Goal: Information Seeking & Learning: Compare options

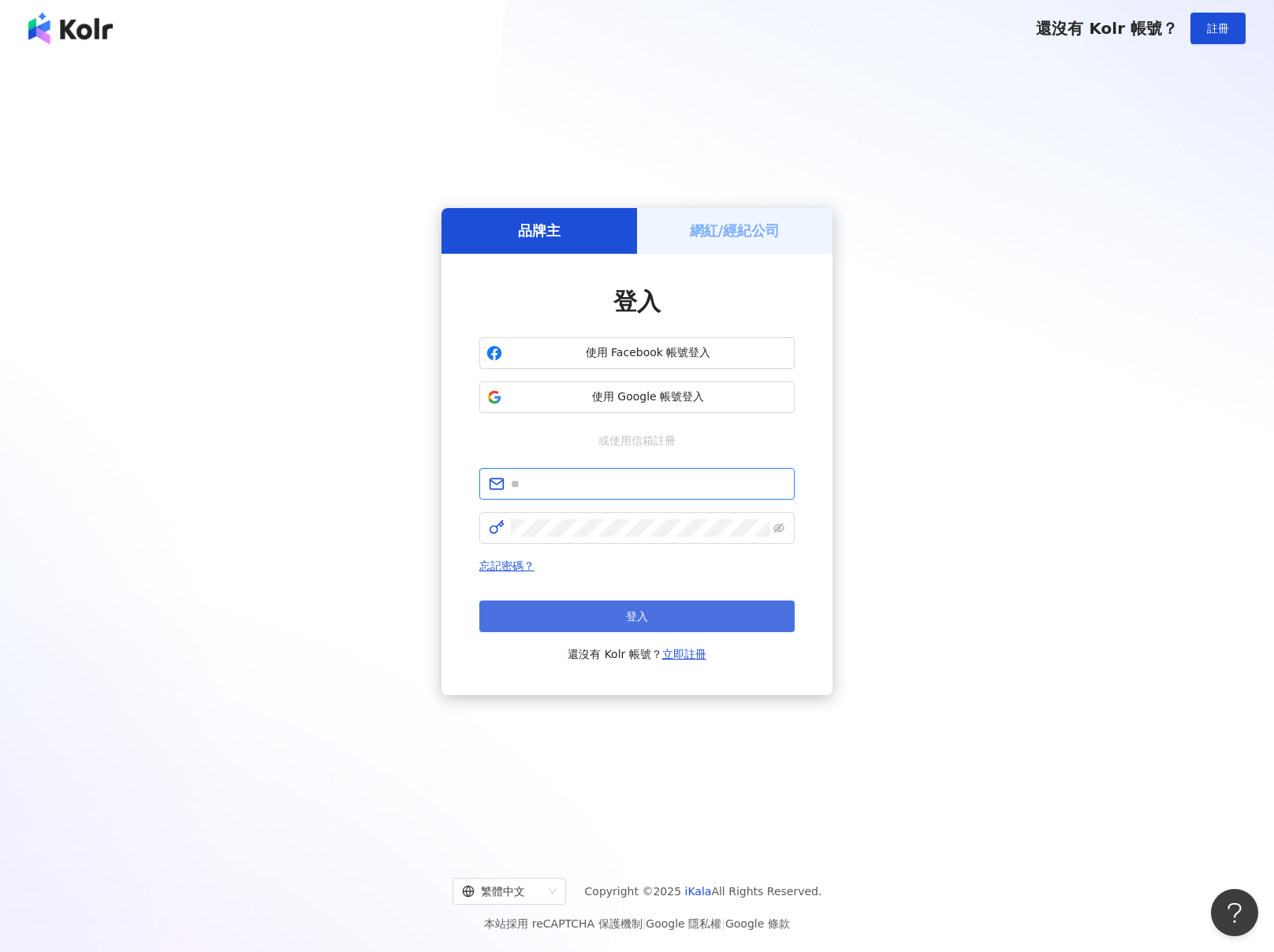
type input "**********"
click at [653, 608] on button "登入" at bounding box center [637, 616] width 316 height 32
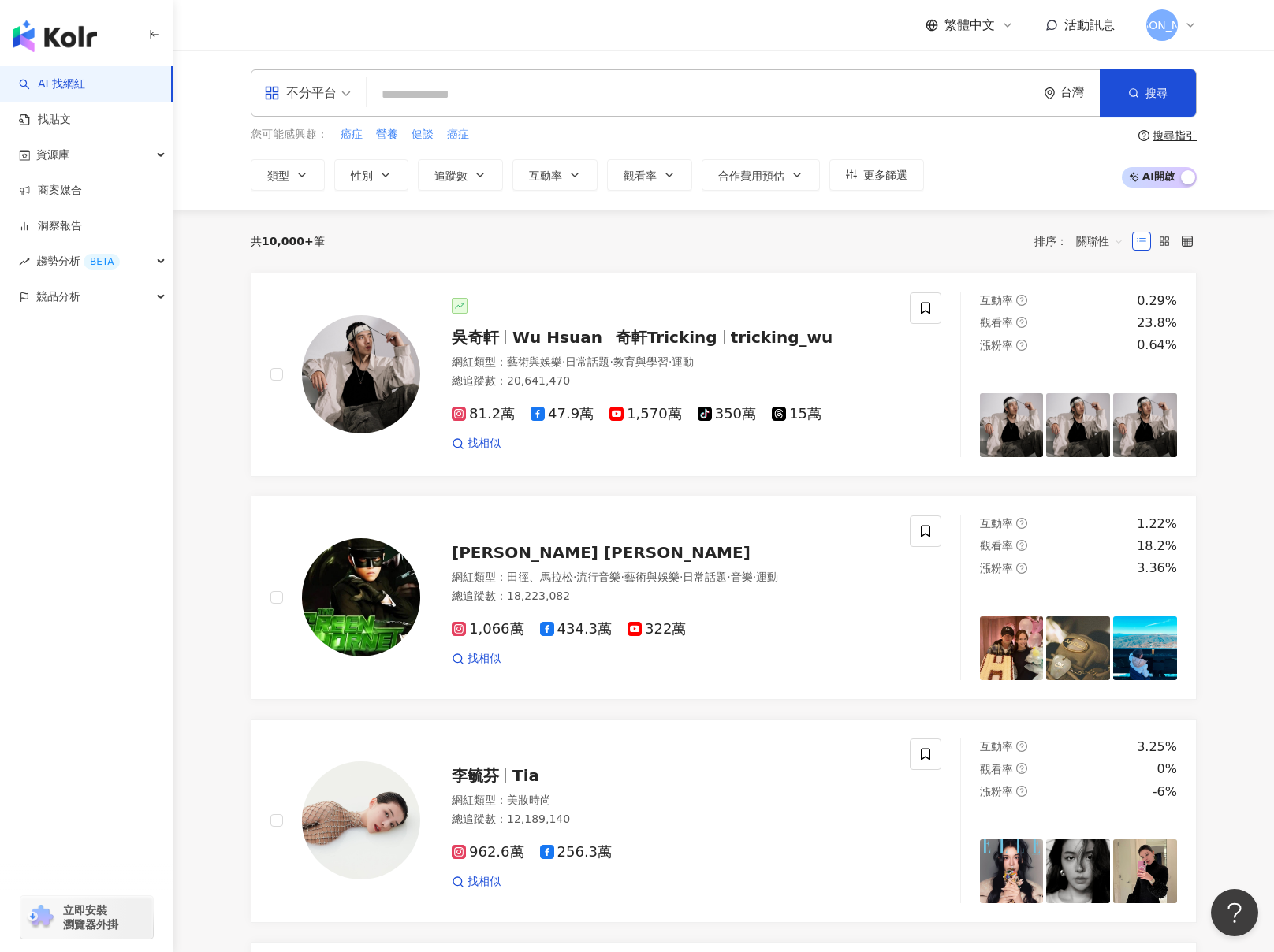
click at [818, 101] on input "search" at bounding box center [702, 94] width 658 height 30
type input "*"
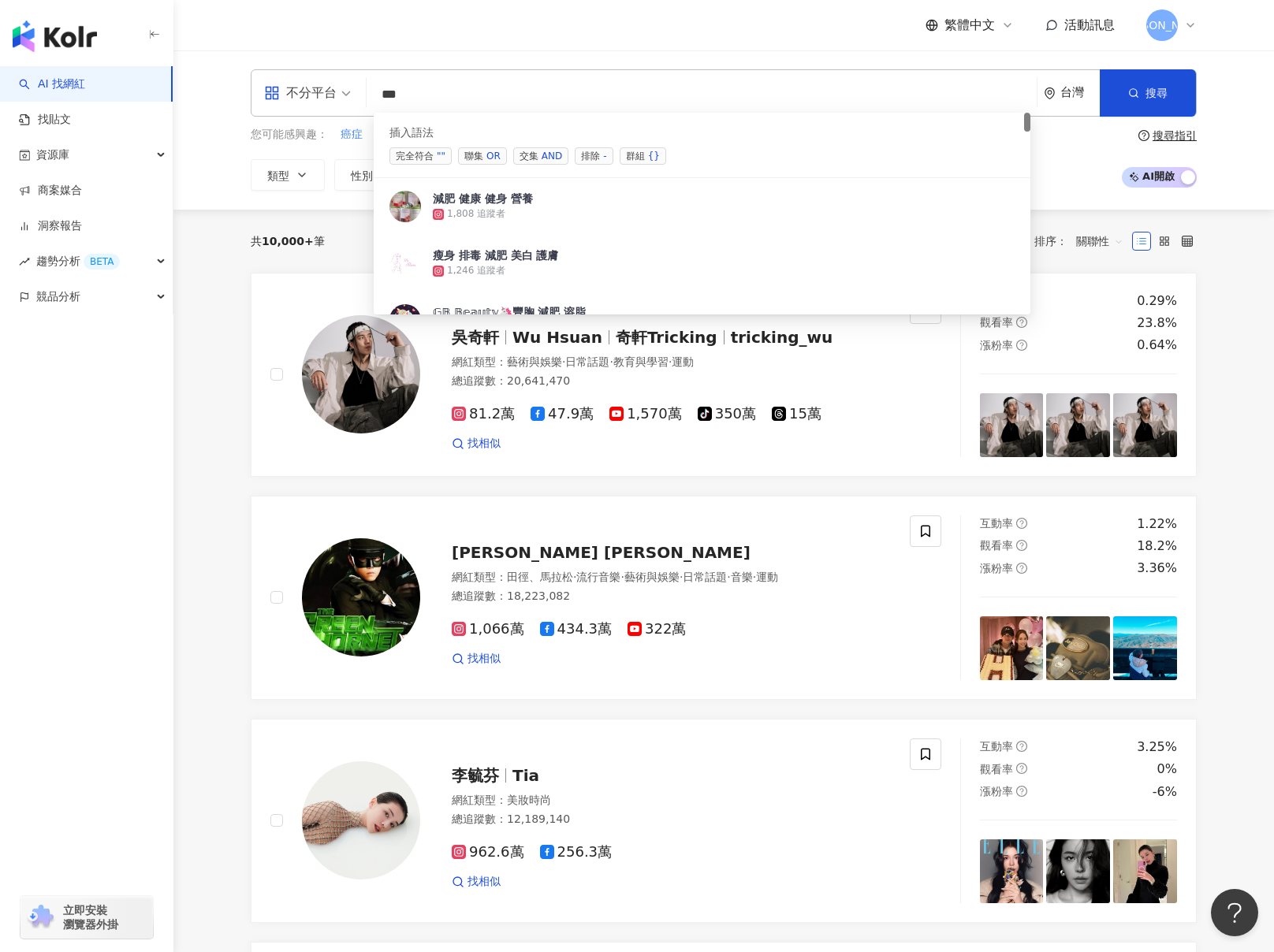
click at [477, 155] on span "聯集 OR" at bounding box center [482, 156] width 48 height 18
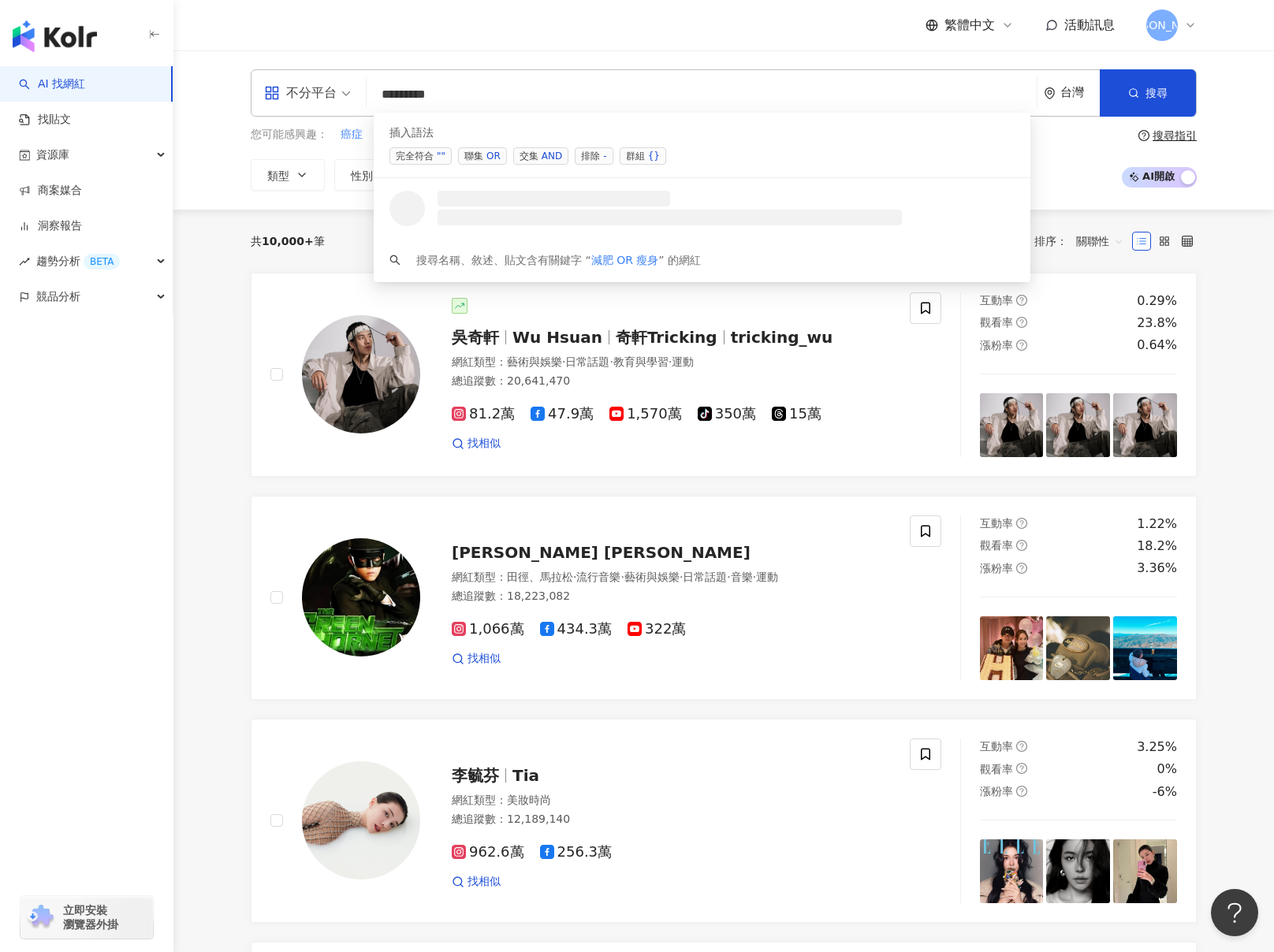
click at [476, 154] on span "聯集 OR" at bounding box center [482, 156] width 48 height 18
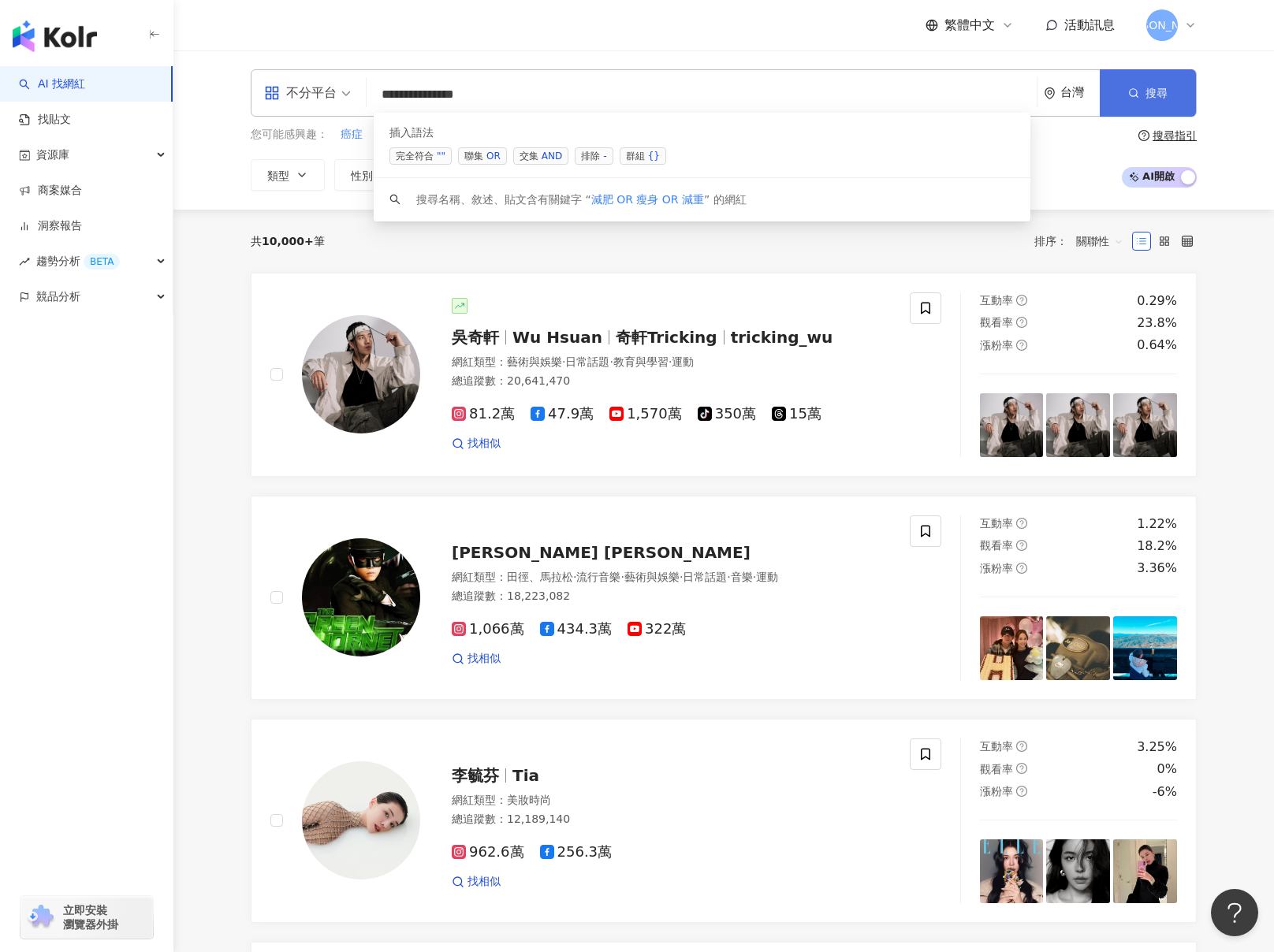
click at [1136, 87] on icon "button" at bounding box center [1134, 93] width 11 height 11
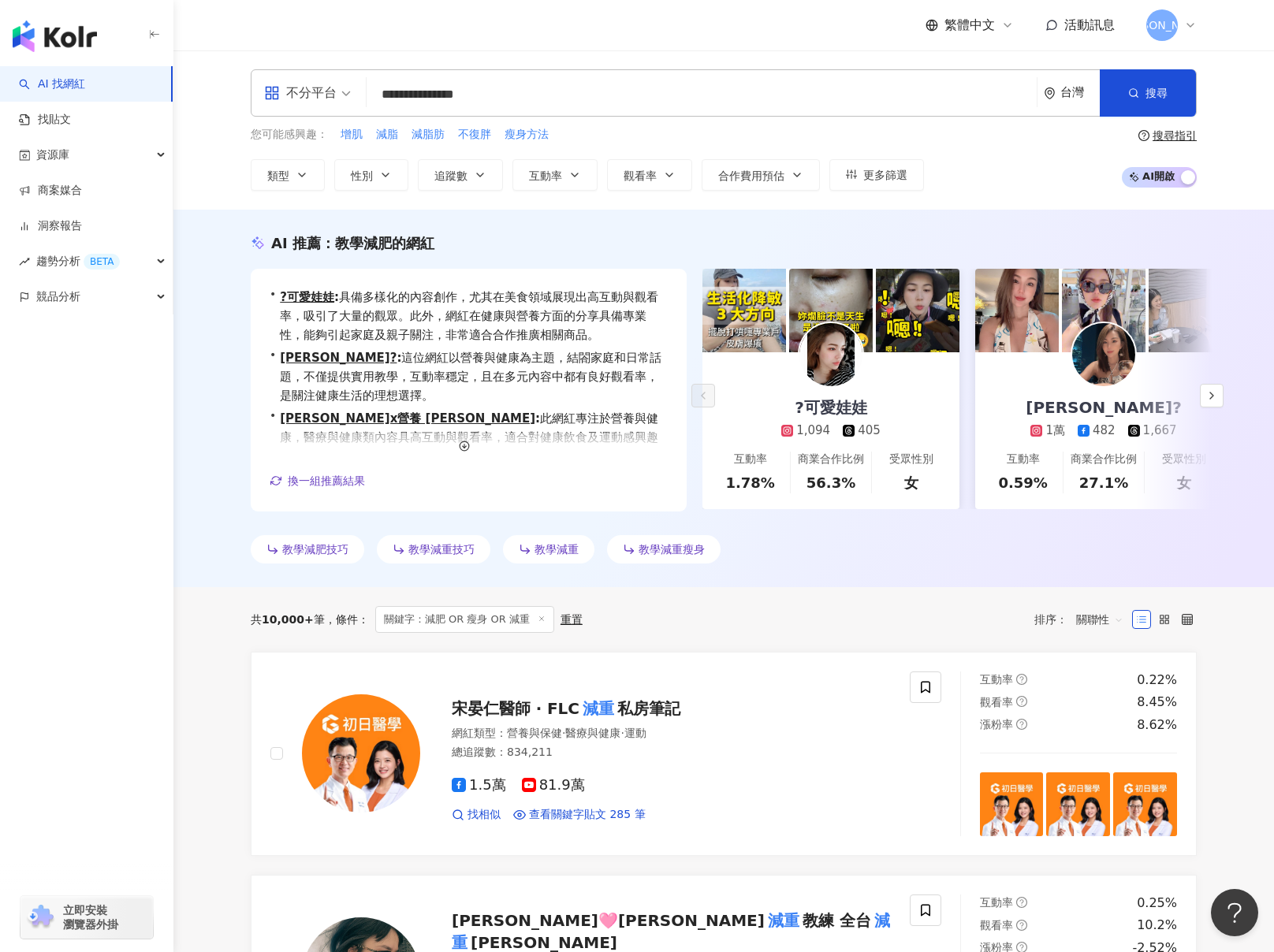
click at [1101, 628] on span "關聯性" at bounding box center [1100, 620] width 48 height 26
click at [1101, 790] on div "關鍵字" at bounding box center [1099, 789] width 40 height 18
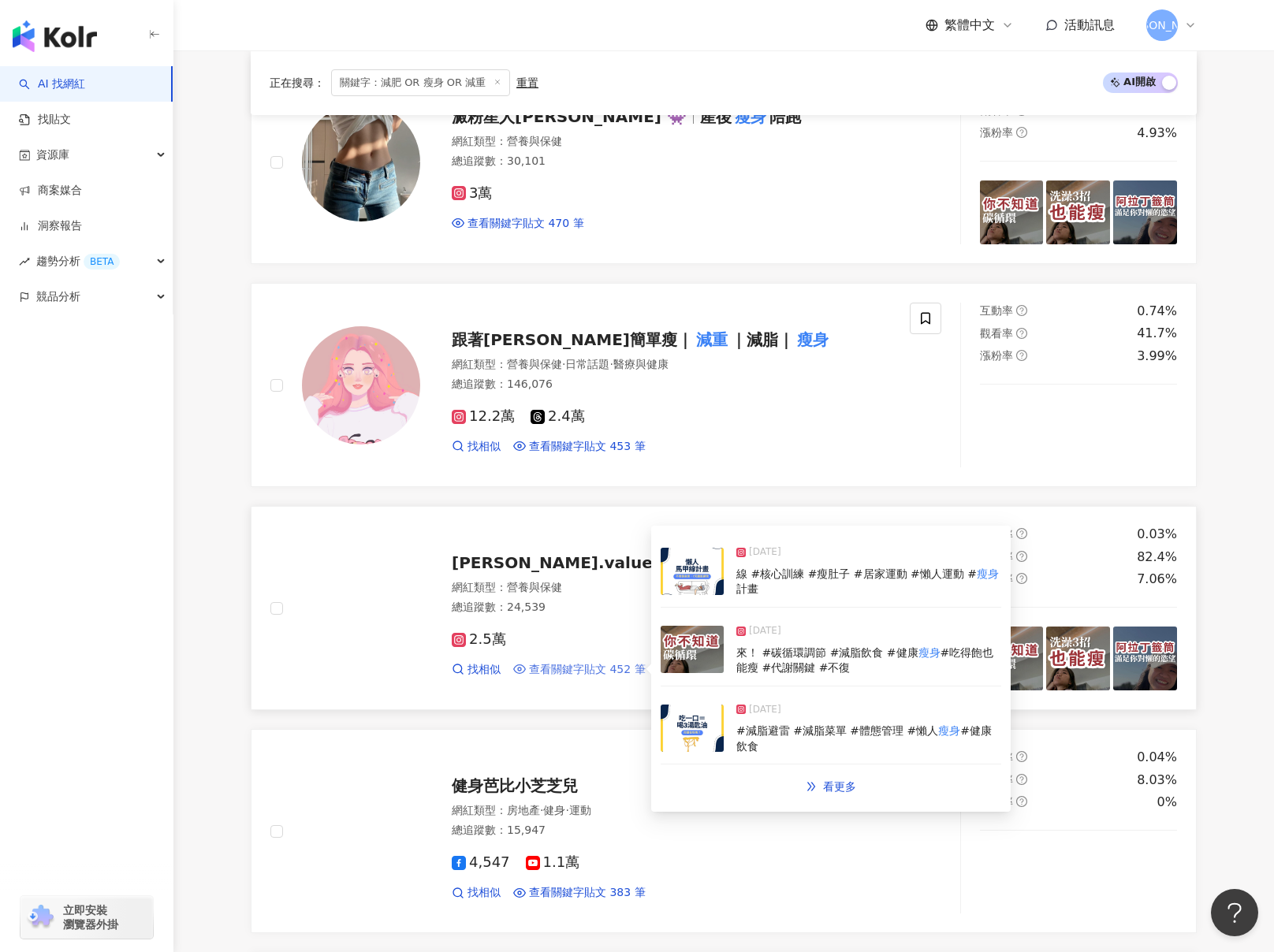
scroll to position [1471, 0]
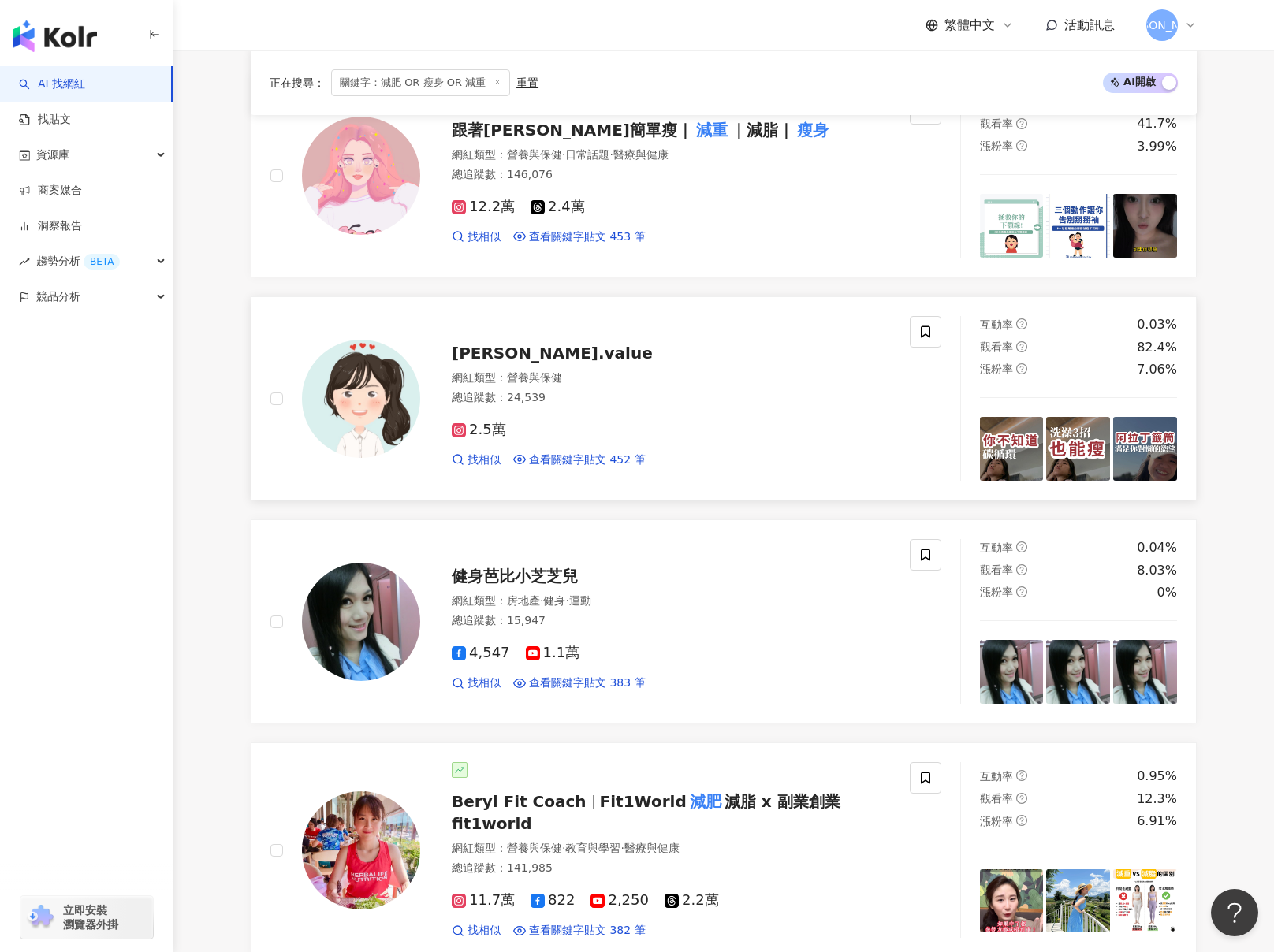
click at [294, 396] on div at bounding box center [346, 398] width 150 height 165
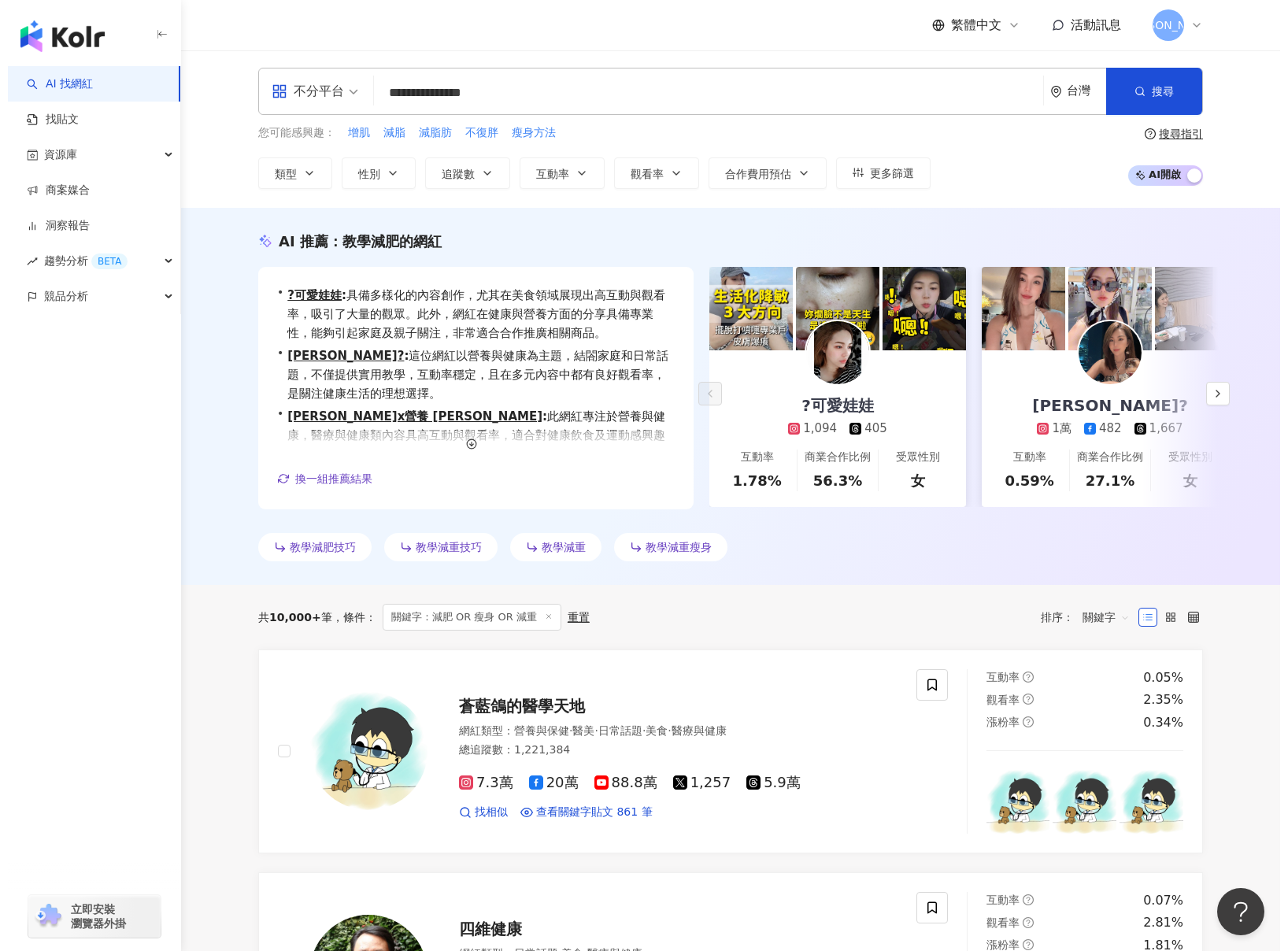
scroll to position [0, 0]
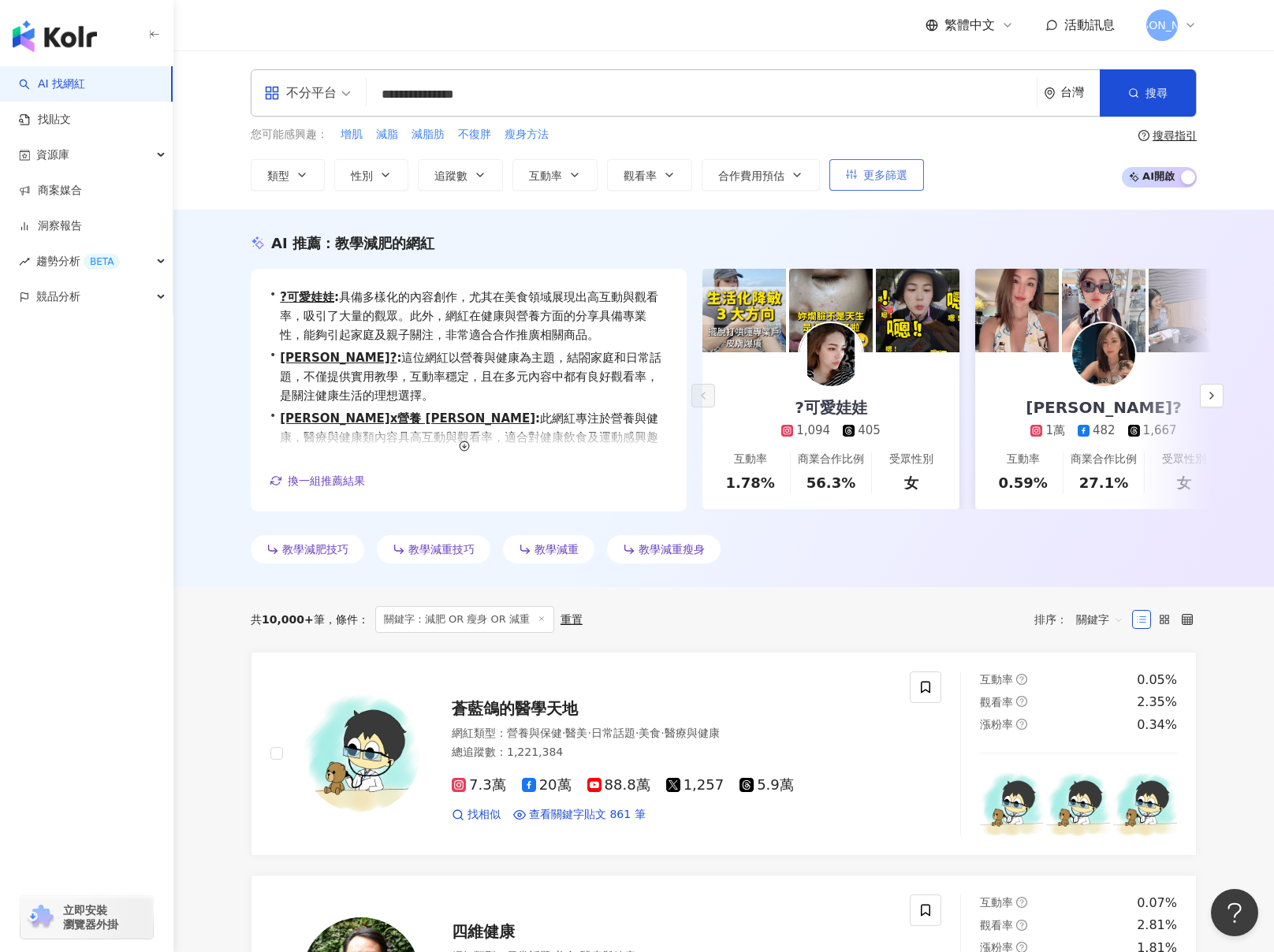
click at [883, 175] on span "更多篩選" at bounding box center [885, 175] width 44 height 12
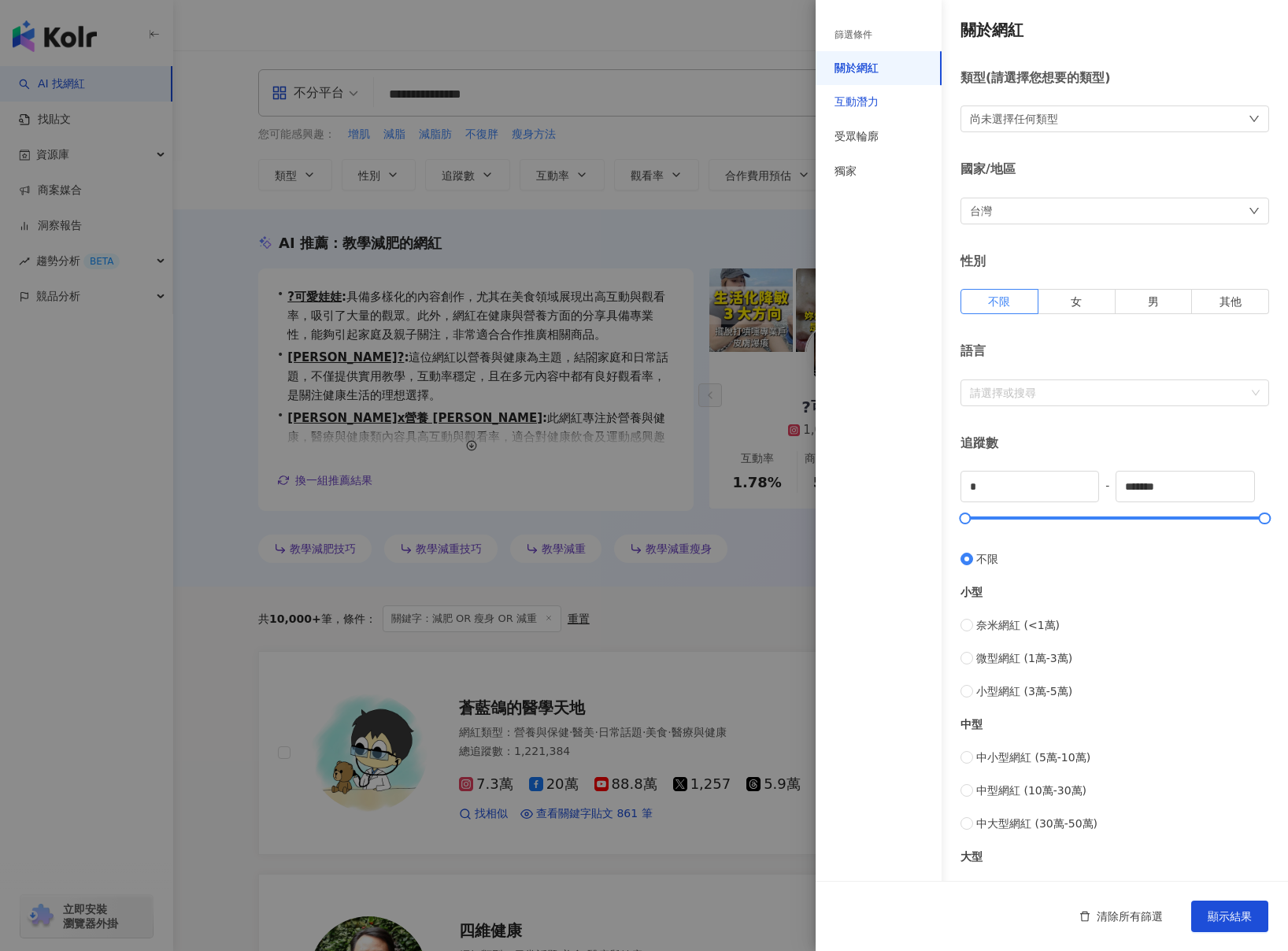
click at [872, 107] on div "互動潛力" at bounding box center [857, 102] width 44 height 16
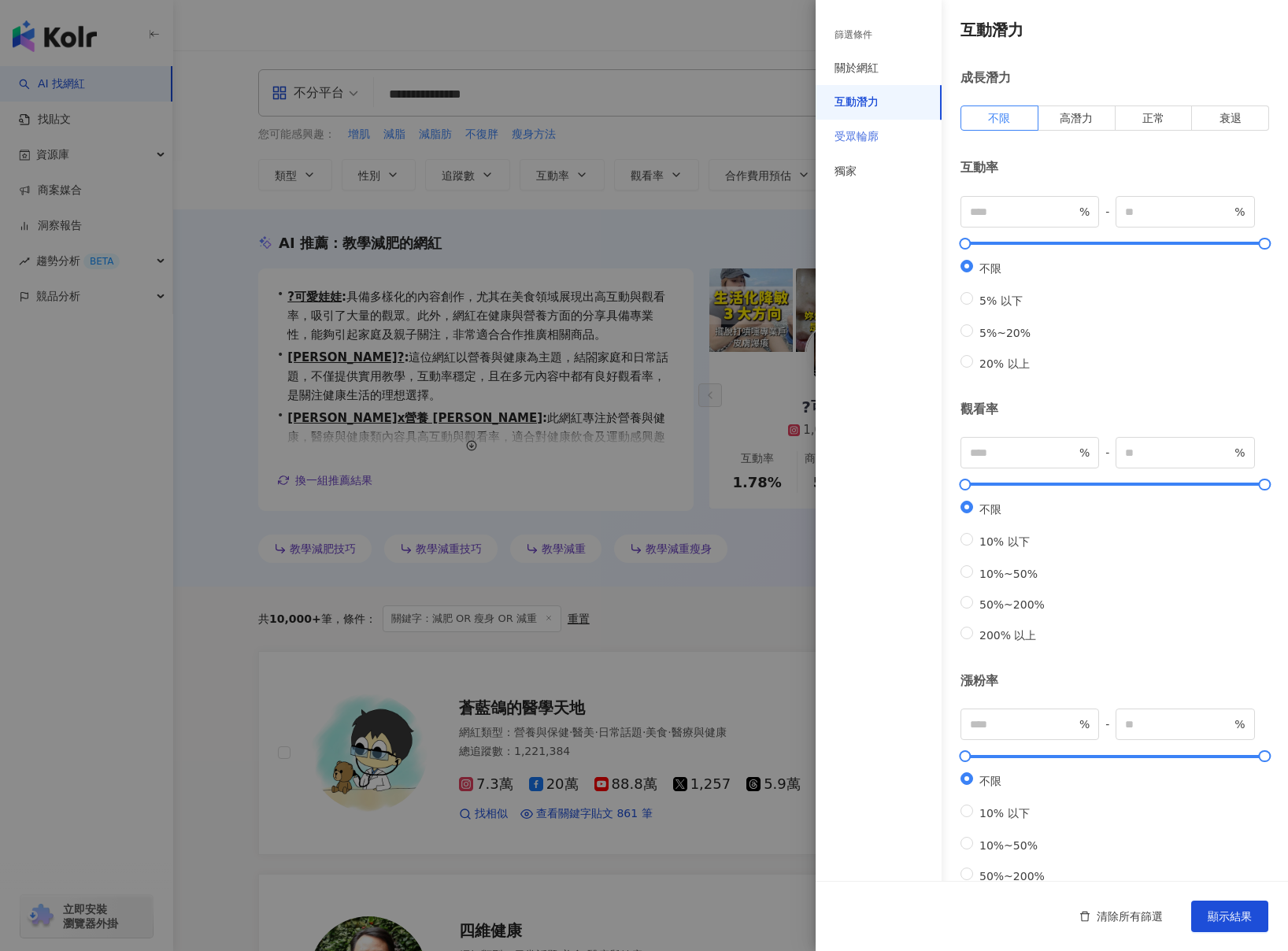
click at [893, 140] on div "受眾輪廓" at bounding box center [879, 136] width 126 height 34
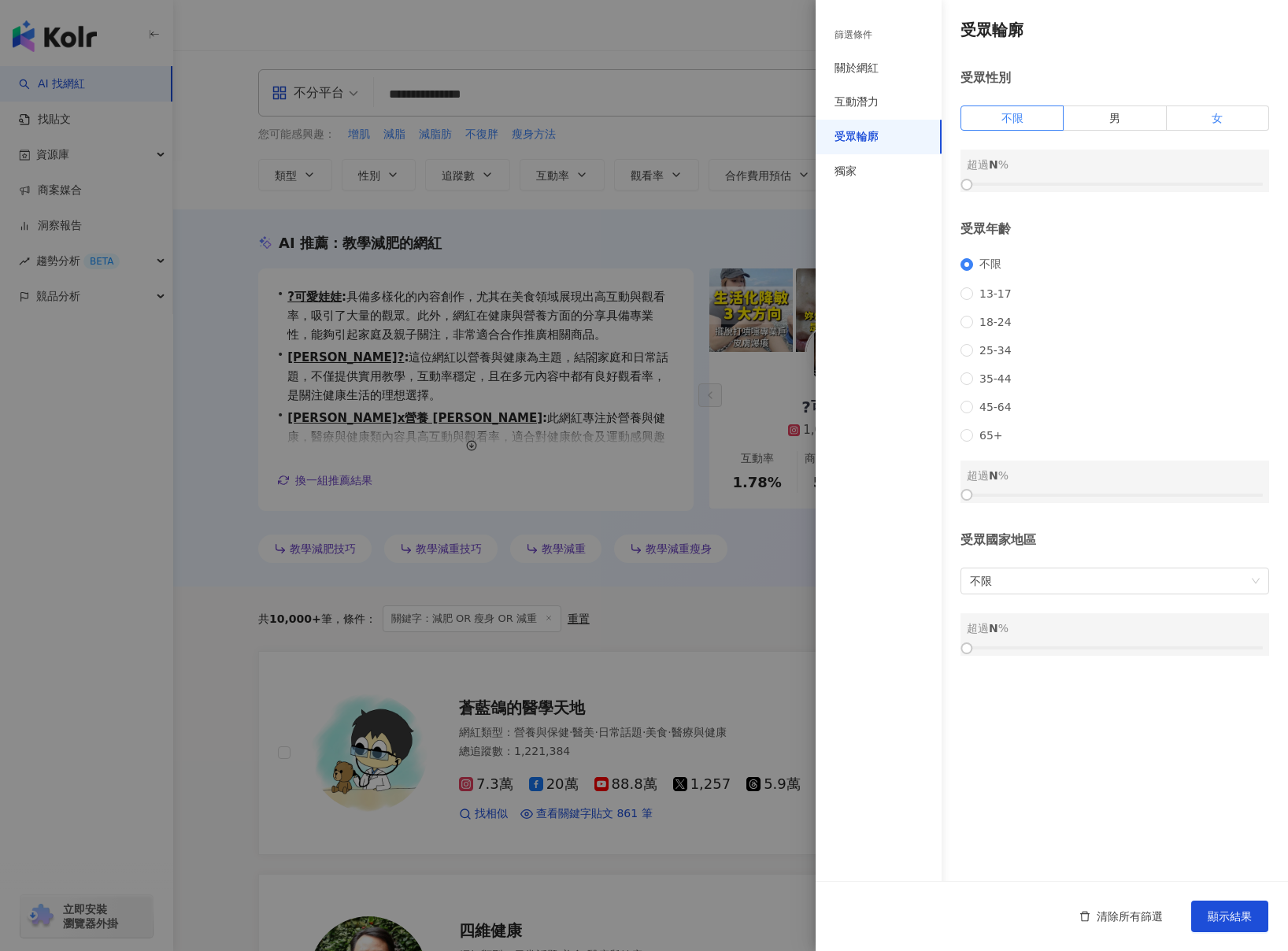
click at [1197, 114] on label "女" at bounding box center [1218, 118] width 102 height 26
click at [1000, 328] on span "18-24" at bounding box center [995, 322] width 45 height 12
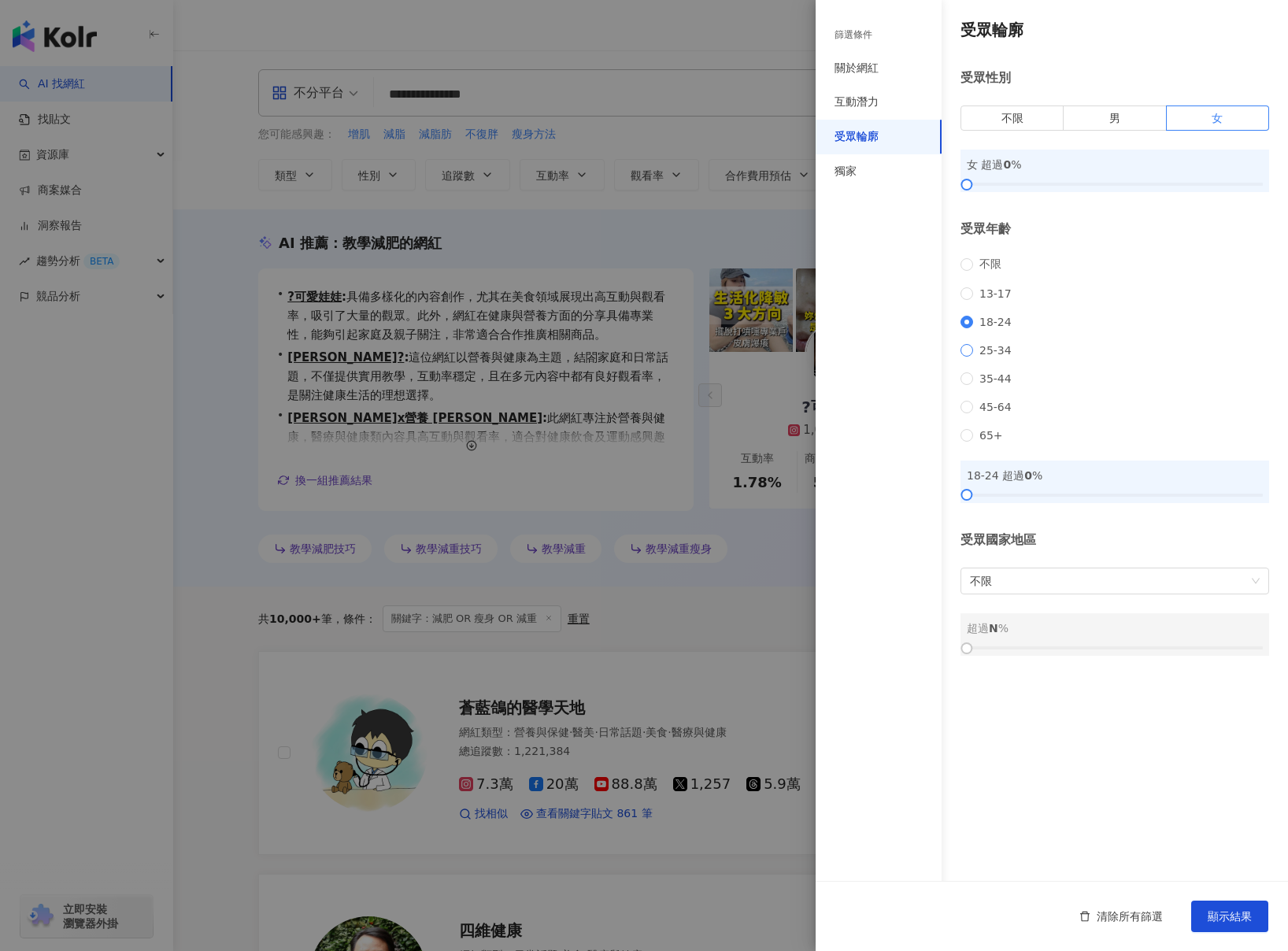
click at [996, 356] on span "25-34" at bounding box center [995, 350] width 45 height 12
click at [990, 324] on span "18-24" at bounding box center [995, 322] width 45 height 12
drag, startPoint x: 964, startPoint y: 509, endPoint x: 924, endPoint y: 474, distance: 53.2
click at [921, 486] on div "篩選條件 關於網紅 互動潛力 受眾輪廓 獨家 關於網紅 類型 ( 請選擇您想要的類型 ) 尚未選擇任何類型 國家/地區 台灣 性別 不限 女 男 其他 語言 …" at bounding box center [1052, 372] width 473 height 744
drag, startPoint x: 965, startPoint y: 184, endPoint x: 1112, endPoint y: 216, distance: 150.4
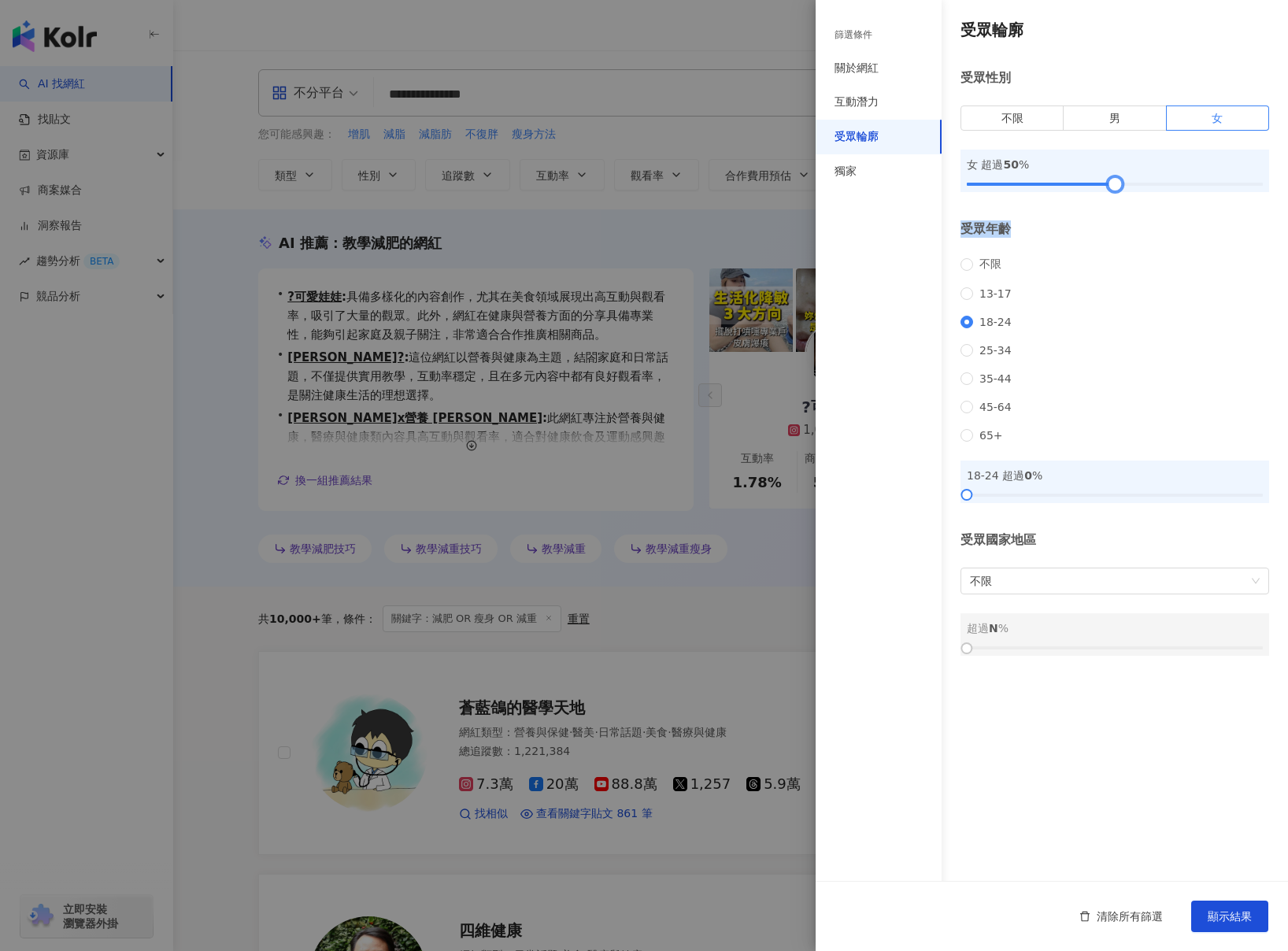
click at [1112, 216] on div "受眾輪廓 受眾性別 不限 男 女 女 超過 50 % 受眾年齡 不限 13-17 18-24 25-34 35-44 45-64 65+ 18-24 超過 0…" at bounding box center [1052, 337] width 473 height 675
click at [984, 357] on span "25-34" at bounding box center [995, 350] width 45 height 12
click at [983, 269] on span "不限" at bounding box center [990, 264] width 34 height 14
click at [1222, 910] on span "顯示結果" at bounding box center [1230, 917] width 44 height 12
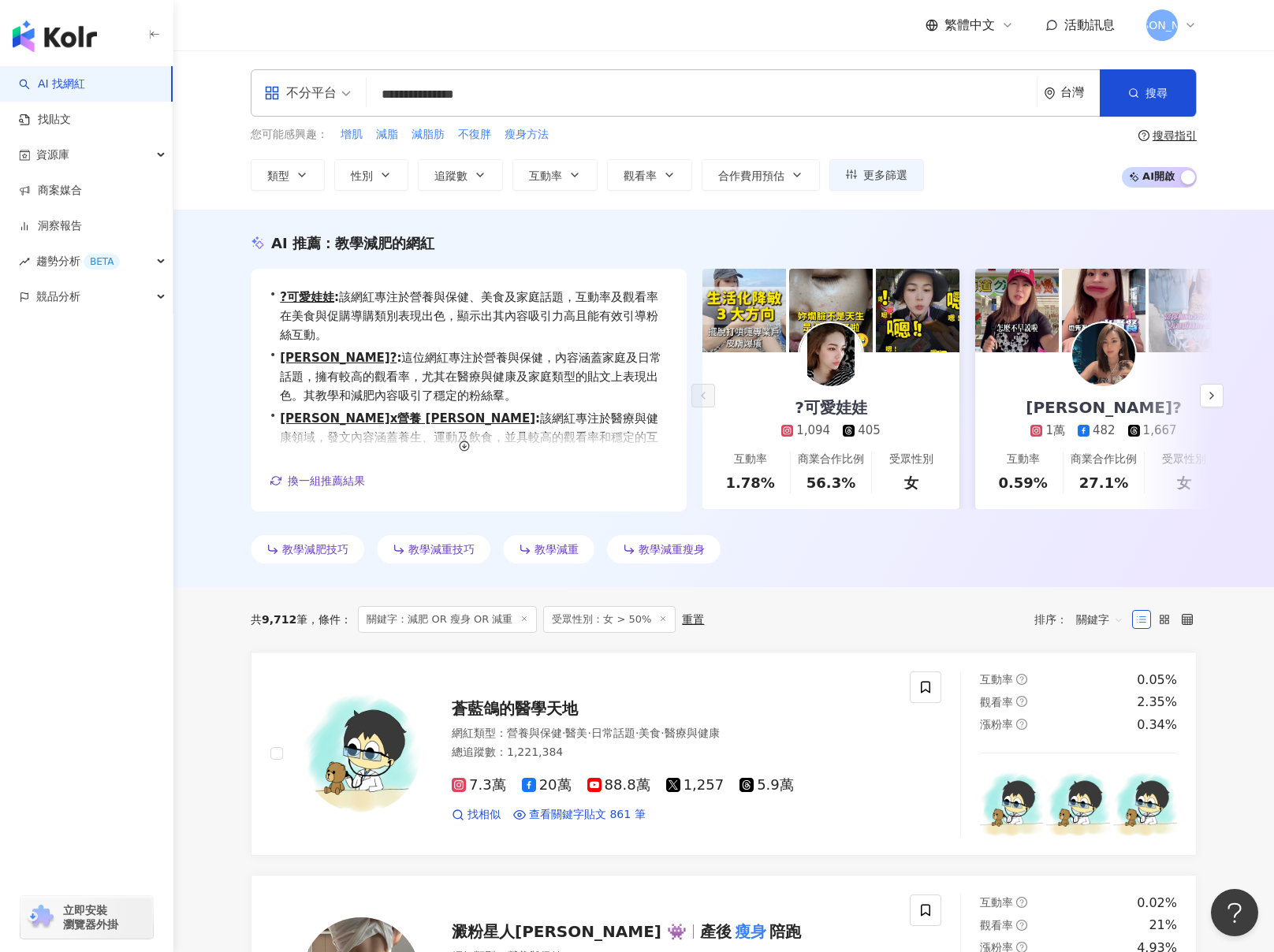
click at [768, 86] on input "**********" at bounding box center [702, 94] width 658 height 30
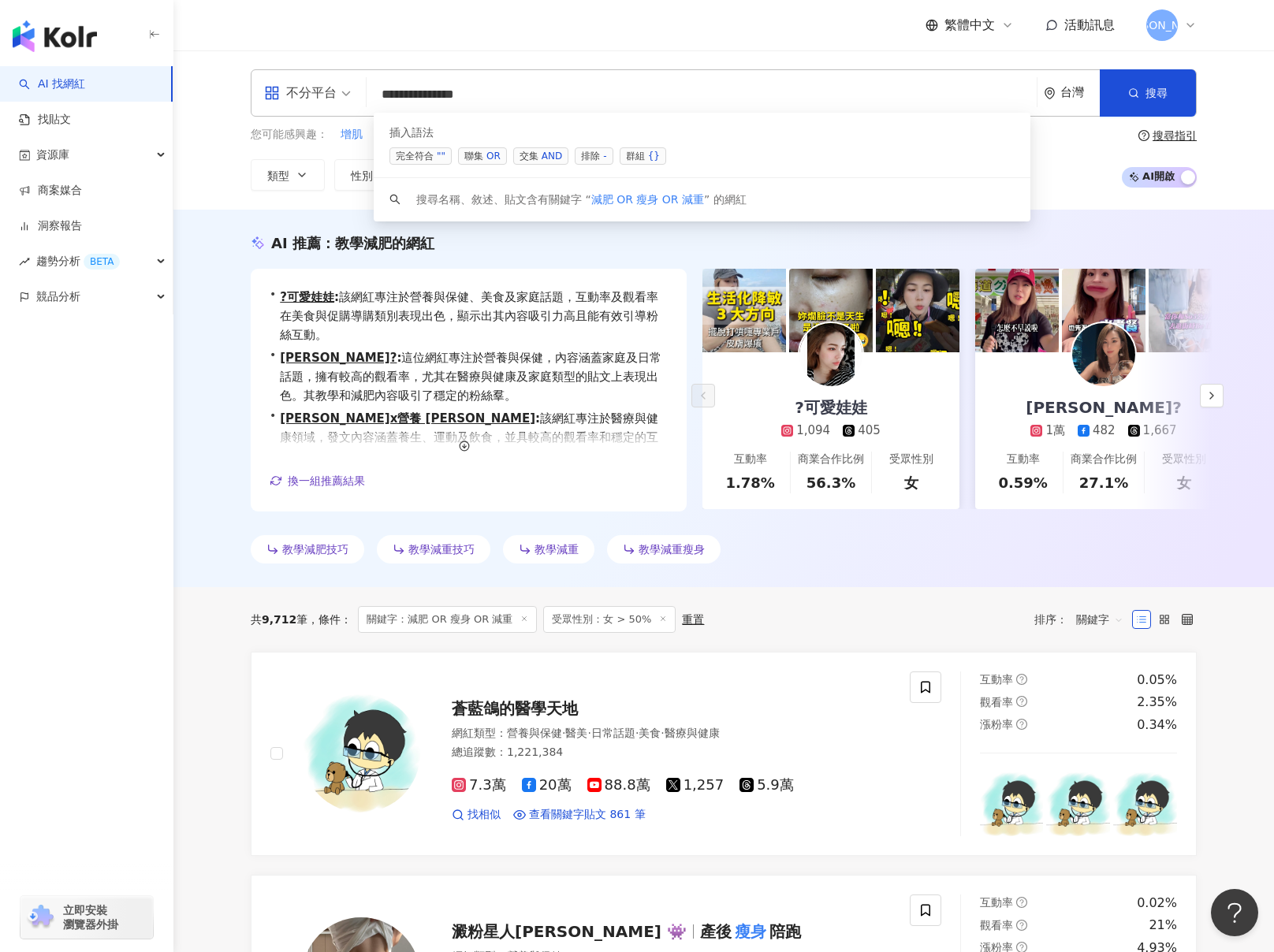
click at [489, 159] on div "OR" at bounding box center [494, 156] width 14 height 16
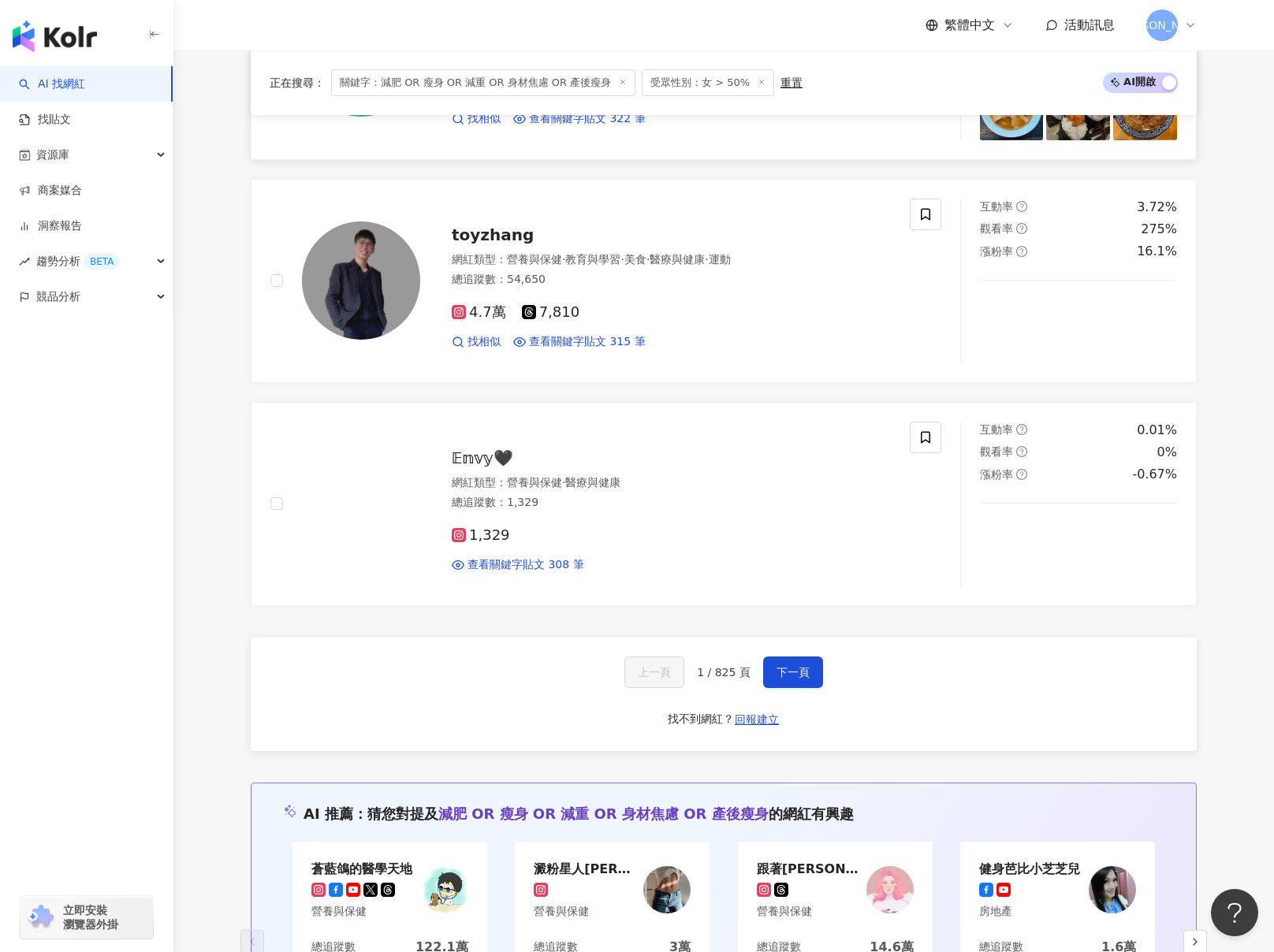
scroll to position [2741, 0]
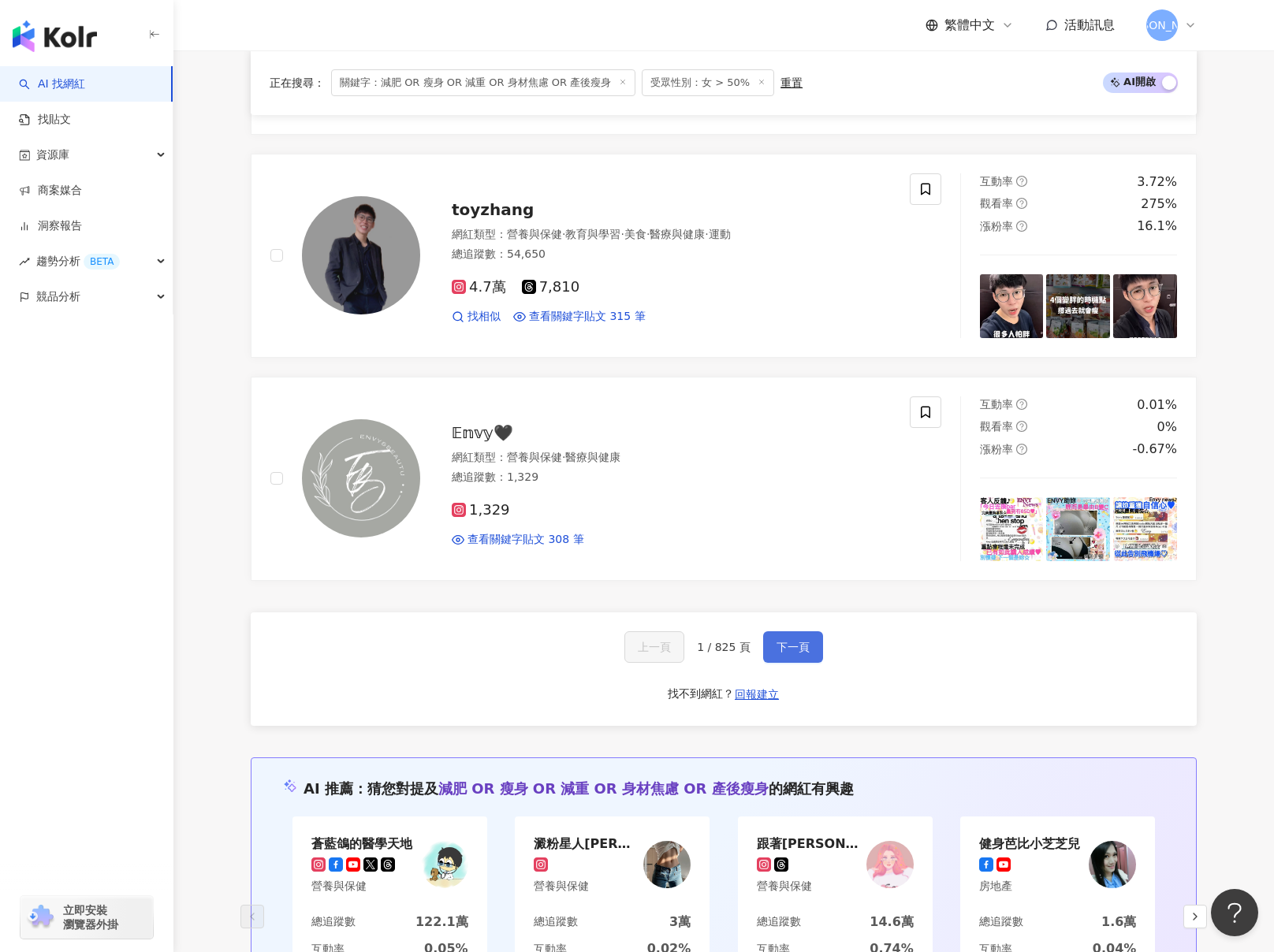
type input "**********"
click at [787, 644] on span "下一頁" at bounding box center [793, 647] width 34 height 12
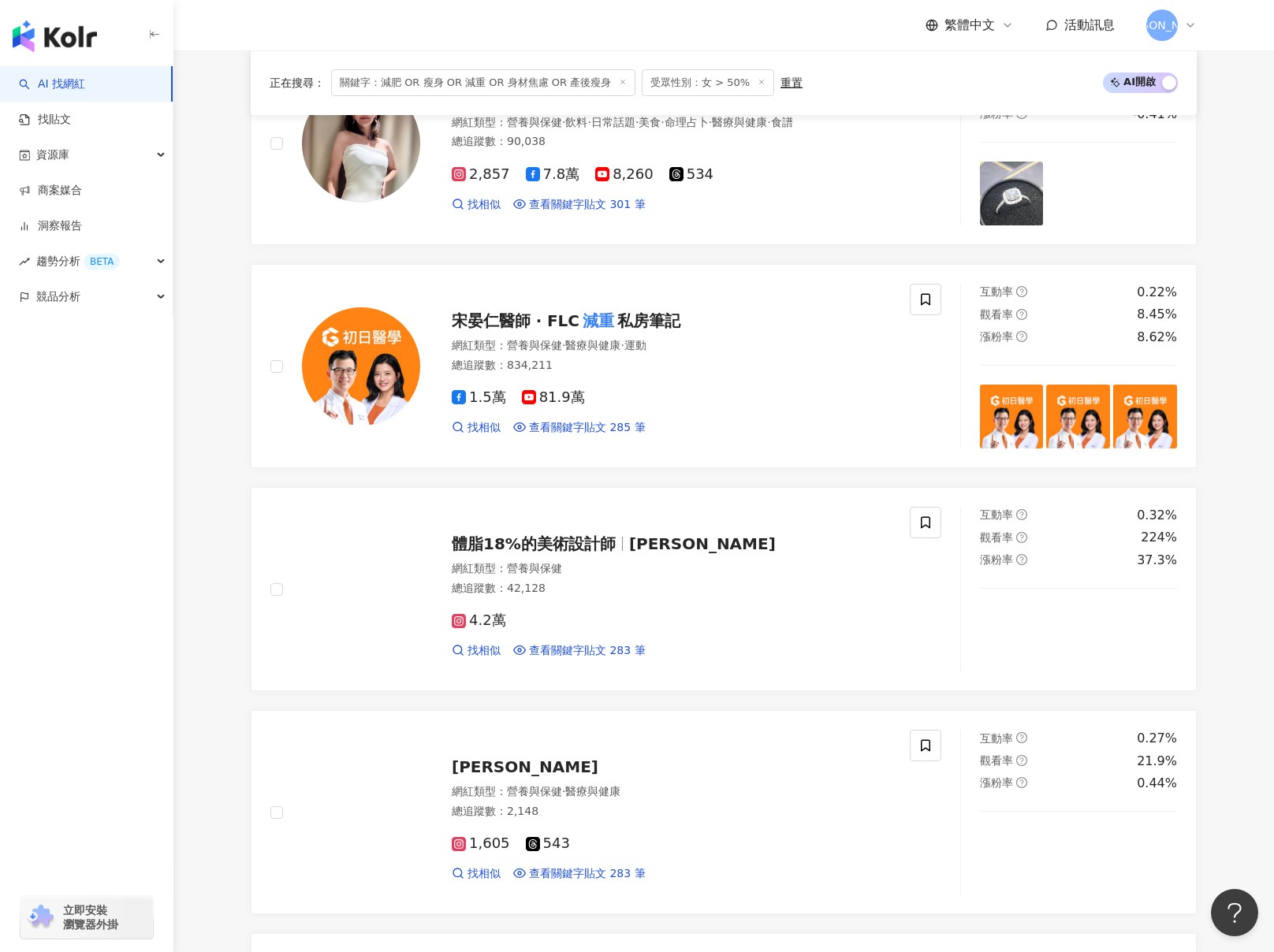
scroll to position [1060, 0]
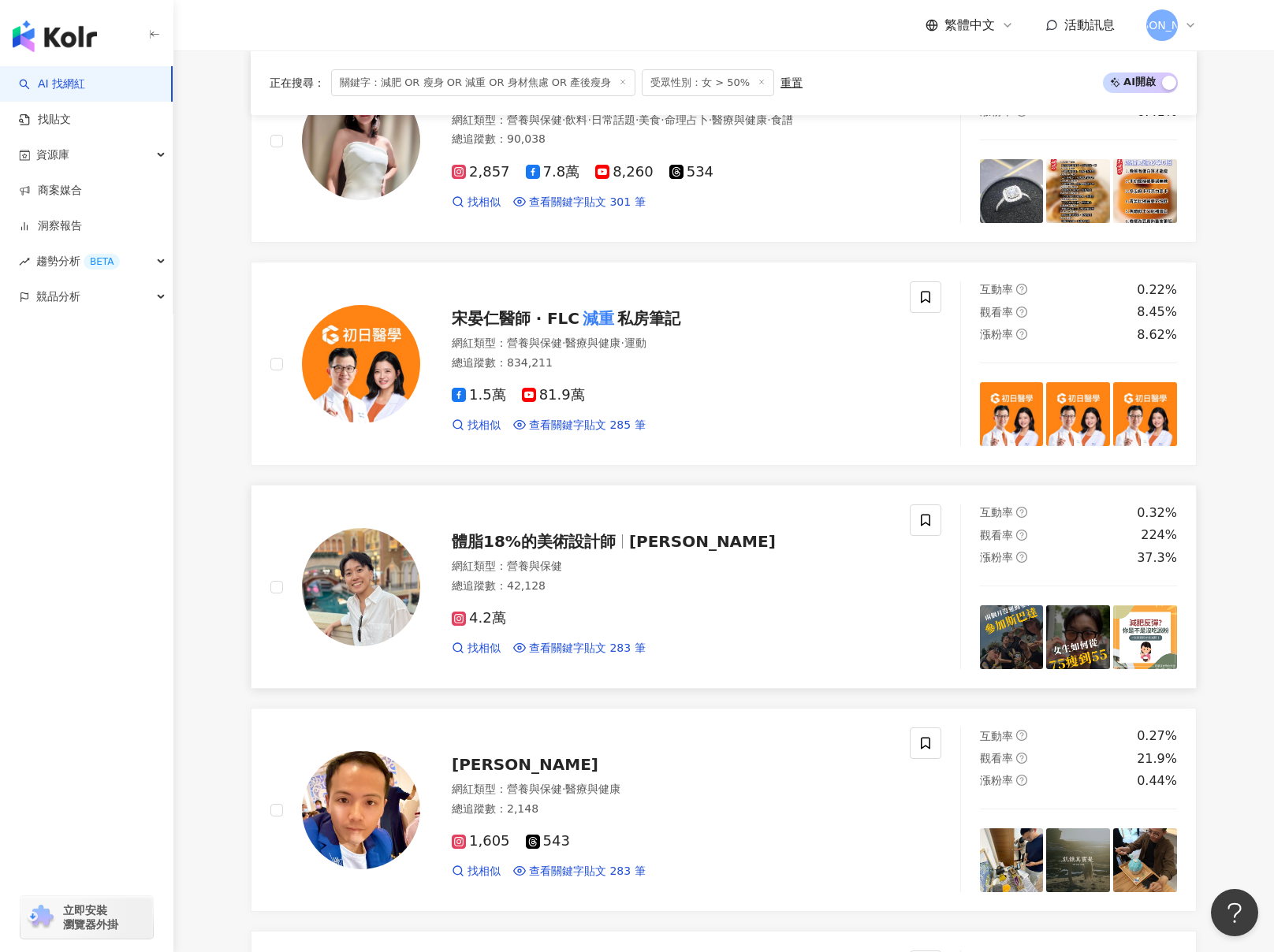
click at [269, 590] on div "體脂18%的美術設計師 阿歡 網紅類型 ： 營養與保健 總追蹤數 ： 42,128 4.2萬 找相似 查看關鍵字貼文 283 筆 2025/8/13 留言「s…" at bounding box center [606, 586] width 709 height 165
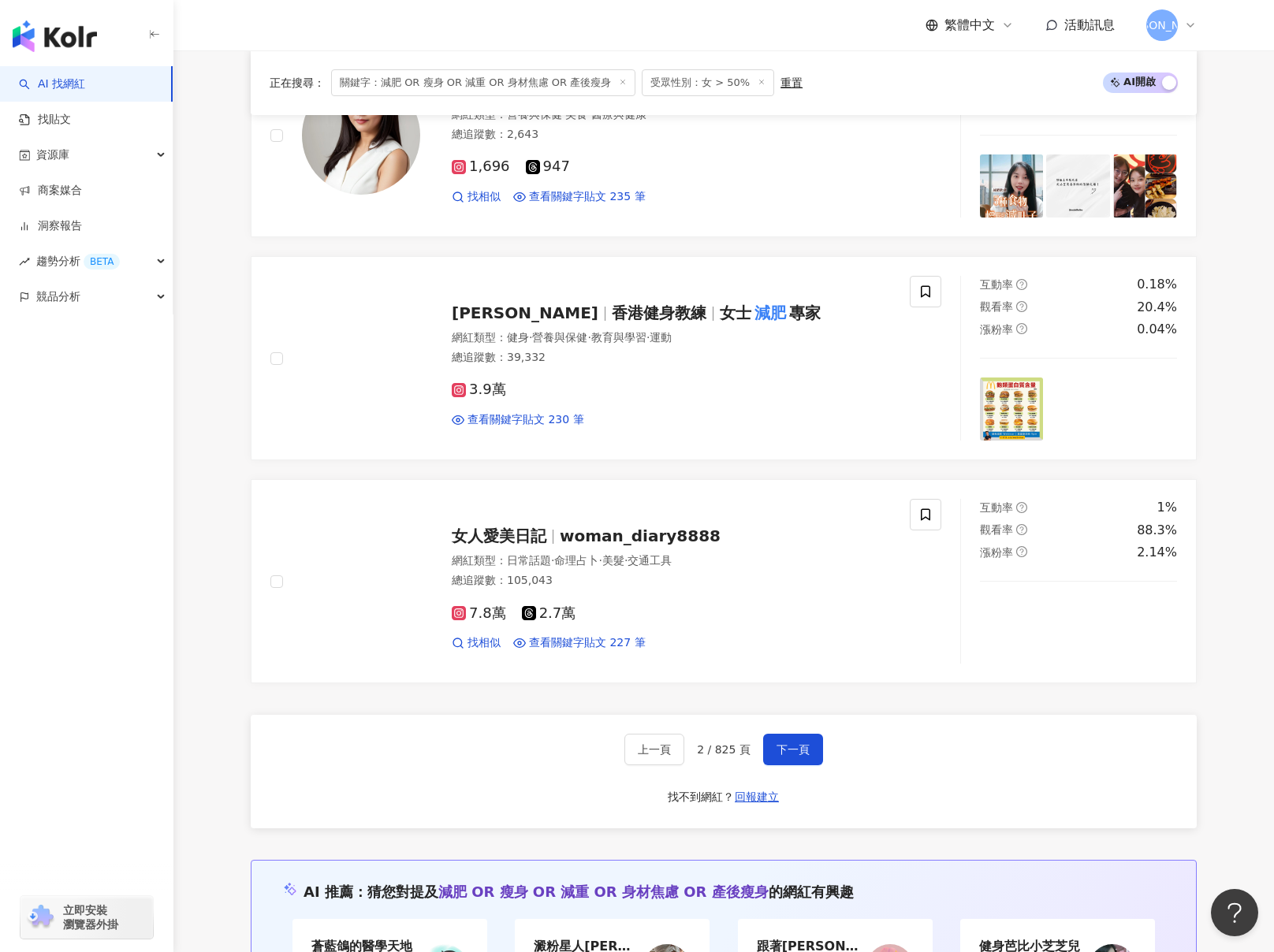
scroll to position [2637, 0]
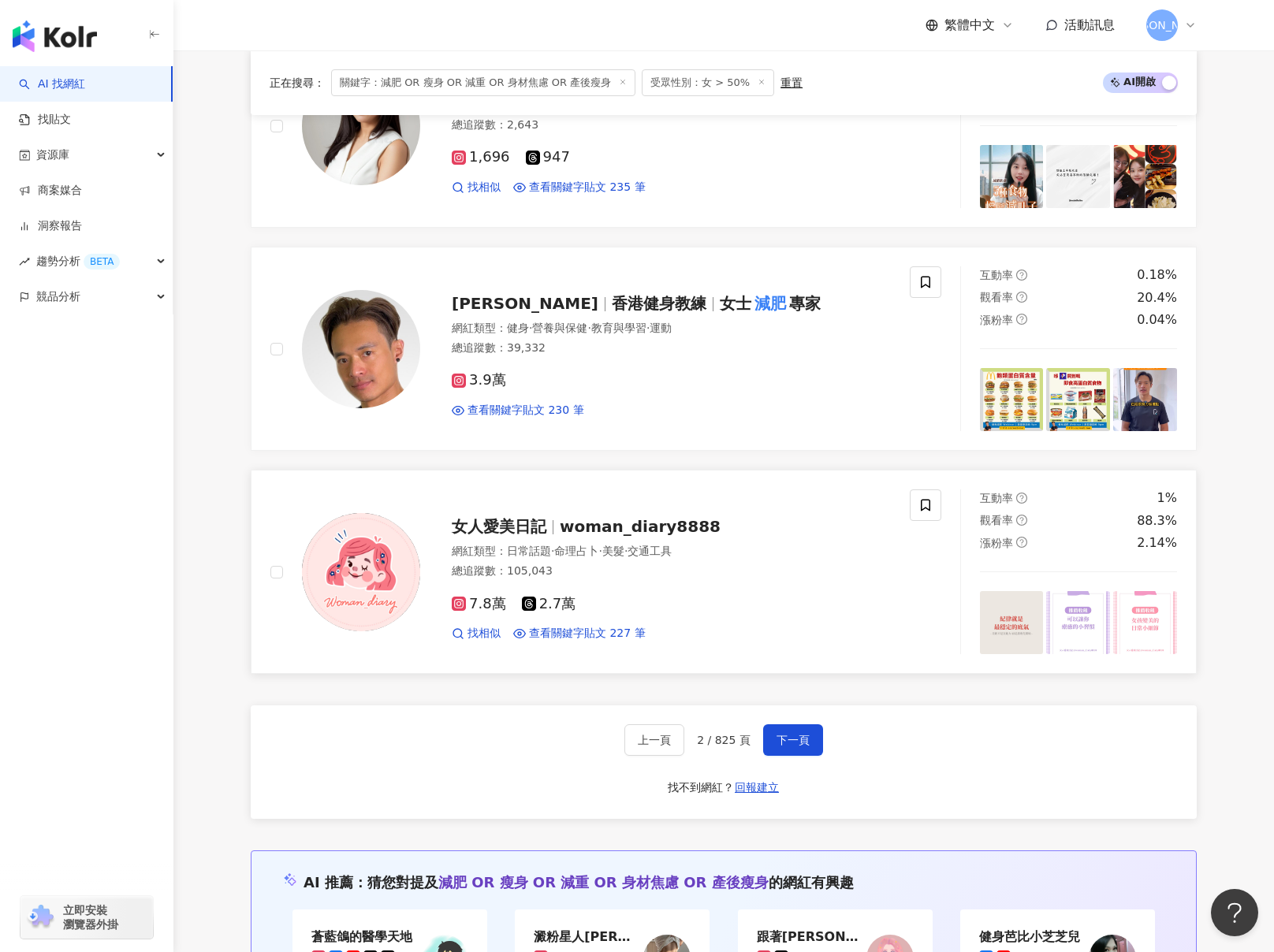
click at [260, 584] on div "女人愛美日記 woman_diary8888 網紅類型 ： 日常話題 · 命理占卜 · 美髮 · 交通工具 總追蹤數 ： 105,043 7.8萬 2.7萬 …" at bounding box center [606, 571] width 709 height 165
click at [798, 756] on button "下一頁" at bounding box center [793, 740] width 60 height 32
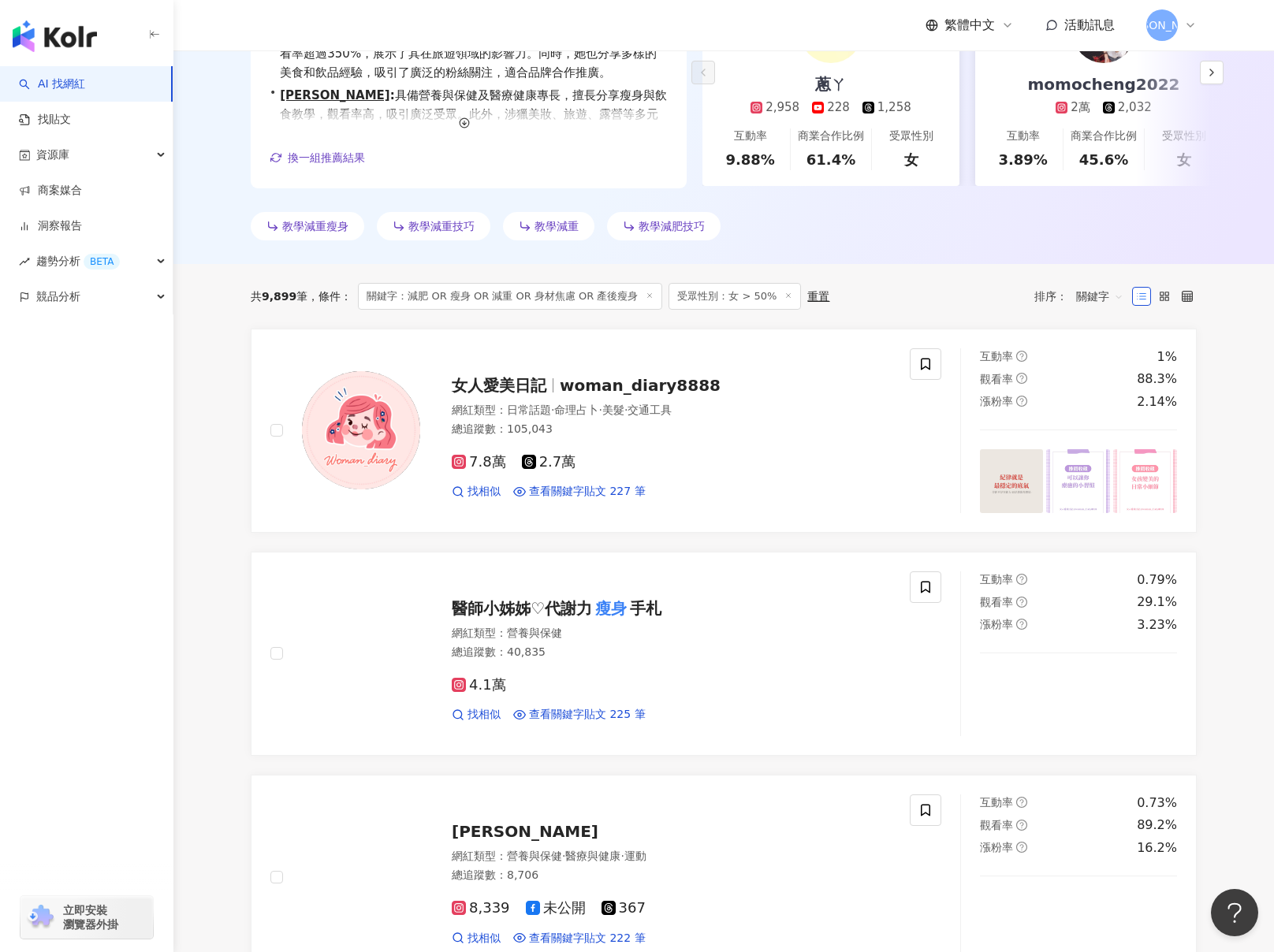
scroll to position [0, 0]
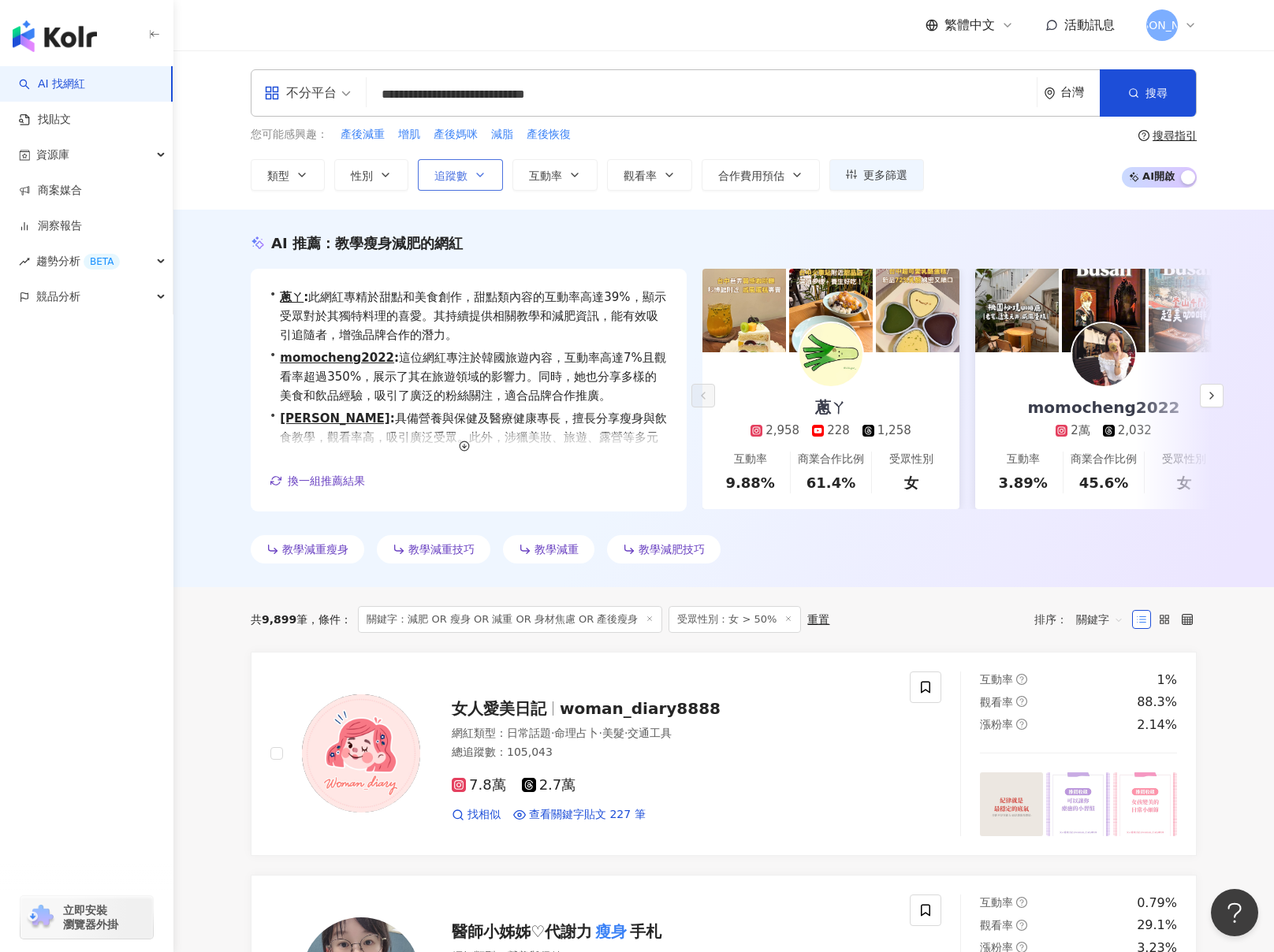
click at [459, 186] on button "追蹤數" at bounding box center [460, 175] width 86 height 32
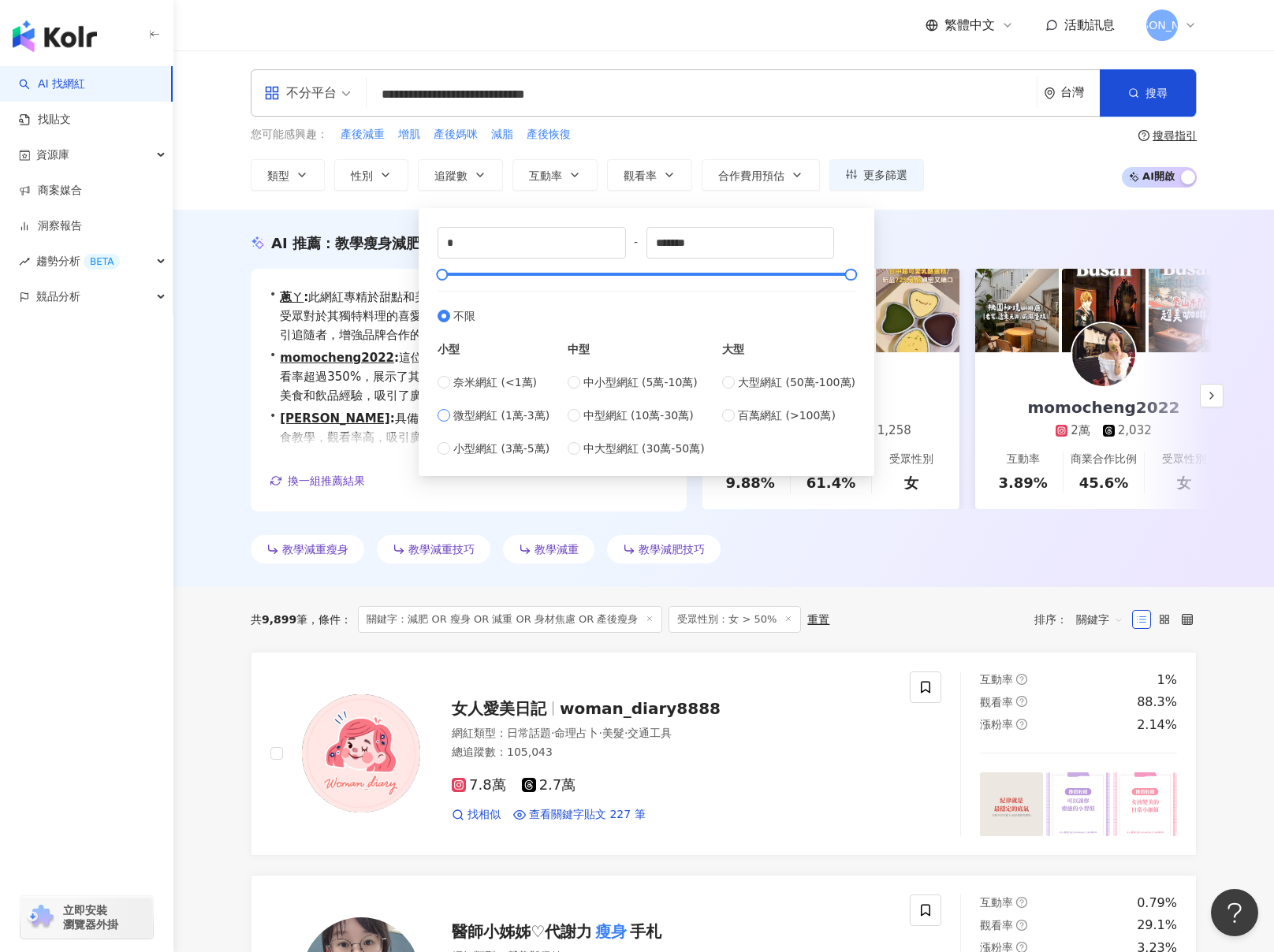
click at [476, 416] on span "微型網紅 (1萬-3萬)" at bounding box center [501, 415] width 96 height 18
type input "*****"
drag, startPoint x: 452, startPoint y: 272, endPoint x: 596, endPoint y: 282, distance: 144.3
click at [509, 302] on div "***** - ****** 不限 小型 奈米網紅 (<1萬) 微型網紅 (1萬-3萬) 小型網紅 (3萬-5萬) 中型 中小型網紅 (5萬-10萬) 中型網…" at bounding box center [646, 342] width 418 height 230
drag, startPoint x: 735, startPoint y: 246, endPoint x: 667, endPoint y: 235, distance: 68.9
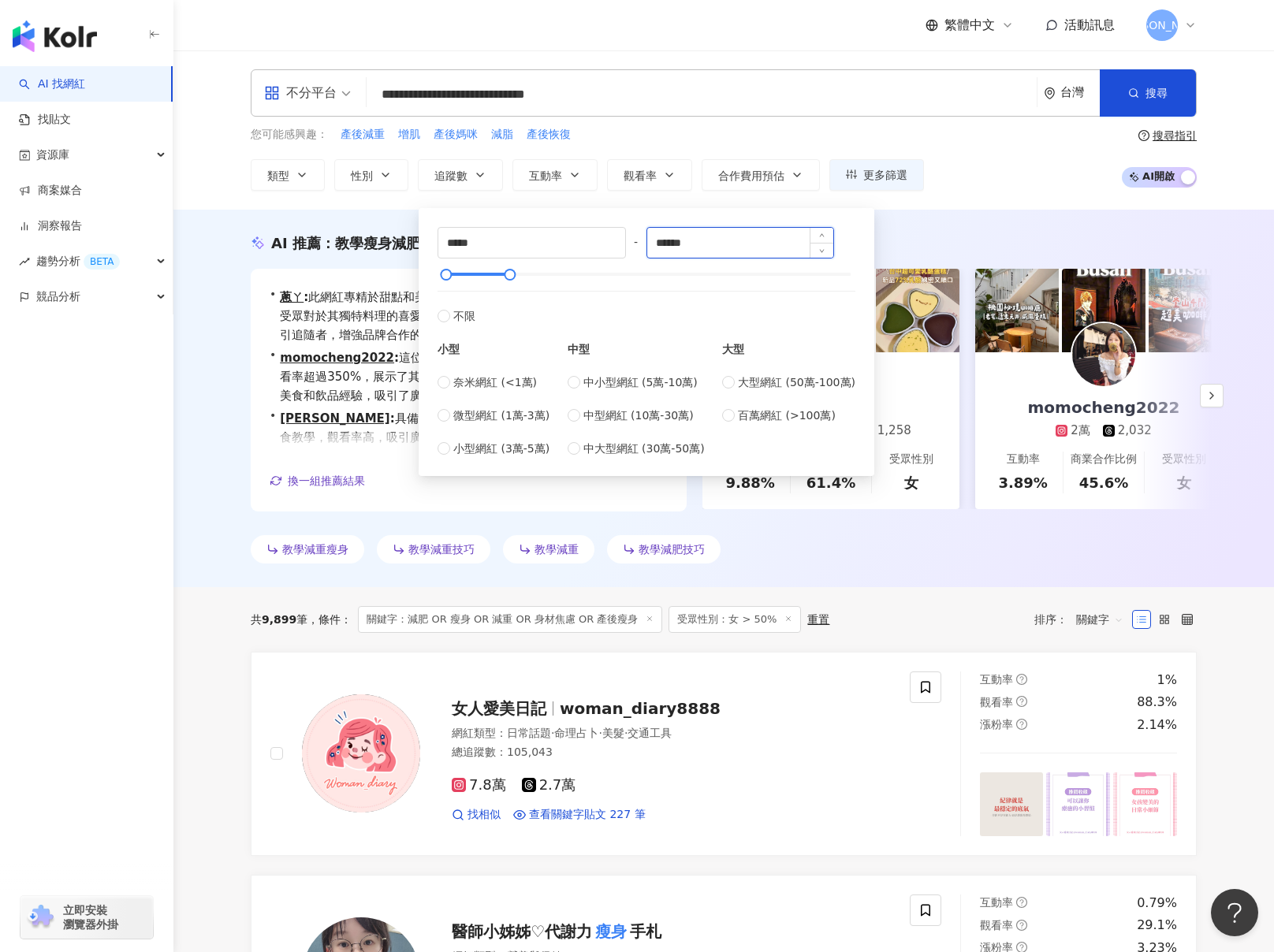
click at [667, 235] on input "******" at bounding box center [741, 242] width 187 height 30
type input "******"
click at [1007, 221] on div "AI 推薦 ： 教學瘦身減肥的網紅 • 蔥ㄚ : 此網紅專精於甜點和美食創作，甜點類內容的互動率高達39%，顯示受眾對於其獨特料理的喜愛。其持續提供相關教學和…" at bounding box center [724, 398] width 1101 height 377
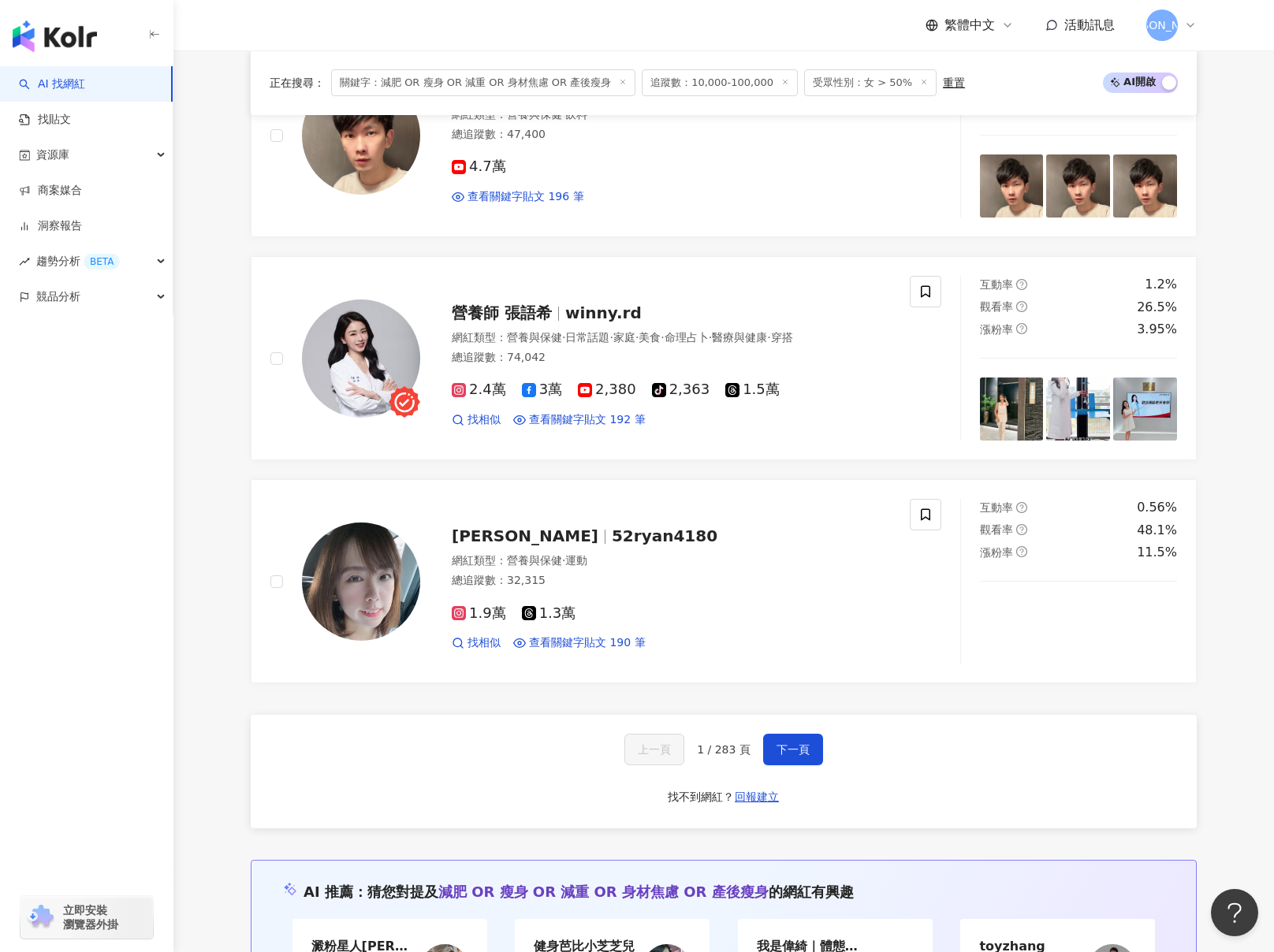
scroll to position [2628, 0]
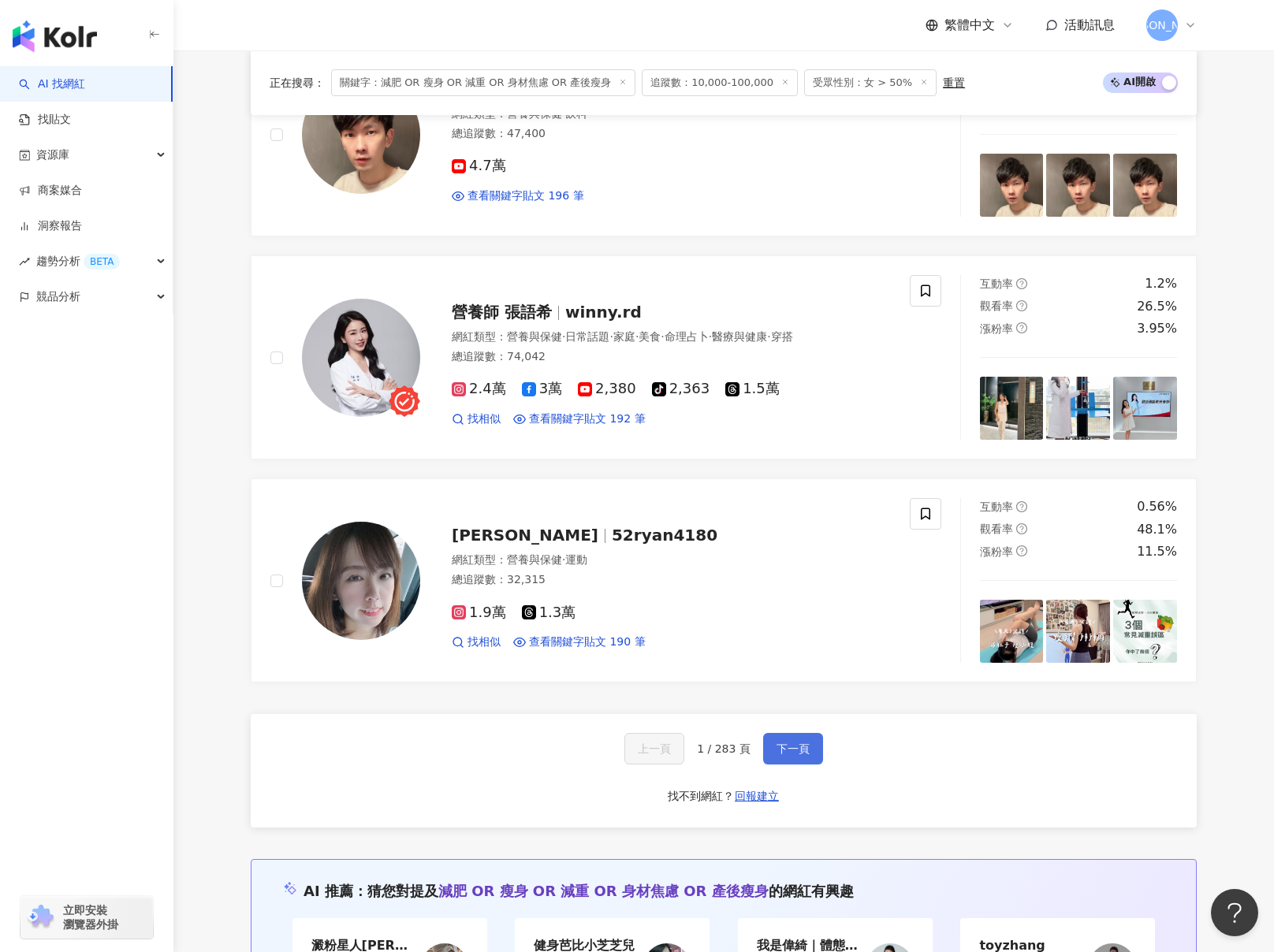
click at [786, 755] on span "下一頁" at bounding box center [793, 748] width 34 height 12
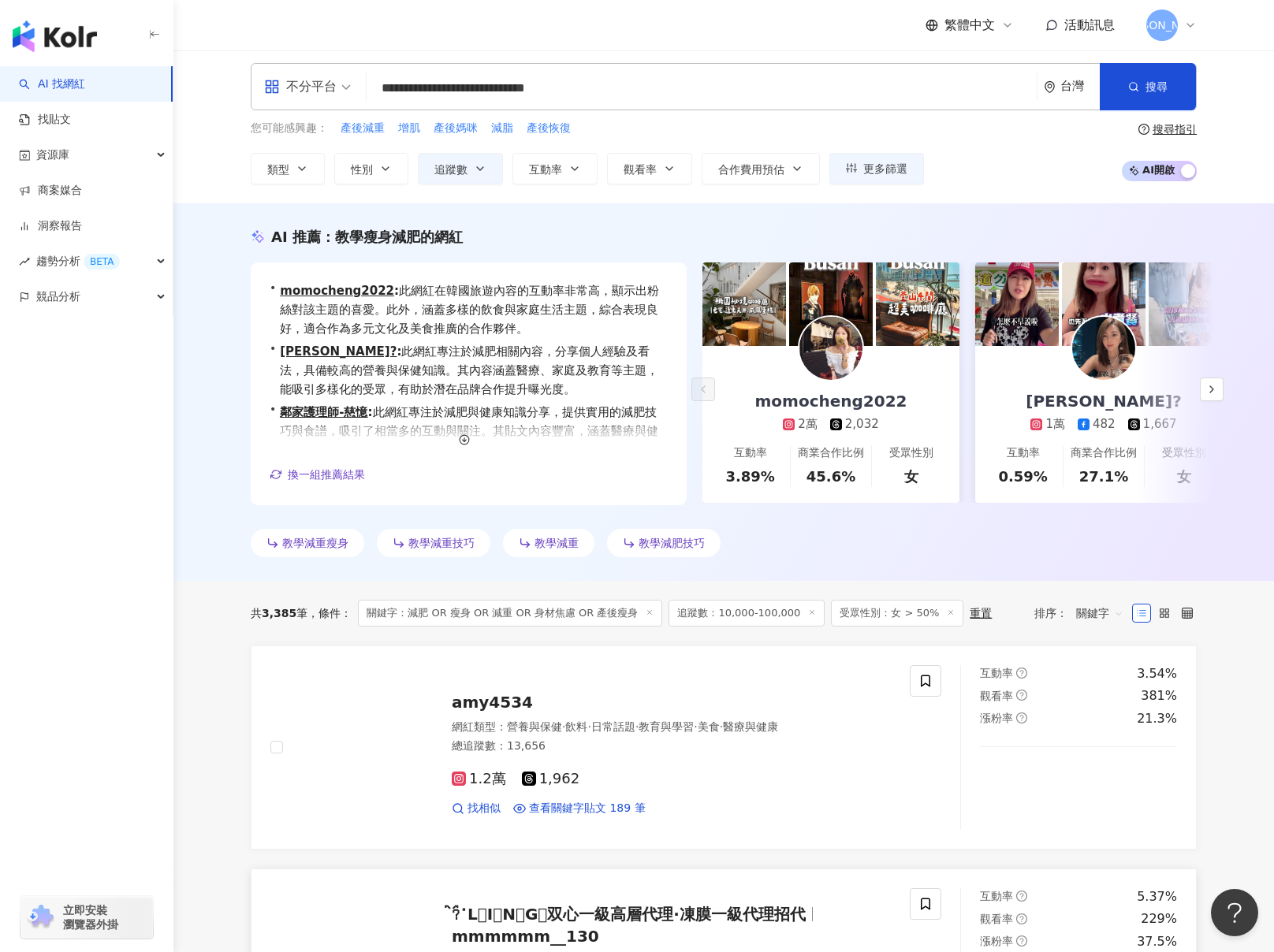
scroll to position [0, 0]
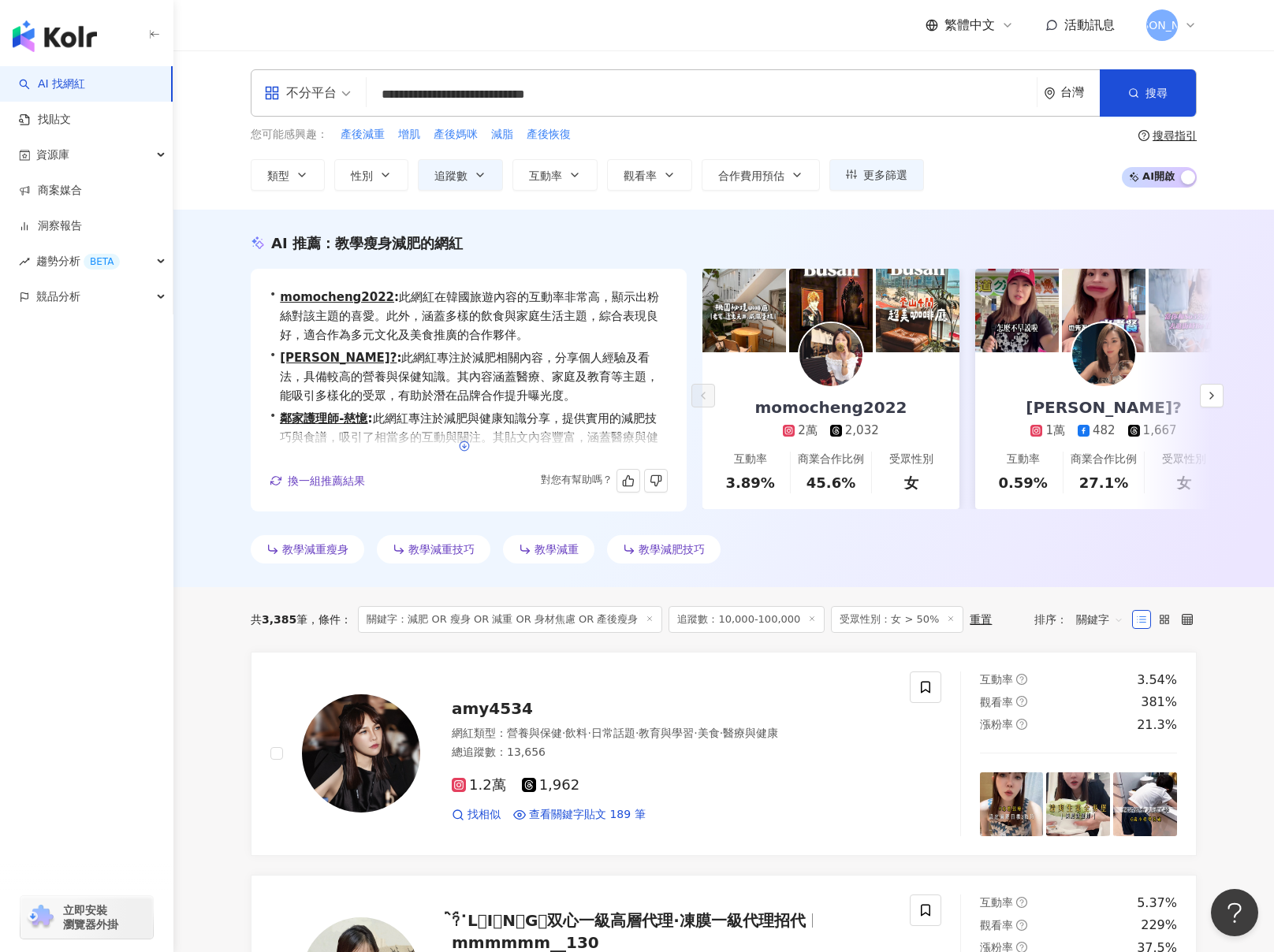
click at [454, 445] on button "button" at bounding box center [464, 447] width 26 height 26
click at [1213, 391] on icon "button" at bounding box center [1211, 396] width 12 height 12
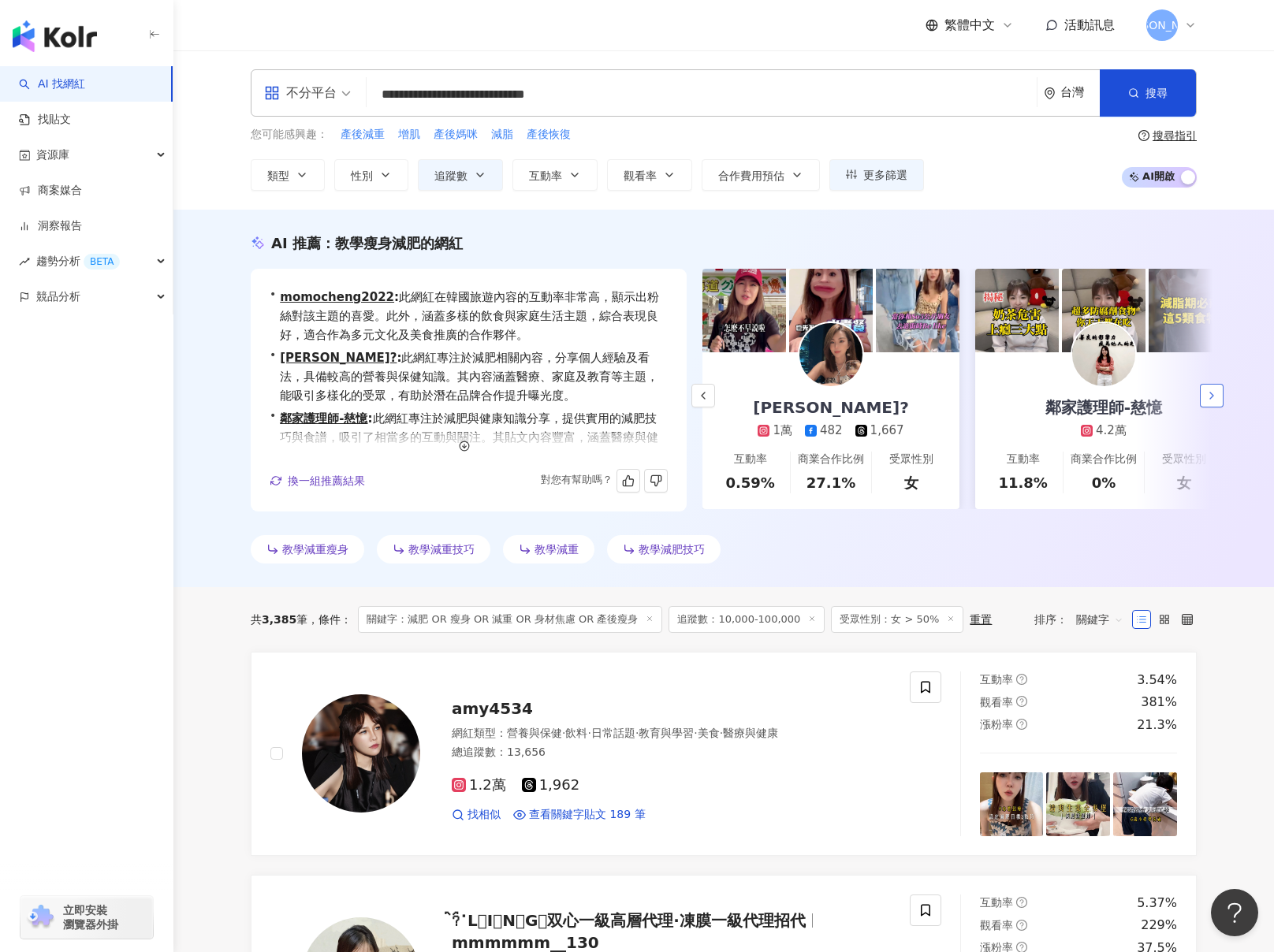
click at [1213, 392] on icon "button" at bounding box center [1211, 396] width 12 height 12
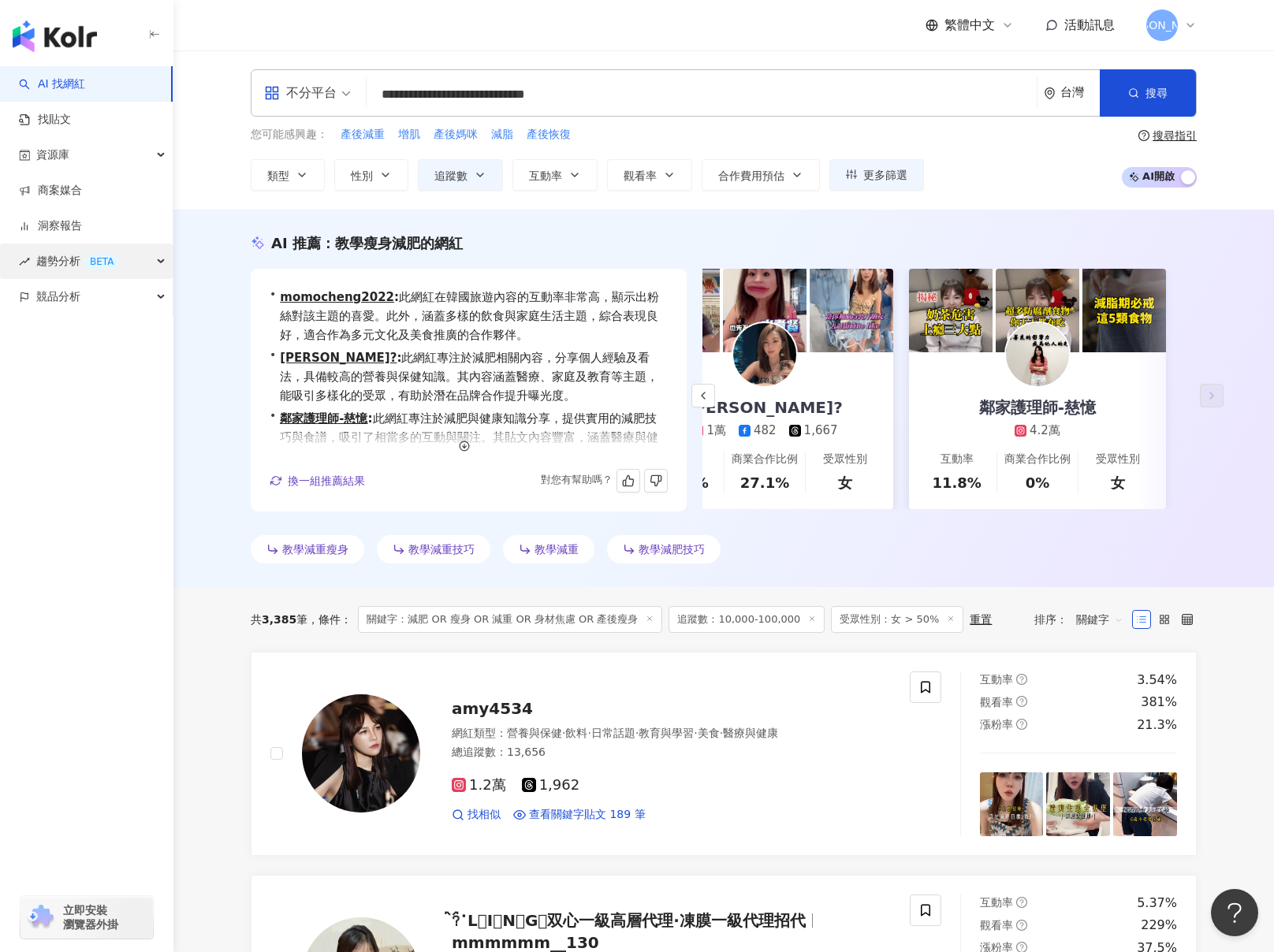
click at [90, 259] on div "BETA" at bounding box center [101, 262] width 36 height 16
click at [86, 292] on link "Hashtag 排行" at bounding box center [73, 297] width 71 height 16
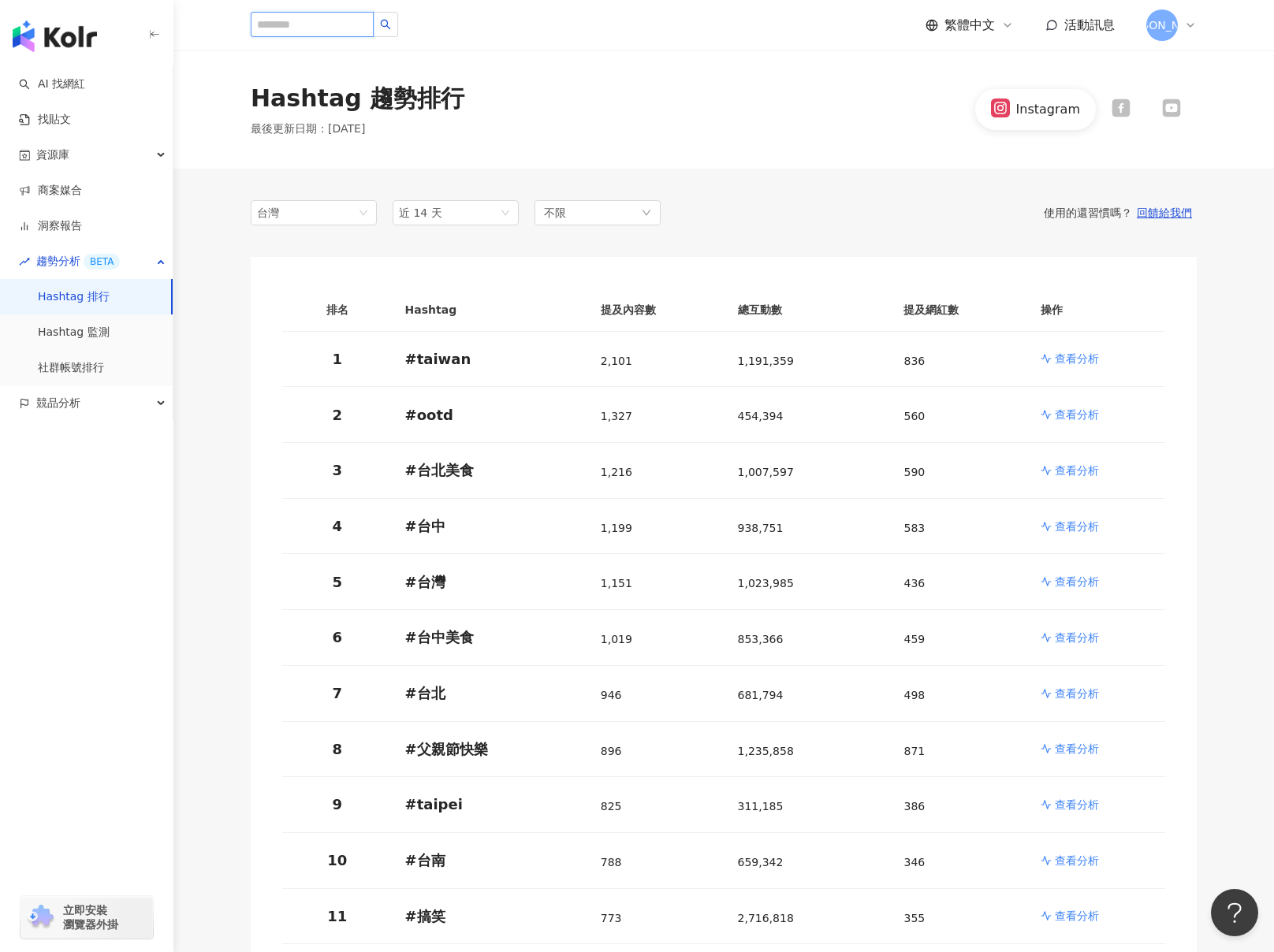
click at [345, 24] on input "search" at bounding box center [312, 24] width 123 height 26
type input "*"
type input "**"
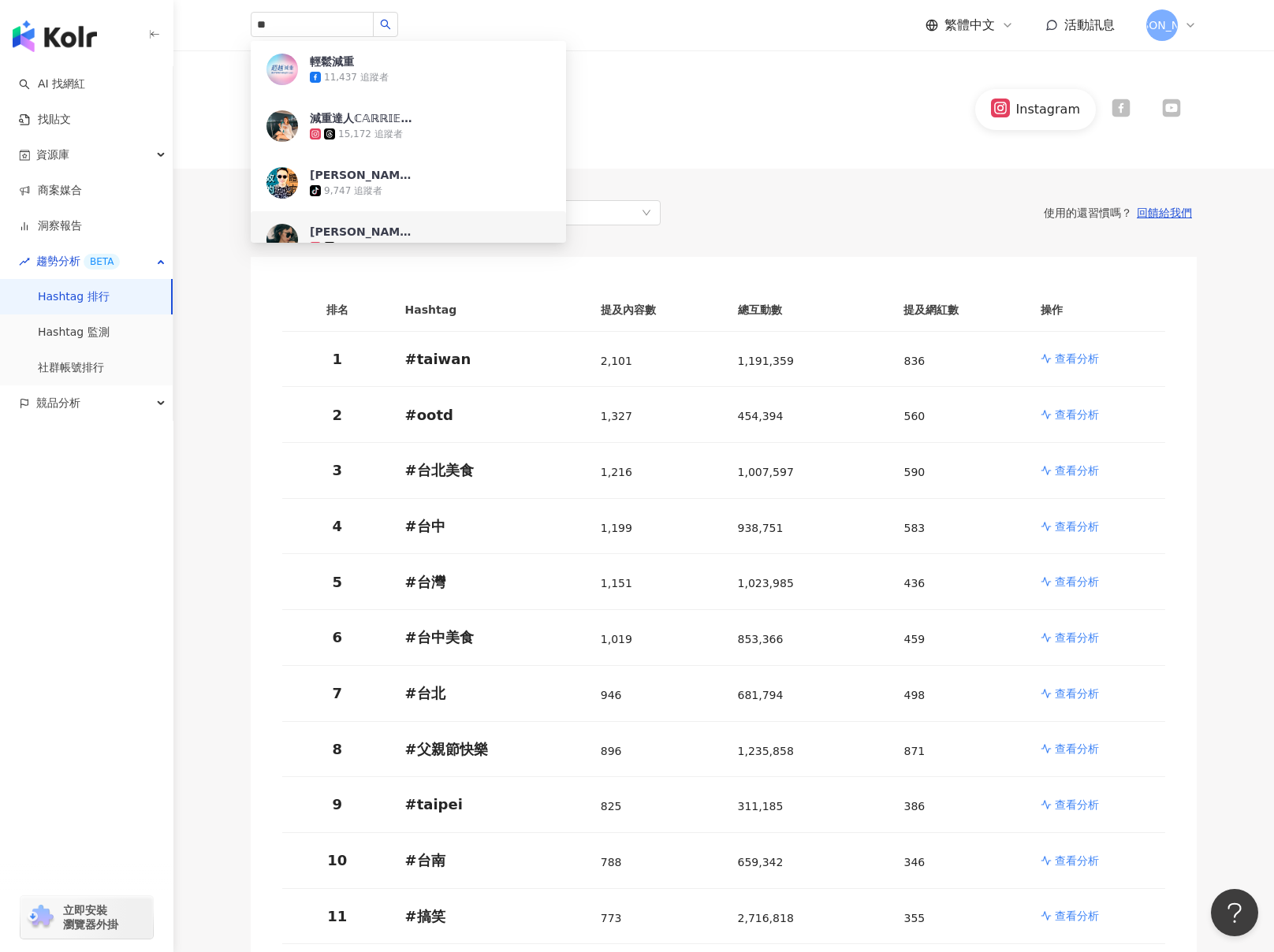
click at [468, 6] on div "** 輕鬆減重 11,437 追蹤者 減重達人ℂ𝔸ℝℝ𝕀𝔼🧸 15,172 追蹤者 山姆教你減重 tiktok-icon 9,747 追蹤者 可瑄🩷Kelly…" at bounding box center [723, 25] width 946 height 50
drag, startPoint x: 1130, startPoint y: 248, endPoint x: 989, endPoint y: 244, distance: 141.1
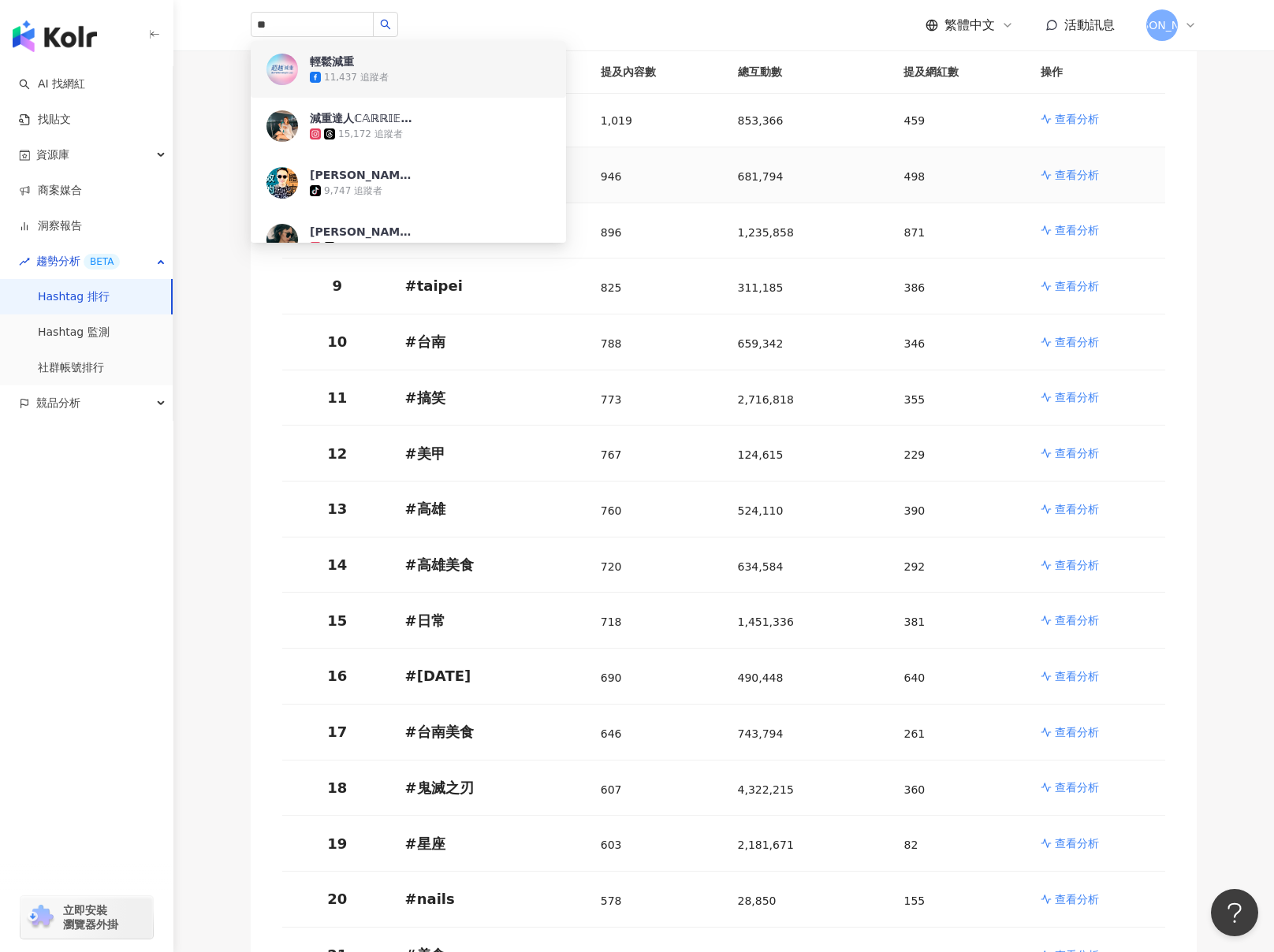
scroll to position [525, 0]
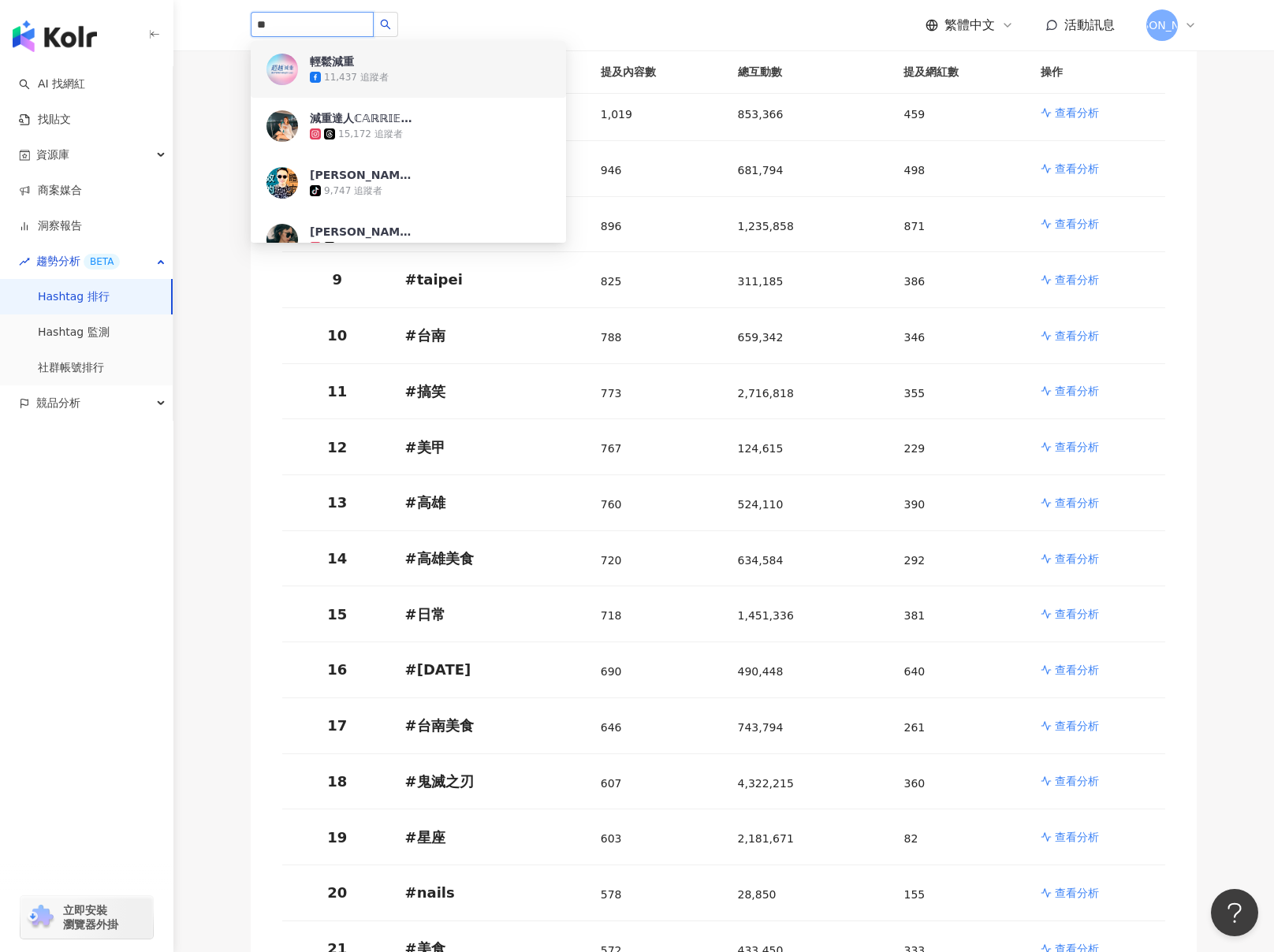
drag, startPoint x: 342, startPoint y: 29, endPoint x: 28, endPoint y: -3, distance: 315.6
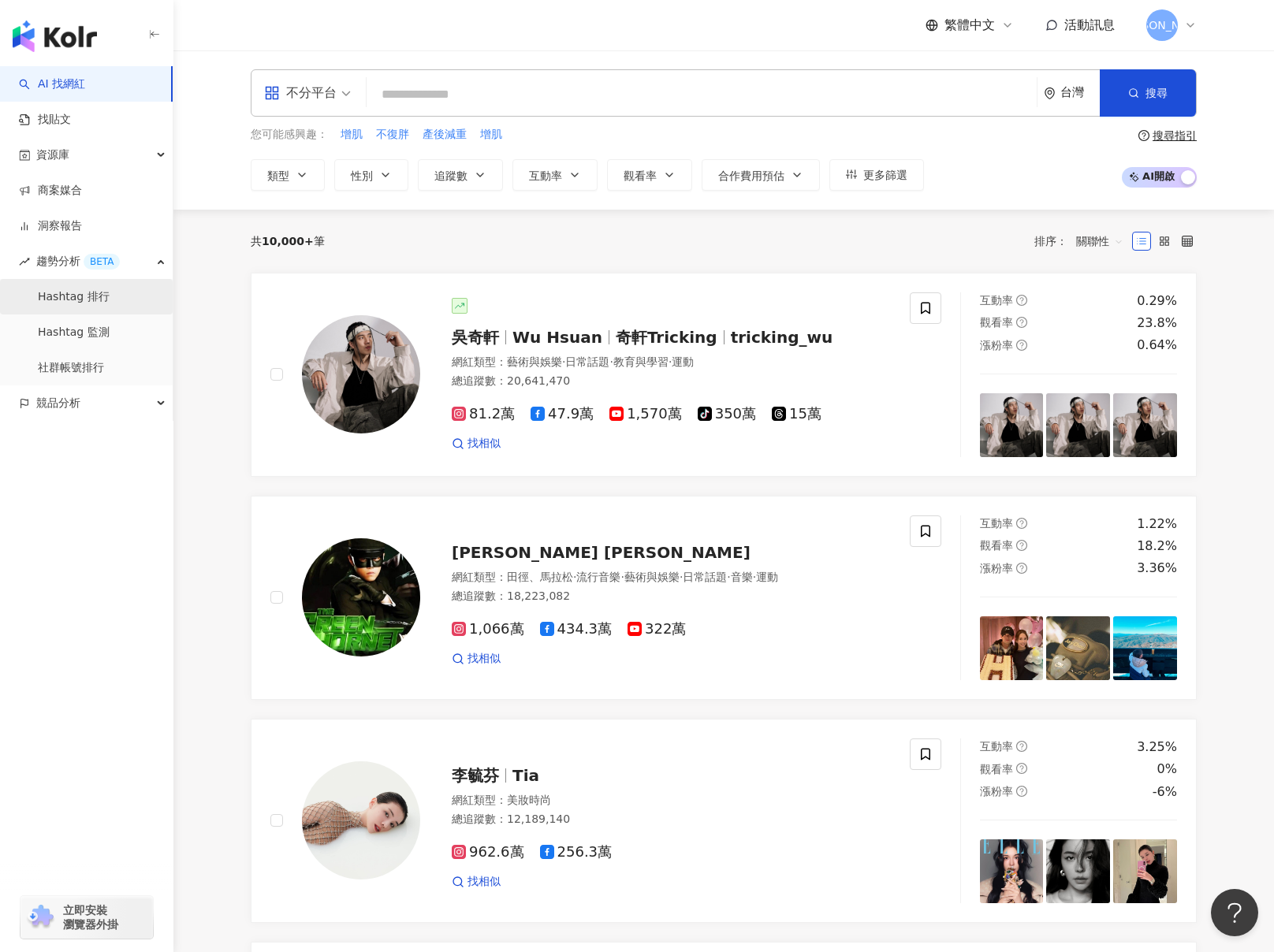
click at [109, 296] on link "Hashtag 排行" at bounding box center [73, 297] width 71 height 16
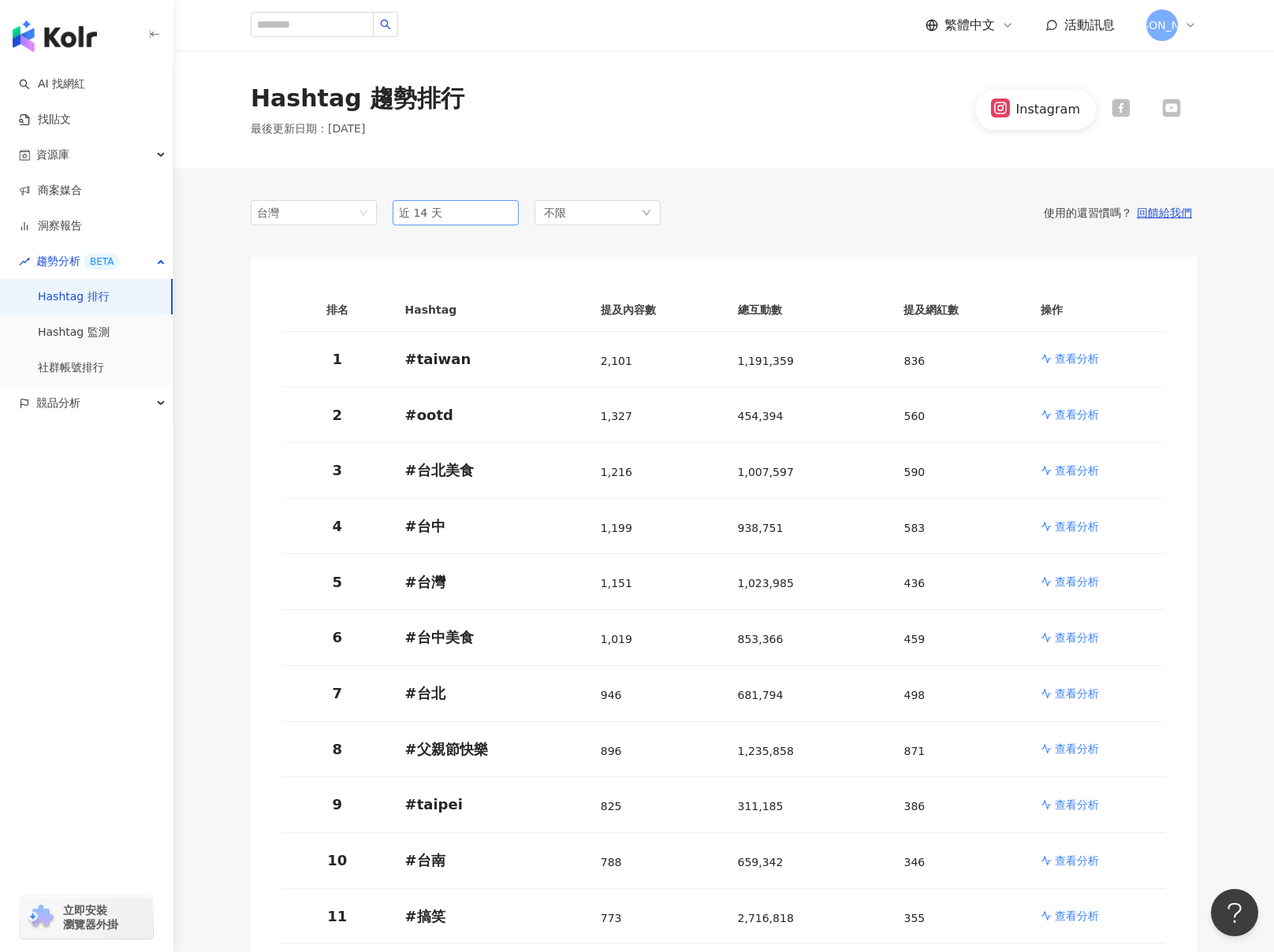
click at [474, 219] on span "近 14 天" at bounding box center [456, 212] width 114 height 24
click at [346, 14] on input "search" at bounding box center [312, 24] width 123 height 26
click at [110, 42] on div "button" at bounding box center [86, 33] width 174 height 66
click at [78, 48] on img "button" at bounding box center [55, 36] width 85 height 32
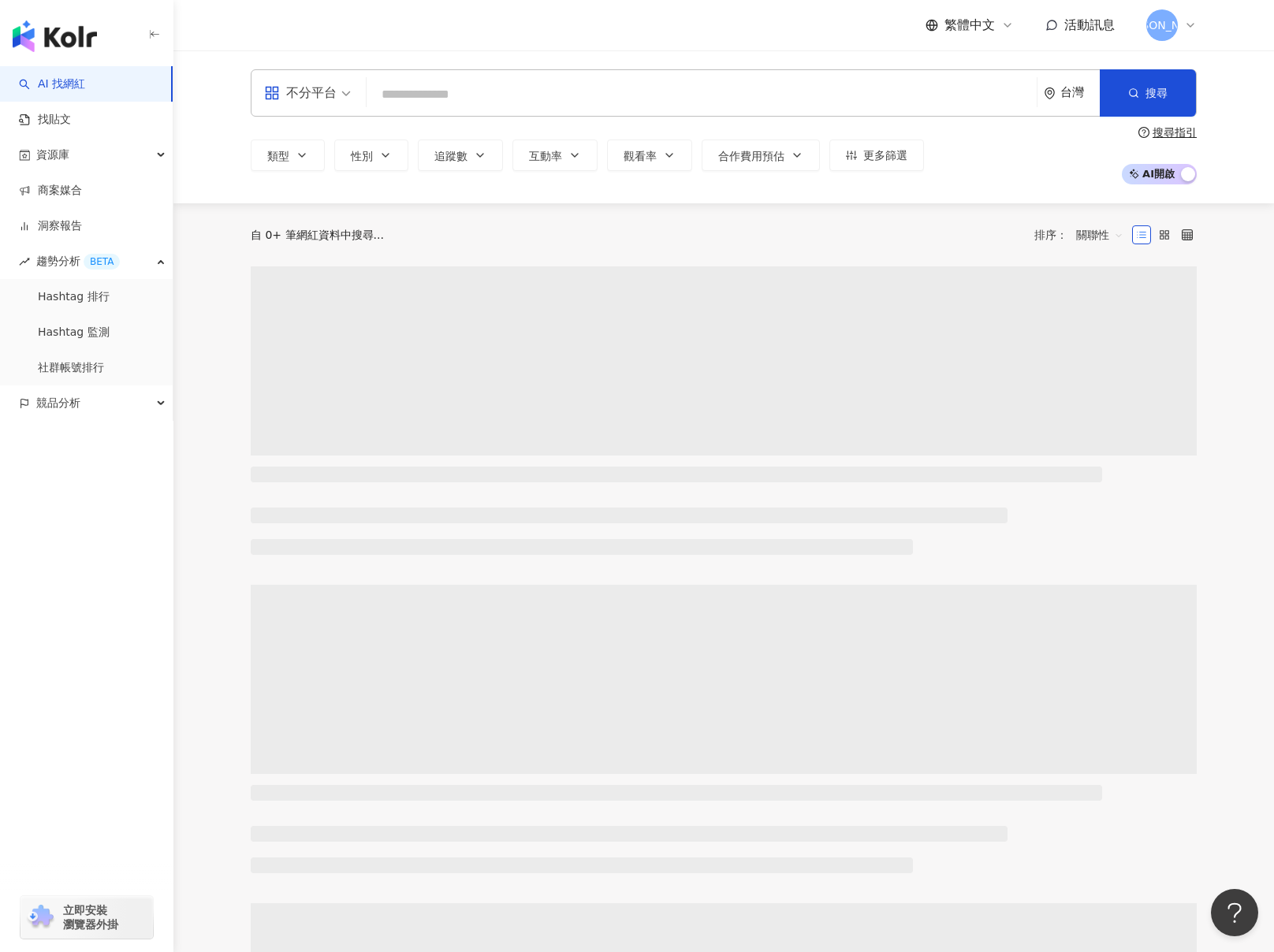
click at [440, 100] on input "search" at bounding box center [702, 94] width 658 height 30
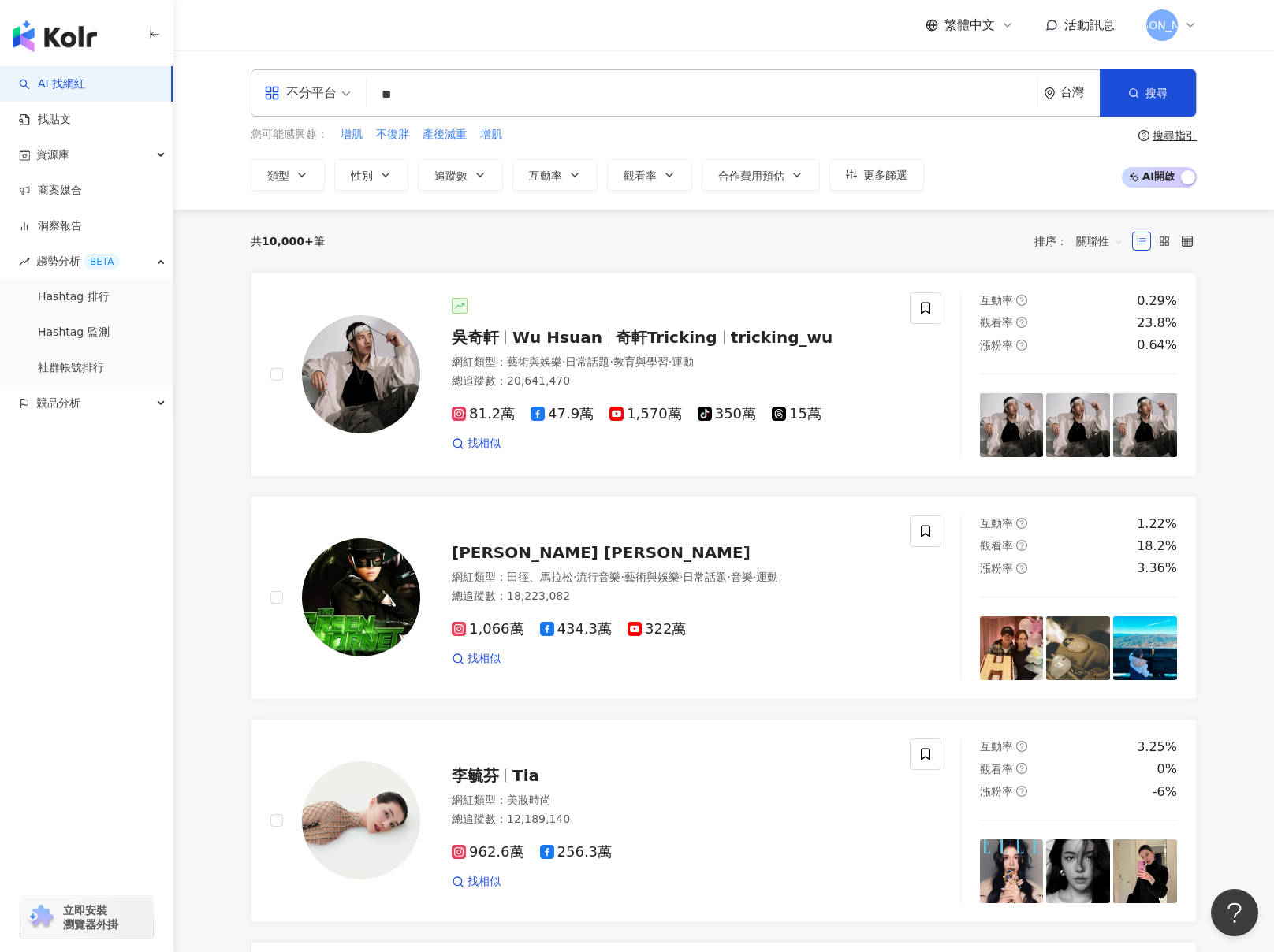
type input "*"
click at [160, 533] on div "AI 找網紅 找貼文 資源庫 商案媒合 洞察報告 趨勢分析 BETA Hashtag 排行 Hashtag 監測 社群帳號排行 競品分析 立即安裝 瀏覽器外掛" at bounding box center [86, 509] width 174 height 886
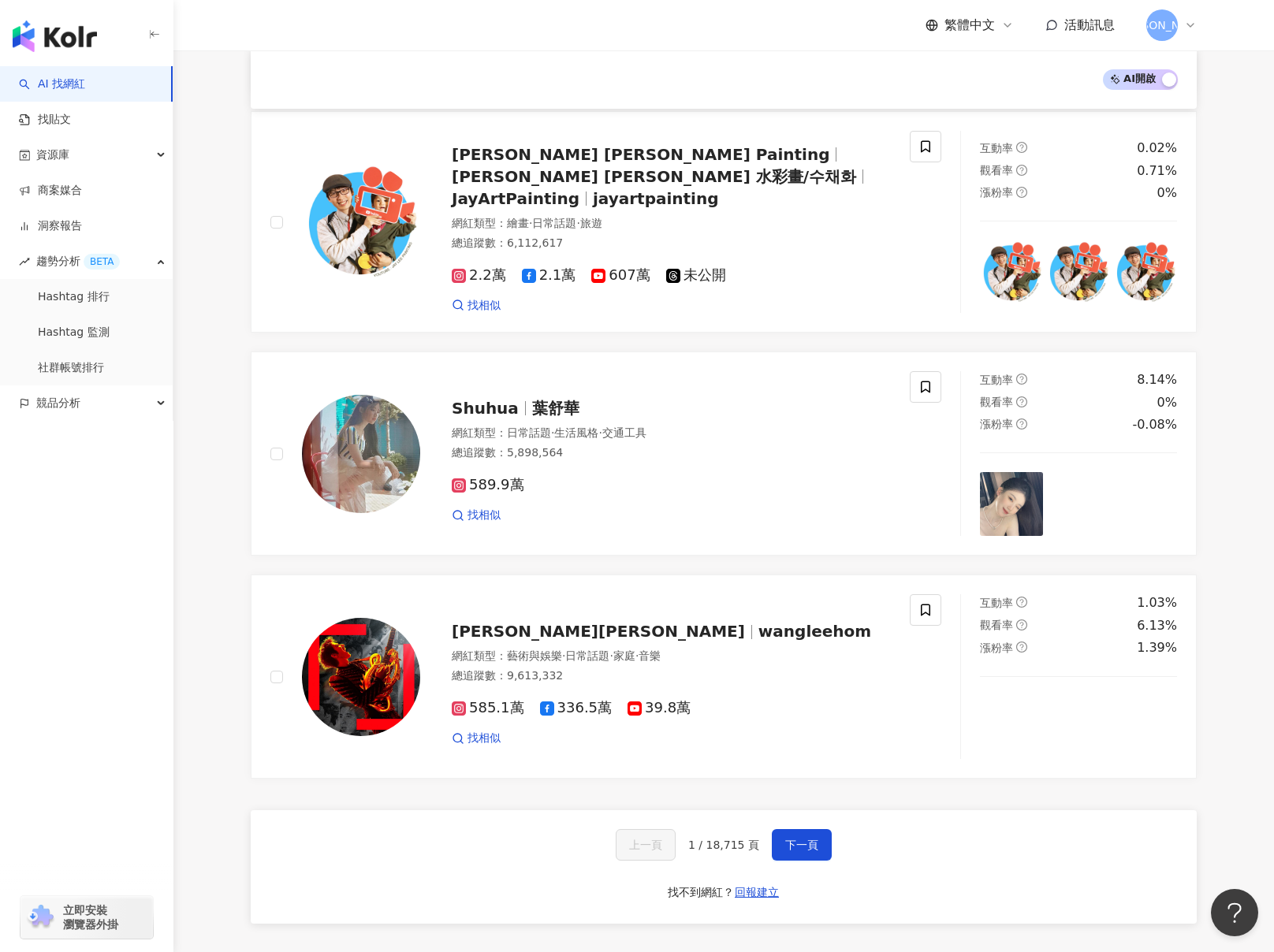
scroll to position [2207, 0]
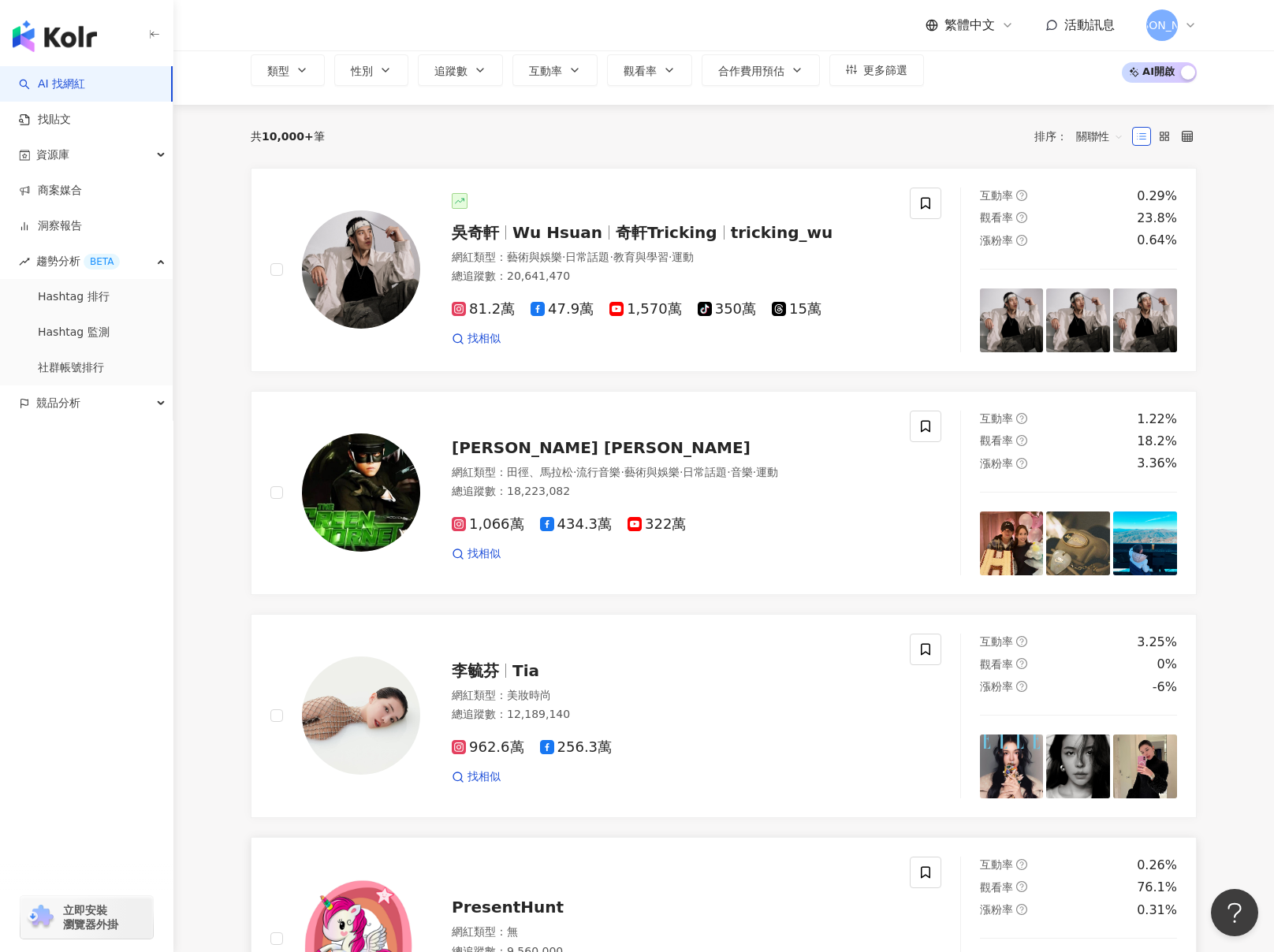
scroll to position [0, 0]
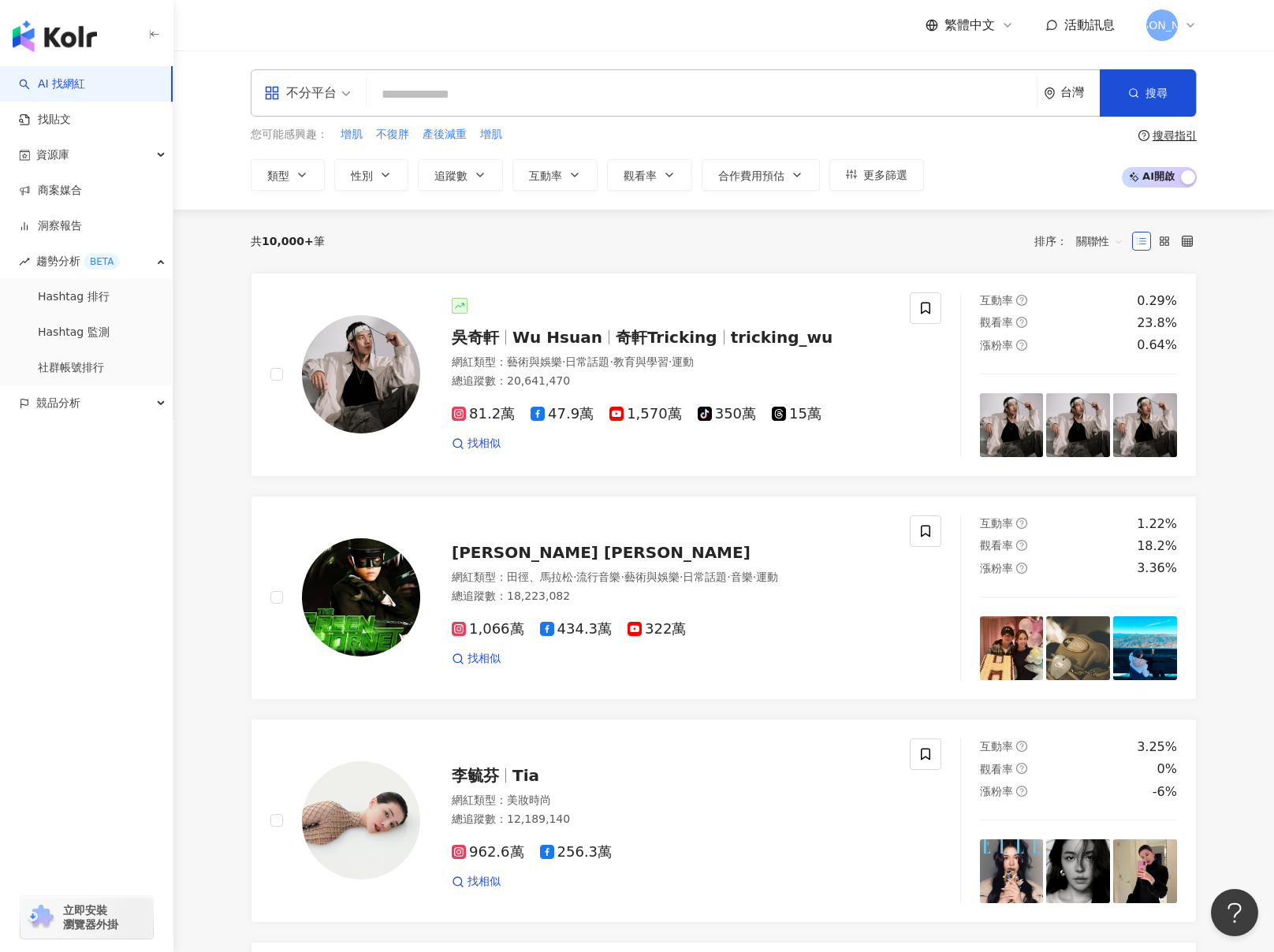
click at [436, 93] on input "search" at bounding box center [702, 94] width 658 height 30
paste input "**"
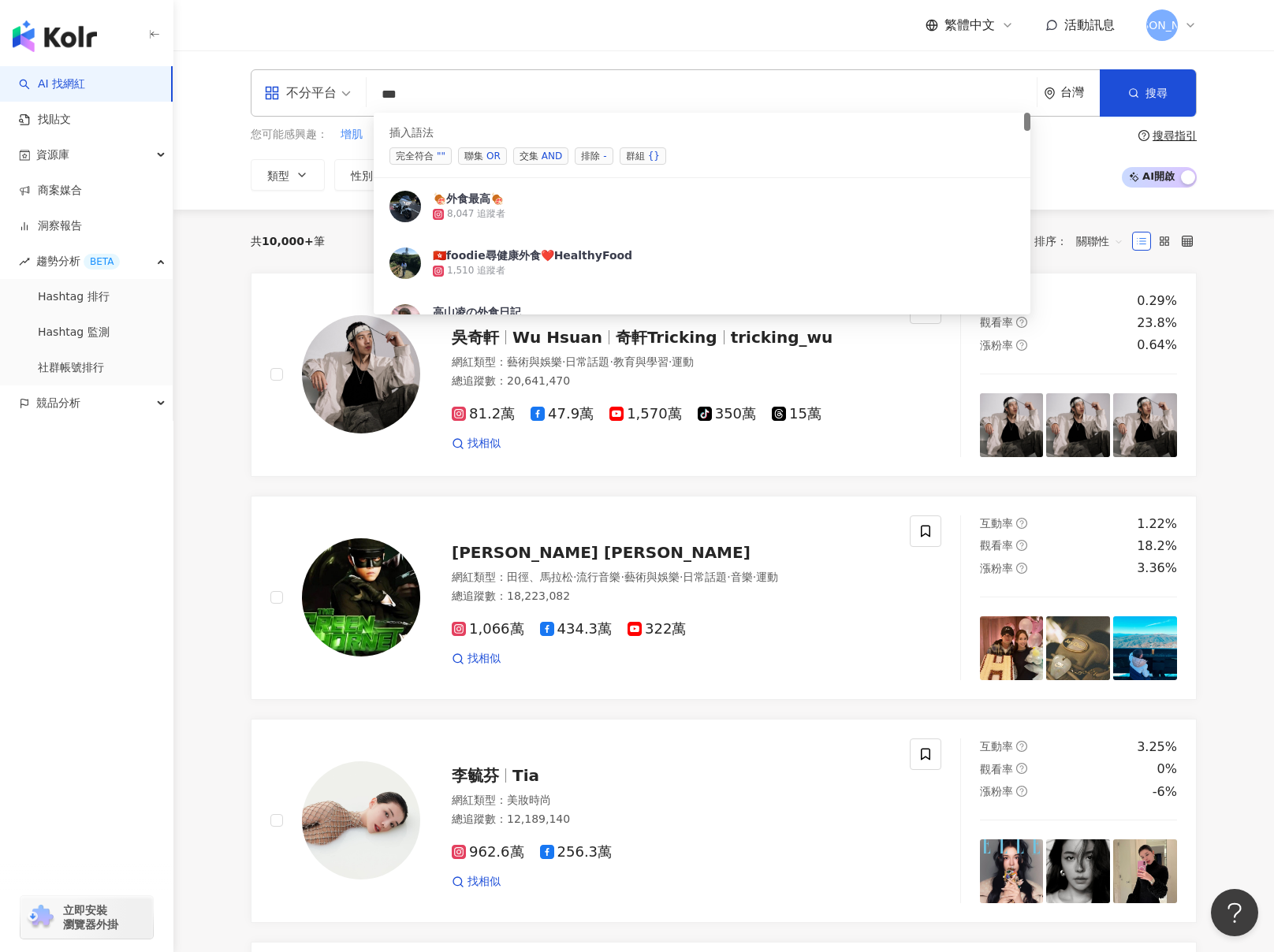
click at [540, 152] on span "交集 AND" at bounding box center [540, 156] width 56 height 18
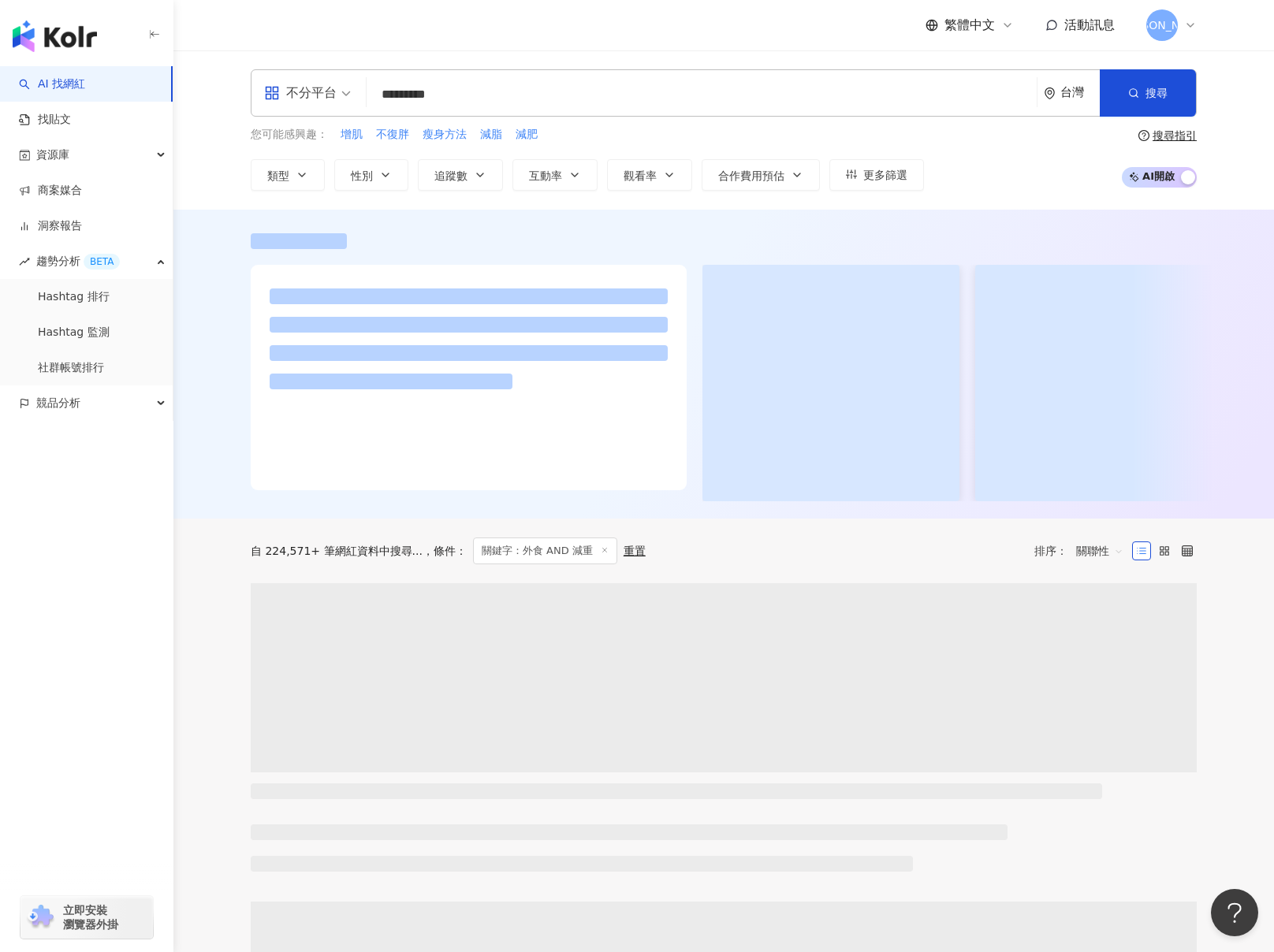
click at [1099, 563] on span "關聯性" at bounding box center [1100, 551] width 48 height 26
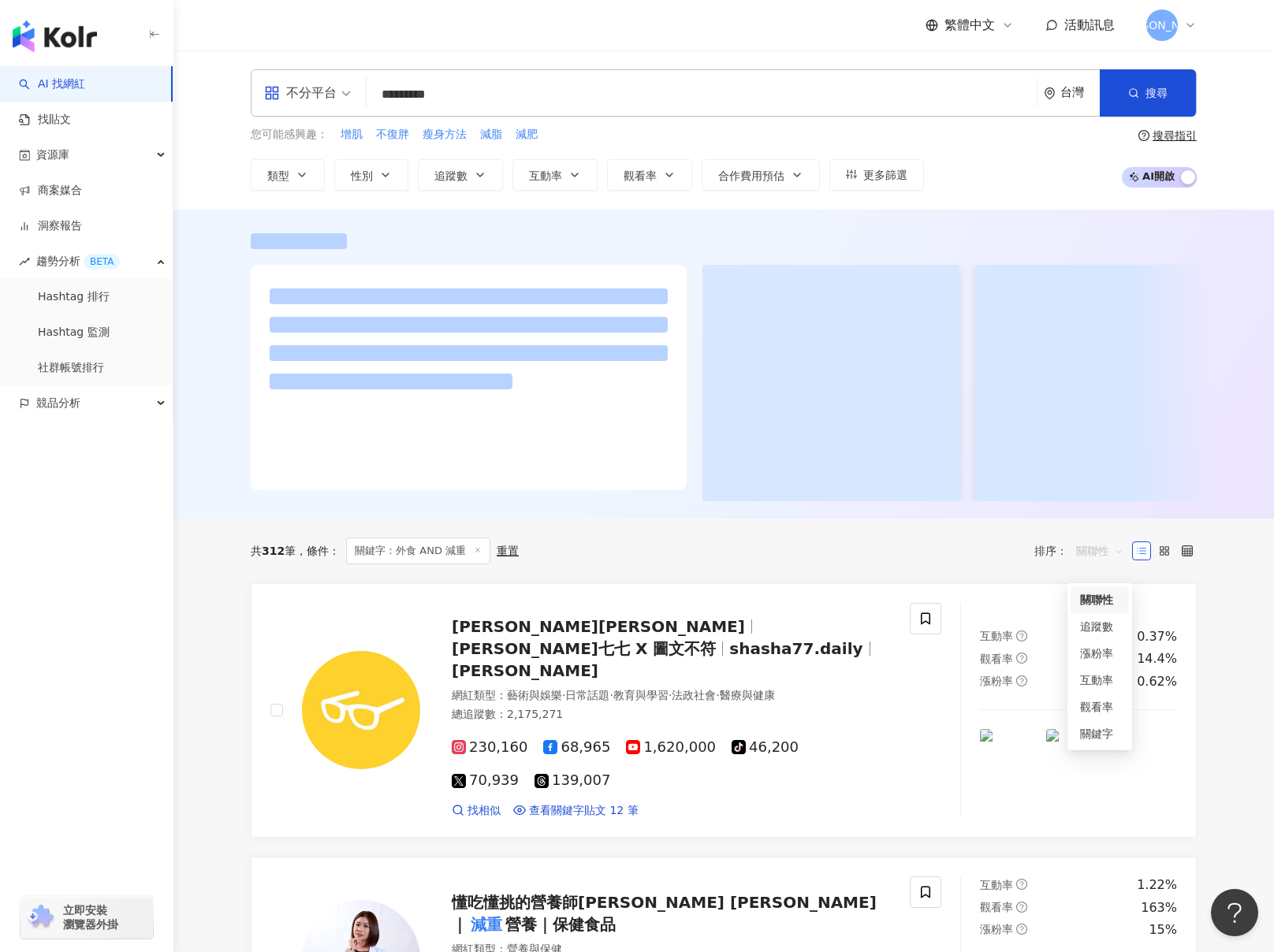
click at [1104, 724] on div "關鍵字" at bounding box center [1100, 733] width 58 height 26
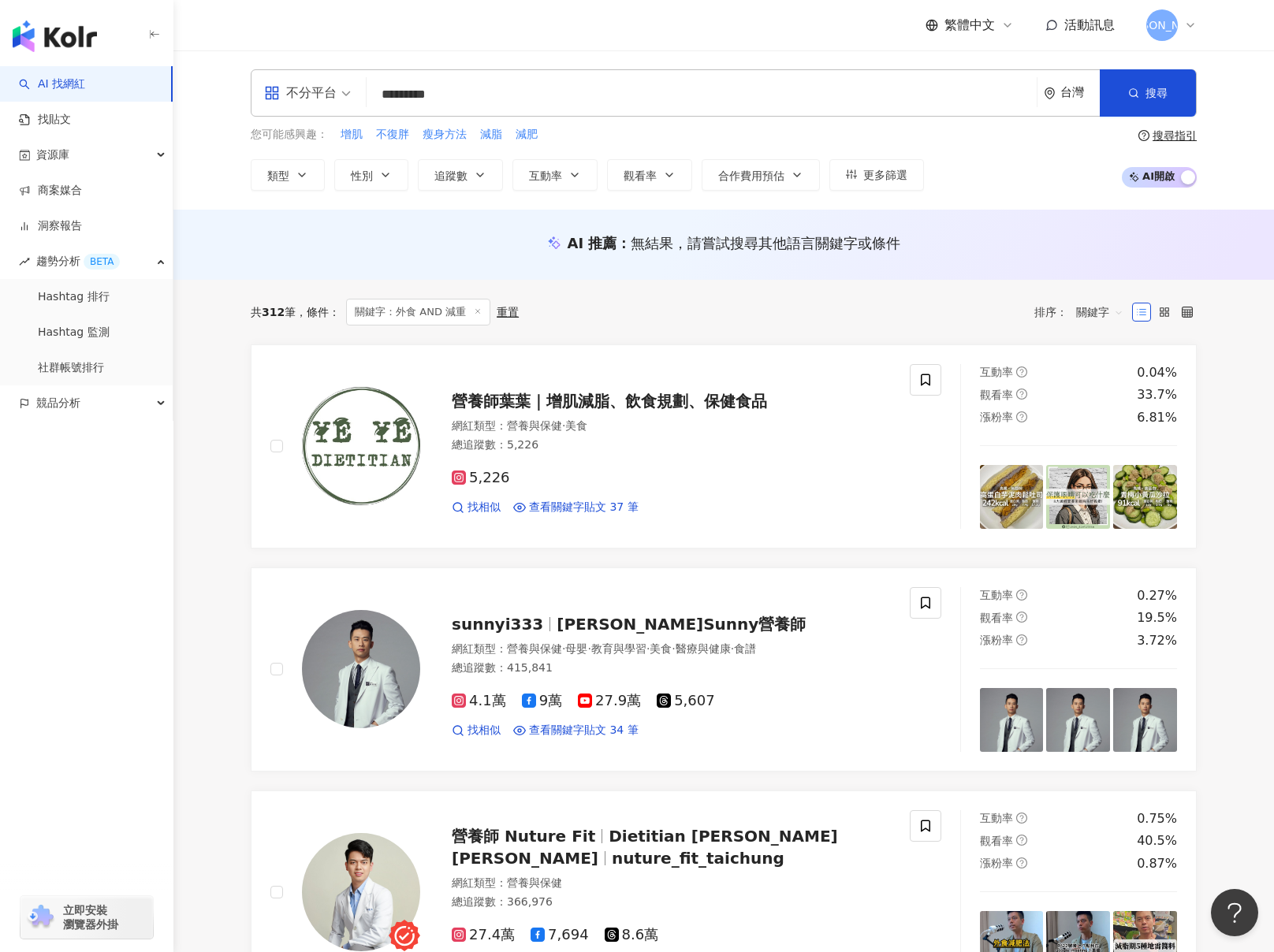
drag, startPoint x: 395, startPoint y: 86, endPoint x: 379, endPoint y: 92, distance: 17.1
click at [395, 86] on input "*********" at bounding box center [702, 94] width 658 height 30
drag, startPoint x: 376, startPoint y: 93, endPoint x: 572, endPoint y: 96, distance: 196.0
click at [572, 96] on input "*********" at bounding box center [702, 94] width 658 height 30
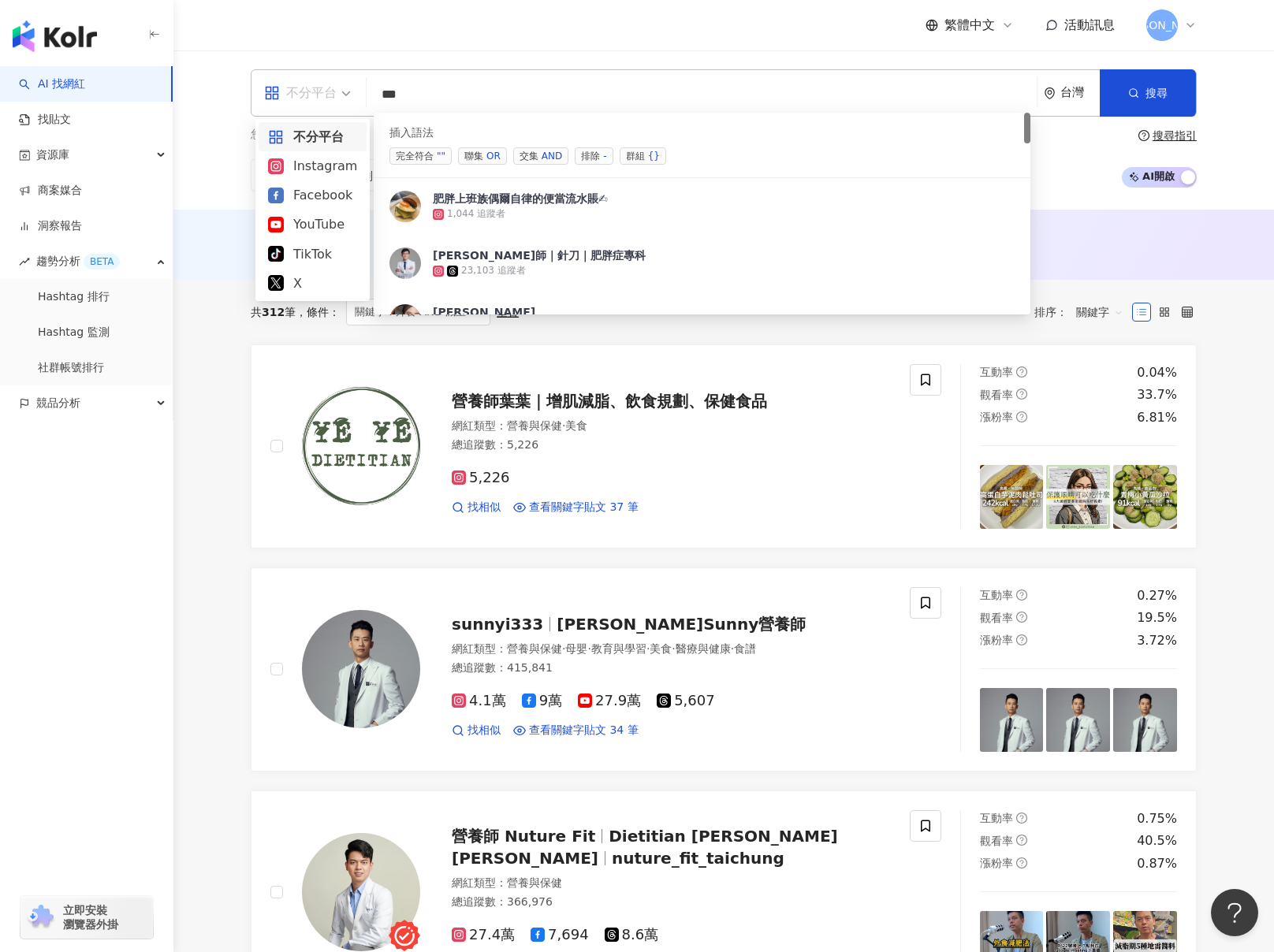
click at [332, 92] on div "不分平台" at bounding box center [301, 93] width 72 height 26
type input "**"
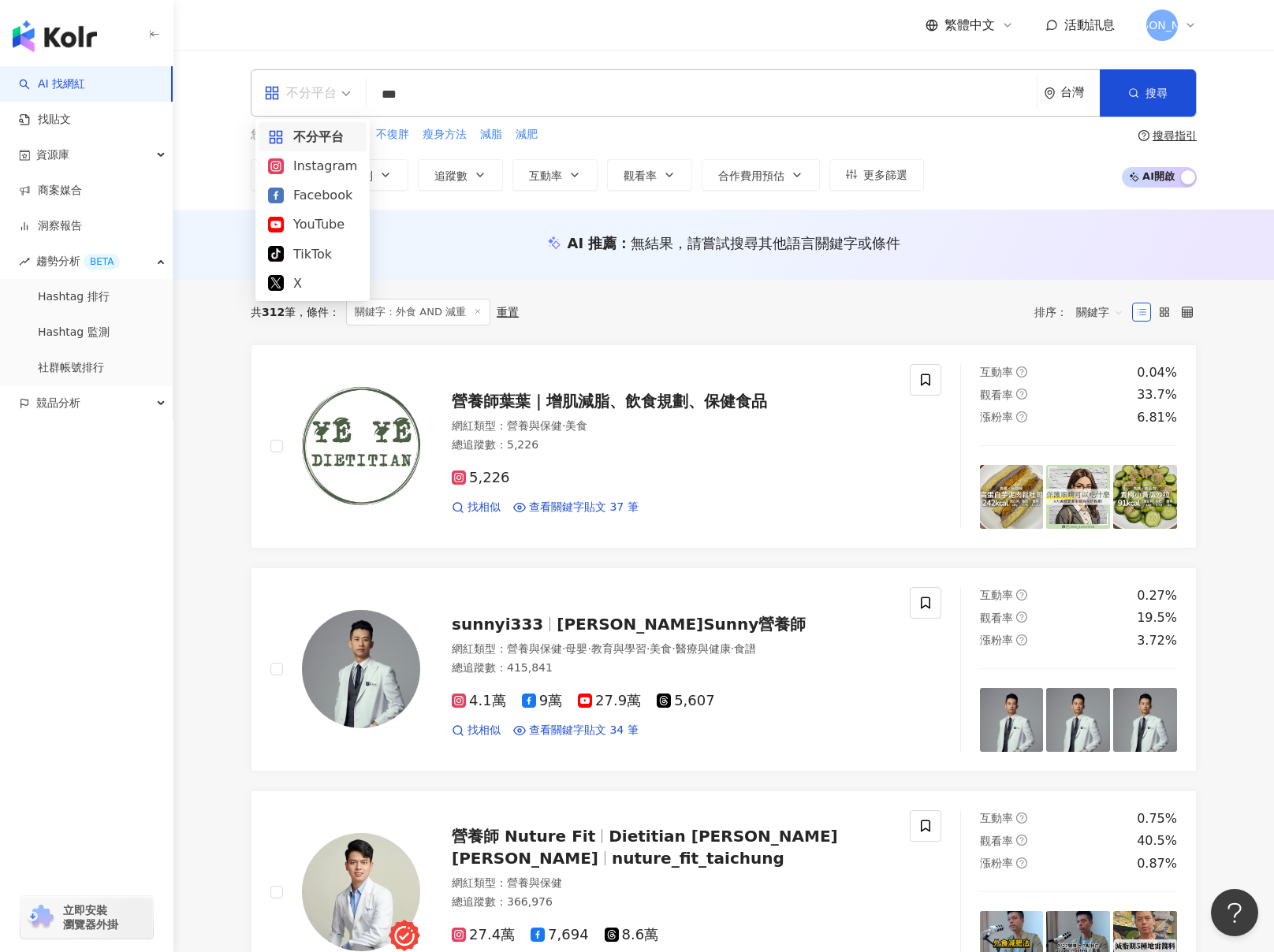
click at [445, 92] on input "**" at bounding box center [702, 94] width 658 height 30
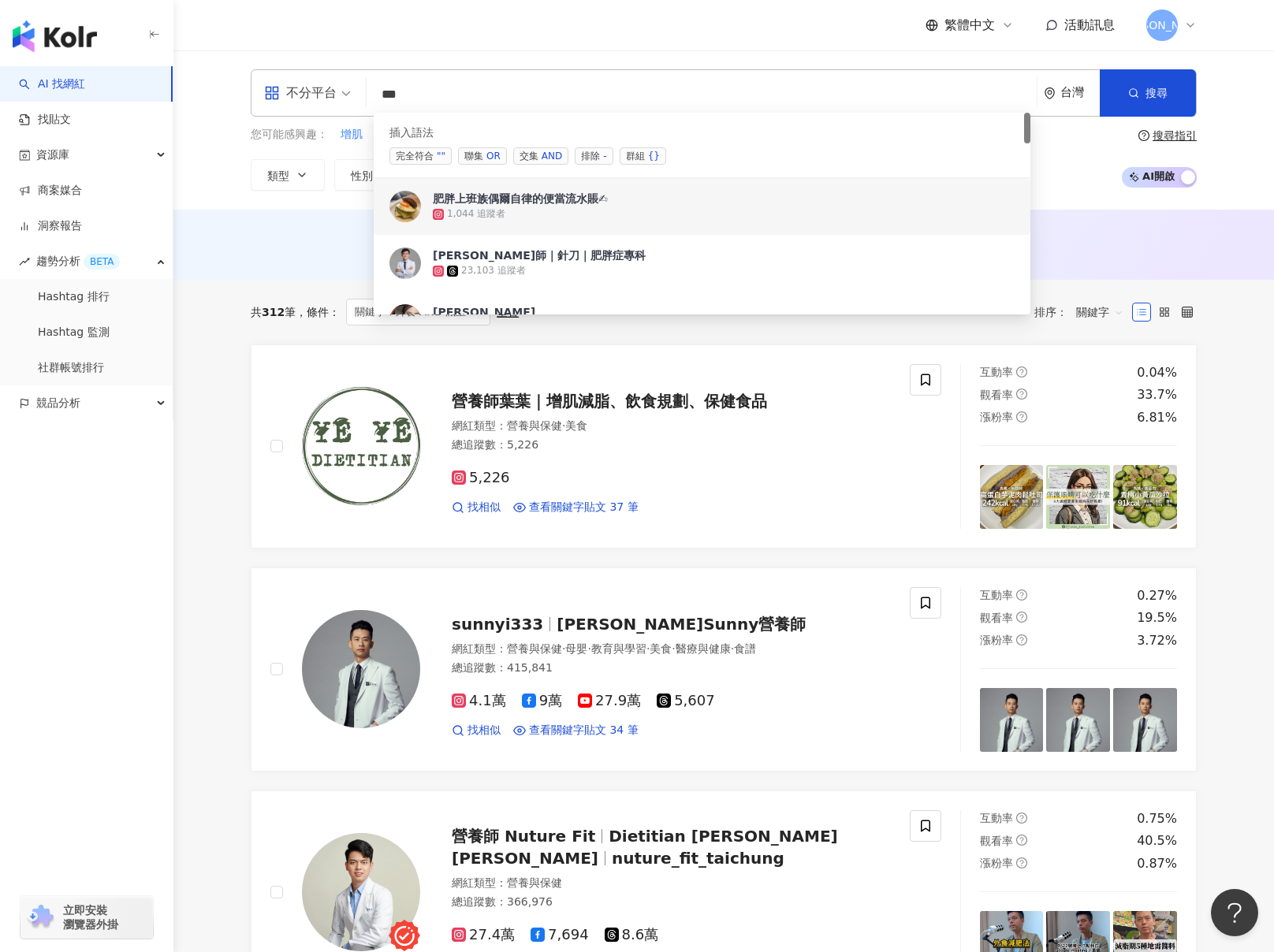
click at [474, 204] on div "肥胖上班族偶爾自律的便當流水賬✍" at bounding box center [520, 198] width 175 height 16
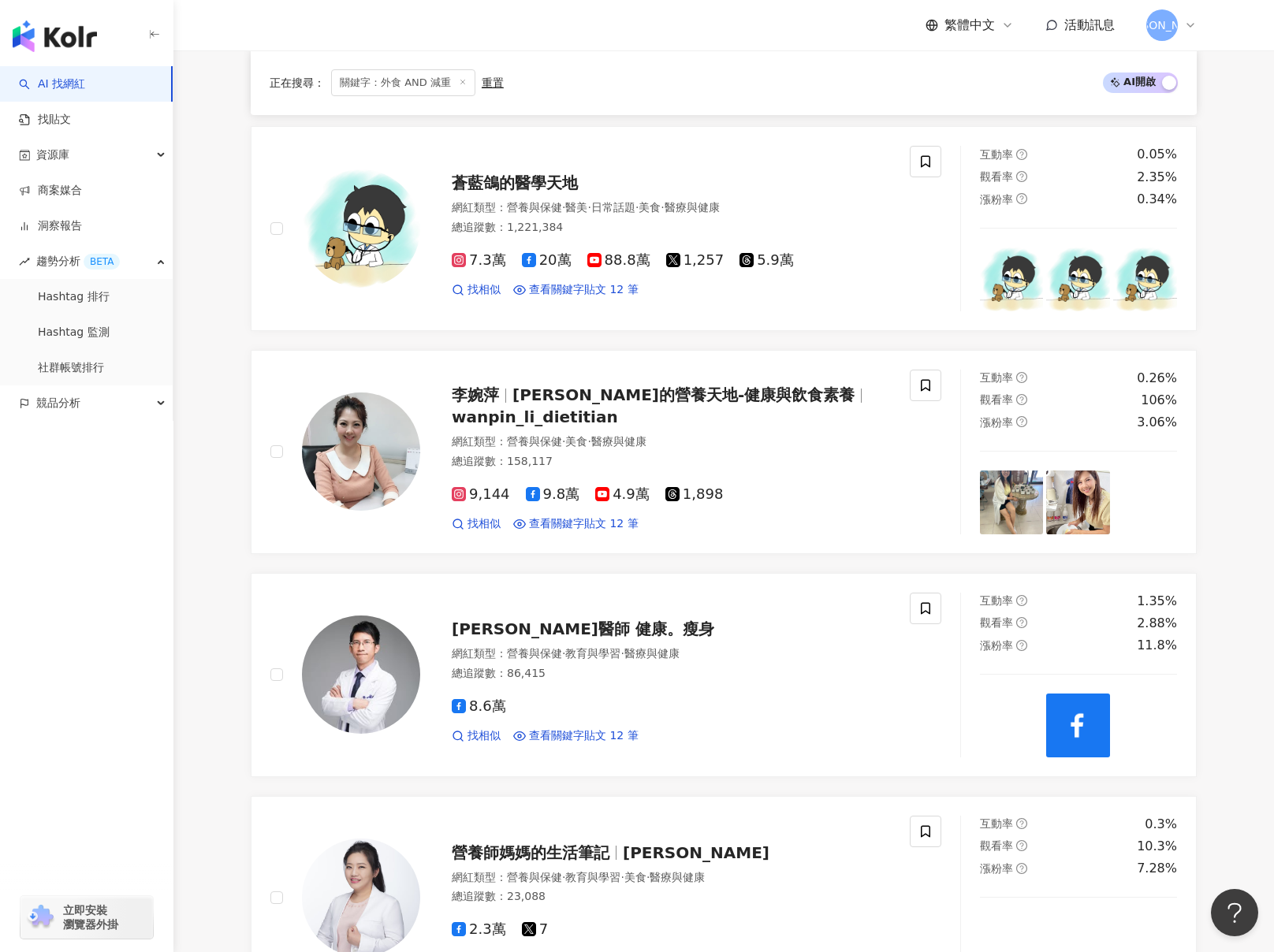
scroll to position [1802, 0]
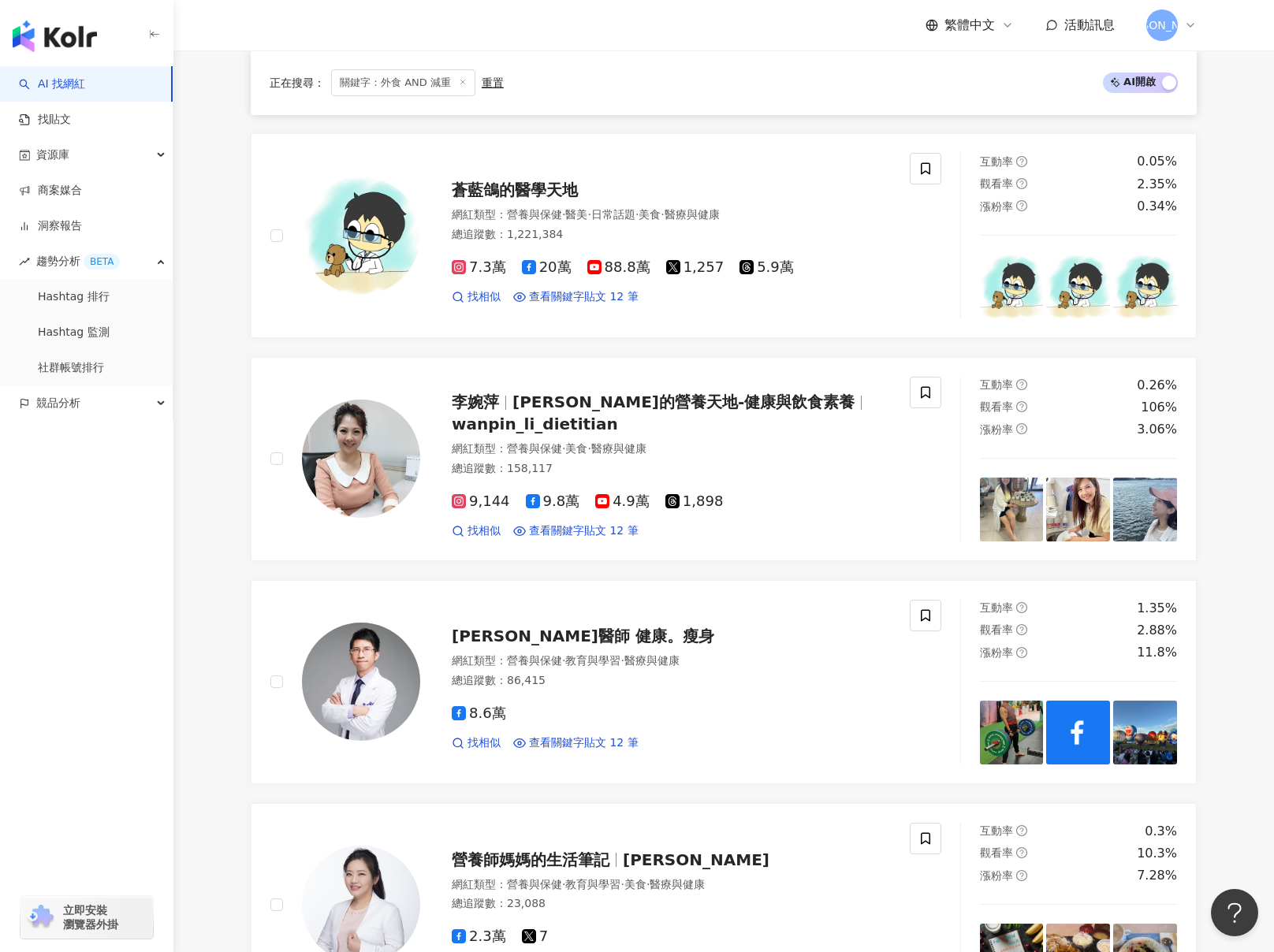
click at [1088, 41] on div "繁體中文 活動訊息 佶" at bounding box center [723, 25] width 946 height 50
click at [1095, 28] on span "活動訊息" at bounding box center [1089, 25] width 50 height 15
click at [193, 208] on main "不分平台 台灣 搜尋 searchOperator 插入語法 完全符合 "" 聯集 OR 交集 AND 排除 - 群組 {} 肥胖上班族偶爾自律的便當流水賬✍…" at bounding box center [724, 101] width 1101 height 3704
click at [460, 78] on icon at bounding box center [463, 82] width 8 height 8
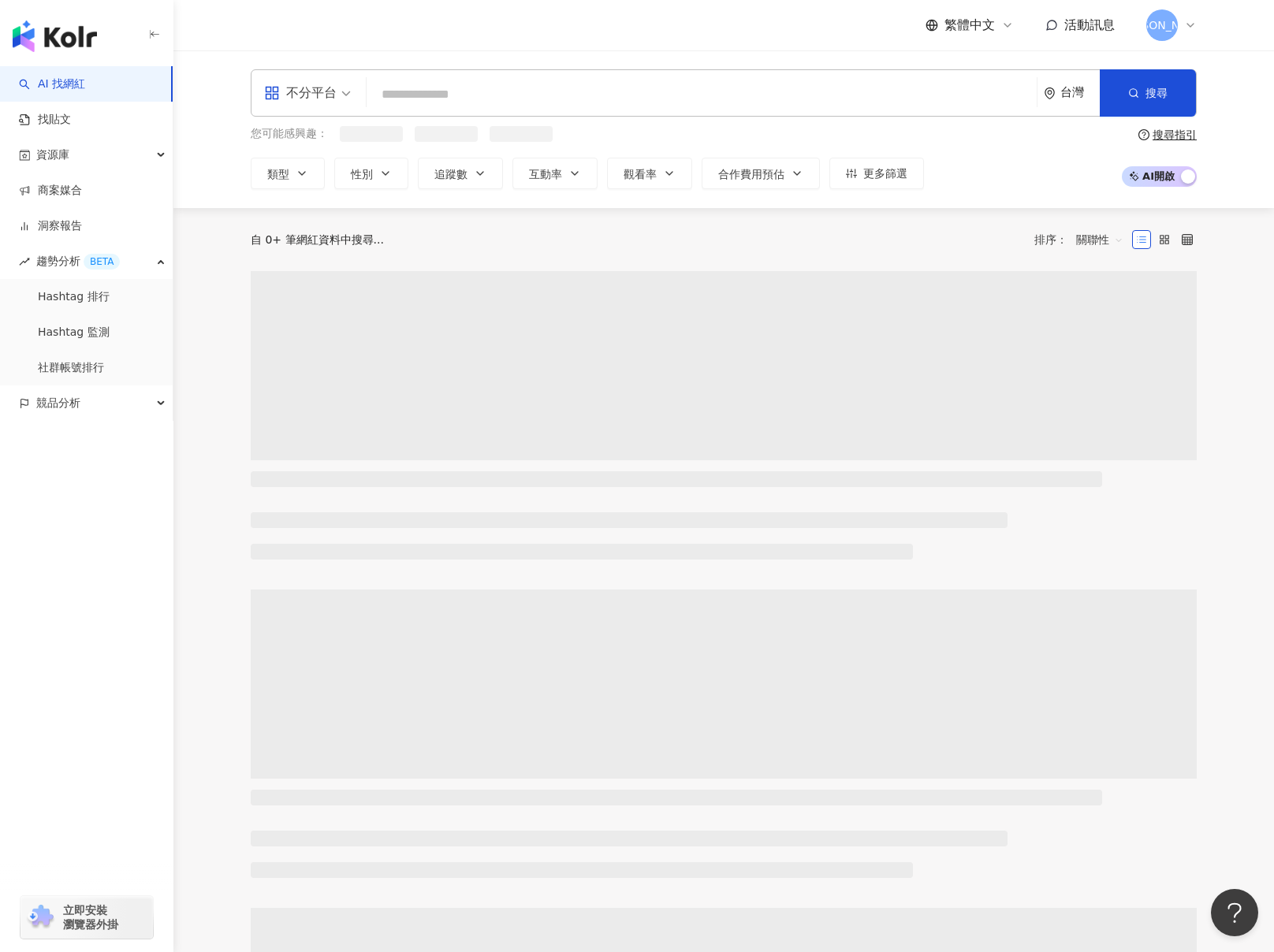
click at [461, 88] on input "search" at bounding box center [702, 94] width 658 height 30
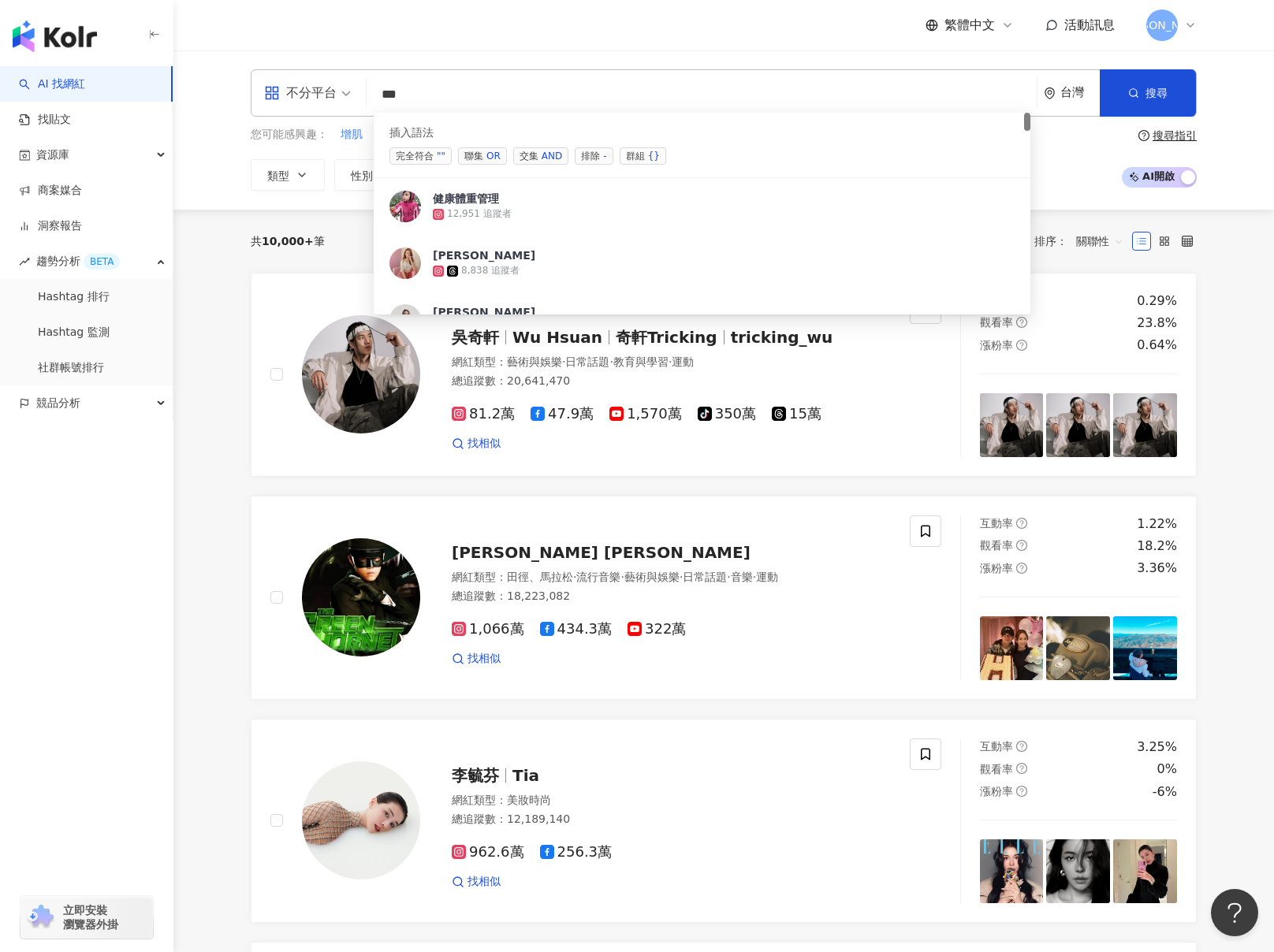
click at [482, 149] on span "聯集 OR" at bounding box center [482, 156] width 48 height 18
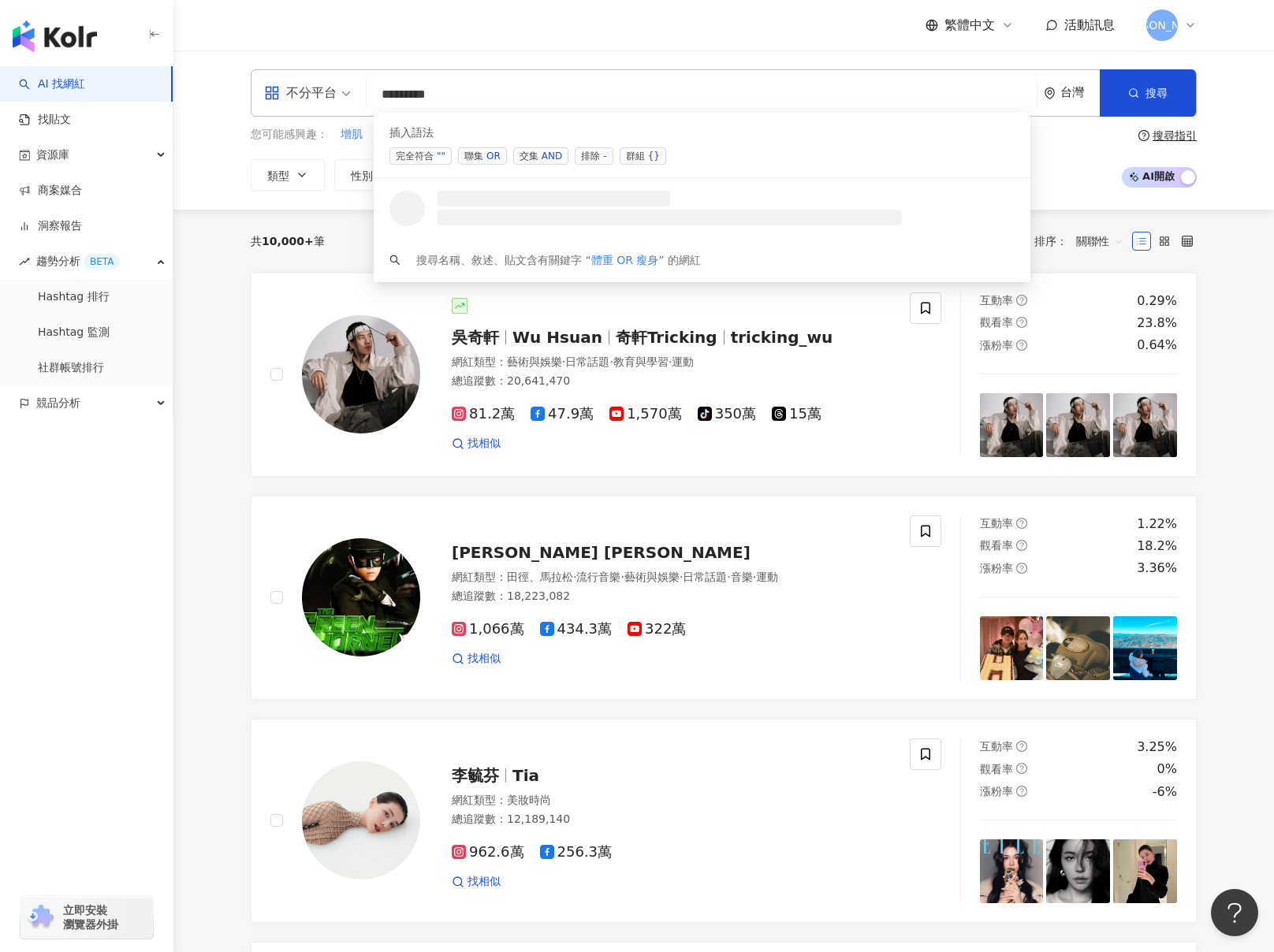
click at [490, 158] on div "OR" at bounding box center [494, 156] width 14 height 16
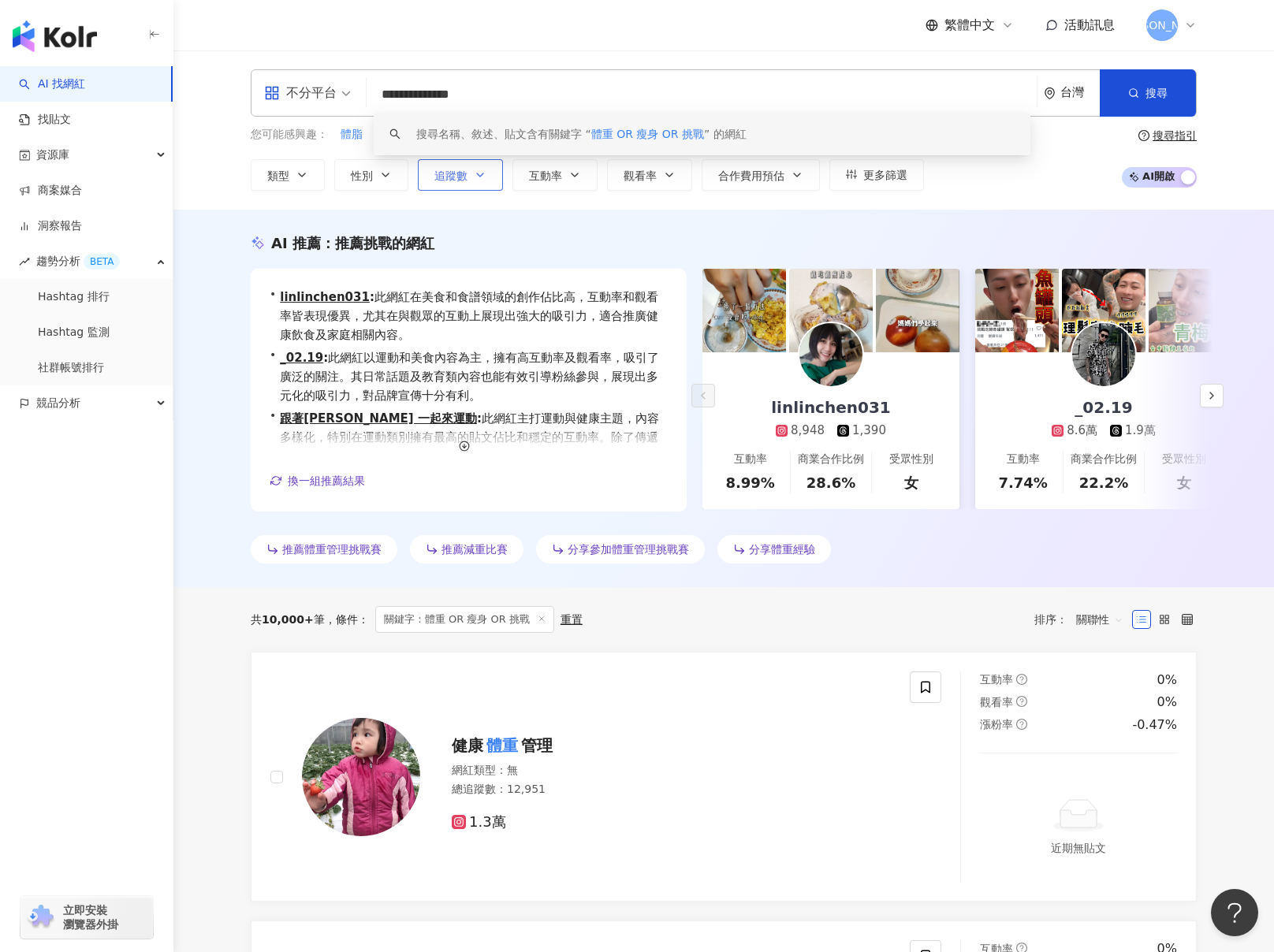
type input "**********"
click at [448, 171] on span "追蹤數" at bounding box center [451, 175] width 34 height 12
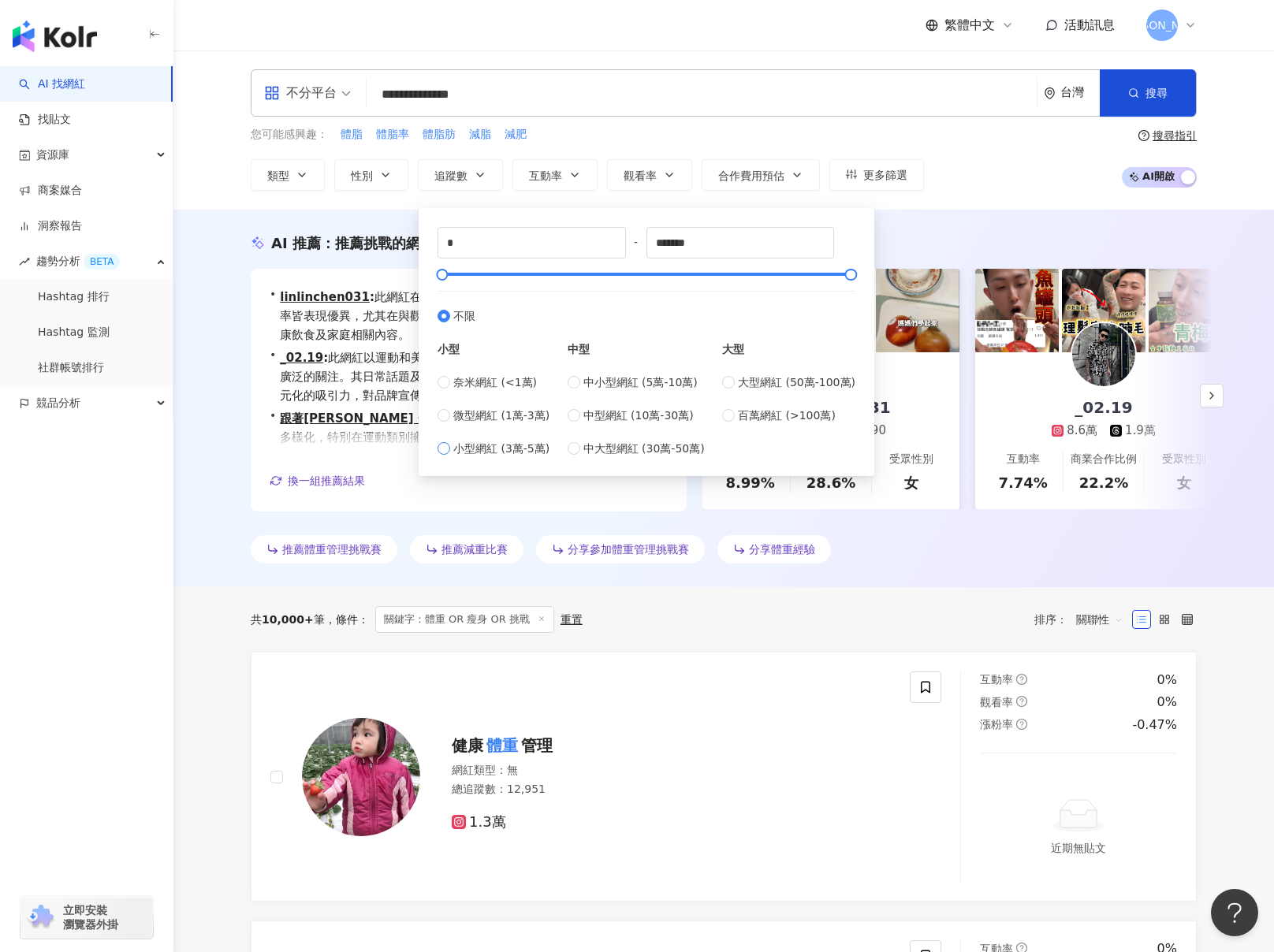
click at [512, 449] on span "小型網紅 (3萬-5萬)" at bounding box center [501, 449] width 96 height 18
type input "*****"
click at [950, 206] on div "**********" at bounding box center [724, 130] width 1101 height 160
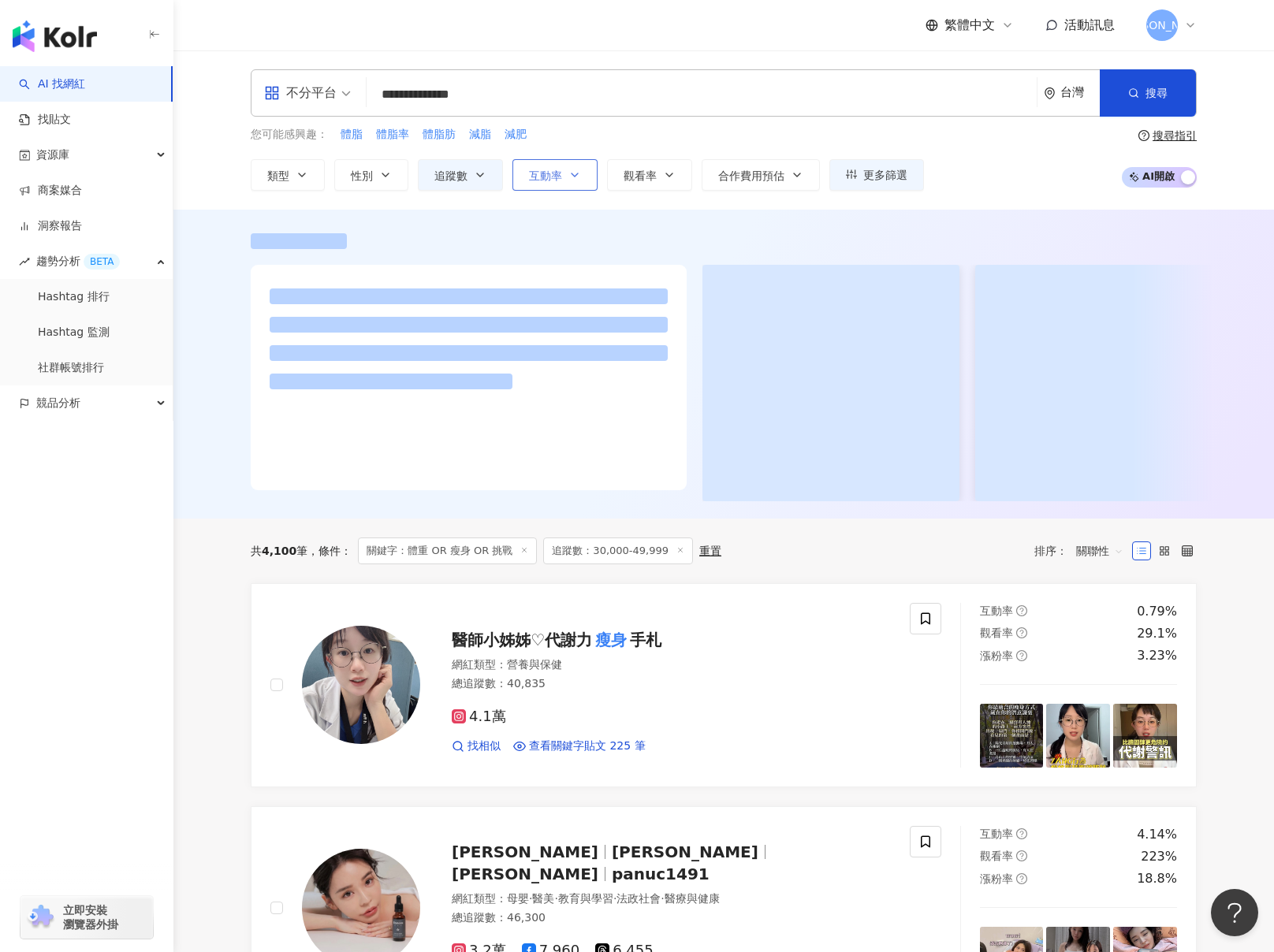
click at [546, 172] on span "互動率" at bounding box center [546, 175] width 34 height 12
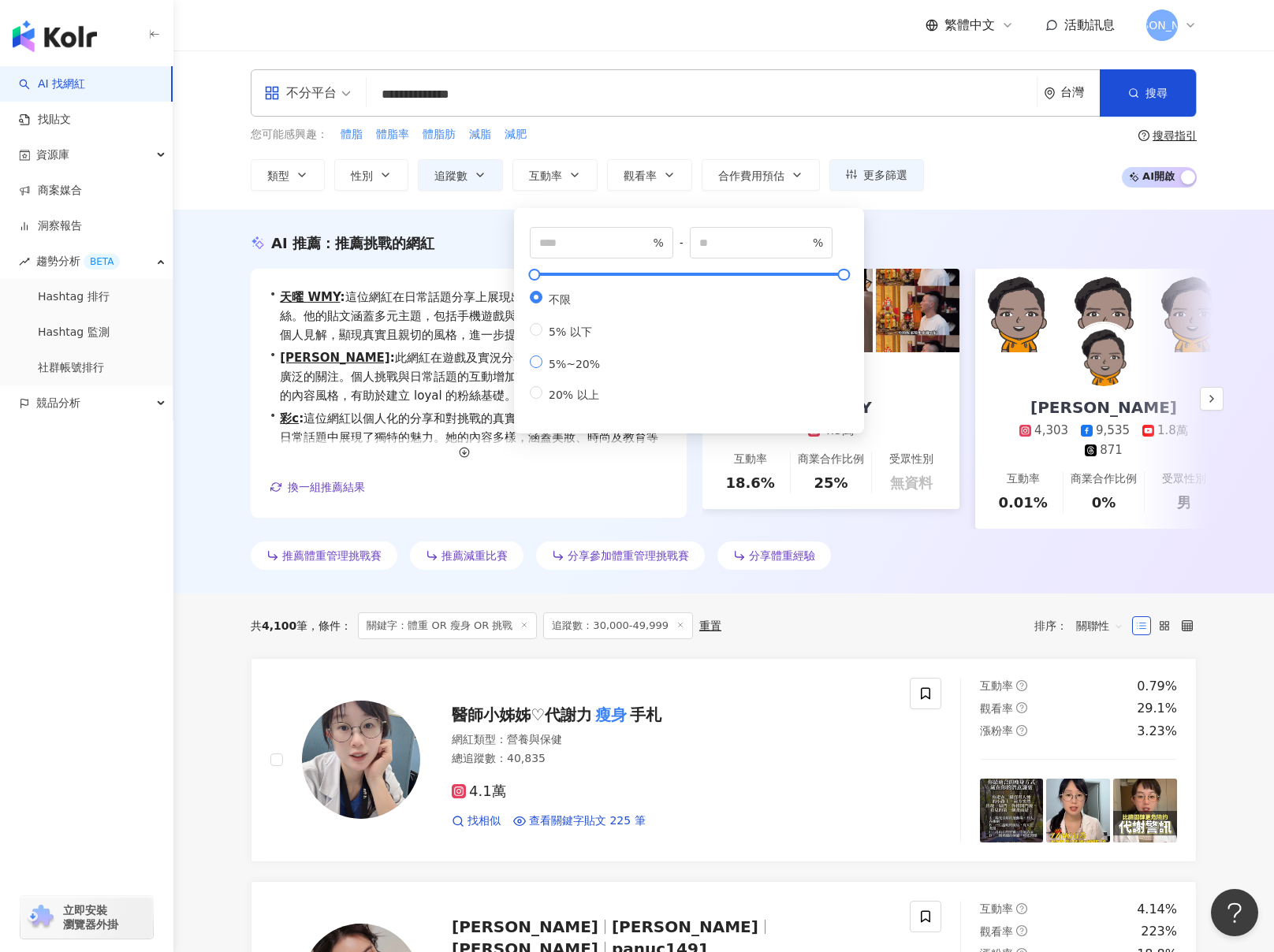
click at [571, 366] on span "5%~20%" at bounding box center [574, 364] width 63 height 12
type input "*"
type input "**"
drag, startPoint x: 966, startPoint y: 182, endPoint x: 962, endPoint y: 193, distance: 11.7
click at [963, 193] on div "**********" at bounding box center [724, 130] width 1101 height 160
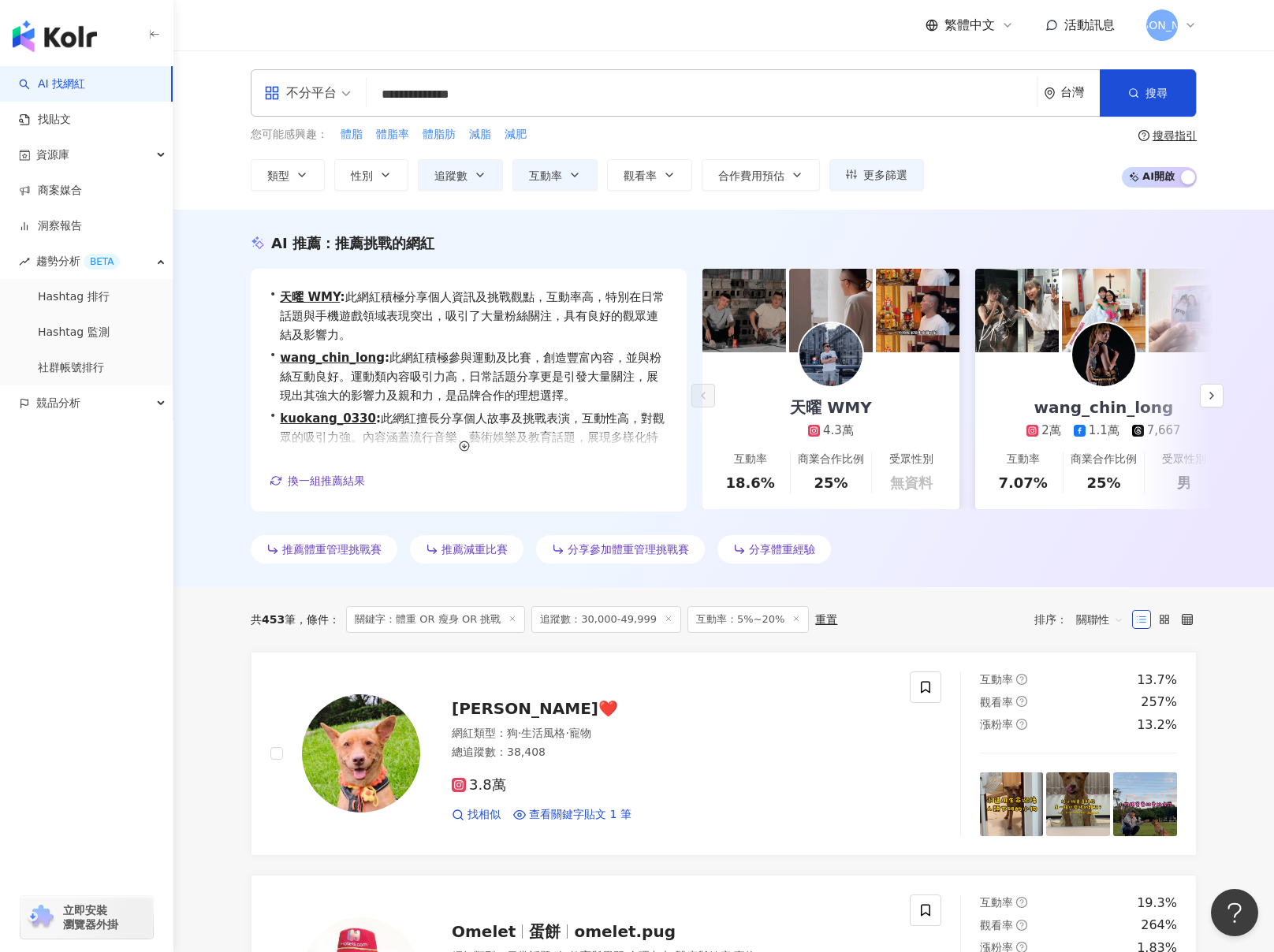
click at [544, 98] on input "**********" at bounding box center [702, 94] width 658 height 30
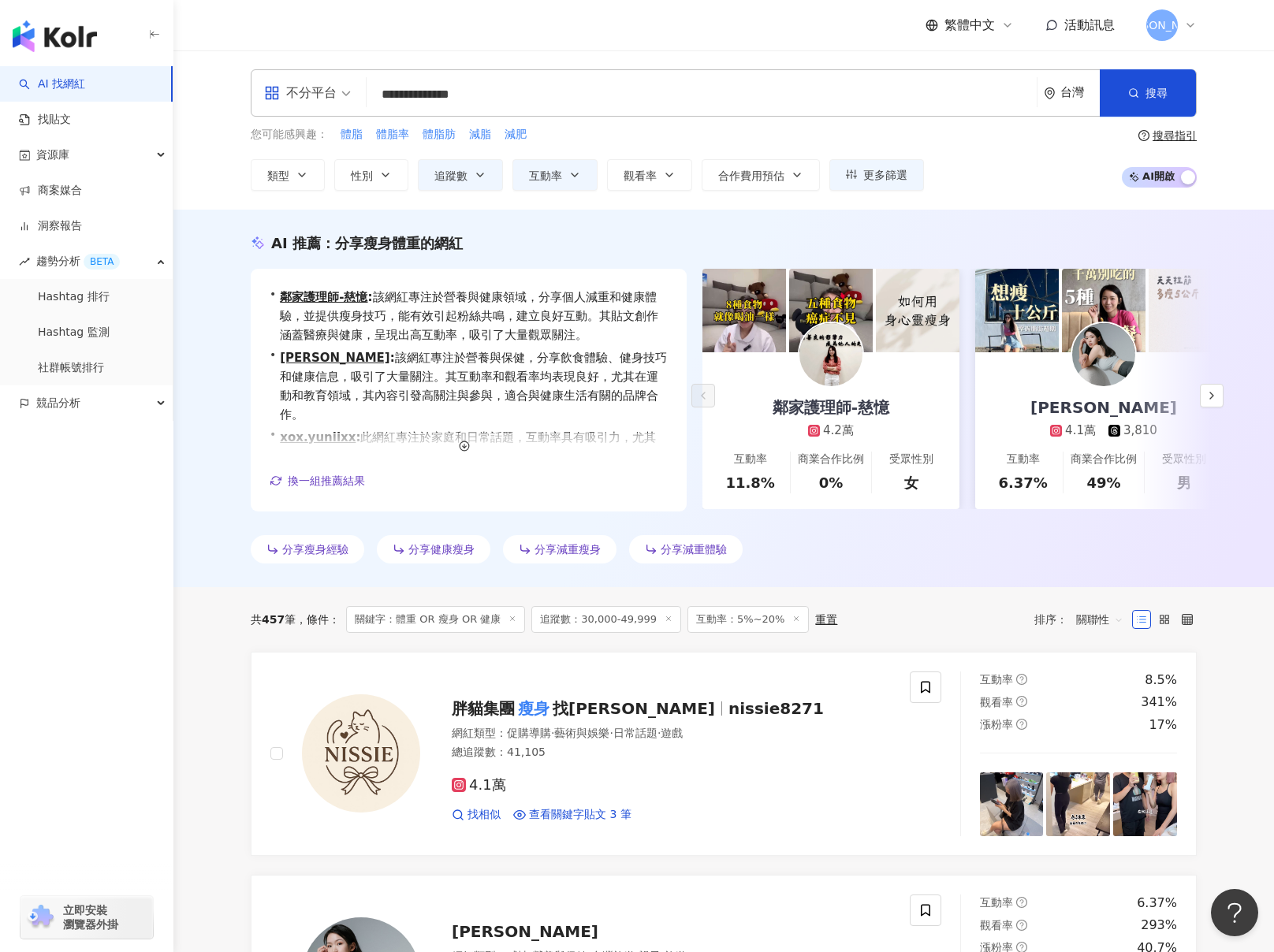
click at [181, 527] on div "AI 推薦 ： 分享瘦身體重的網紅 • 鄰家護理師-慈憶 : 該網紅專注於營養與健康領域，分享個人減重和健康體驗，並提供瘦身技巧，能有效引起粉絲共鳴，建立良好…" at bounding box center [724, 398] width 1101 height 377
click at [302, 188] on button "類型" at bounding box center [287, 175] width 74 height 32
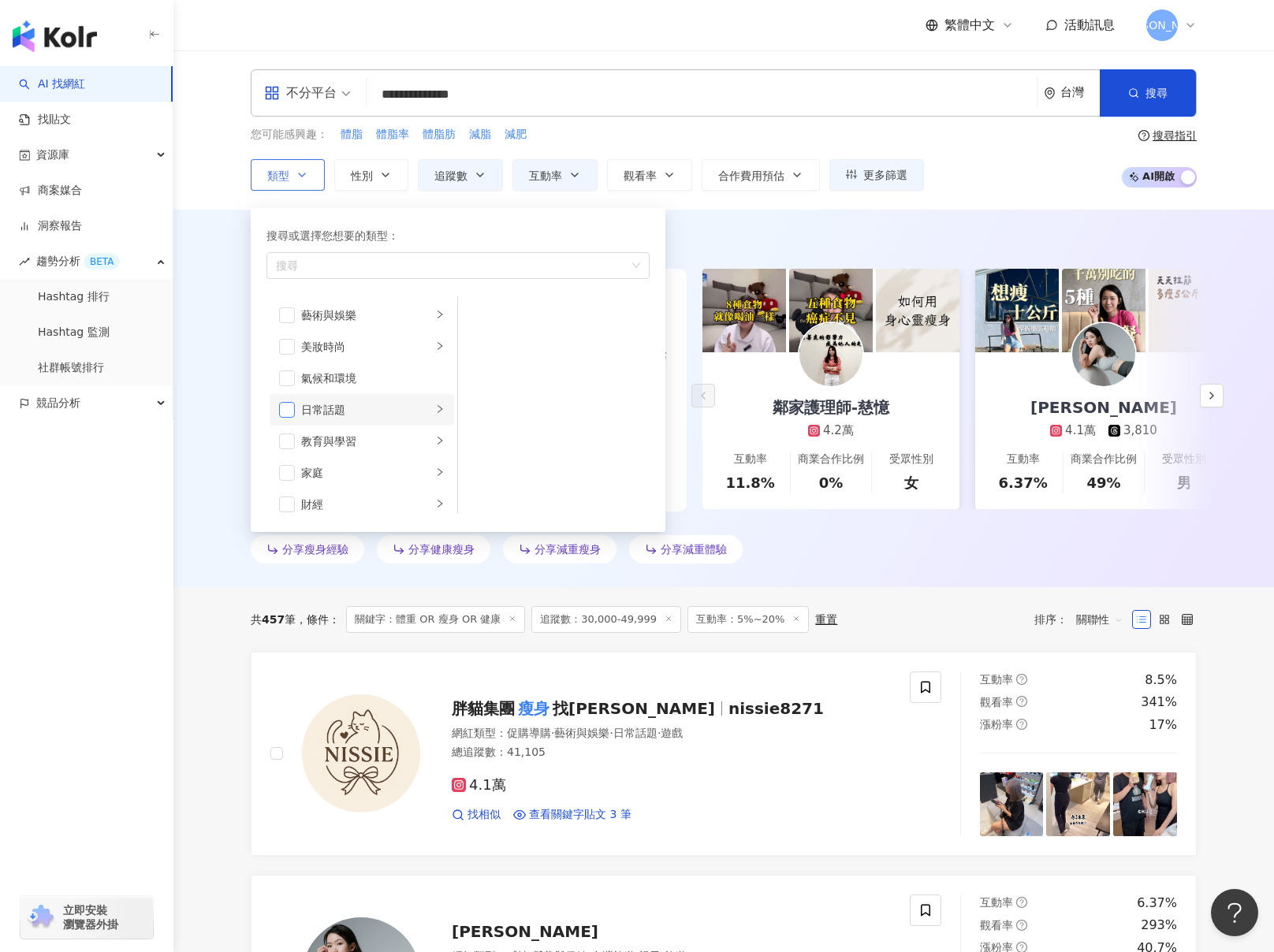
click at [282, 414] on span "button" at bounding box center [287, 410] width 16 height 16
click at [279, 323] on span "button" at bounding box center [287, 326] width 16 height 16
click at [294, 350] on span "button" at bounding box center [287, 347] width 16 height 16
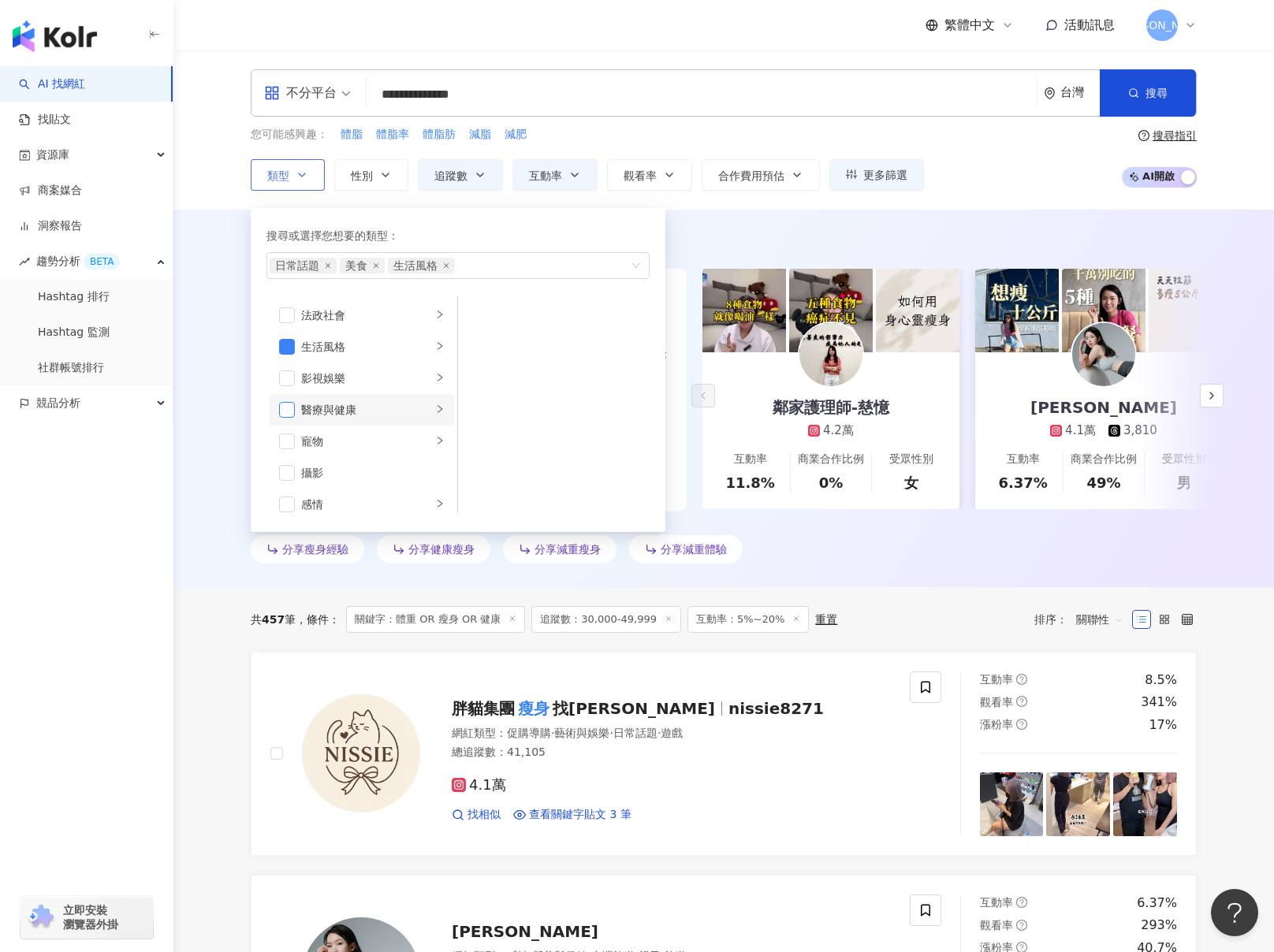
click at [284, 411] on span "button" at bounding box center [287, 410] width 16 height 16
click at [284, 398] on span "button" at bounding box center [287, 390] width 16 height 16
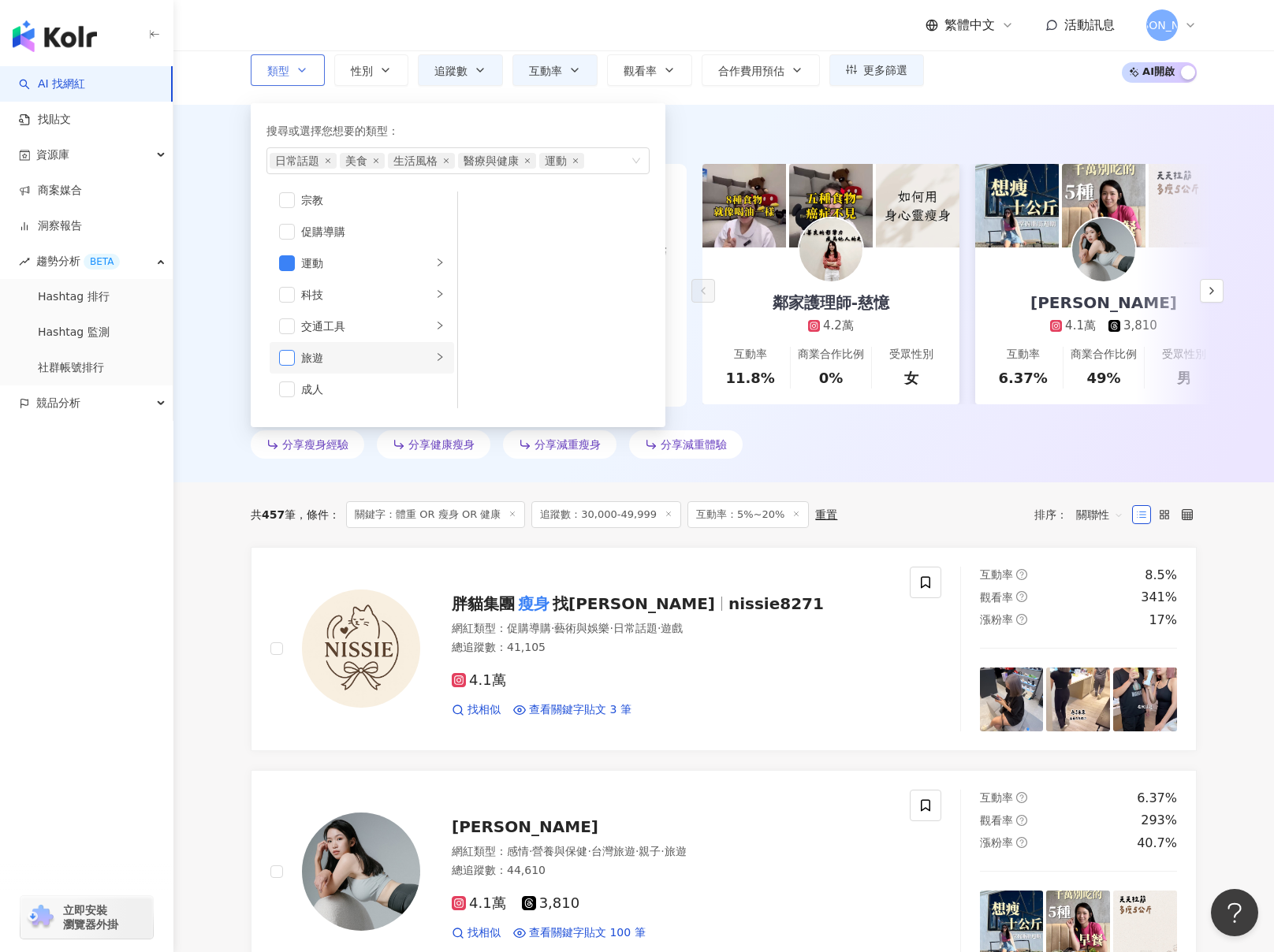
click at [285, 354] on span "button" at bounding box center [287, 358] width 16 height 16
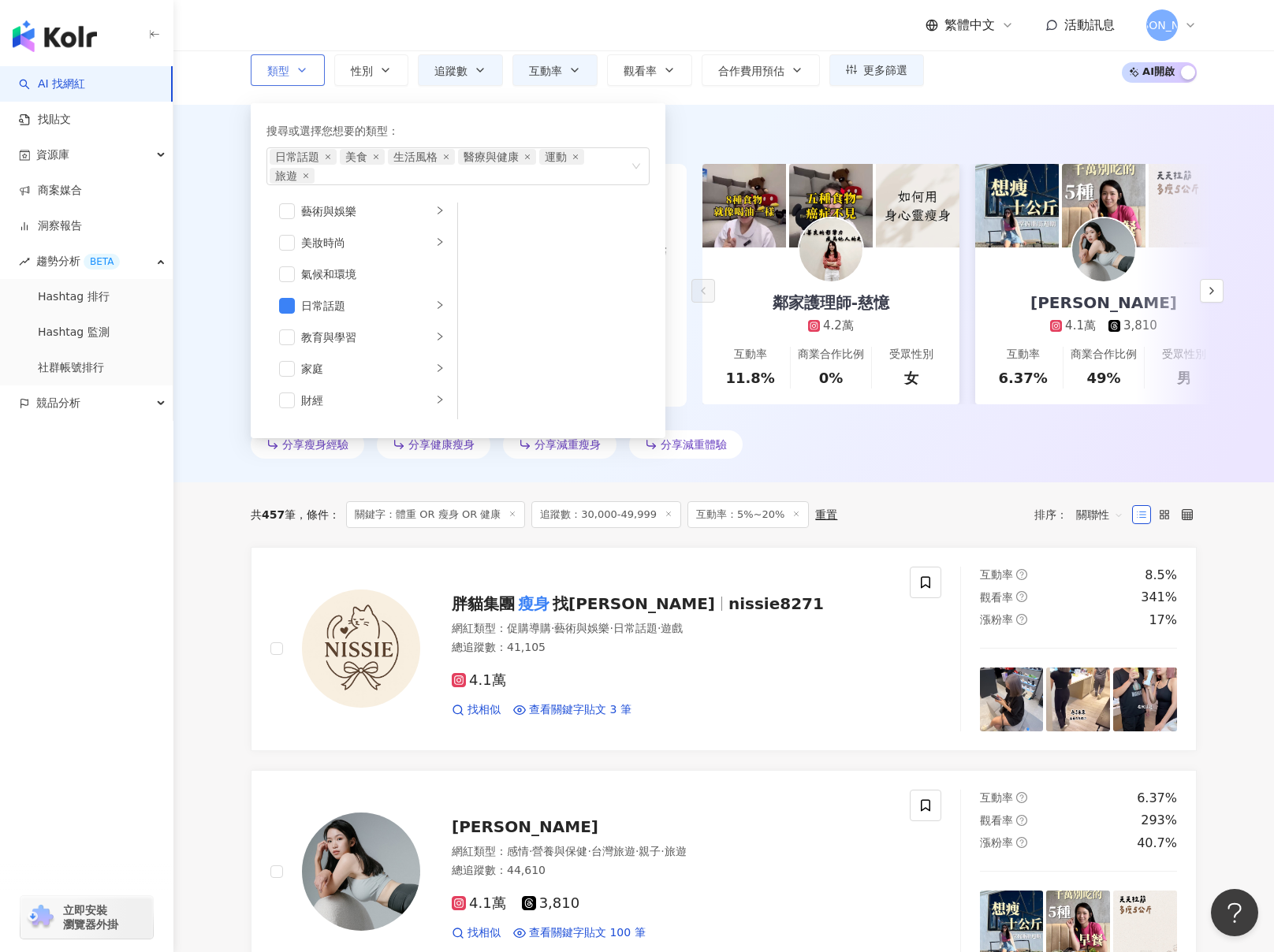
scroll to position [0, 0]
click at [296, 254] on li "美妝時尚" at bounding box center [361, 253] width 184 height 32
click at [294, 253] on span "button" at bounding box center [287, 253] width 16 height 16
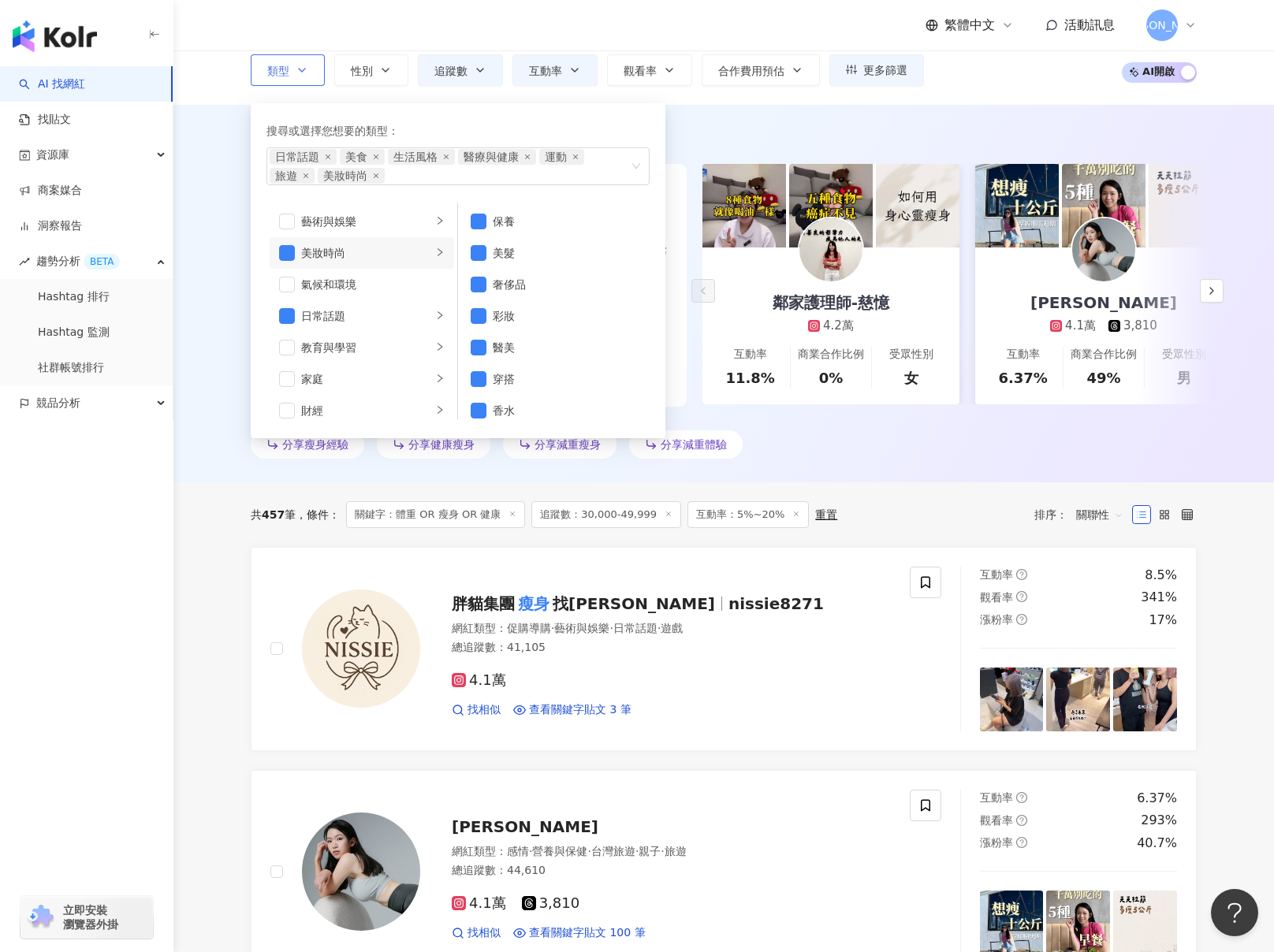
click at [569, 121] on div "搜尋或選擇您想要的類型： 日常話題 美食 生活風格 醫療與健康 運動 旅遊 美妝時尚 藝術與娛樂 美妝時尚 氣候和環境 日常話題 教育與學習 家庭 財經 美食…" at bounding box center [458, 271] width 396 height 316
click at [859, 106] on div "AI 推薦 ： 分享瘦身體重的網紅 • 鄰家護理師-慈憶 : 該網紅專注於營養與健康領域，分享個人減重和健康體驗，並提供瘦身技巧，能有效引起粉絲共鳴，建立良好…" at bounding box center [724, 294] width 1101 height 377
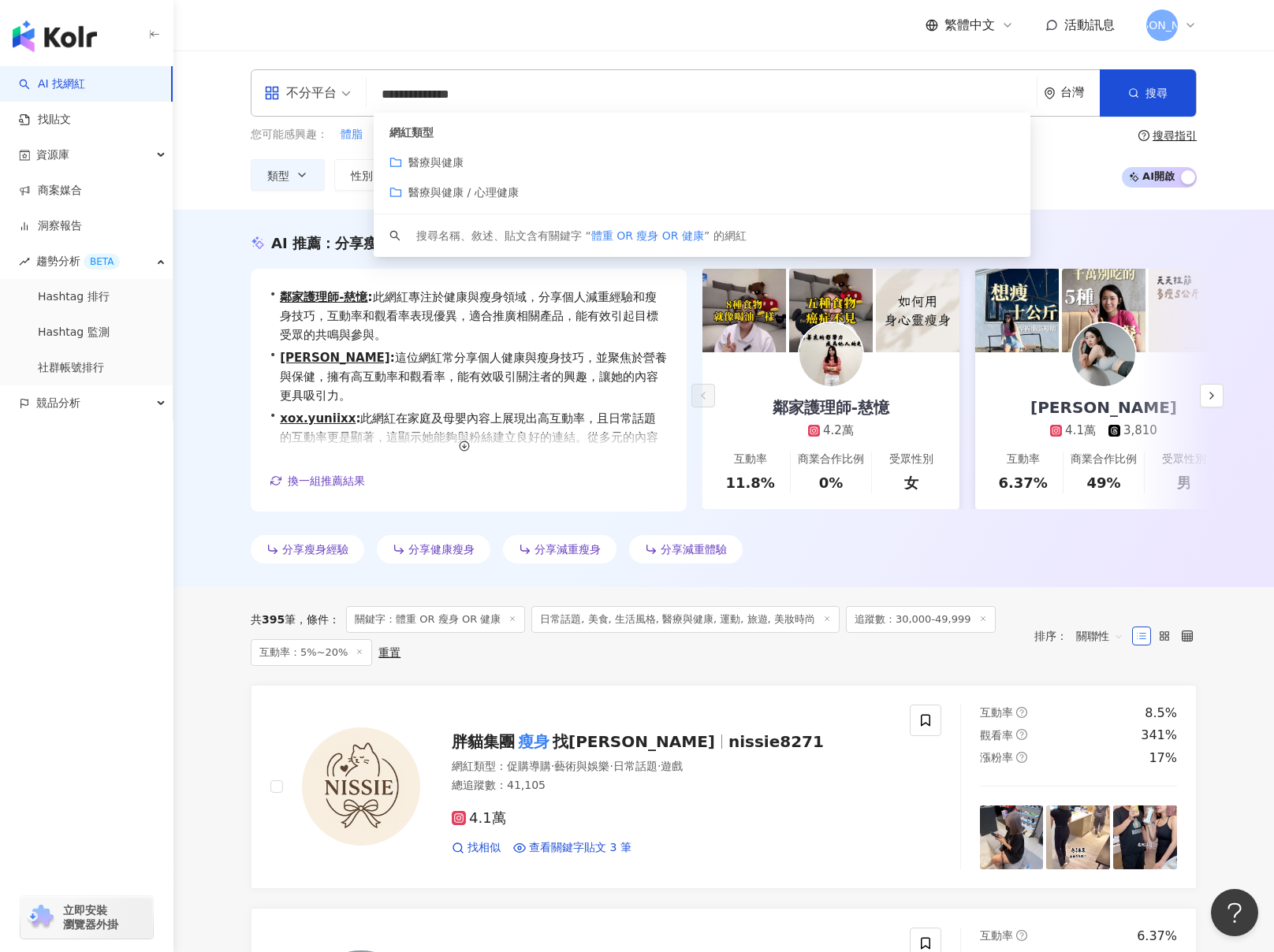
drag, startPoint x: 458, startPoint y: 93, endPoint x: 533, endPoint y: 86, distance: 75.3
click at [533, 86] on input "**********" at bounding box center [702, 94] width 658 height 30
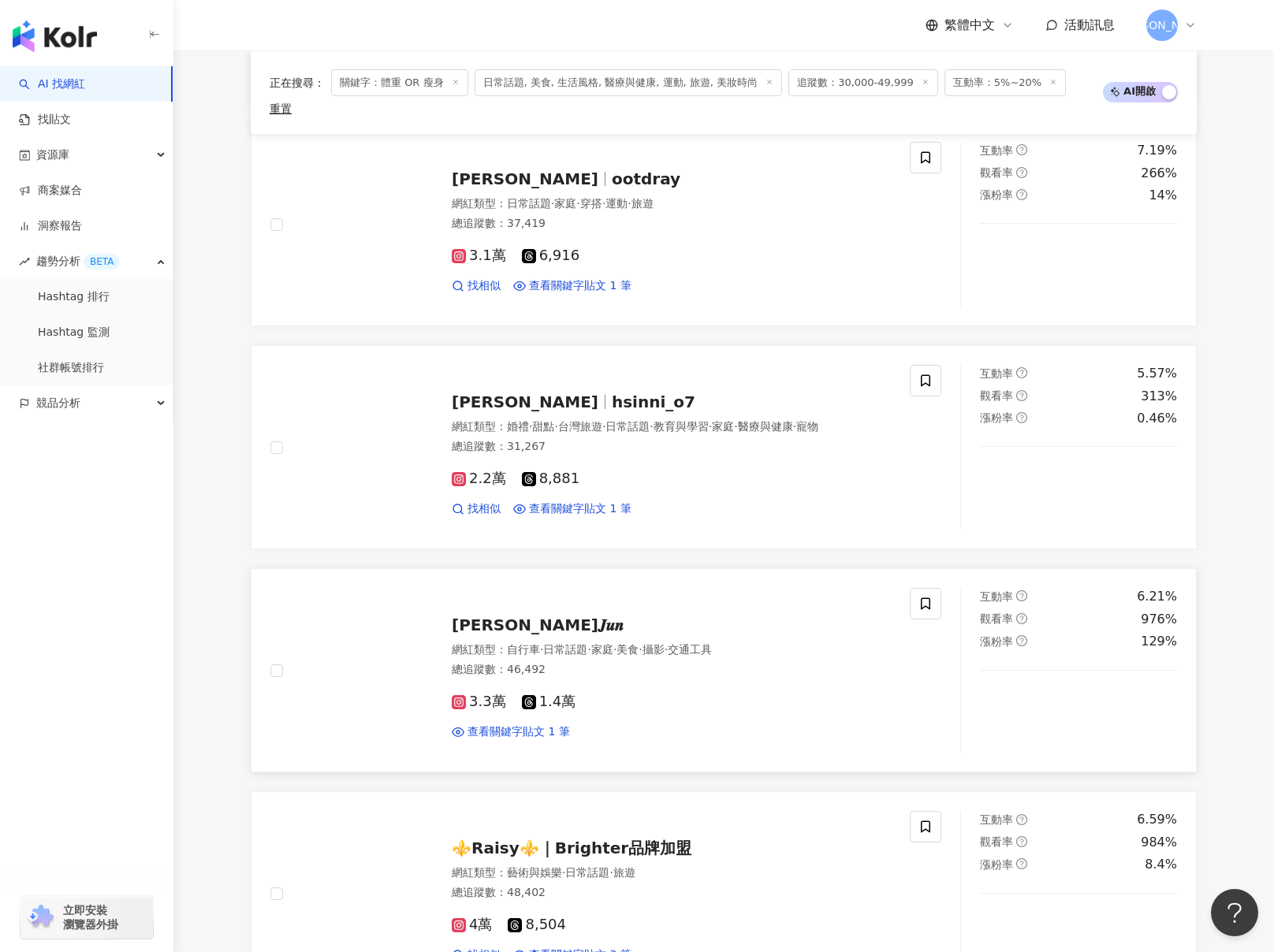
scroll to position [2637, 0]
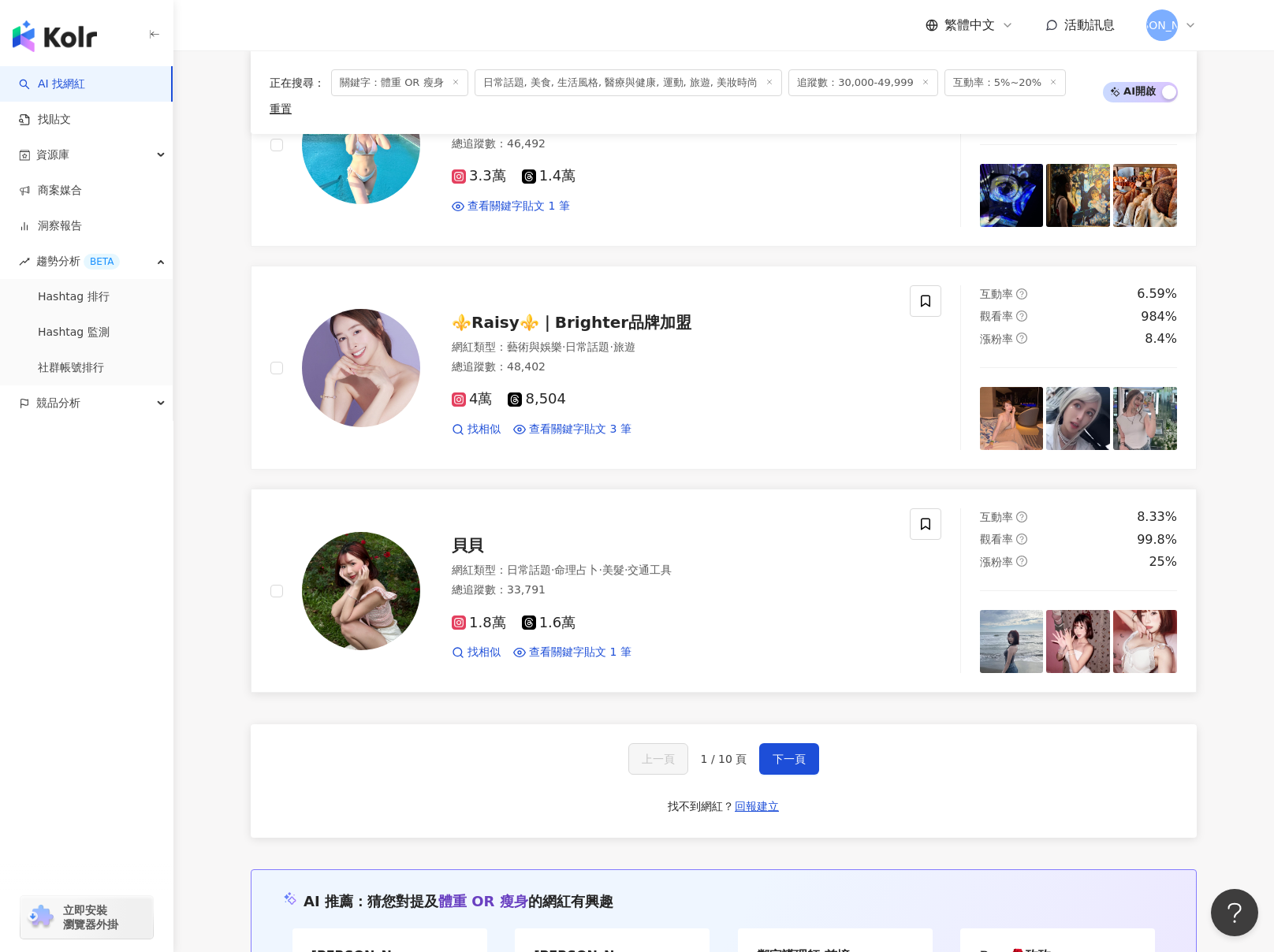
click at [530, 653] on div "貝貝 網紅類型 ： 日常話題 · 命理占卜 · 美髮 · 交通工具 總追蹤數 ： 33,791 1.8萬 1.6萬 找相似 查看關鍵字貼文 1 筆" at bounding box center [590, 591] width 639 height 165
click at [805, 743] on button "下一頁" at bounding box center [789, 759] width 60 height 32
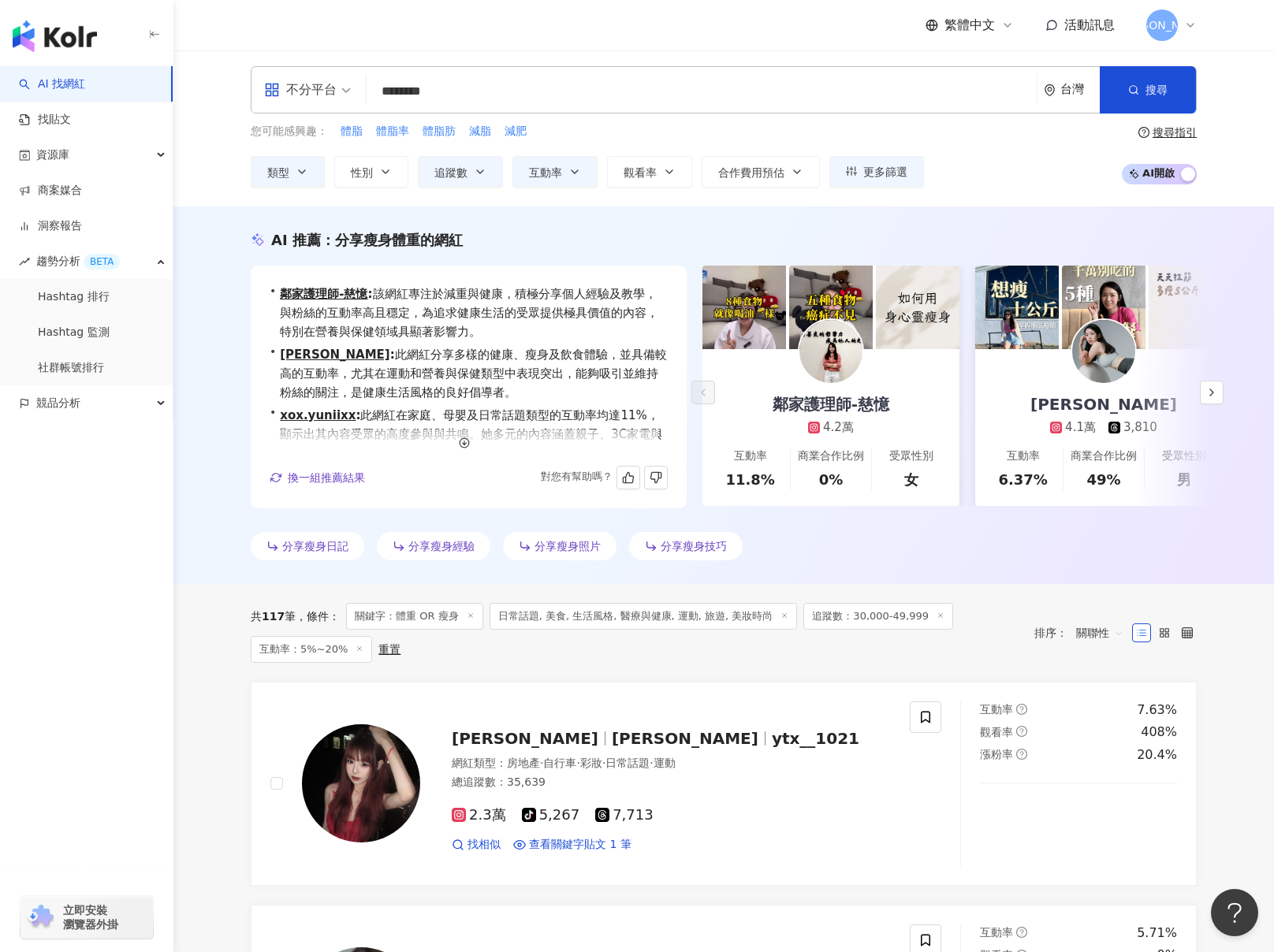
scroll to position [0, 0]
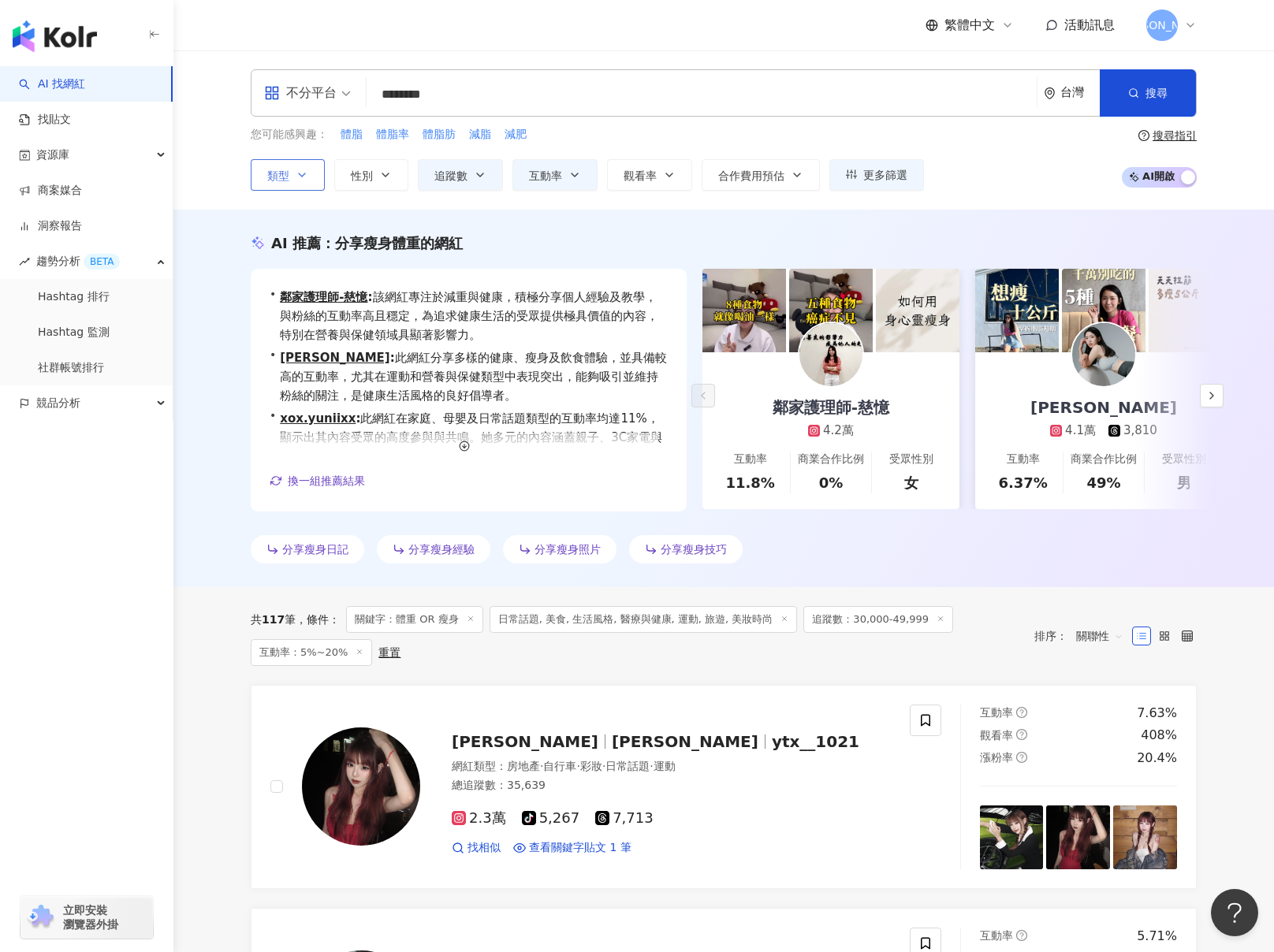
click at [286, 182] on span "類型" at bounding box center [278, 175] width 22 height 12
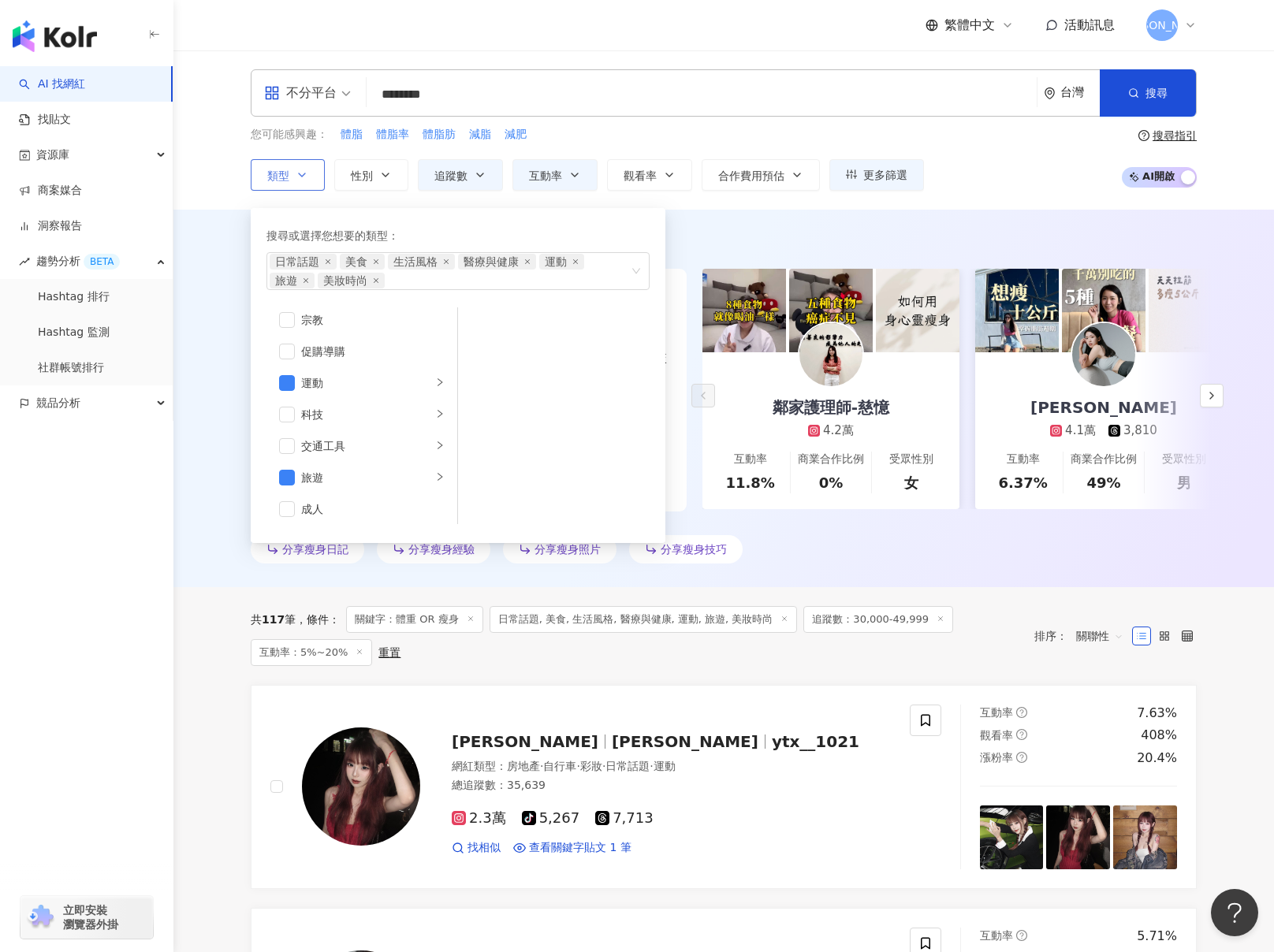
scroll to position [546, 0]
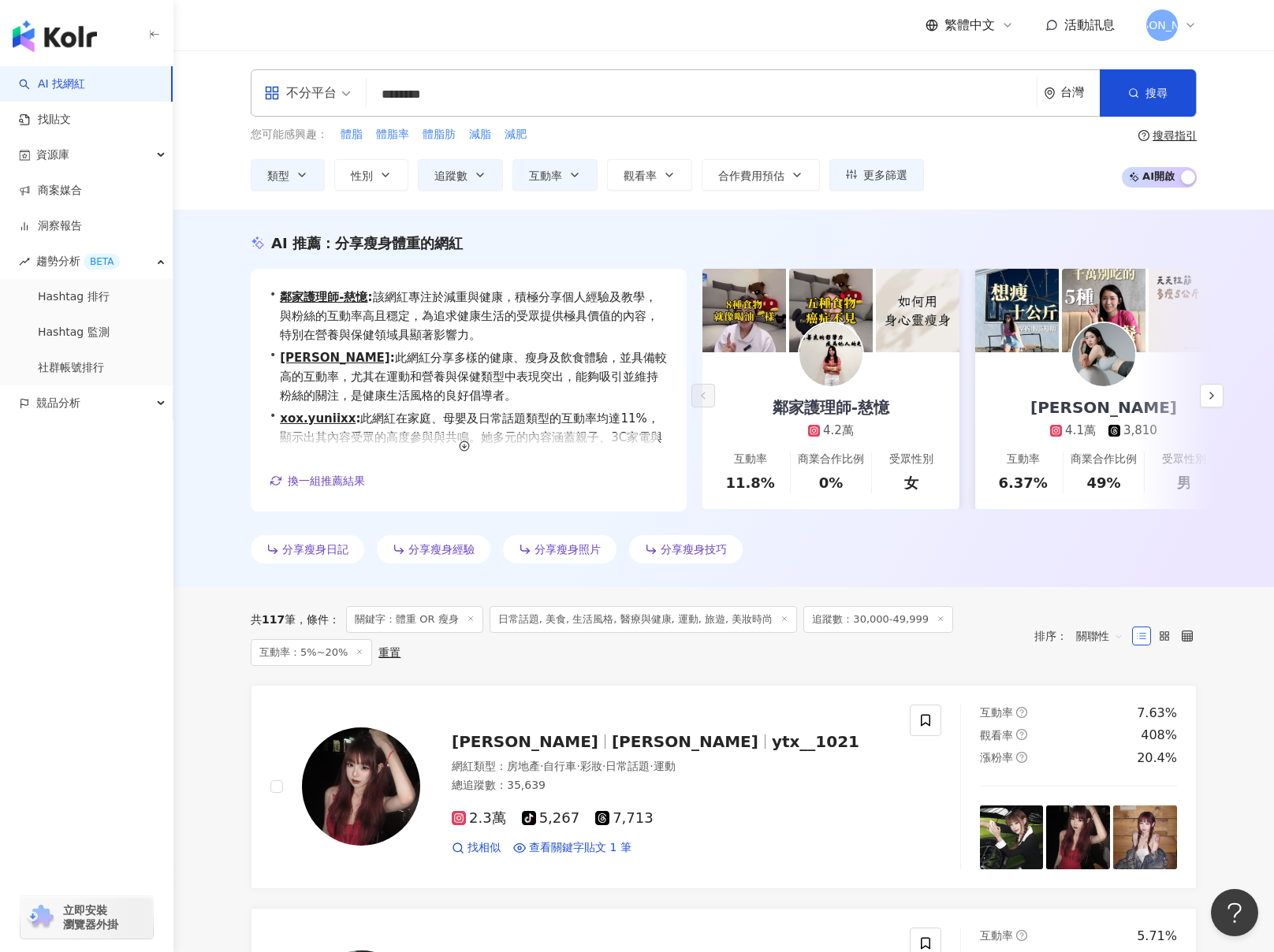
click at [171, 432] on div "button" at bounding box center [86, 473] width 174 height 104
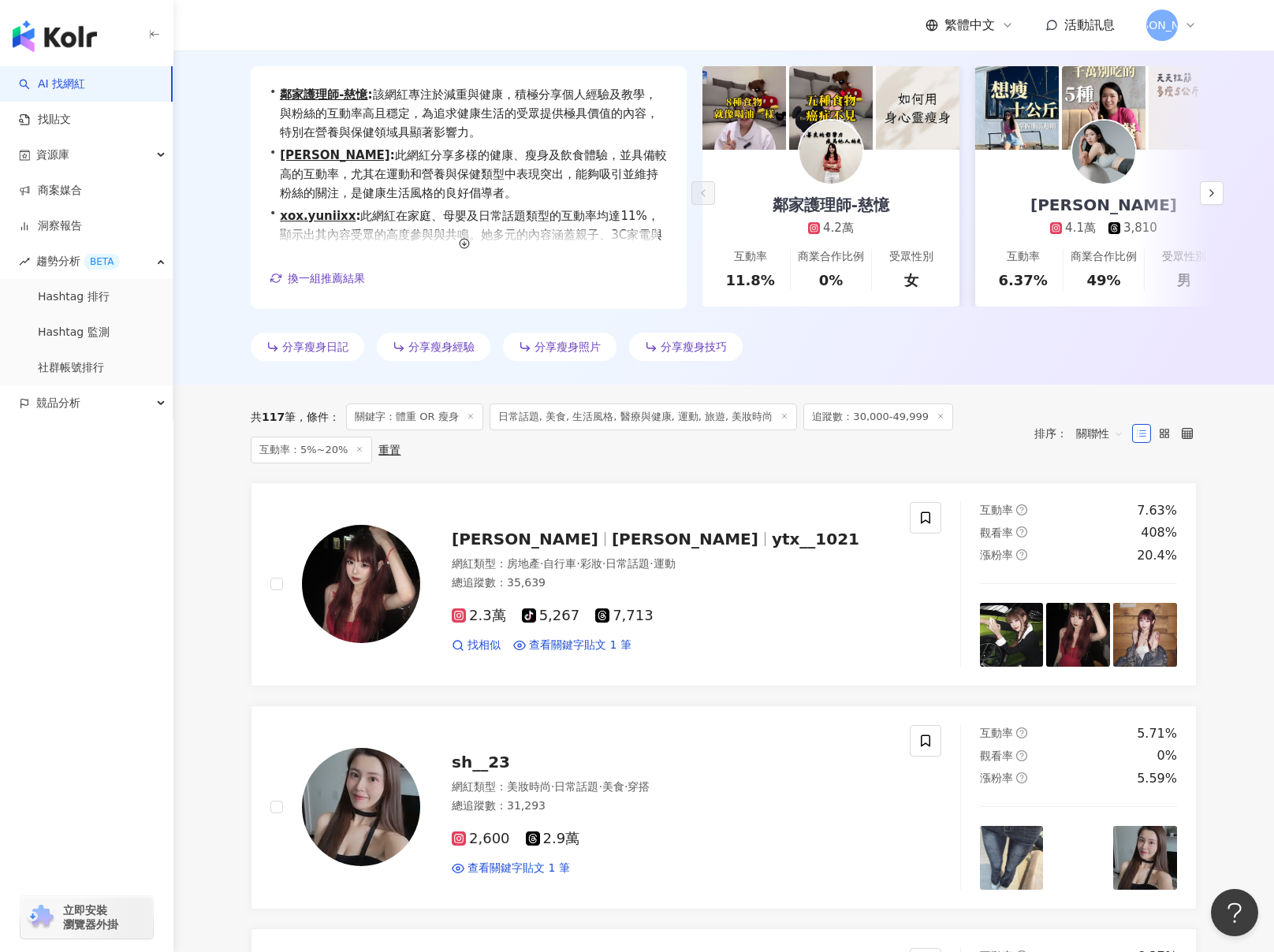
scroll to position [210, 0]
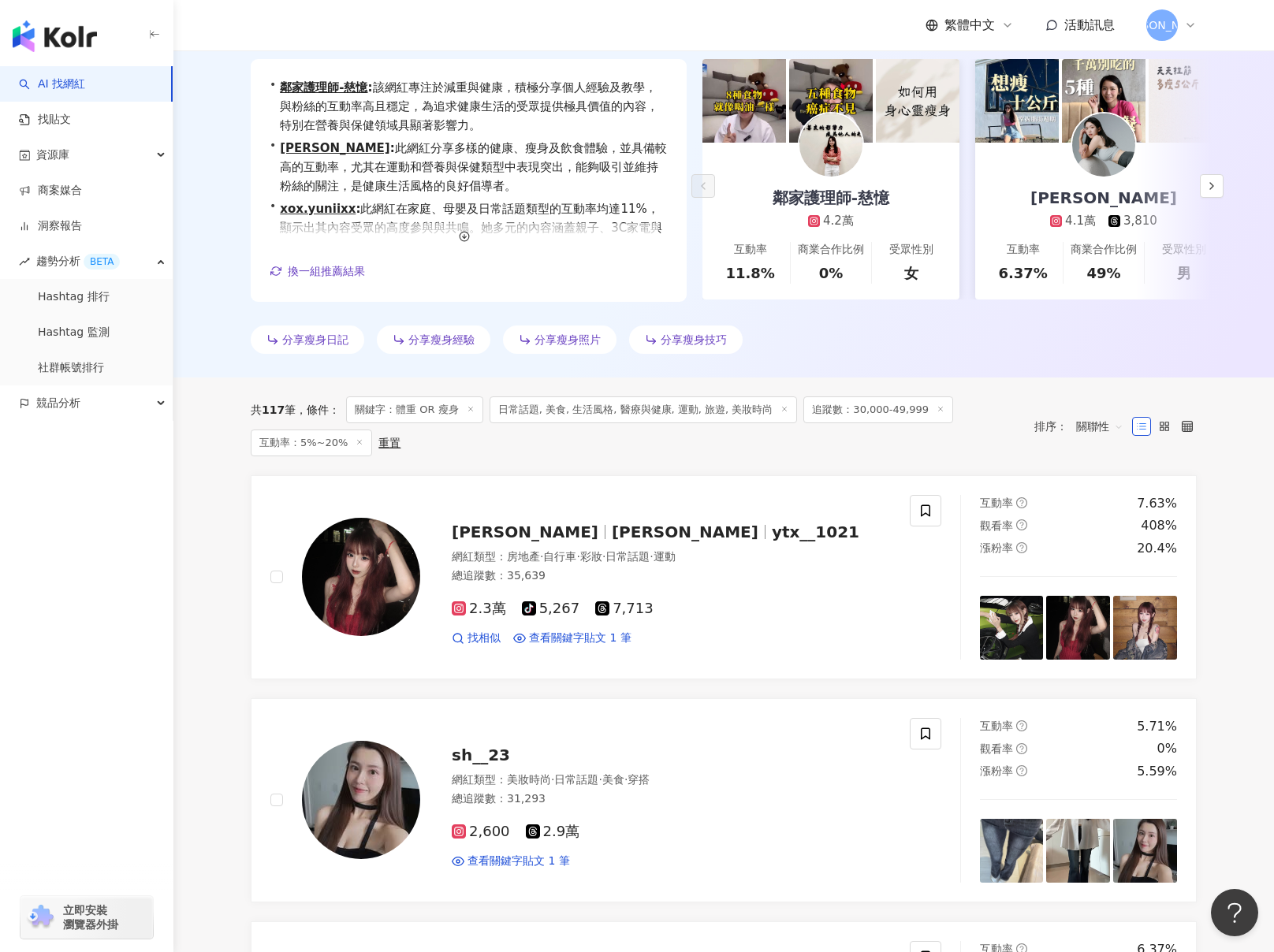
click at [1106, 420] on span "關聯性" at bounding box center [1100, 427] width 48 height 26
click at [1098, 593] on div "關鍵字" at bounding box center [1099, 596] width 40 height 18
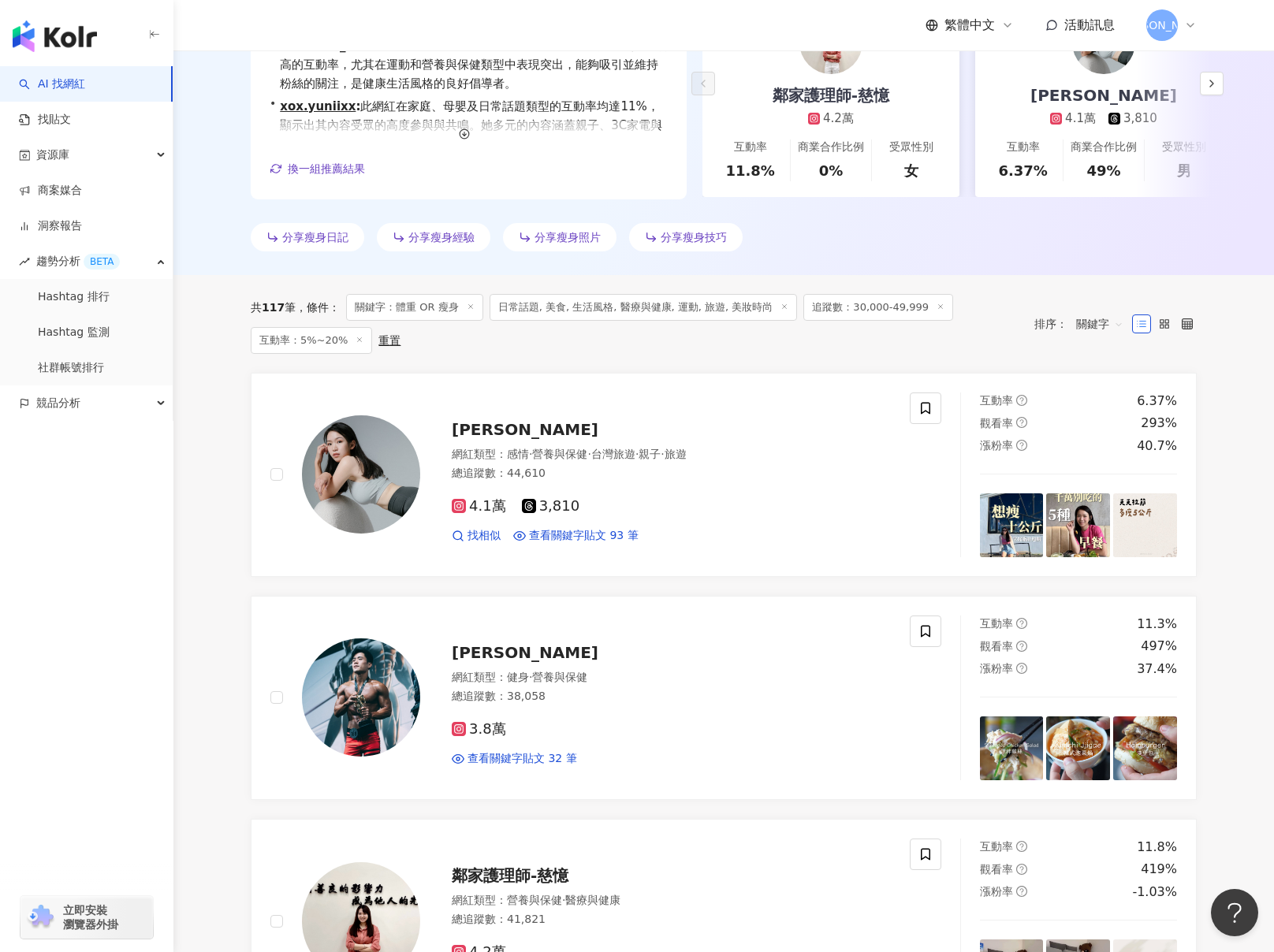
scroll to position [115, 0]
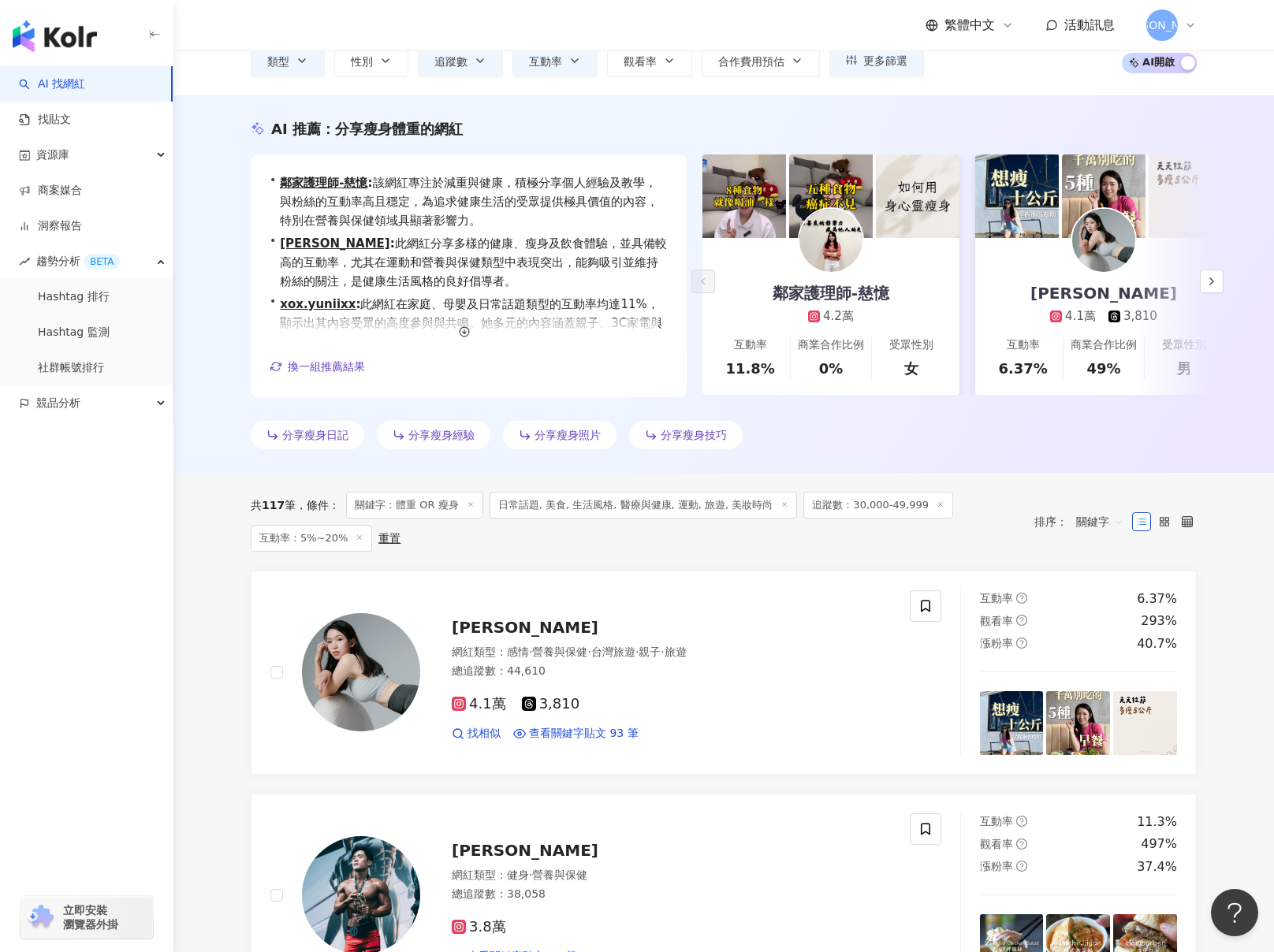
click at [220, 342] on div "AI 推薦 ： 分享瘦身體重的網紅 • 鄰家護理師-慈憶 : 該網紅專注於減重與健康，積極分享個人經驗及教學，與粉絲的互動率高且穩定，為追求健康生活的受眾提供…" at bounding box center [724, 287] width 1010 height 337
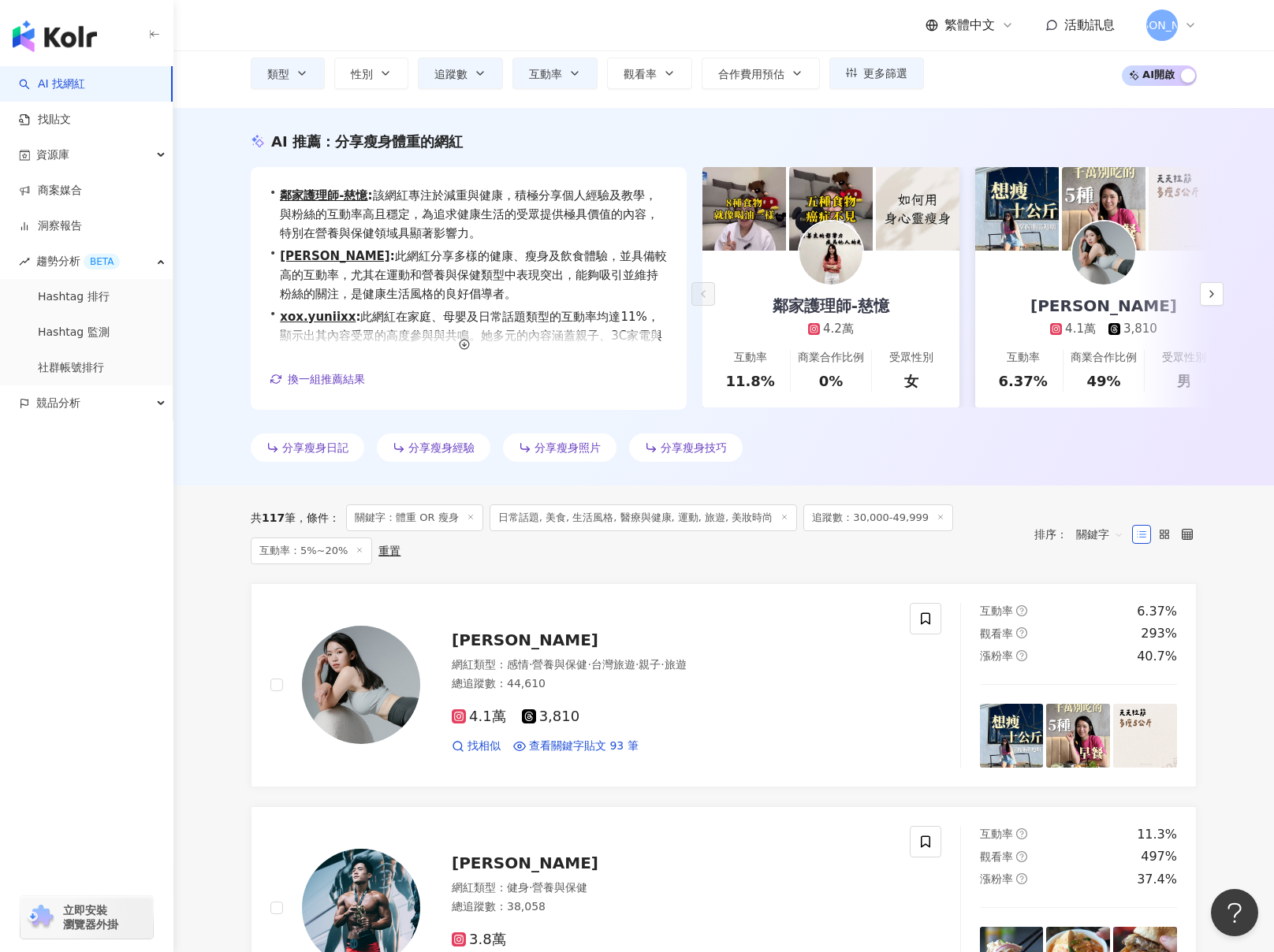
scroll to position [0, 0]
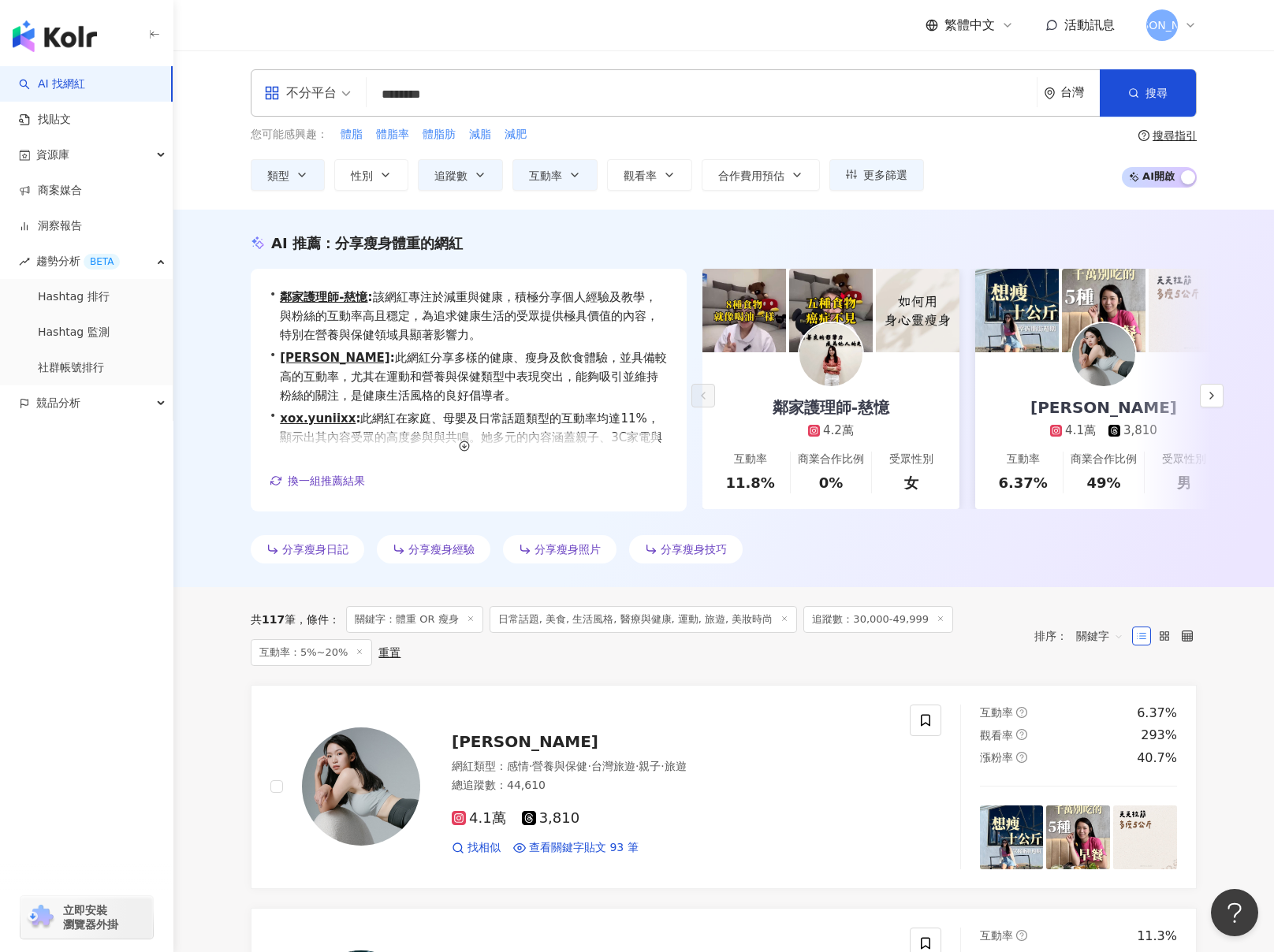
click at [566, 82] on input "********" at bounding box center [702, 94] width 658 height 30
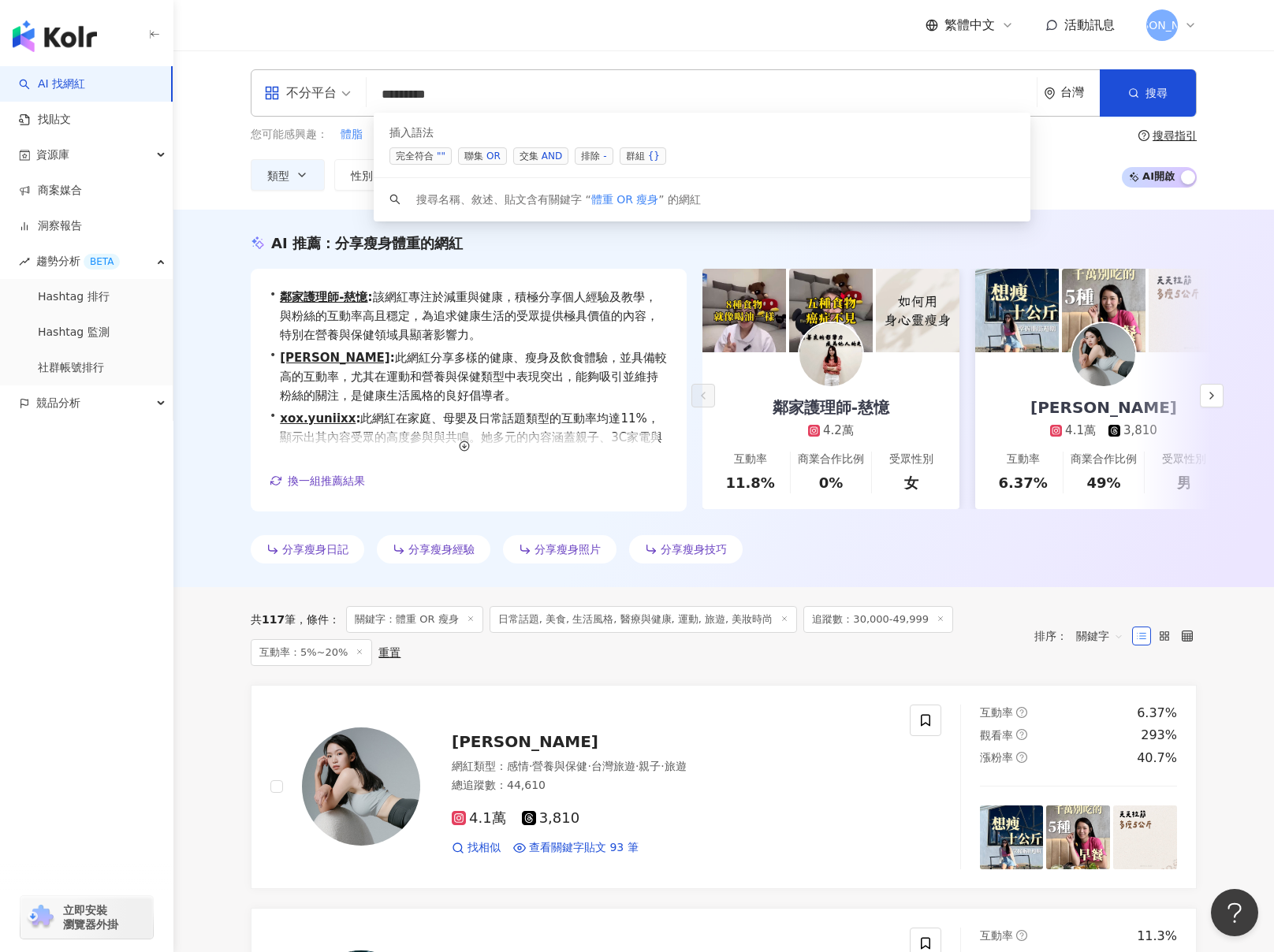
click at [541, 158] on div "AND" at bounding box center [551, 156] width 20 height 16
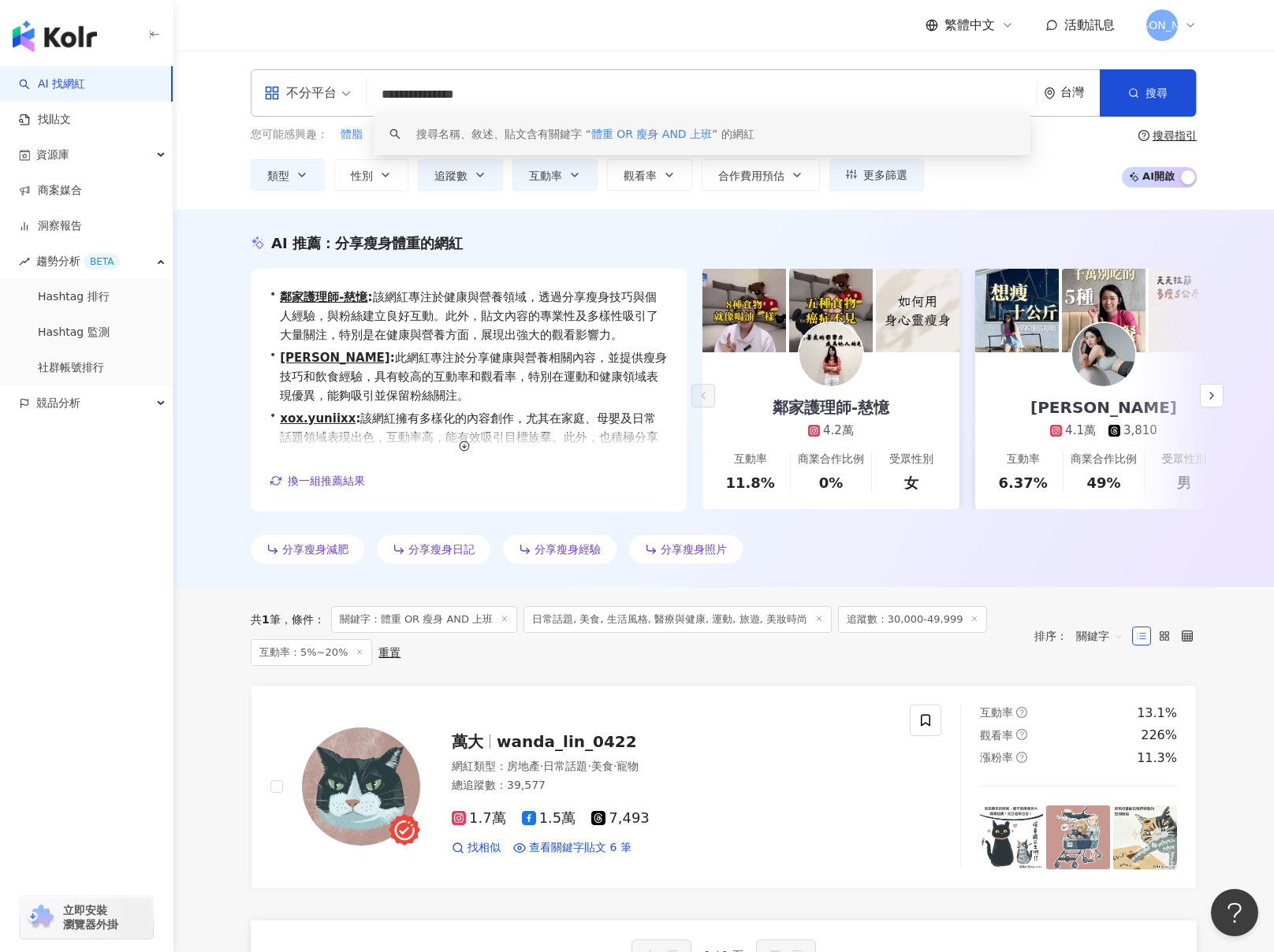
type input "**********"
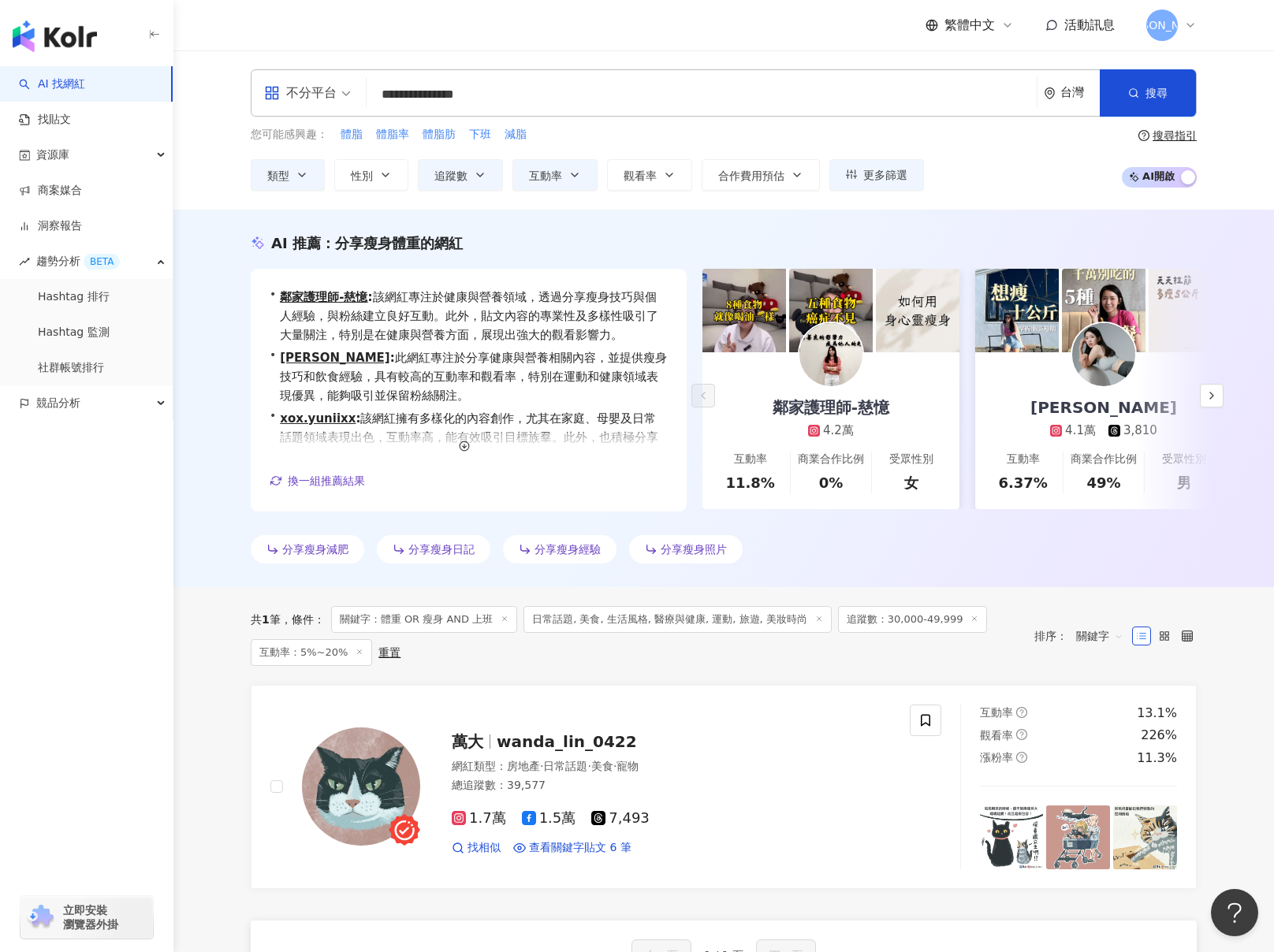
click at [216, 502] on div "AI 推薦 ： 分享瘦身體重的網紅 • 鄰家護理師-慈憶 : 該網紅專注於健康與營養領域，透過分享瘦身技巧與個人經驗，與粉絲建立良好互動。此外，貼文內容的專業…" at bounding box center [724, 398] width 1101 height 377
click at [922, 175] on button "更多篩選" at bounding box center [876, 175] width 94 height 32
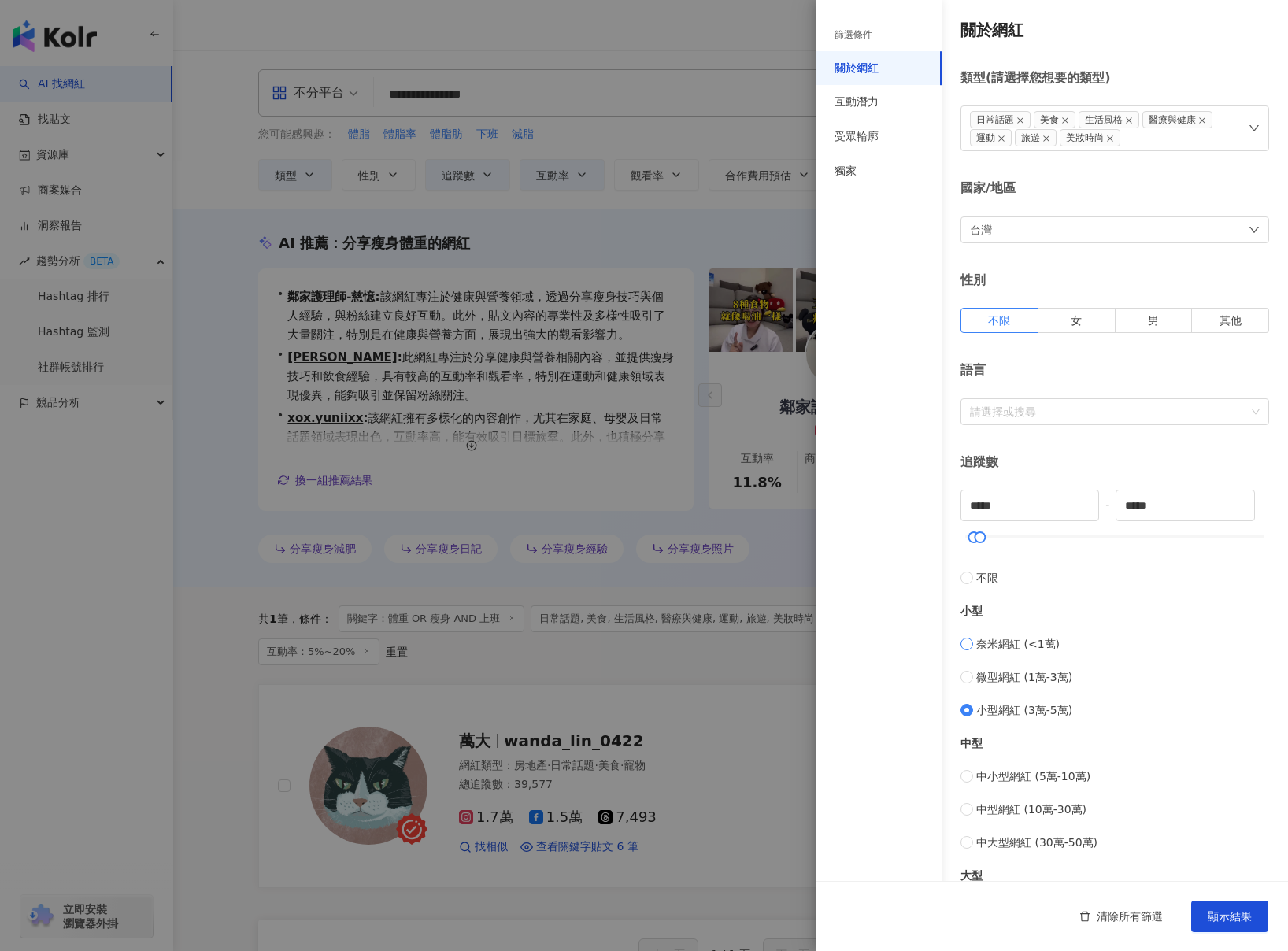
click at [983, 650] on span "奈米網紅 (<1萬)" at bounding box center [1018, 645] width 84 height 18
type input "*"
type input "****"
click at [1012, 679] on span "微型網紅 (1萬-3萬)" at bounding box center [1024, 677] width 96 height 18
type input "*****"
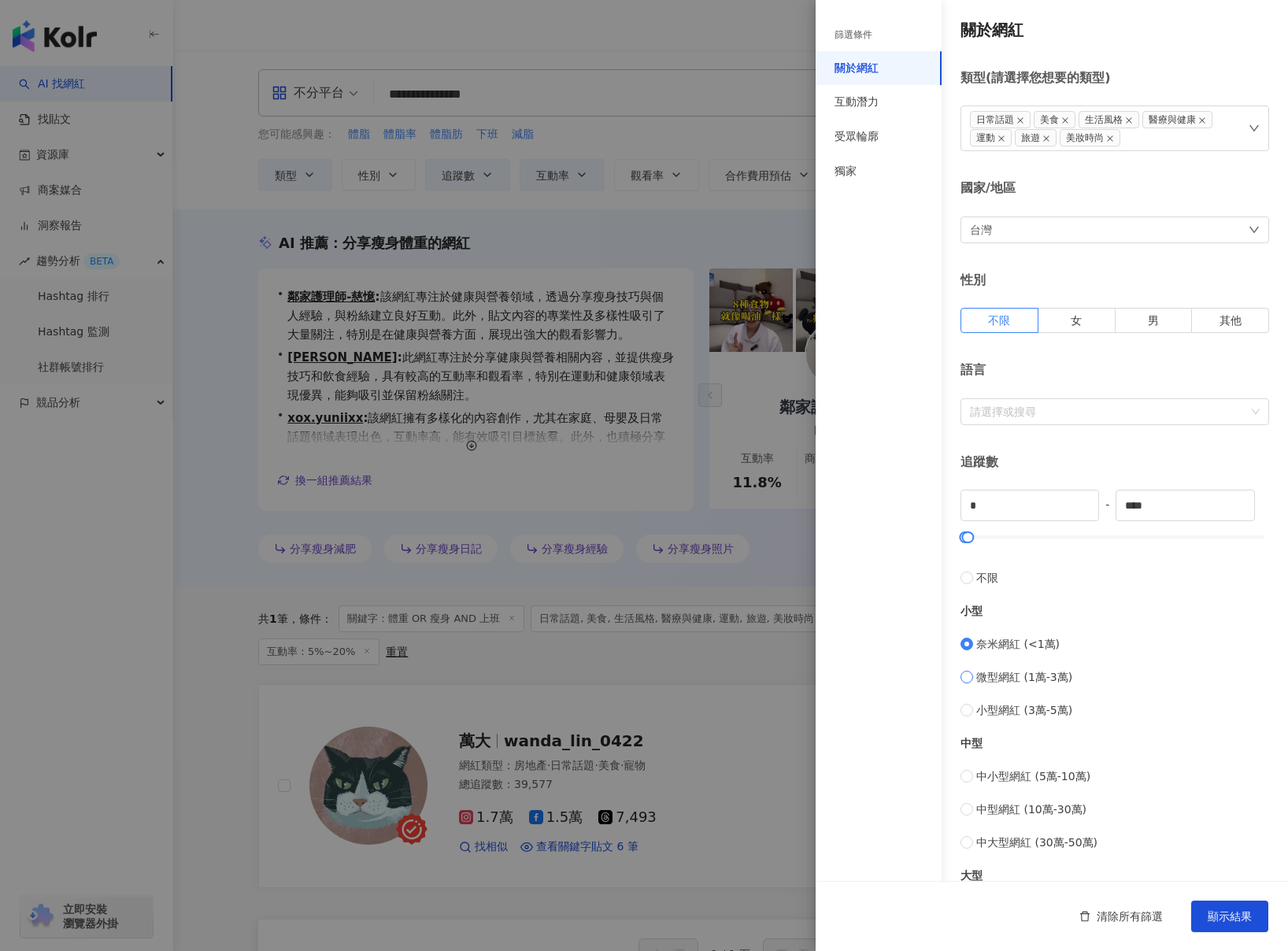
type input "*****"
drag, startPoint x: 1214, startPoint y: 924, endPoint x: 1196, endPoint y: 880, distance: 47.5
click at [1217, 924] on button "顯示結果" at bounding box center [1230, 917] width 77 height 32
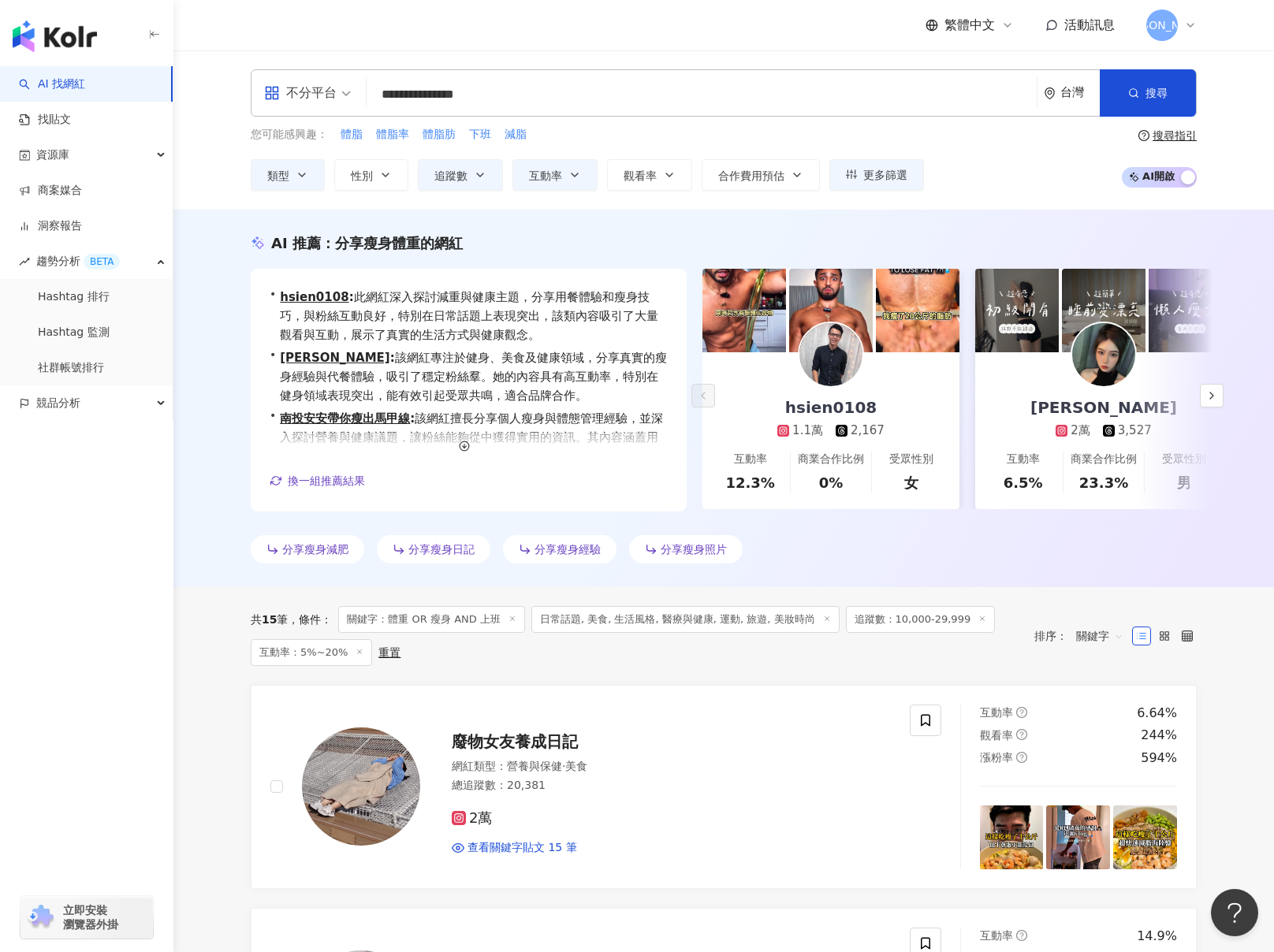
click at [622, 66] on div "**********" at bounding box center [724, 130] width 1101 height 160
click at [614, 93] on input "**********" at bounding box center [702, 94] width 658 height 30
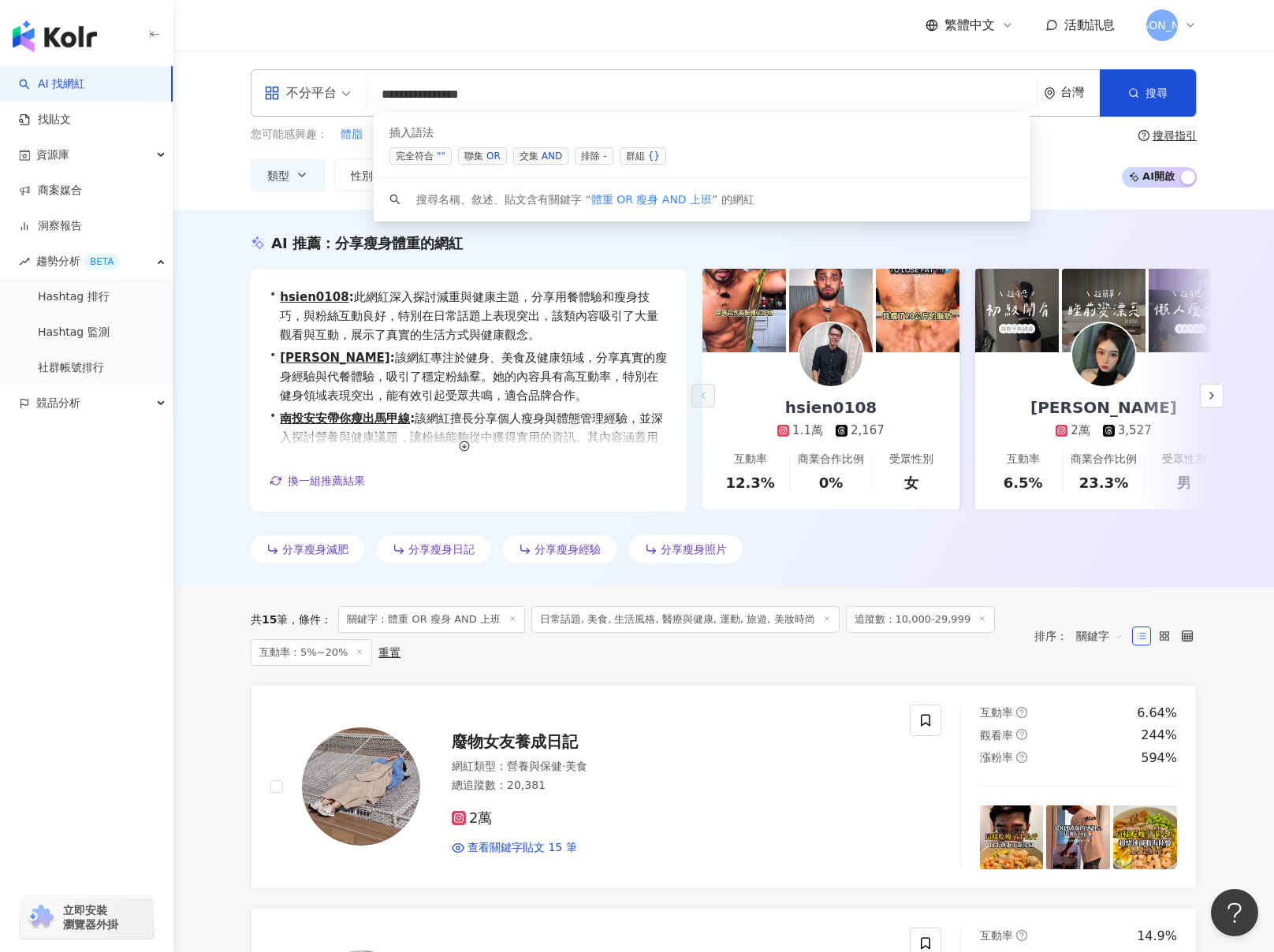
click at [494, 153] on div "OR" at bounding box center [494, 156] width 14 height 16
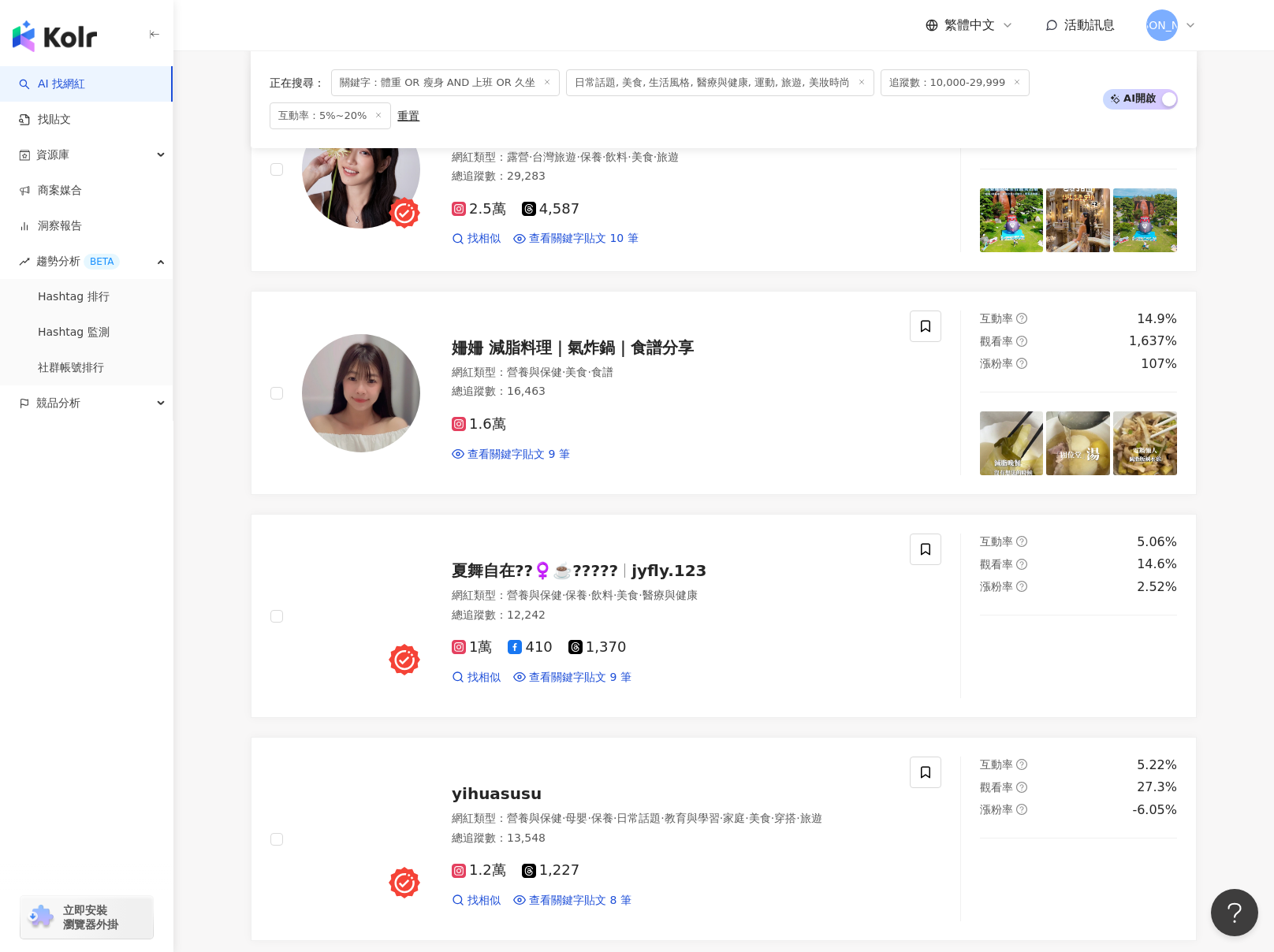
scroll to position [1051, 0]
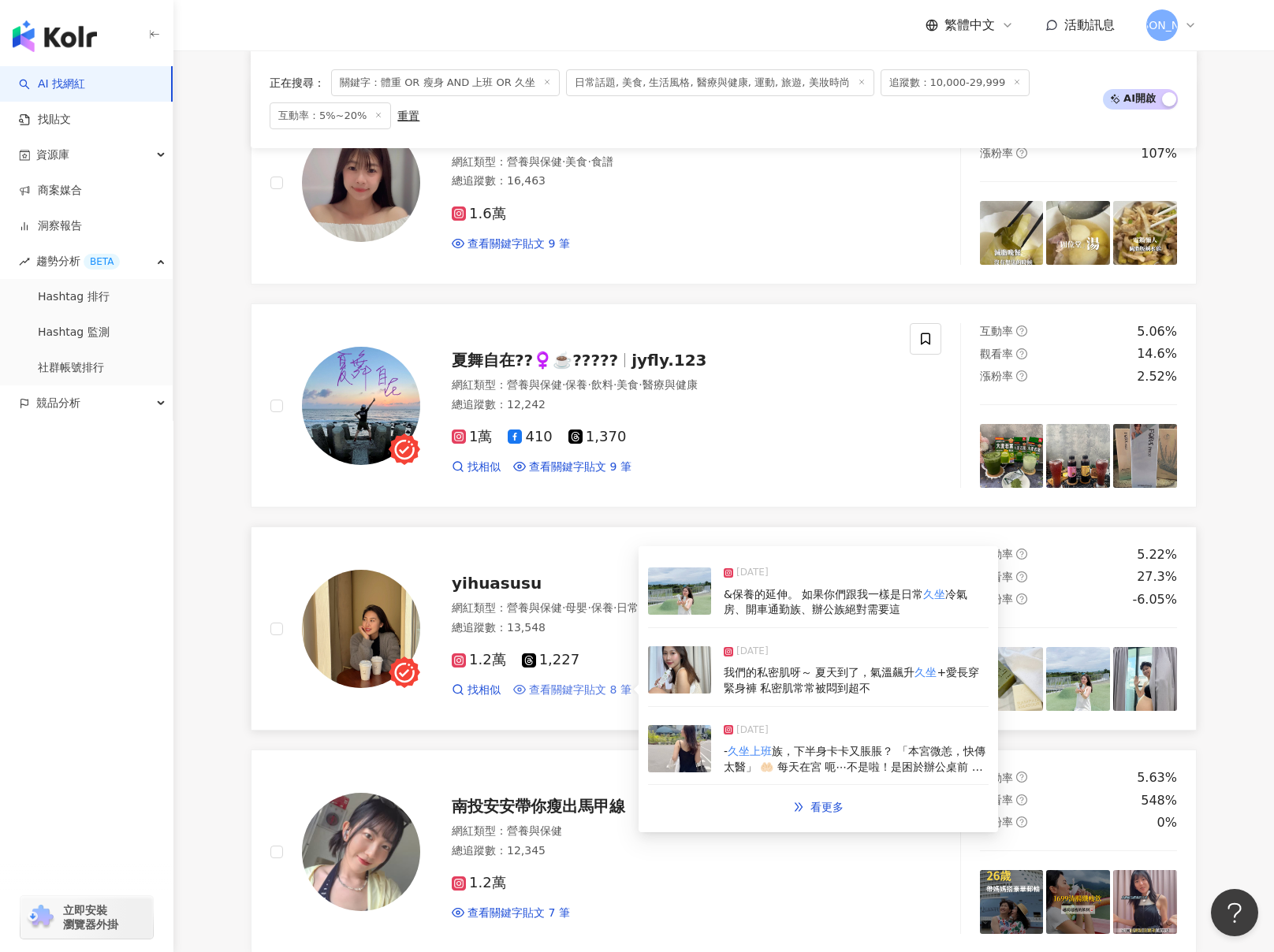
type input "**********"
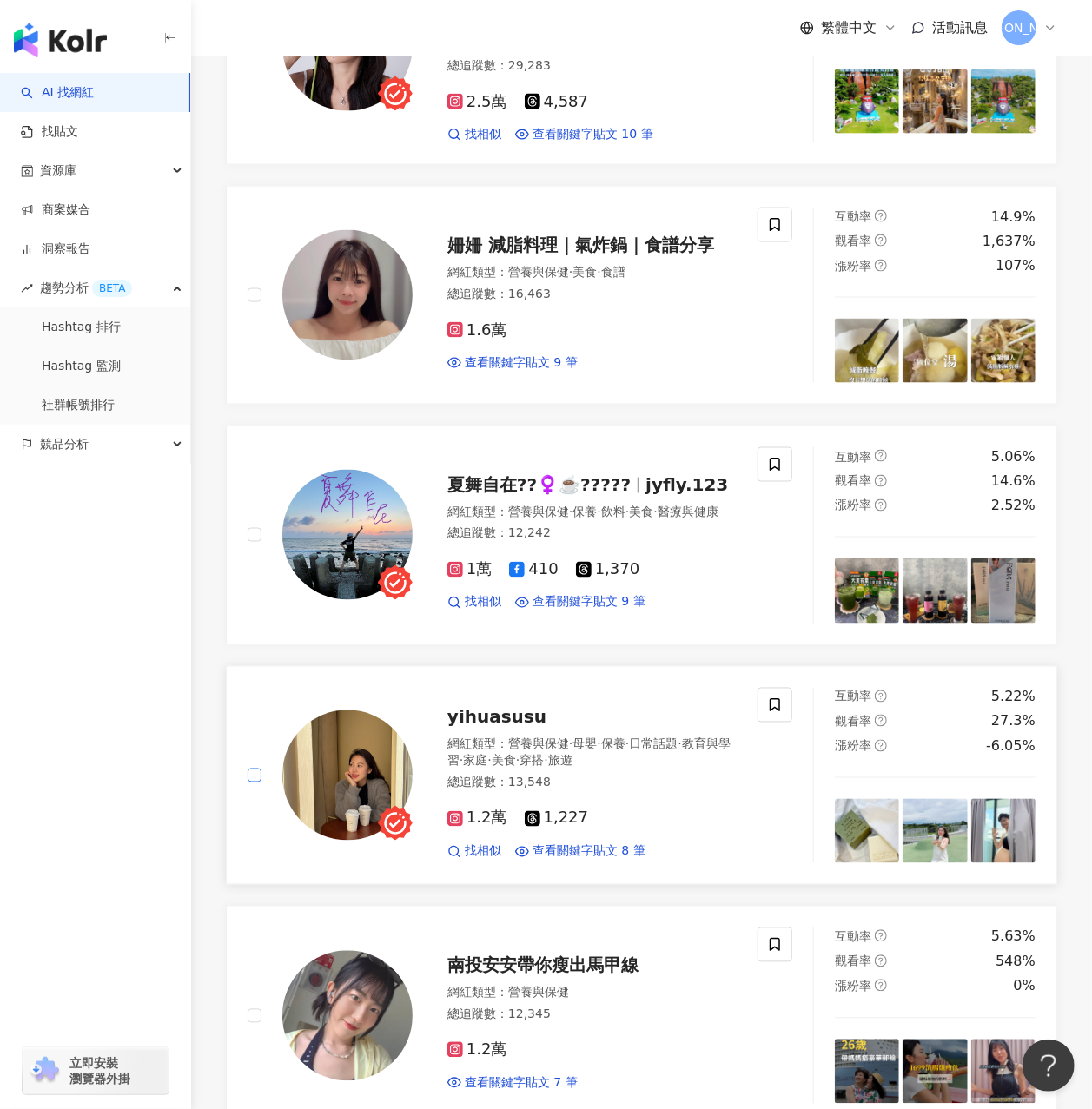
click at [260, 766] on label at bounding box center [255, 776] width 14 height 19
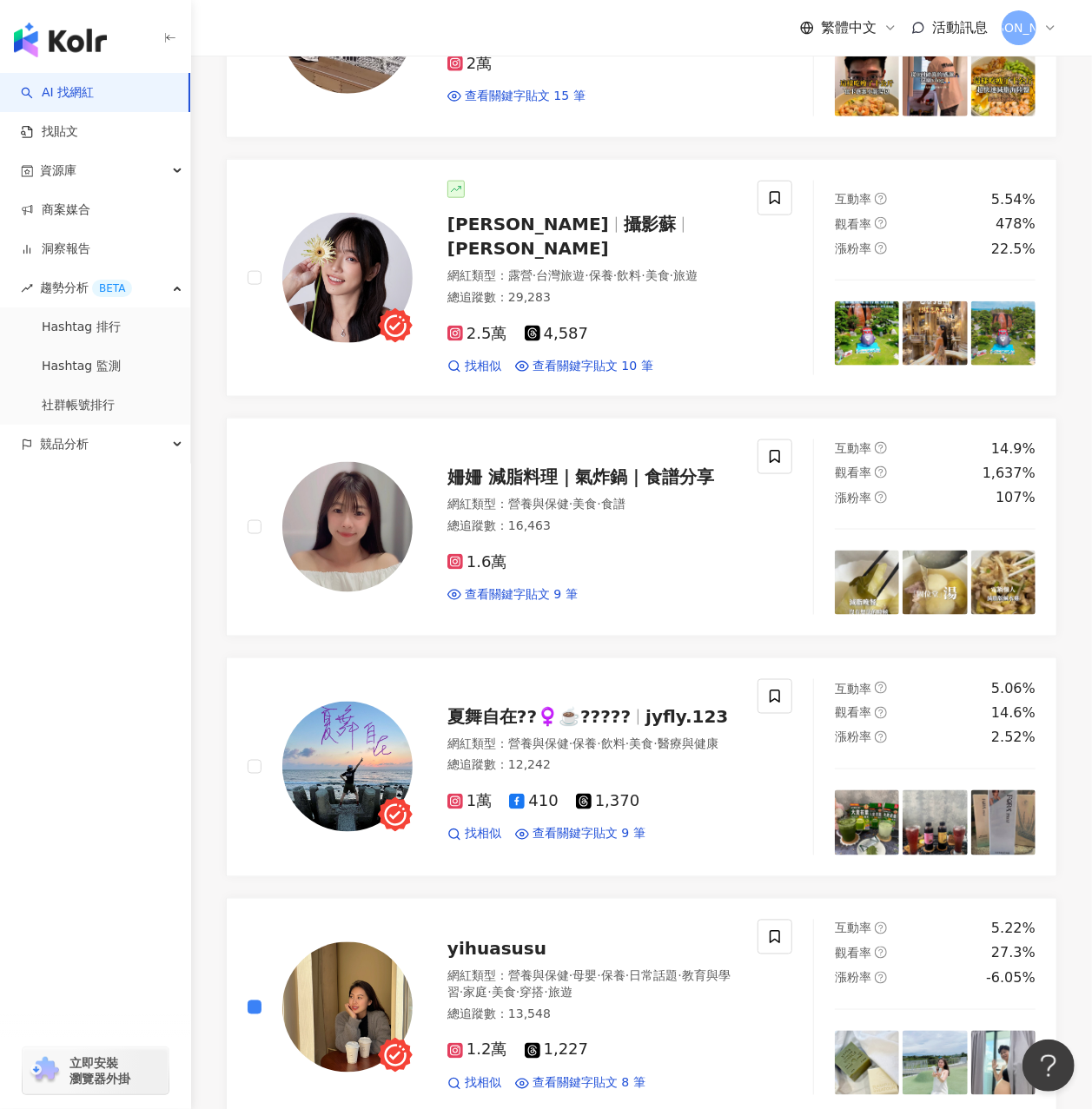
scroll to position [463, 0]
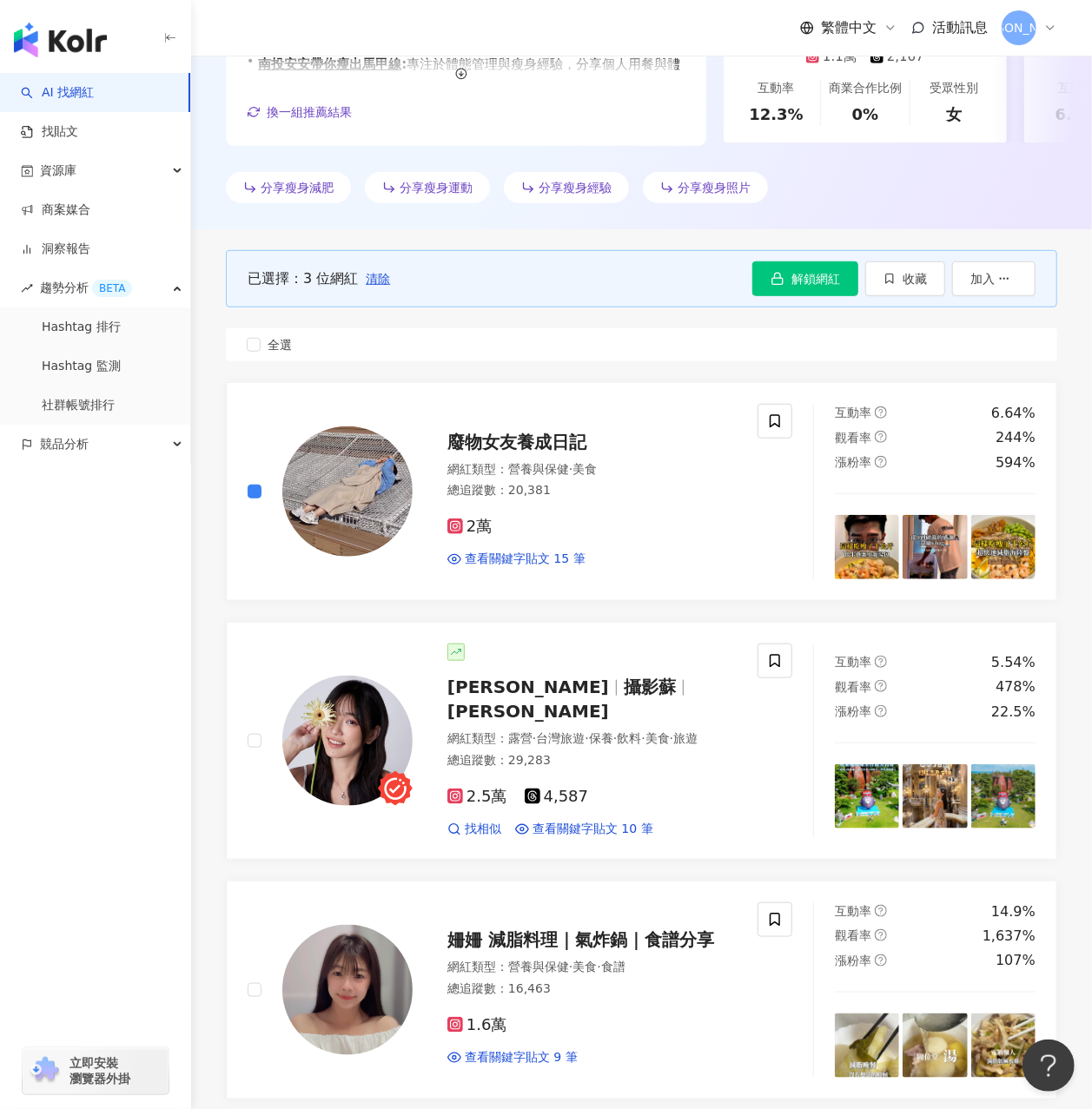
click at [456, 318] on div "已選擇：3 位網紅 清除 解鎖網紅 收藏 加入 全選" at bounding box center [642, 305] width 832 height 152
click at [506, 450] on span "廢物女友養成日記" at bounding box center [517, 441] width 139 height 20
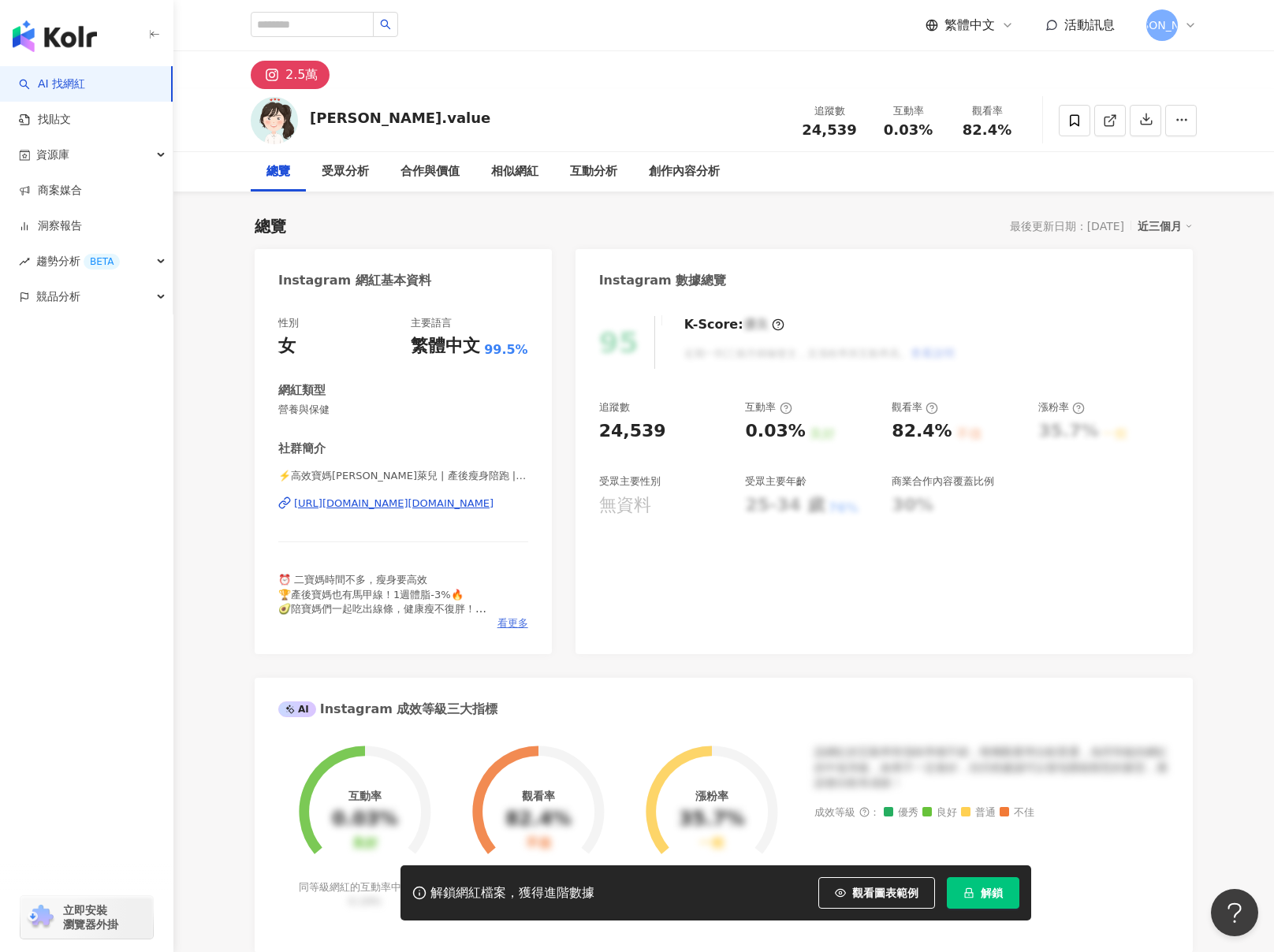
click at [502, 619] on span "看更多" at bounding box center [512, 623] width 31 height 14
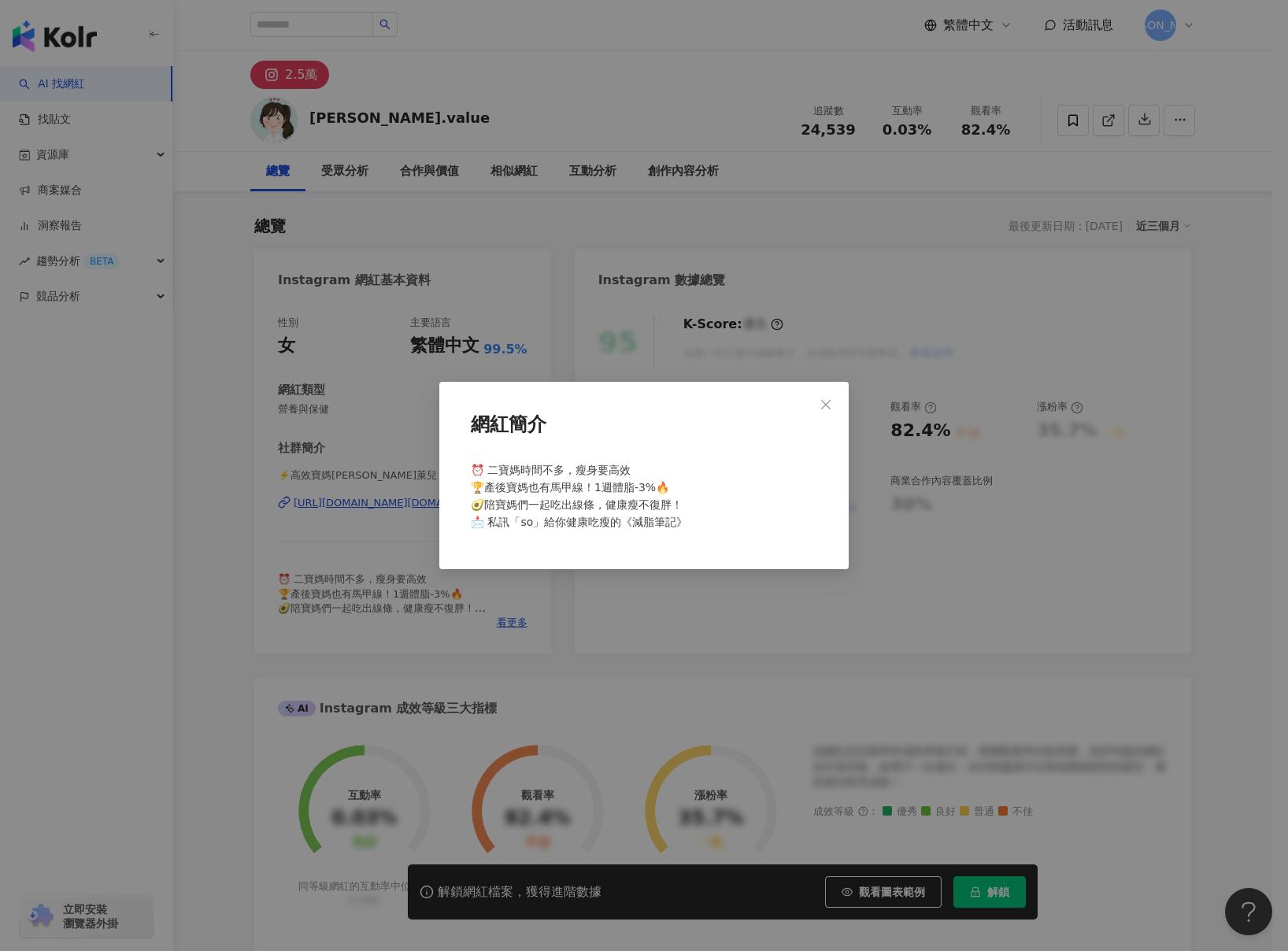
click at [508, 608] on div "網紅簡介 ⏰ 二寶媽時間不多，瘦身要高效 🏆產後寶媽也有馬甲線！1週體脂-3%🔥 🥑陪寶媽們一起吃出線條，健康瘦不復胖！ 📩 私訊「so」給你健康吃瘦的《減脂…" at bounding box center [644, 476] width 1288 height 951
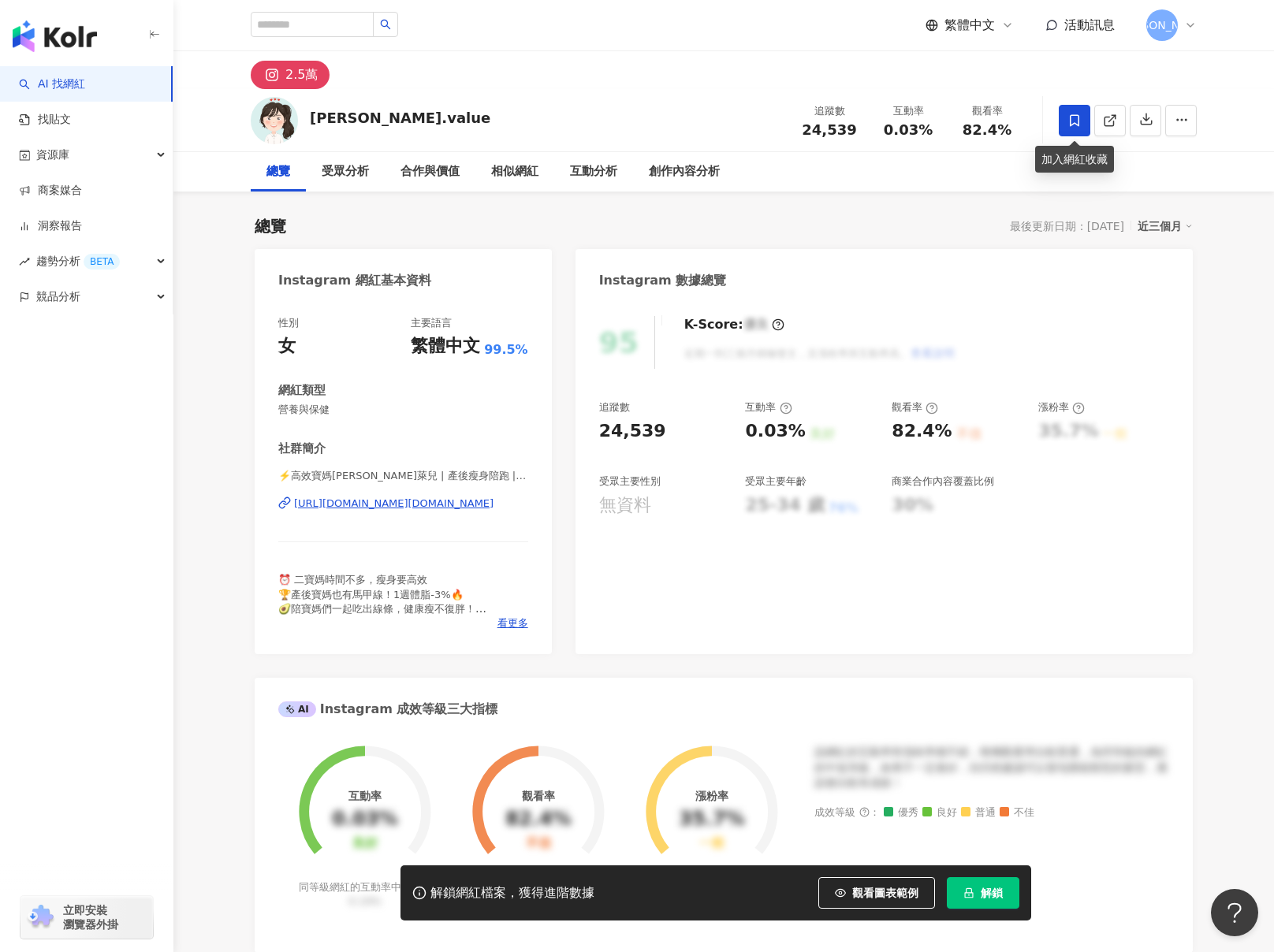
click at [1076, 123] on icon at bounding box center [1075, 120] width 10 height 11
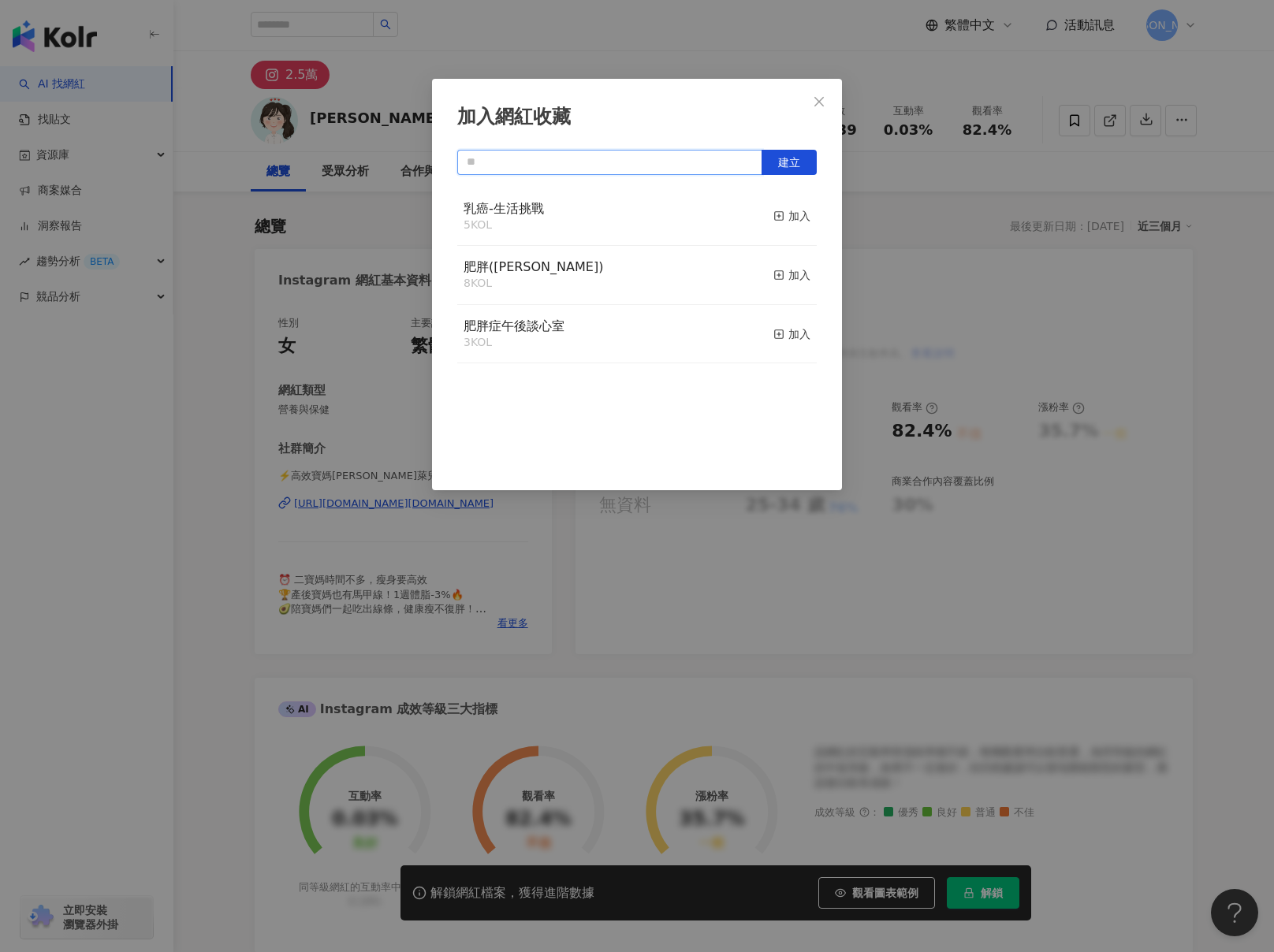
click at [707, 161] on input "text" at bounding box center [610, 162] width 305 height 26
type input "*"
click at [773, 330] on div "加入" at bounding box center [792, 334] width 37 height 18
click at [824, 92] on button "Close" at bounding box center [819, 101] width 32 height 32
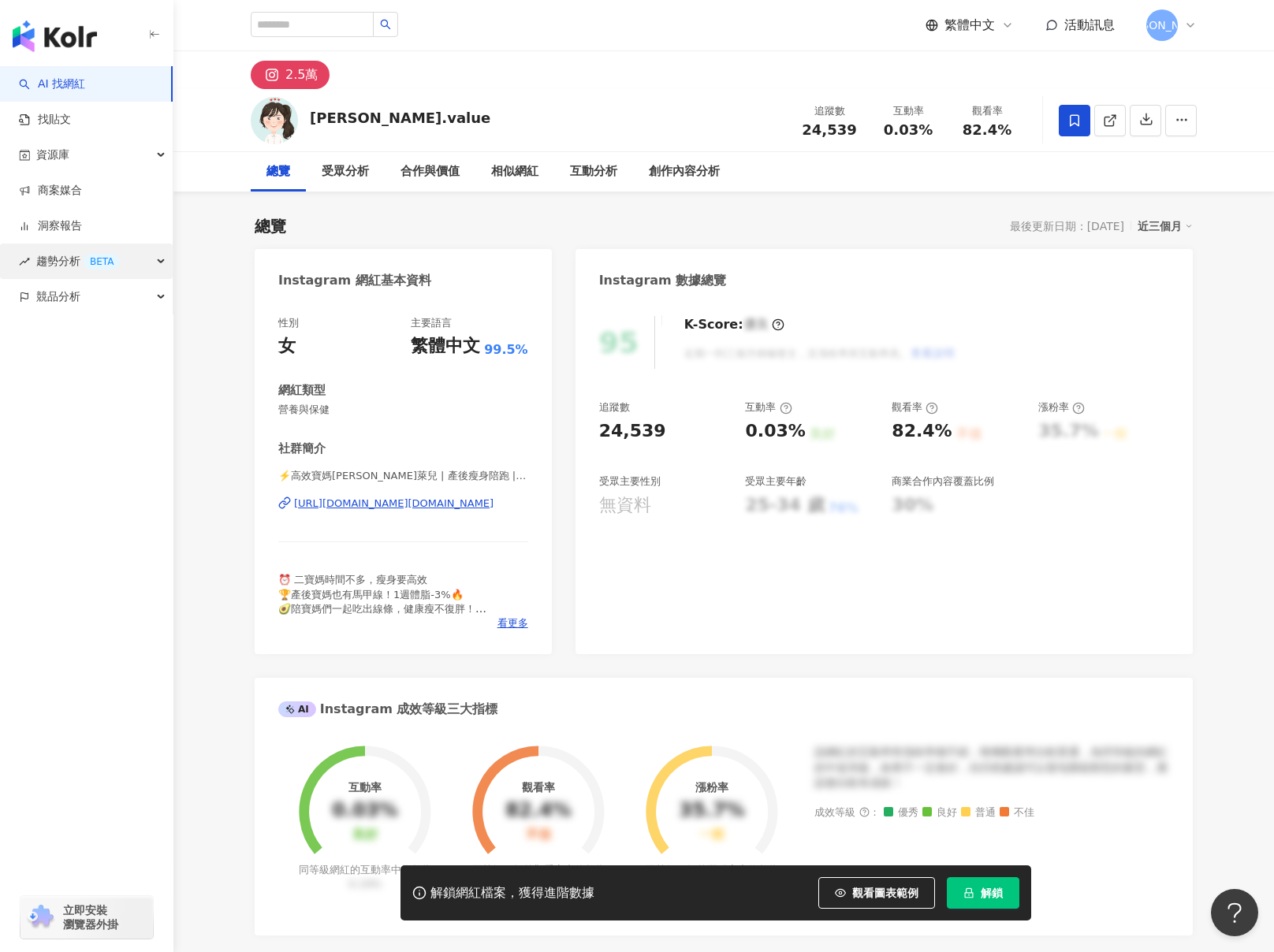
click at [76, 257] on span "趨勢分析 BETA" at bounding box center [78, 261] width 84 height 35
click at [90, 340] on link "Hashtag 監測" at bounding box center [73, 332] width 71 height 16
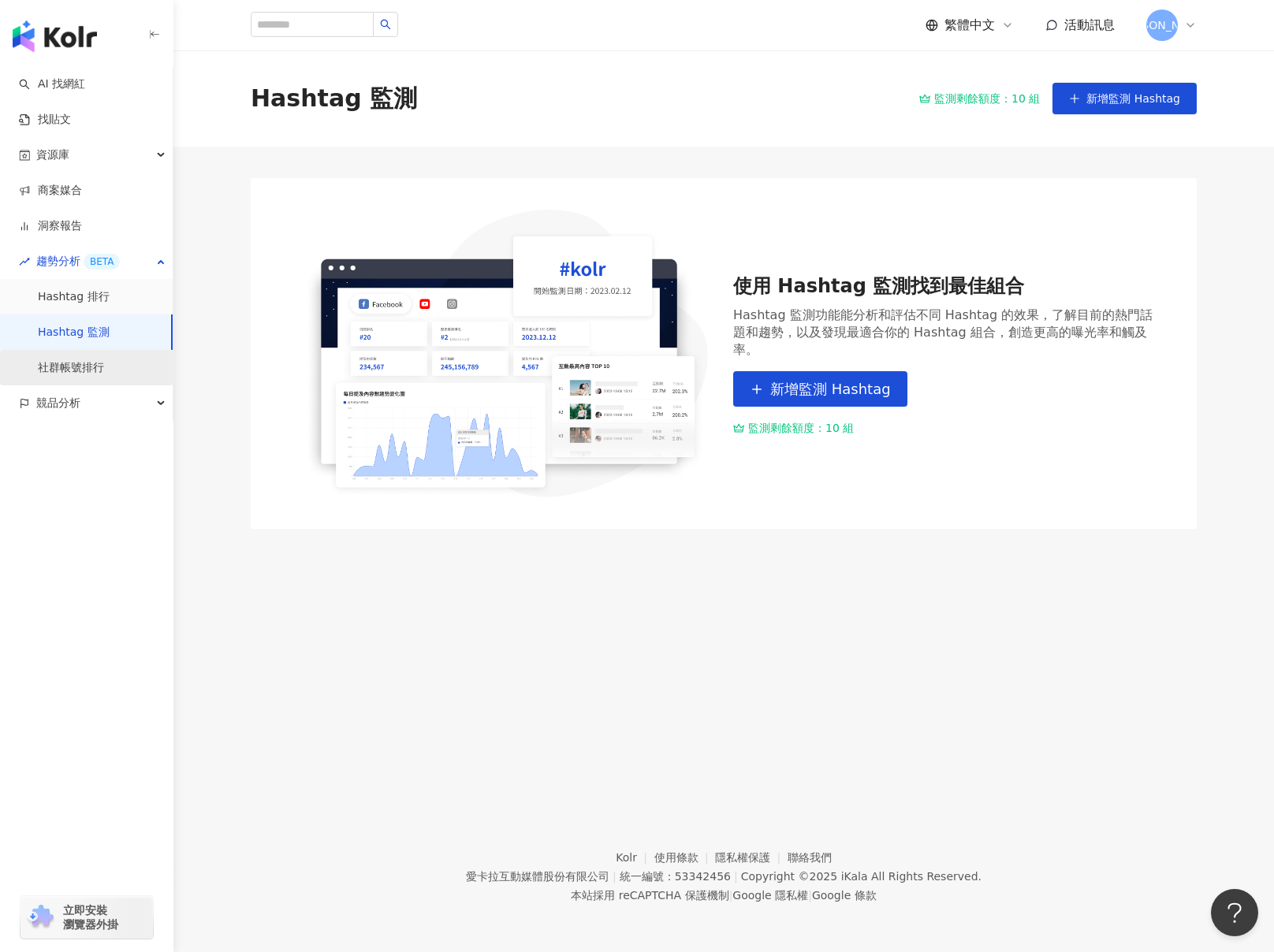
click at [86, 372] on link "社群帳號排行" at bounding box center [71, 368] width 66 height 16
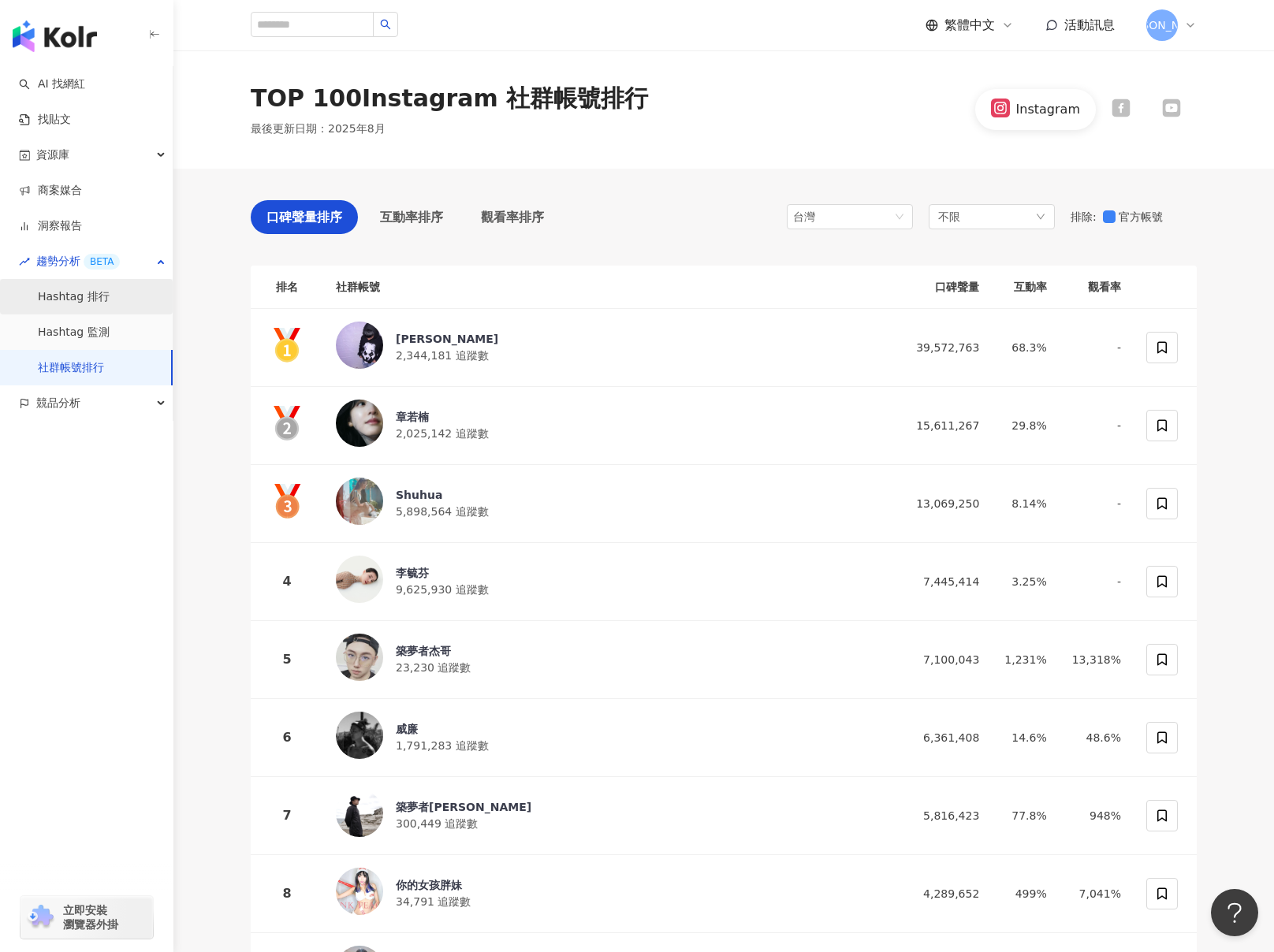
click at [93, 300] on link "Hashtag 排行" at bounding box center [73, 297] width 71 height 16
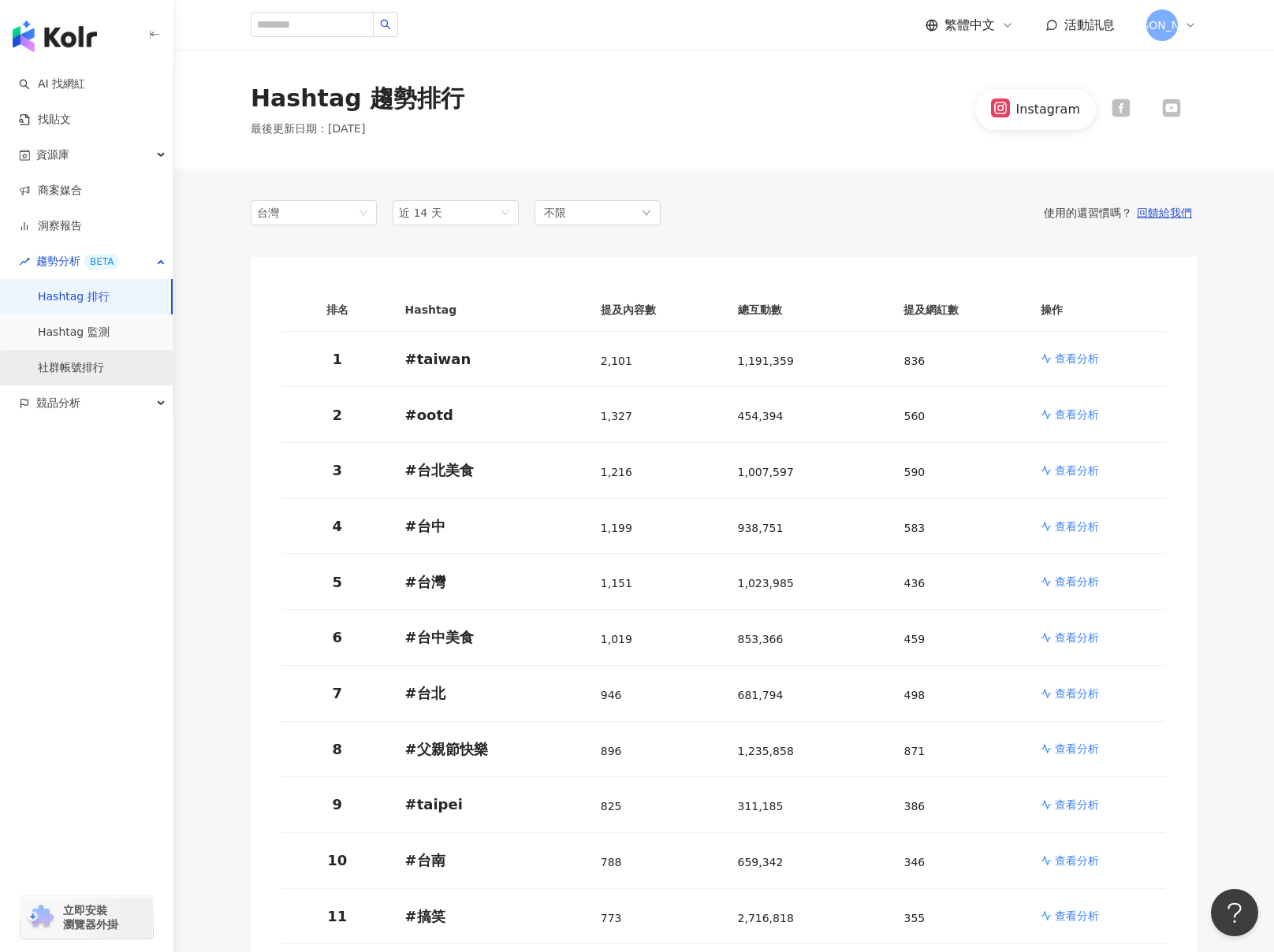
click at [104, 368] on link "社群帳號排行" at bounding box center [71, 368] width 66 height 16
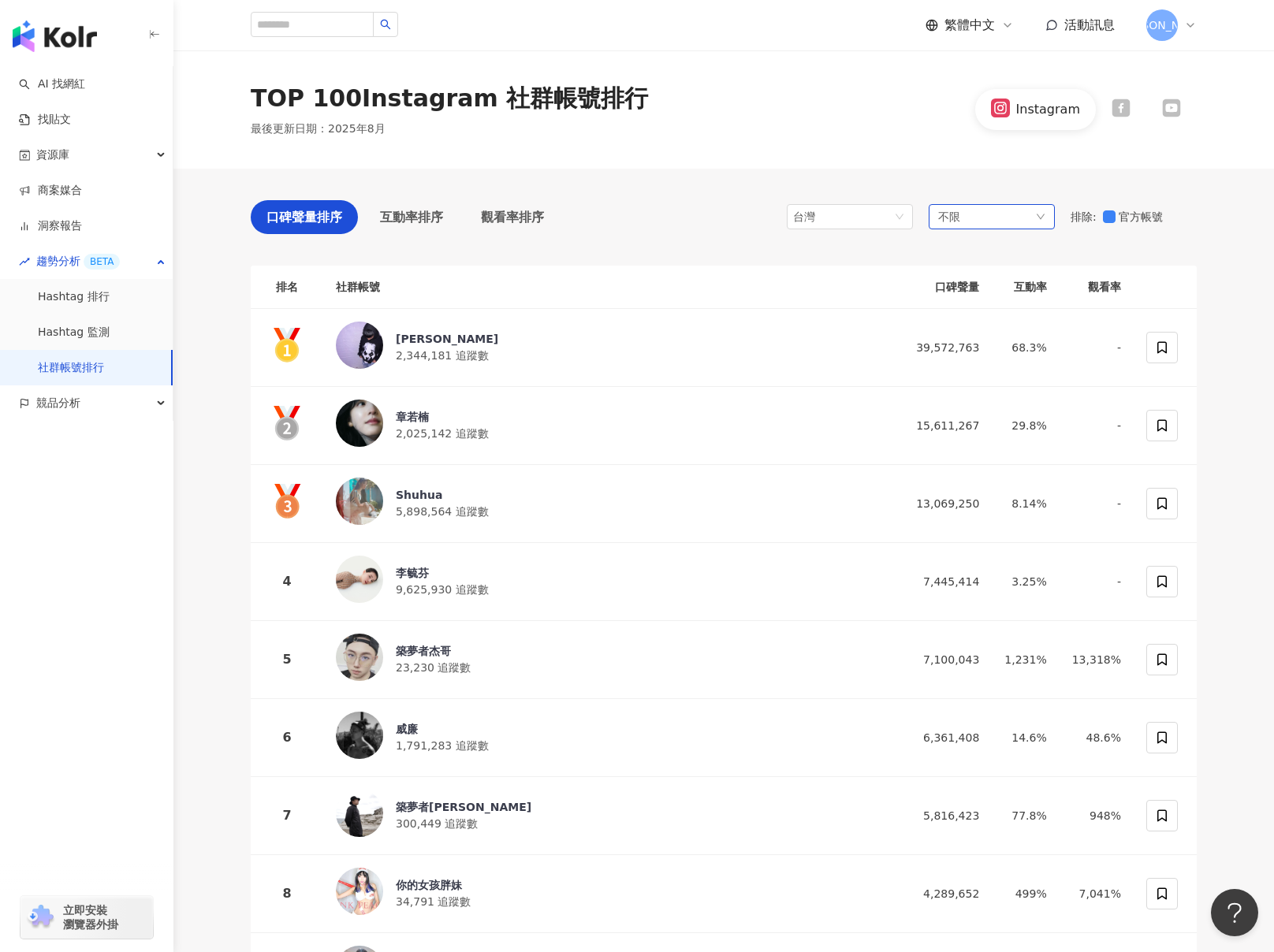
click at [946, 212] on span "不限" at bounding box center [949, 217] width 22 height 18
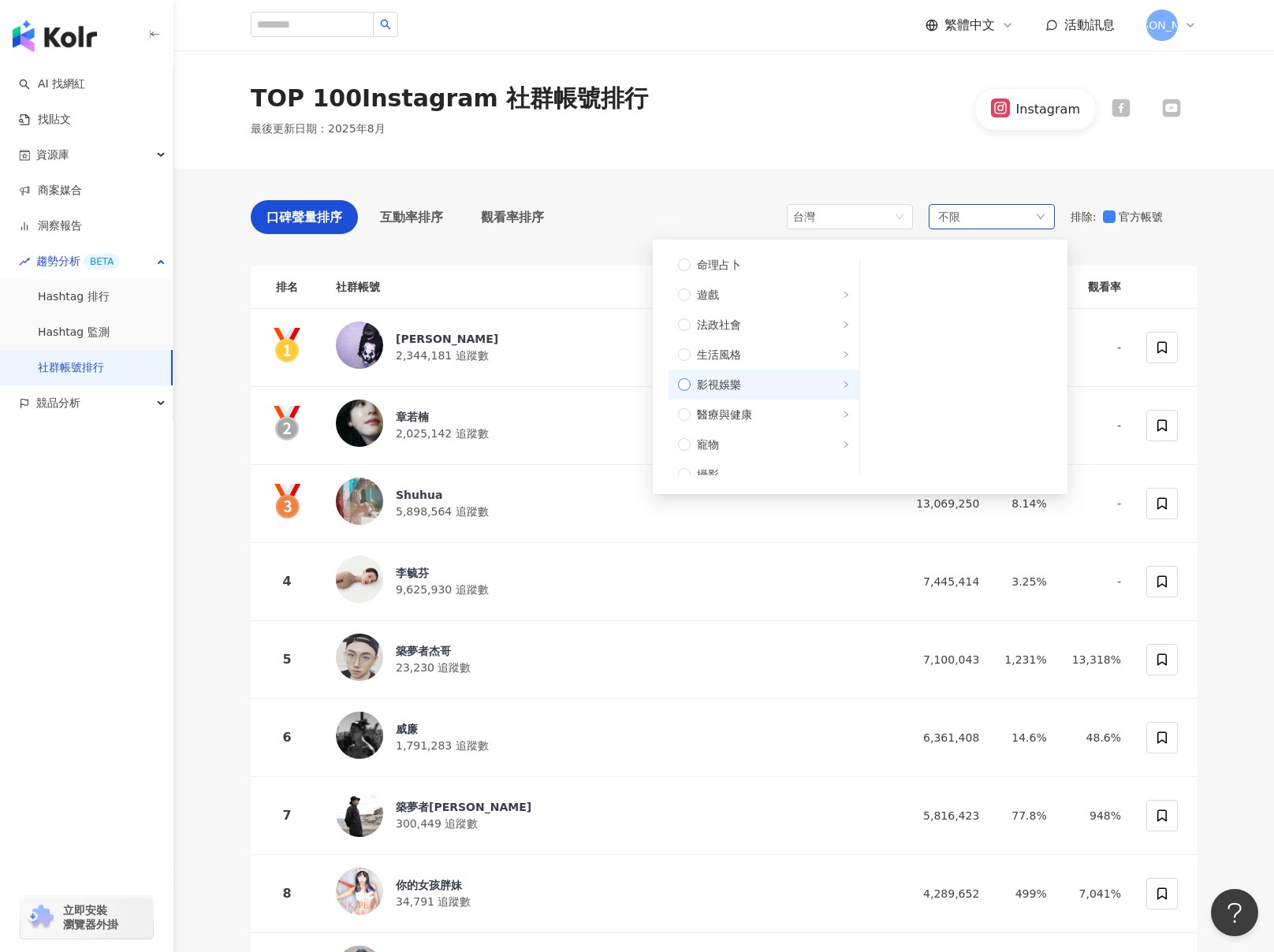
scroll to position [316, 0]
click at [774, 367] on label "醫療與健康" at bounding box center [764, 377] width 190 height 30
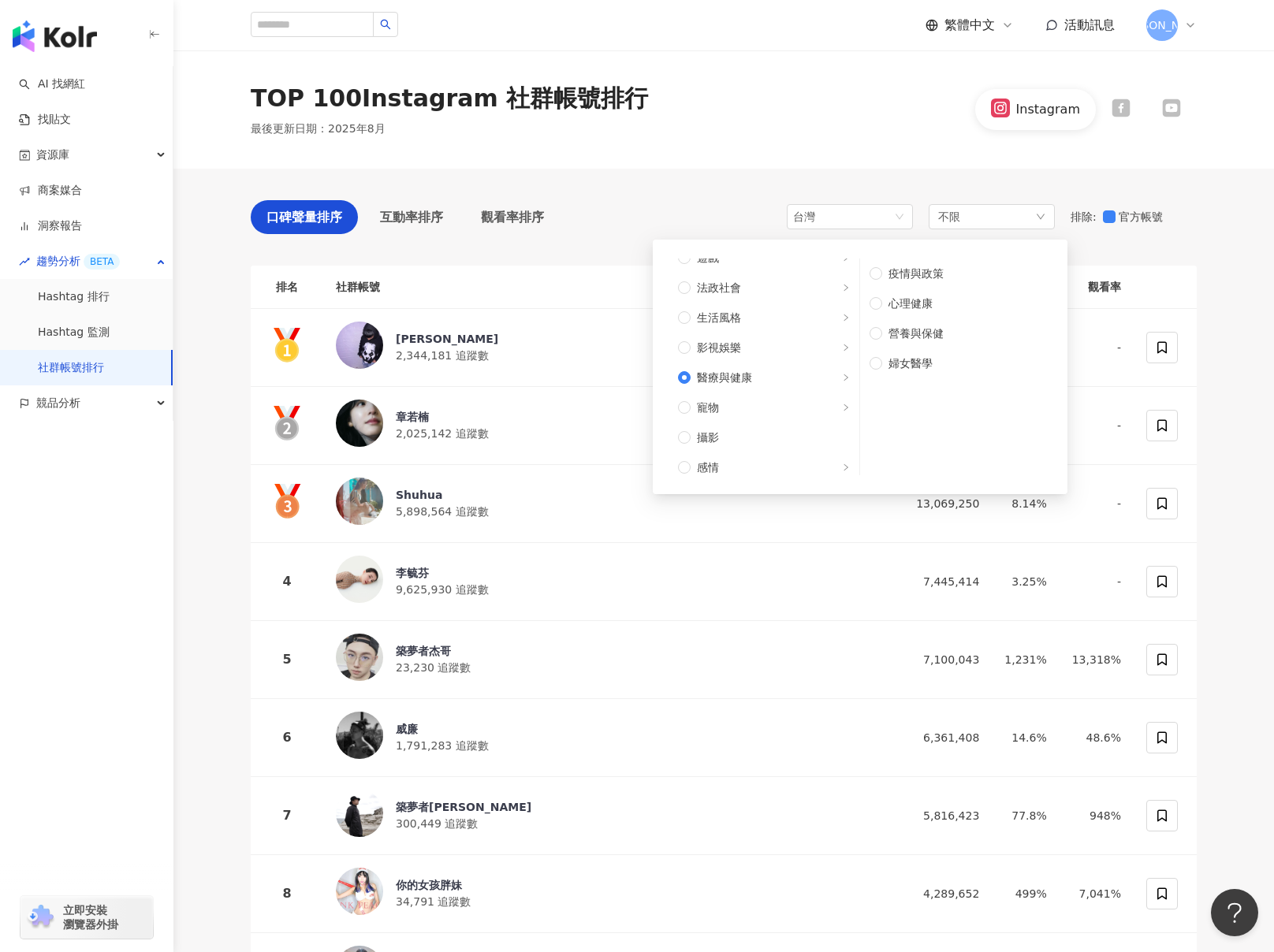
click at [938, 152] on div "TOP 100 Instagram 社群帳號排行 最後更新日期 ： 2025年8月 Instagram" at bounding box center [724, 109] width 1101 height 118
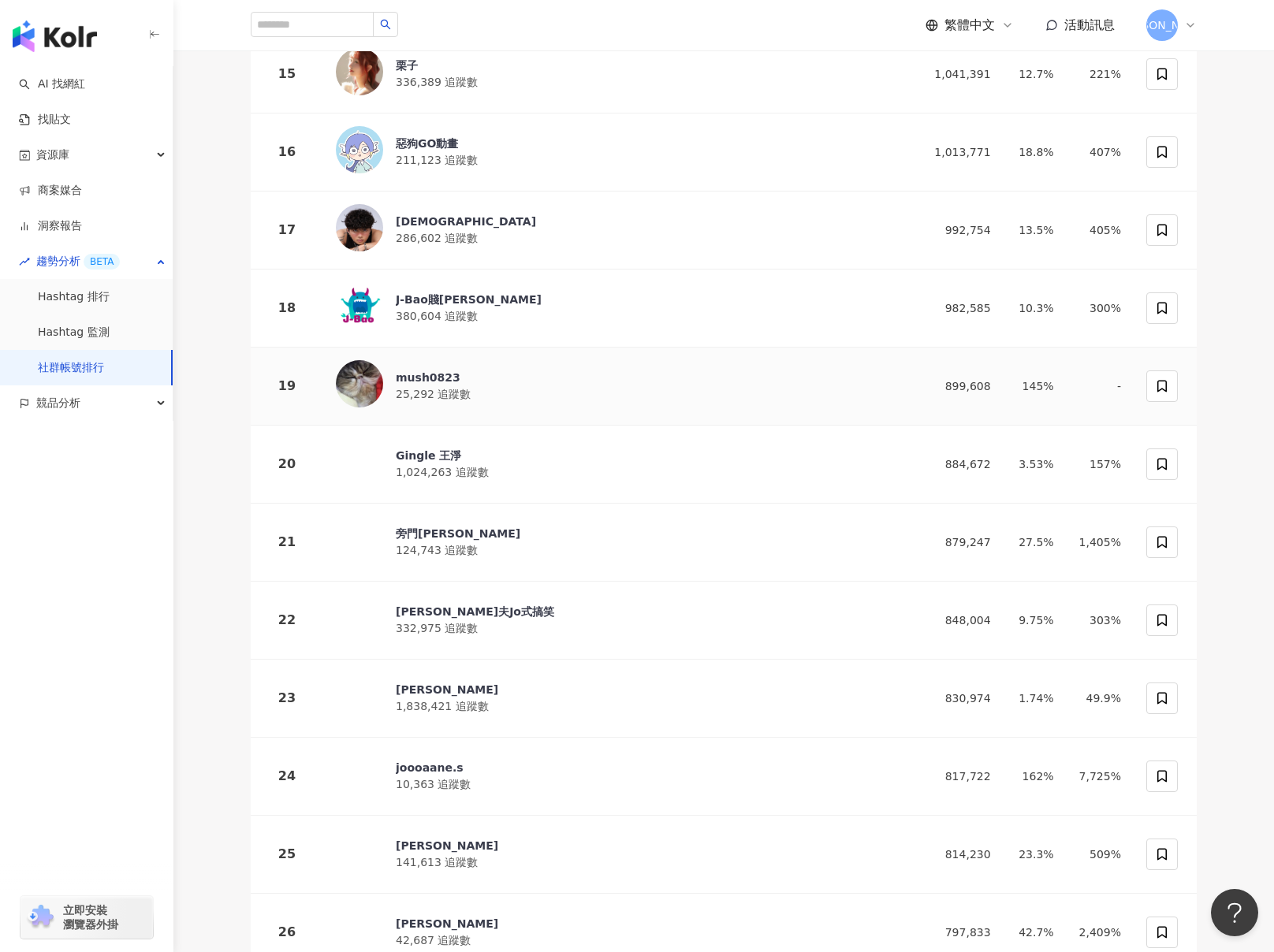
scroll to position [1471, 0]
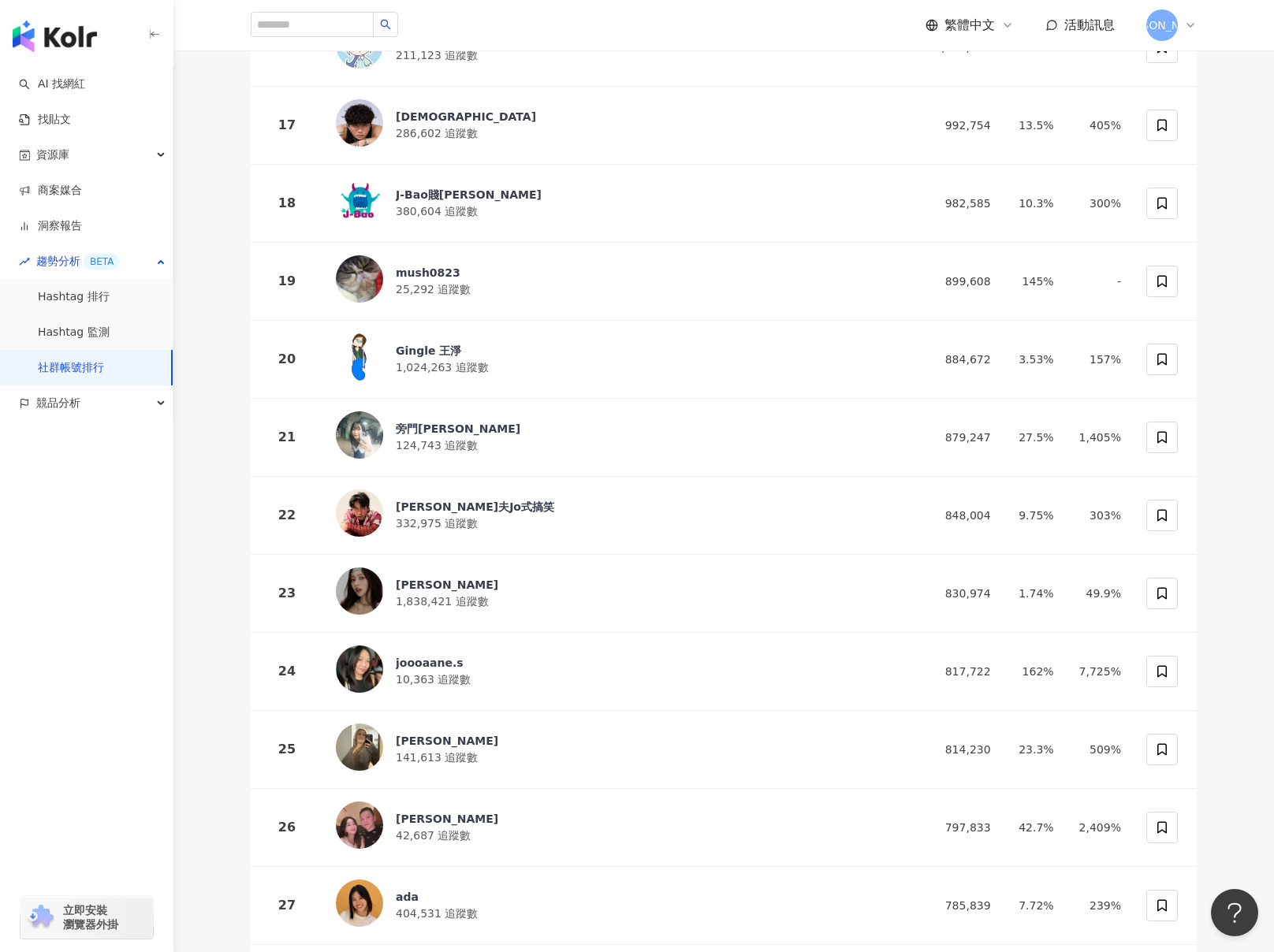
click at [138, 564] on div "AI 找網紅 找貼文 資源庫 商案媒合 洞察報告 趨勢分析 BETA Hashtag 排行 Hashtag 監測 社群帳號排行 競品分析 立即安裝 瀏覽器外掛" at bounding box center [86, 509] width 174 height 886
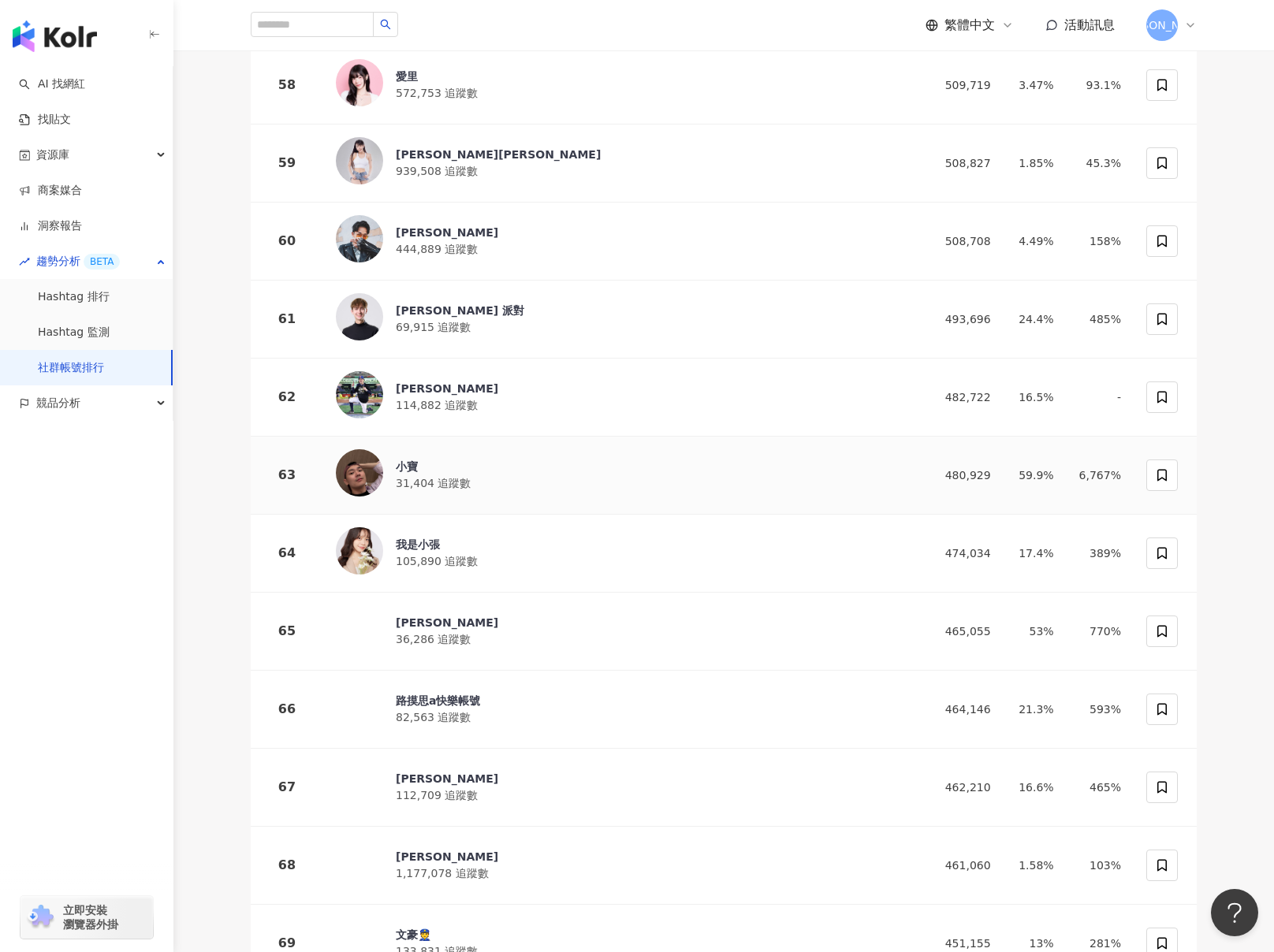
scroll to position [4730, 0]
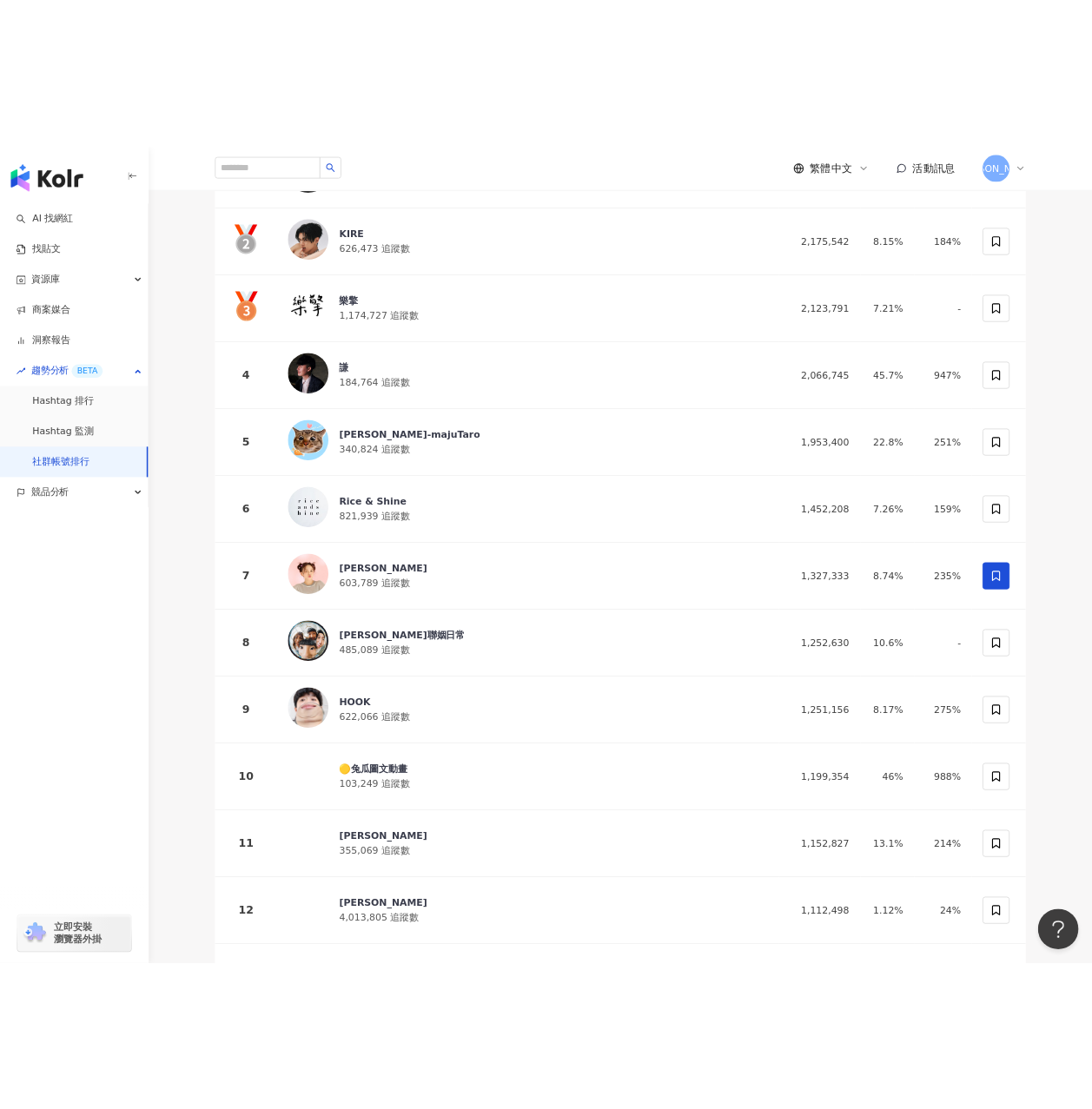
scroll to position [0, 0]
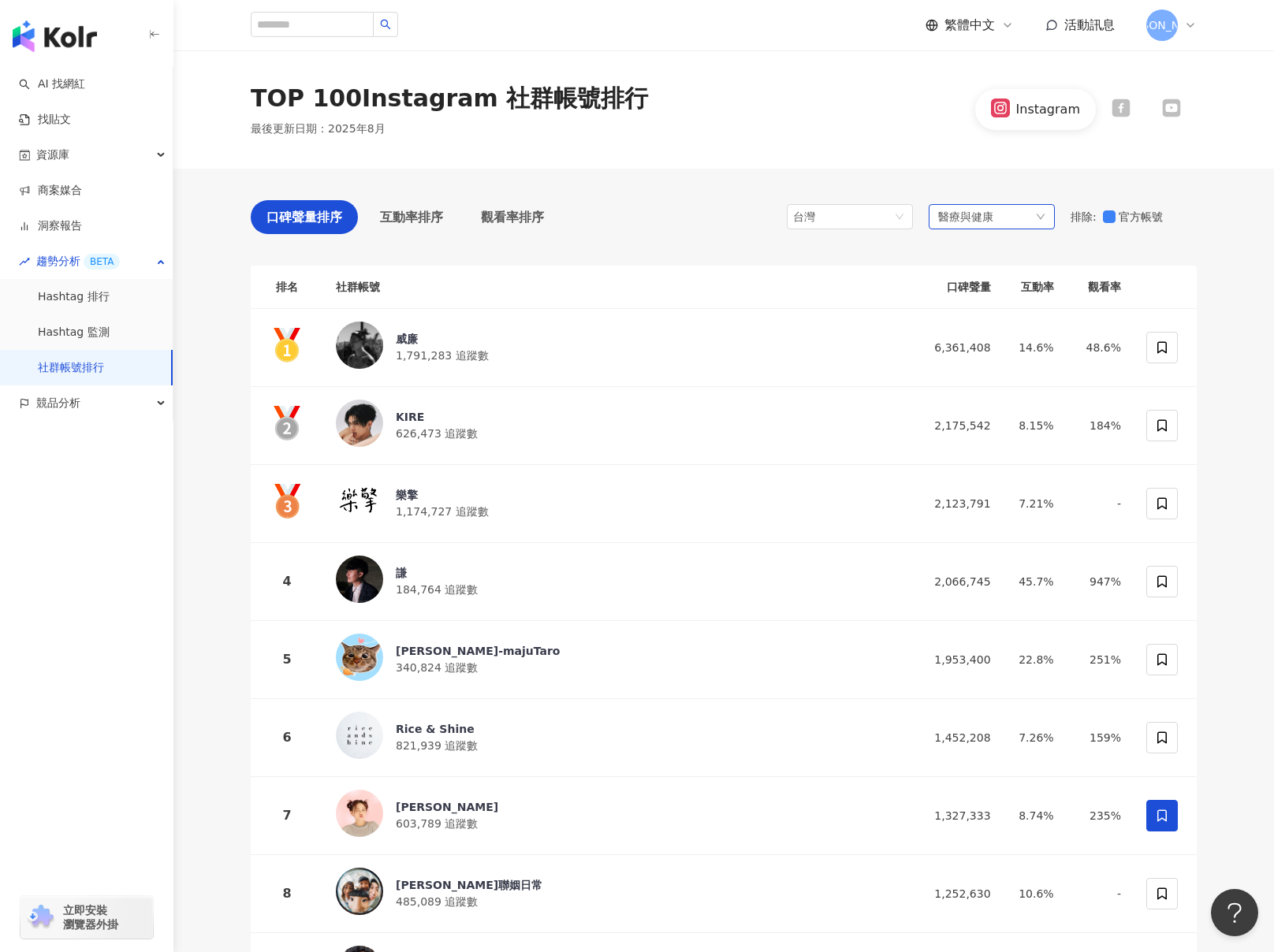
click at [995, 225] on div "醫療與健康" at bounding box center [992, 217] width 126 height 26
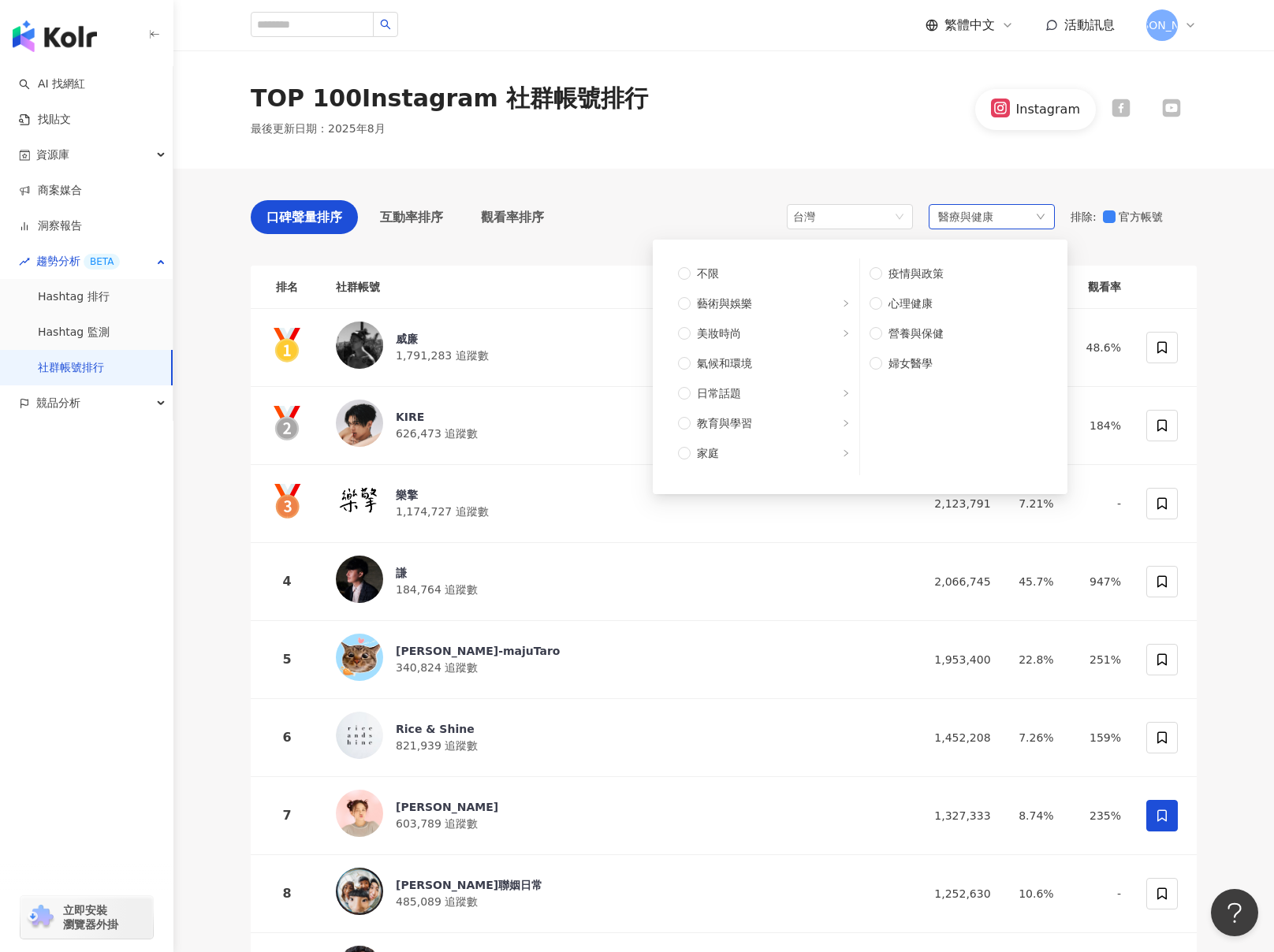
click at [995, 225] on div "醫療與健康 不限 藝術與娛樂 美妝時尚 氣候和環境 日常話題 教育與學習 家庭 財經 美食 命理占卜 遊戲 法政社會 生活風格 影視娛樂 醫療與健康 寵物 攝…" at bounding box center [992, 217] width 126 height 26
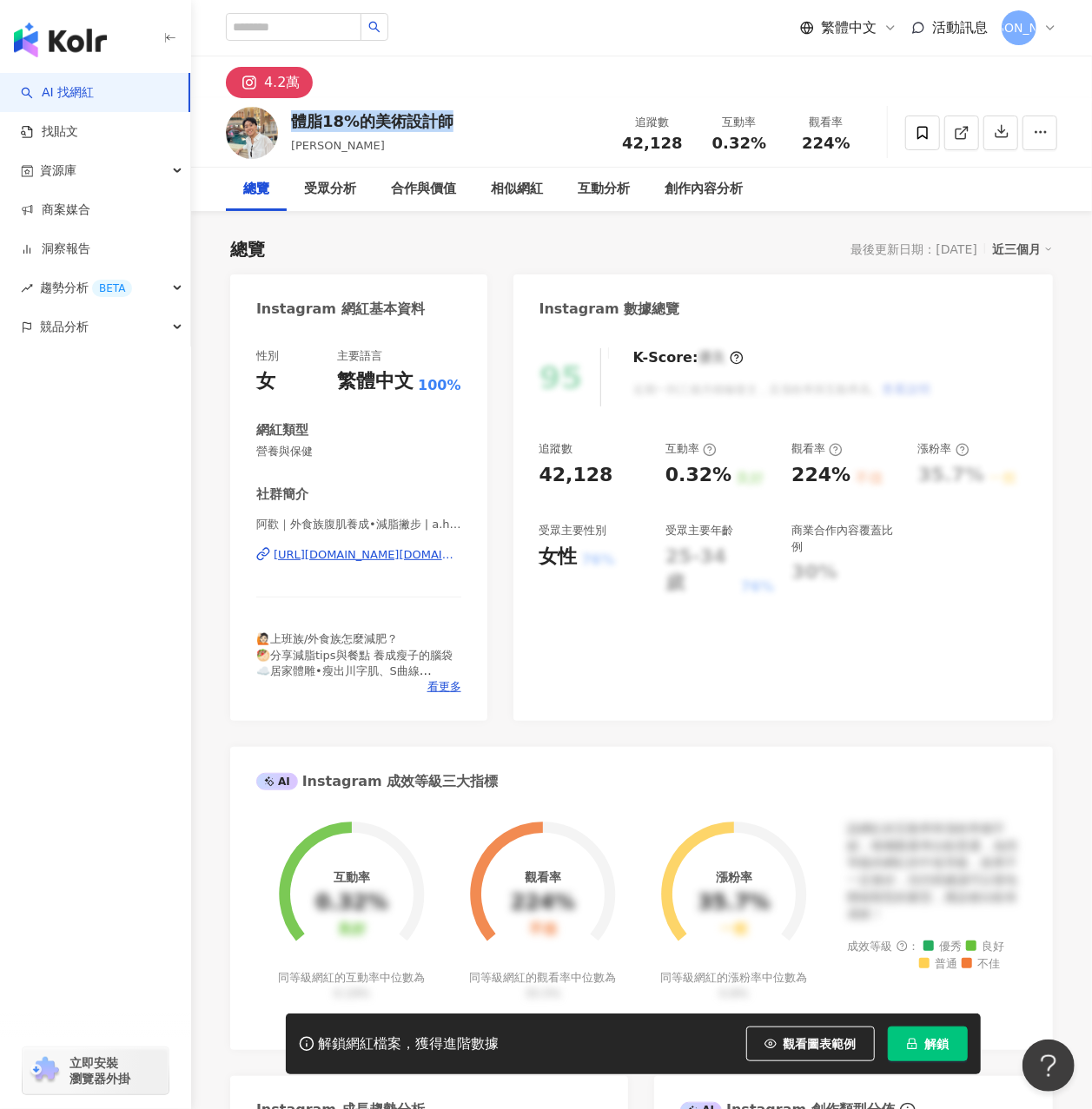
drag, startPoint x: 474, startPoint y: 111, endPoint x: 292, endPoint y: 109, distance: 182.0
click at [292, 109] on div "體脂18%的美術設計師 阿歡 追蹤數 42,128 互動率 0.32% 觀看率 224%" at bounding box center [641, 132] width 901 height 69
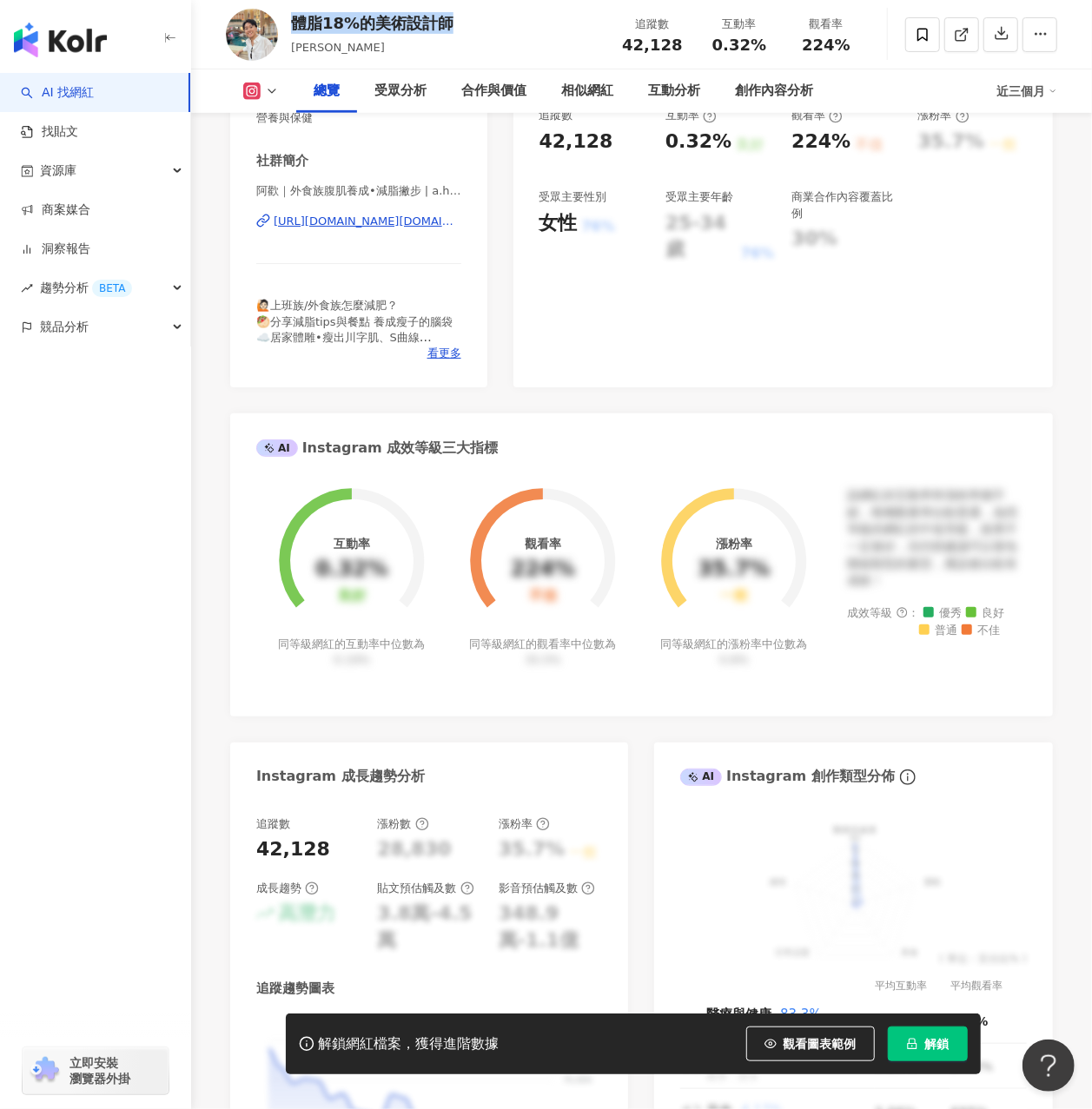
scroll to position [348, 0]
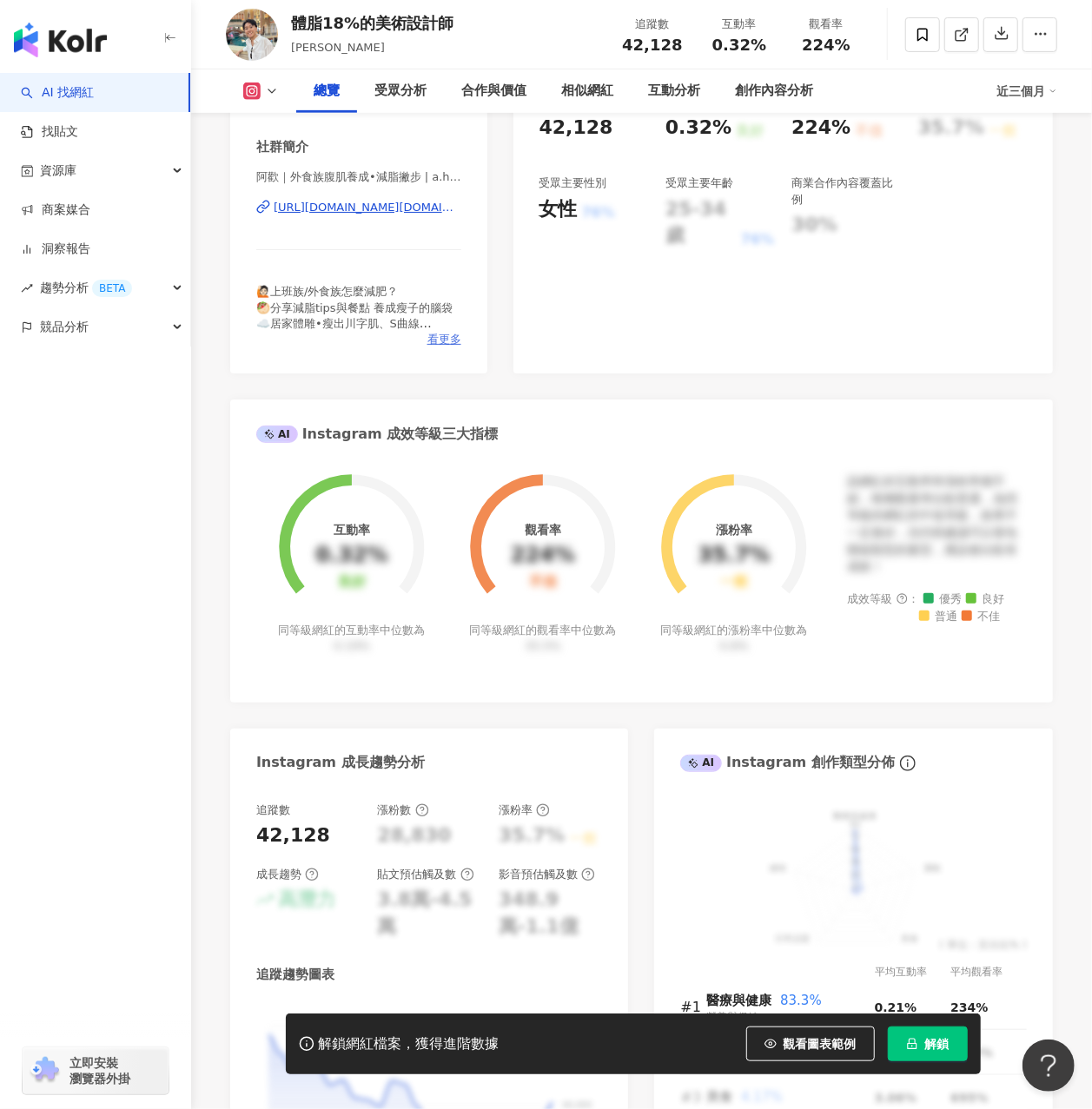
click at [445, 342] on span "看更多" at bounding box center [444, 340] width 34 height 16
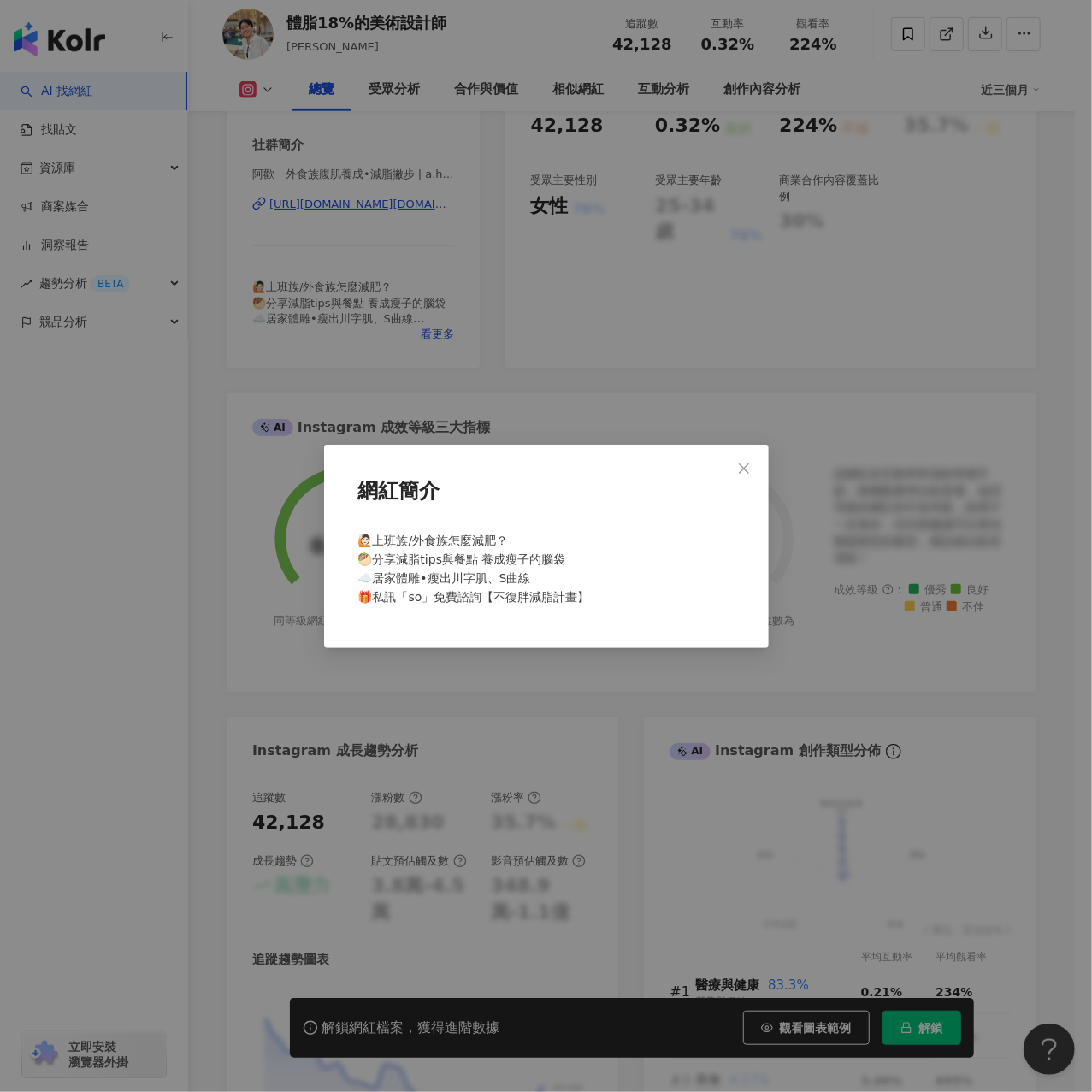
click at [438, 263] on div "網紅簡介 🙋🏻上班族/外食族怎麼減肥？ 🥙分享減脂tips與餐點 養成瘦子的腦袋 ☁️居家體雕•瘦出川字肌、S曲線 🎁私訊「so」免費諮詢【不復胖減脂計畫】" at bounding box center [546, 546] width 1092 height 1092
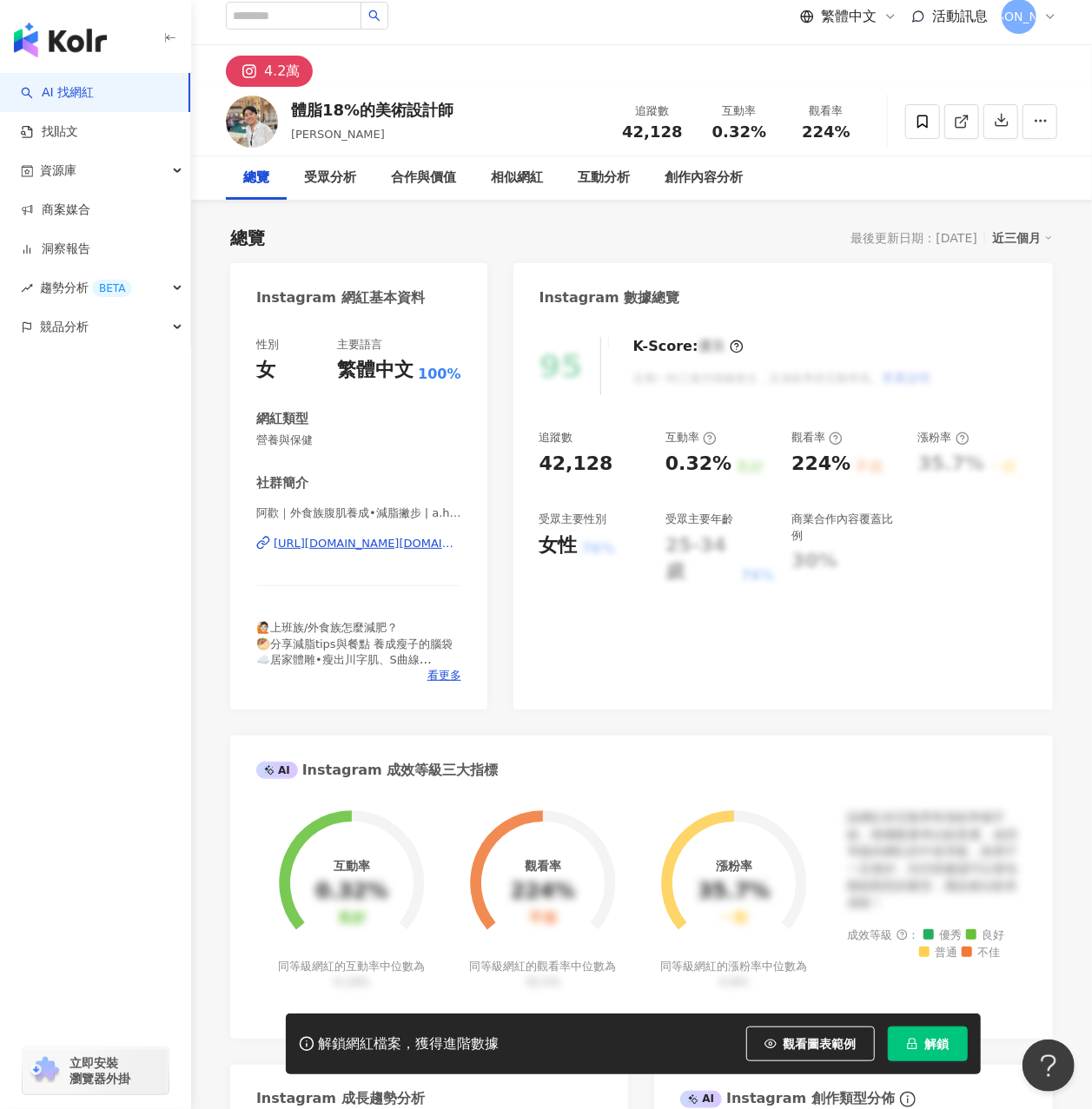
scroll to position [0, 0]
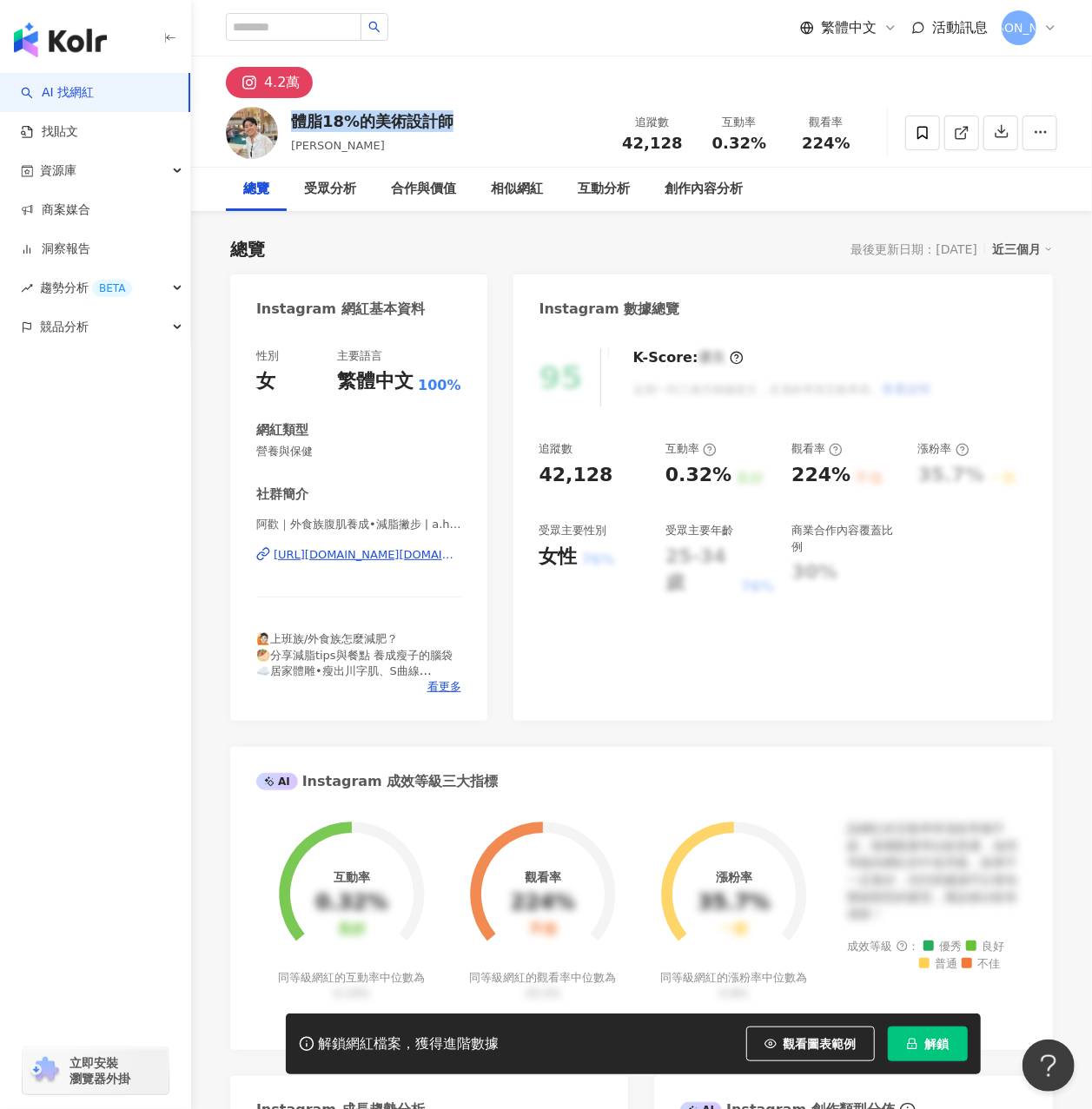
drag, startPoint x: 483, startPoint y: 126, endPoint x: 285, endPoint y: 123, distance: 198.0
click at [285, 123] on div "體脂18%的美術設計師 阿歡 追蹤數 42,128 互動率 0.32% 觀看率 224%" at bounding box center [641, 132] width 901 height 69
copy div "體脂18%的美術設計師"
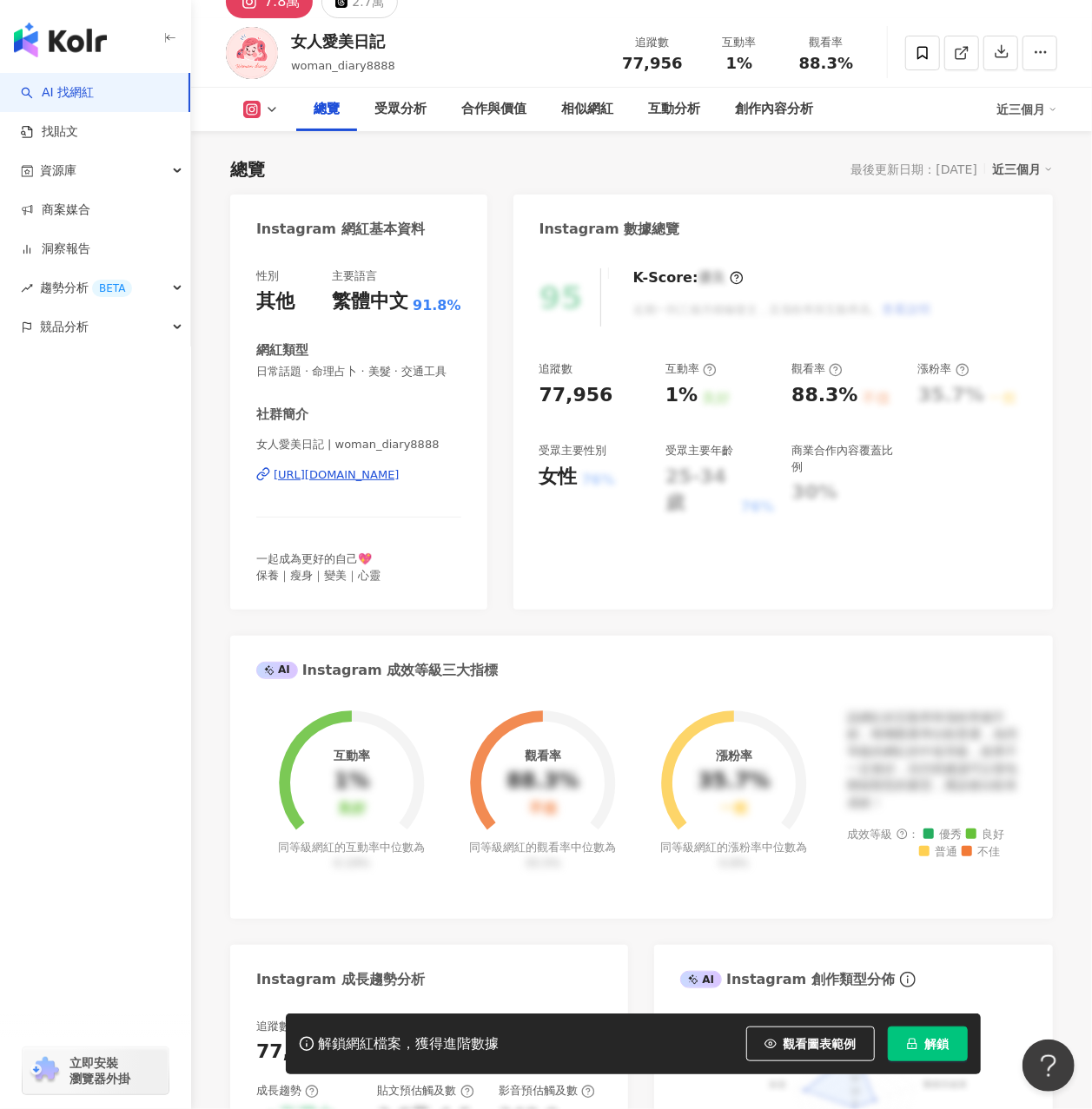
scroll to position [116, 0]
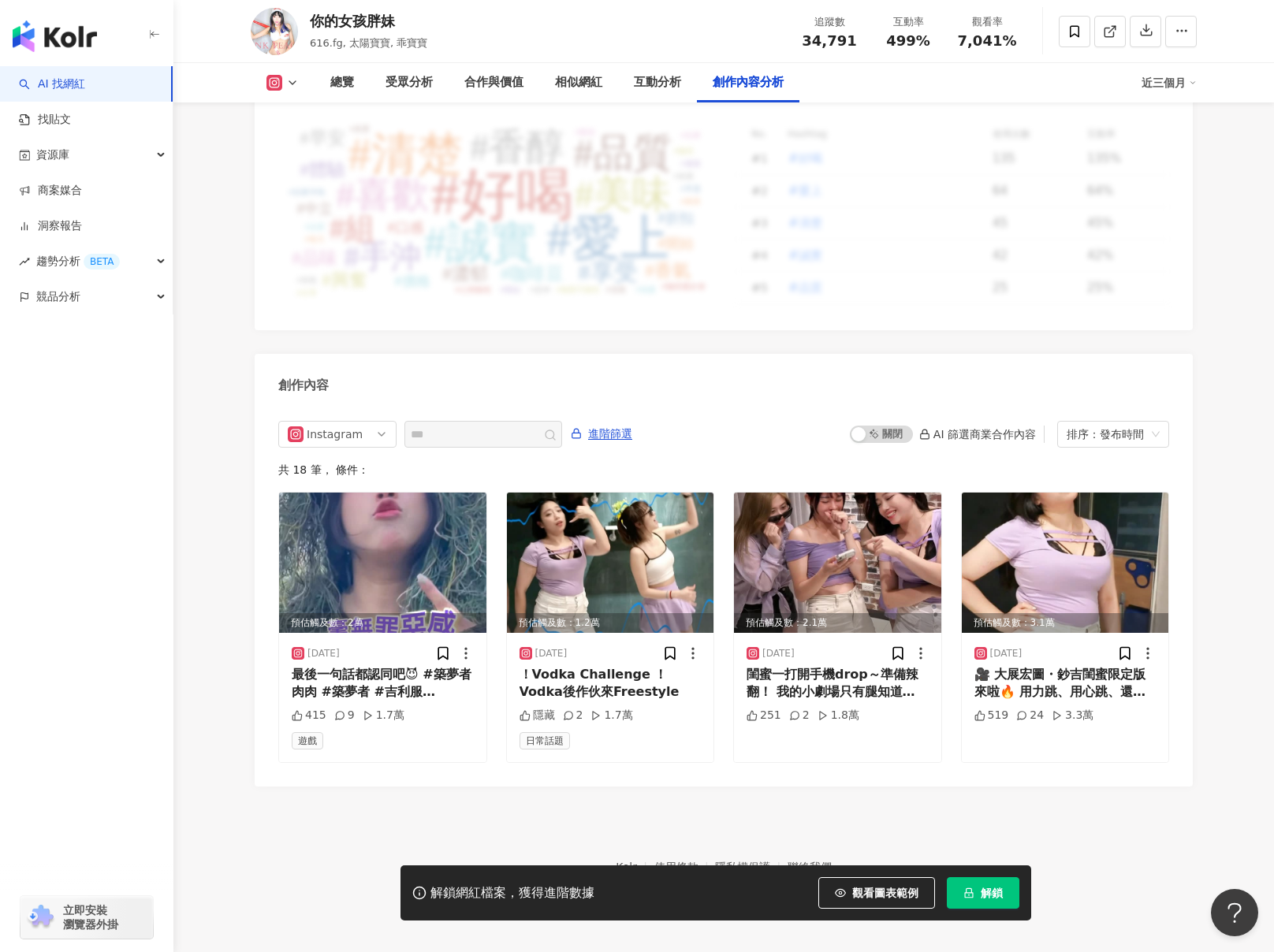
scroll to position [4624, 0]
click at [416, 670] on div "最後一句話都認同吧😈 #築夢者肉肉 #築夢者 #吉利服 #PUBGMOBILE #絕地求生M #PUBGM #空投節 #空投嘉年華" at bounding box center [383, 683] width 183 height 35
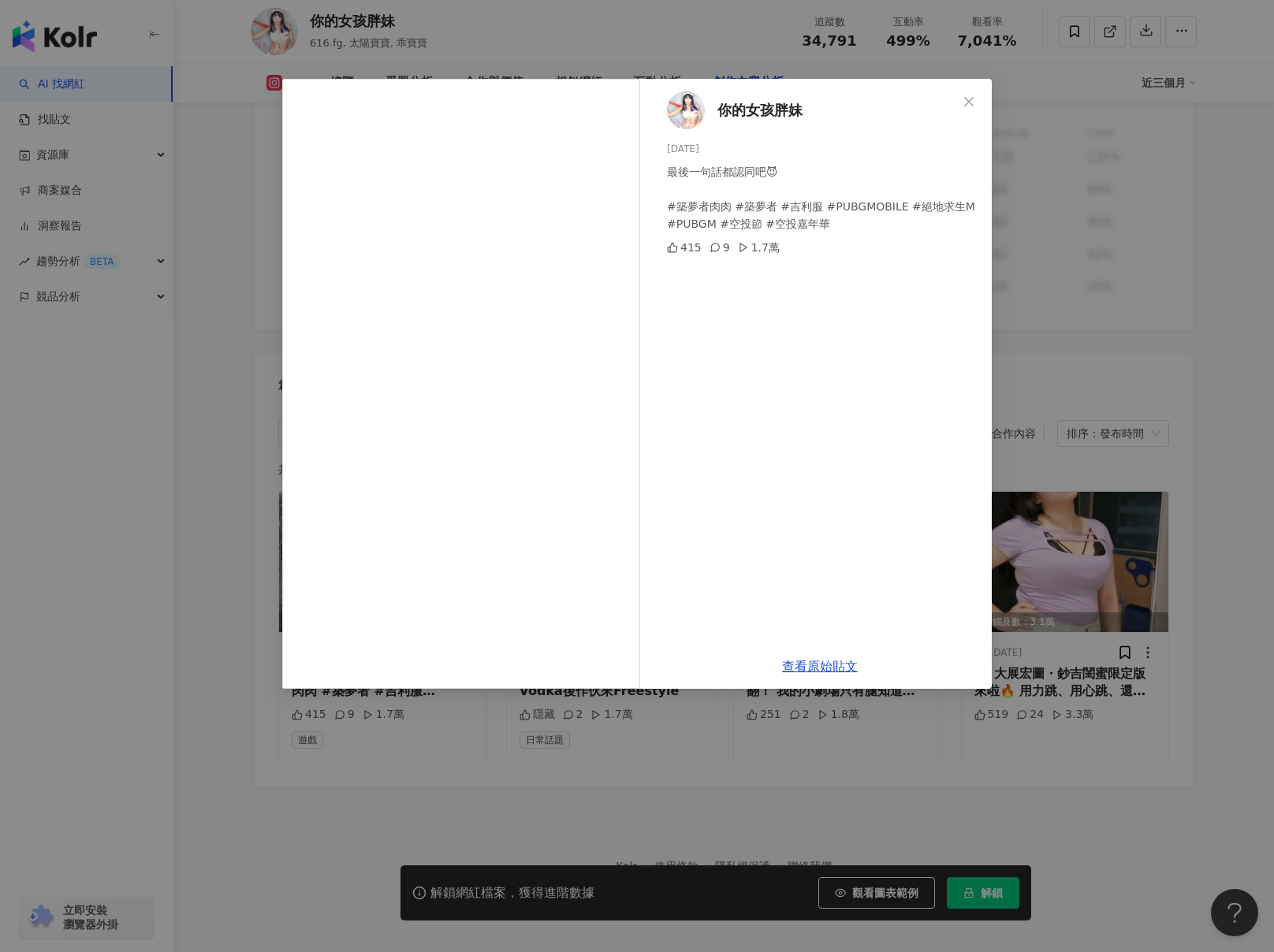
click at [581, 831] on div "你的女孩胖妹 2025/7/27 最後一句話都認同吧😈 #築夢者肉肉 #築夢者 #吉利服 #PUBGMOBILE #絕地求生M #PUBGM #空投節 #空投…" at bounding box center [637, 476] width 1274 height 952
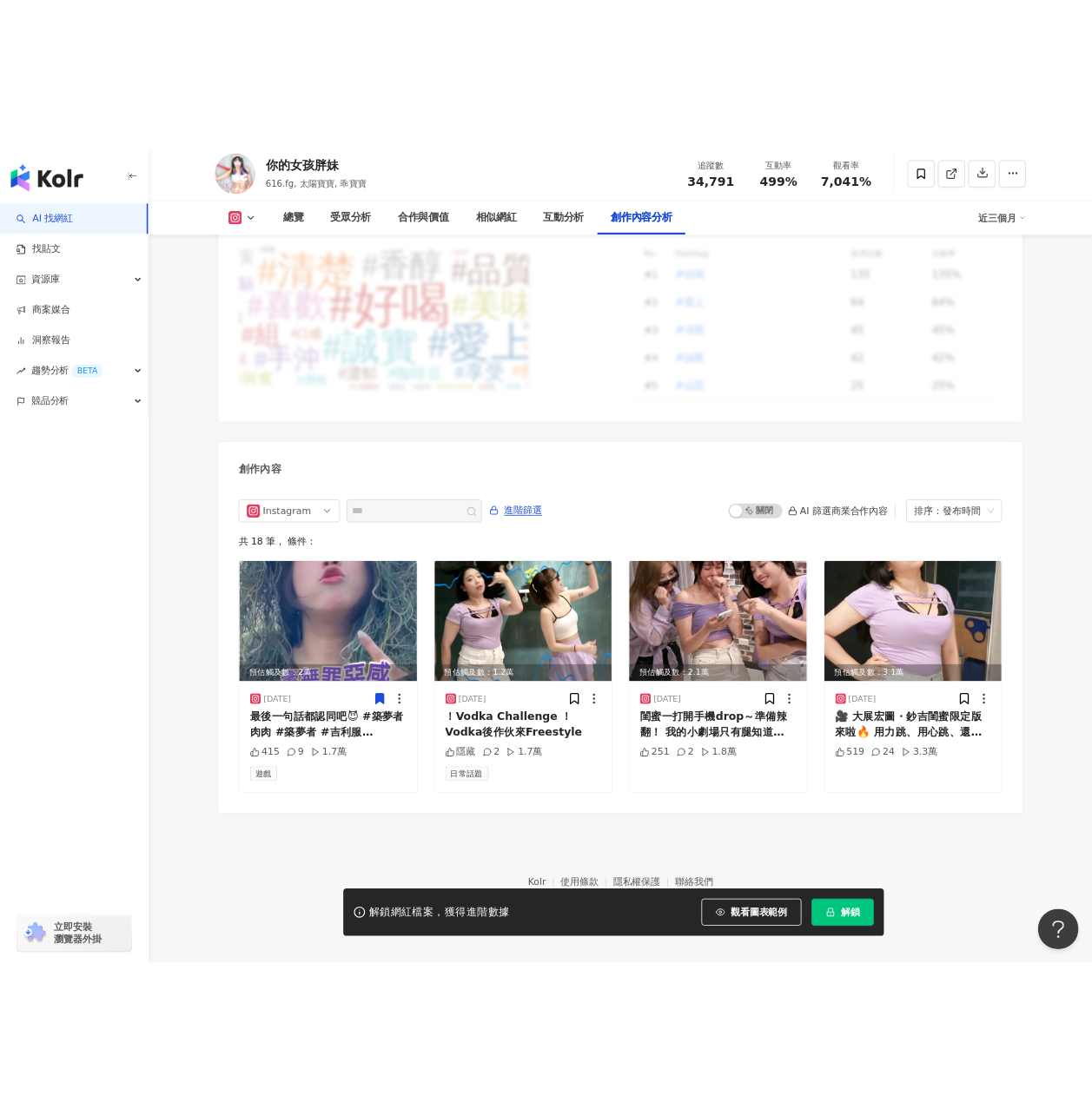
scroll to position [5019, 0]
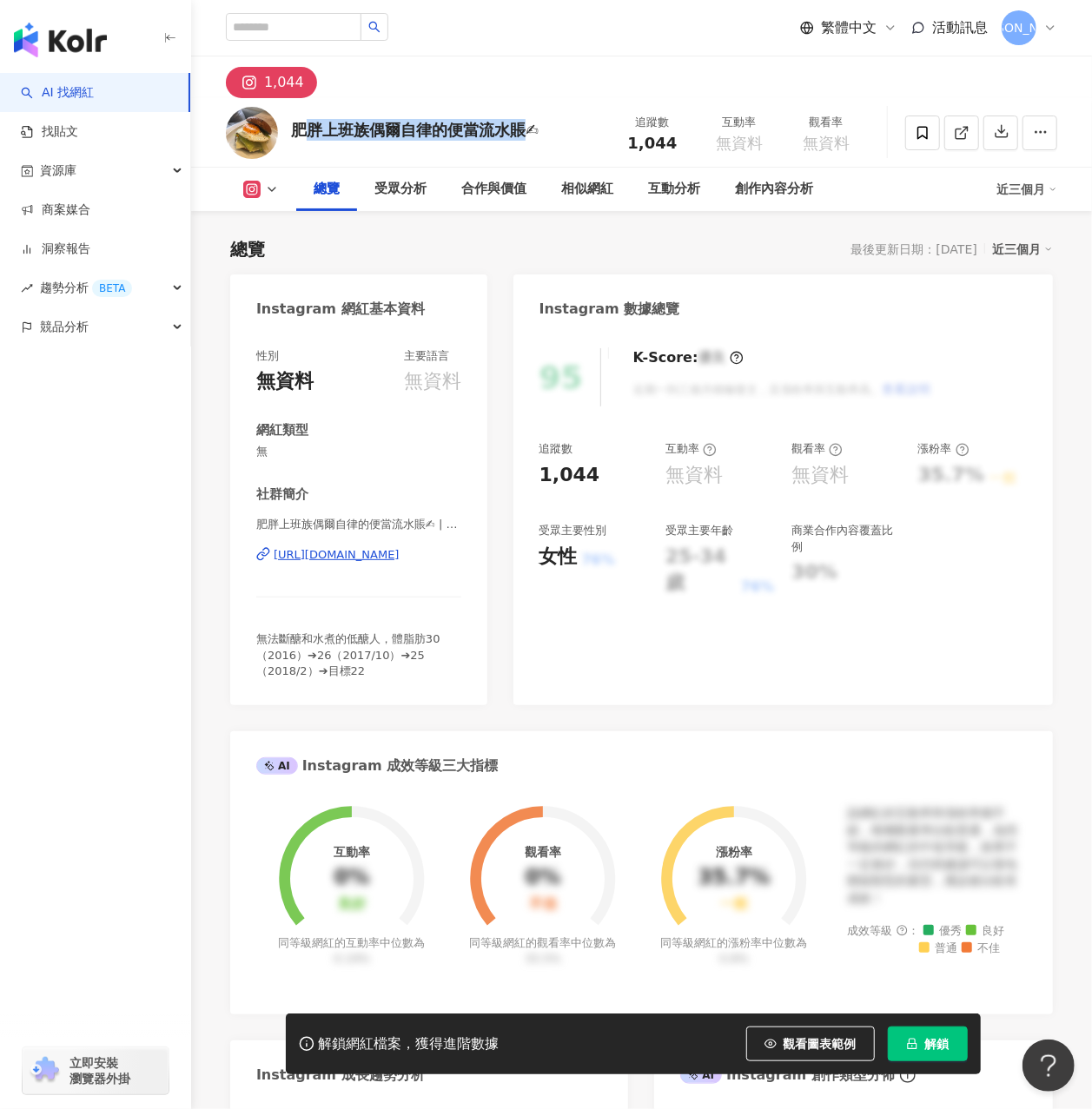
drag, startPoint x: 532, startPoint y: 127, endPoint x: 300, endPoint y: 116, distance: 232.3
click at [300, 116] on div "肥胖上班族偶爾自律的便當流水賬✍ 追蹤數 1,044 互動率 無資料 觀看率 無資料" at bounding box center [641, 132] width 901 height 69
copy div "胖上班族偶爾自律的便當流水賬"
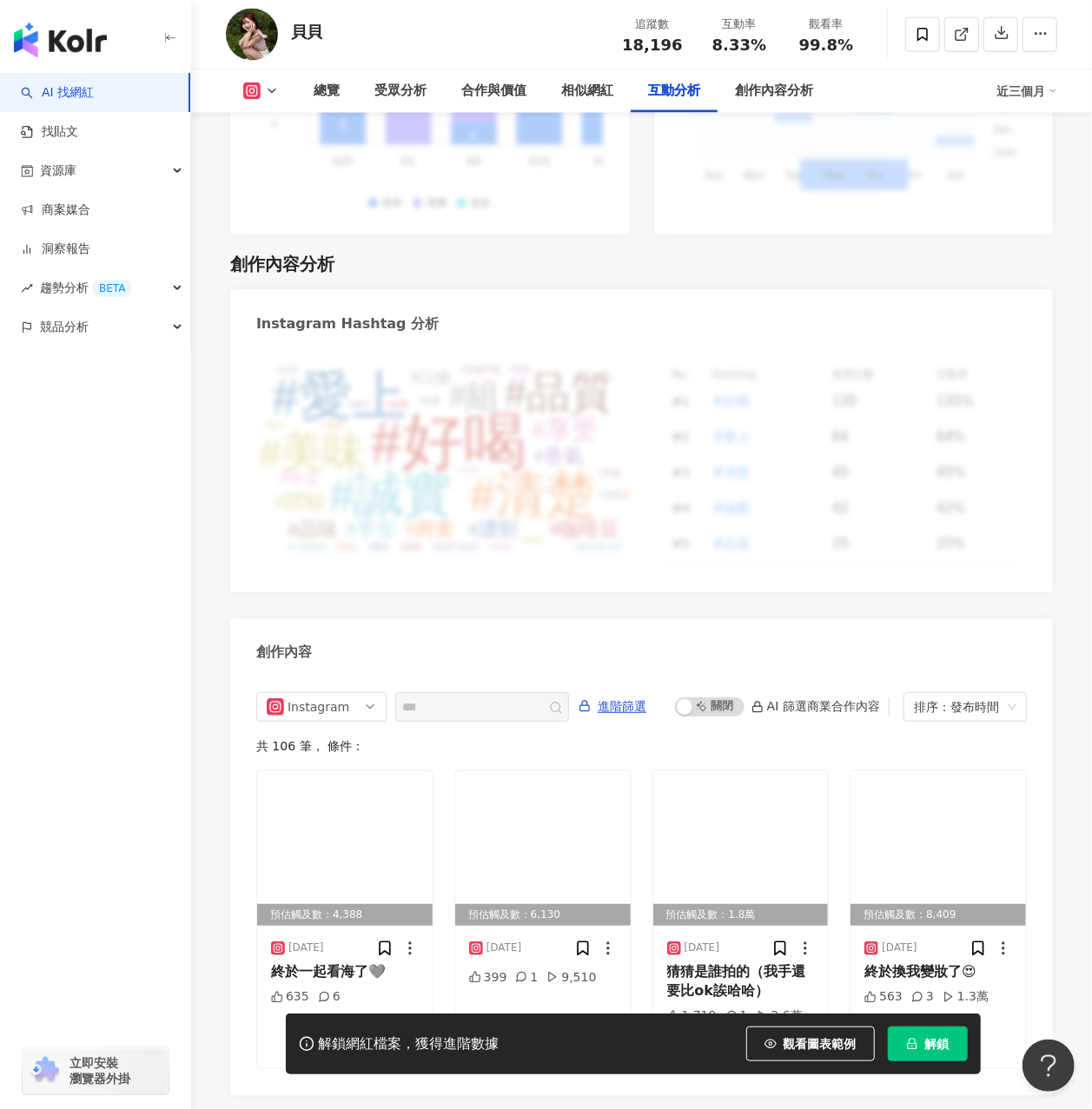
scroll to position [4478, 0]
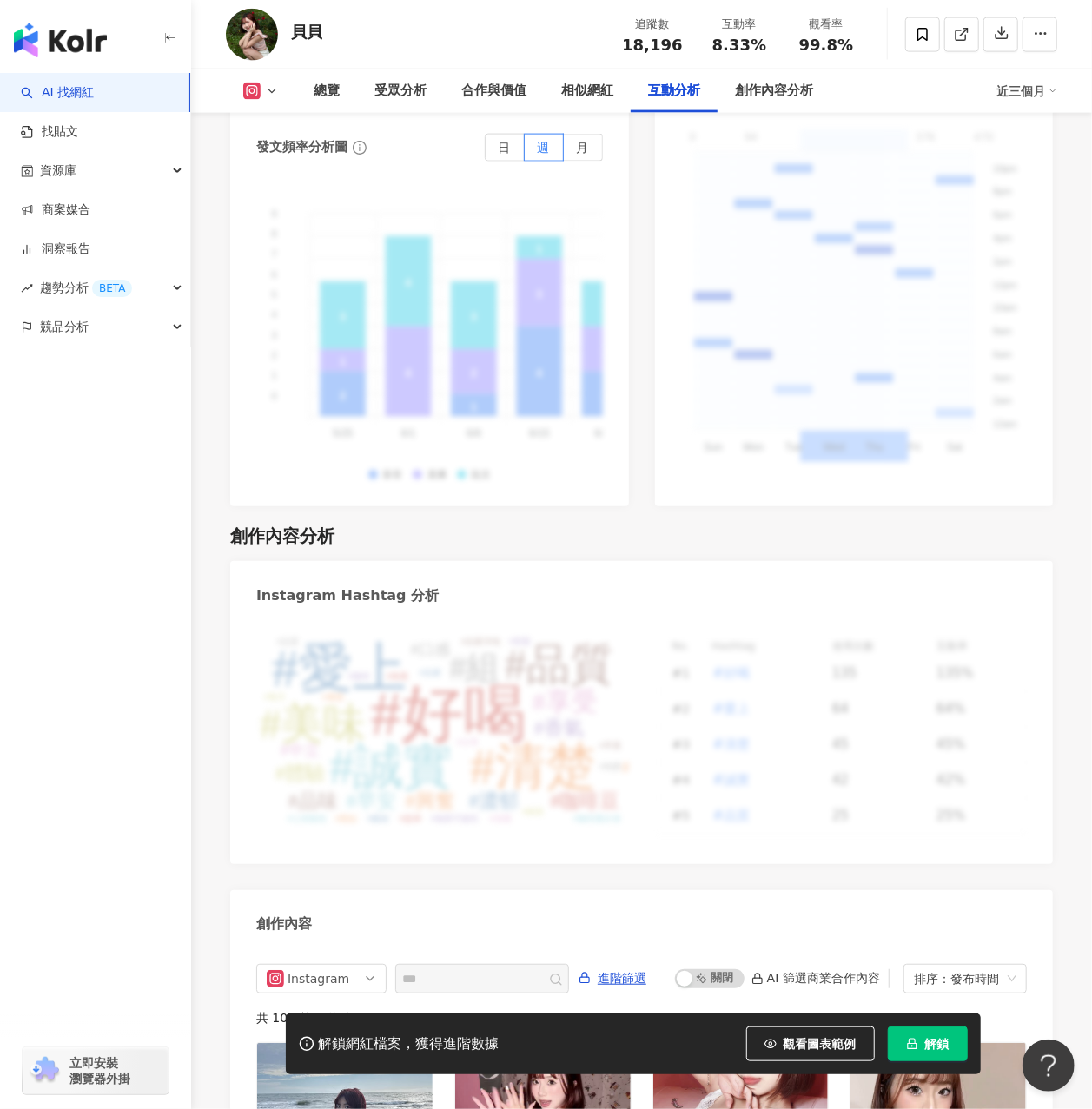
click at [86, 33] on img "button" at bounding box center [60, 40] width 93 height 35
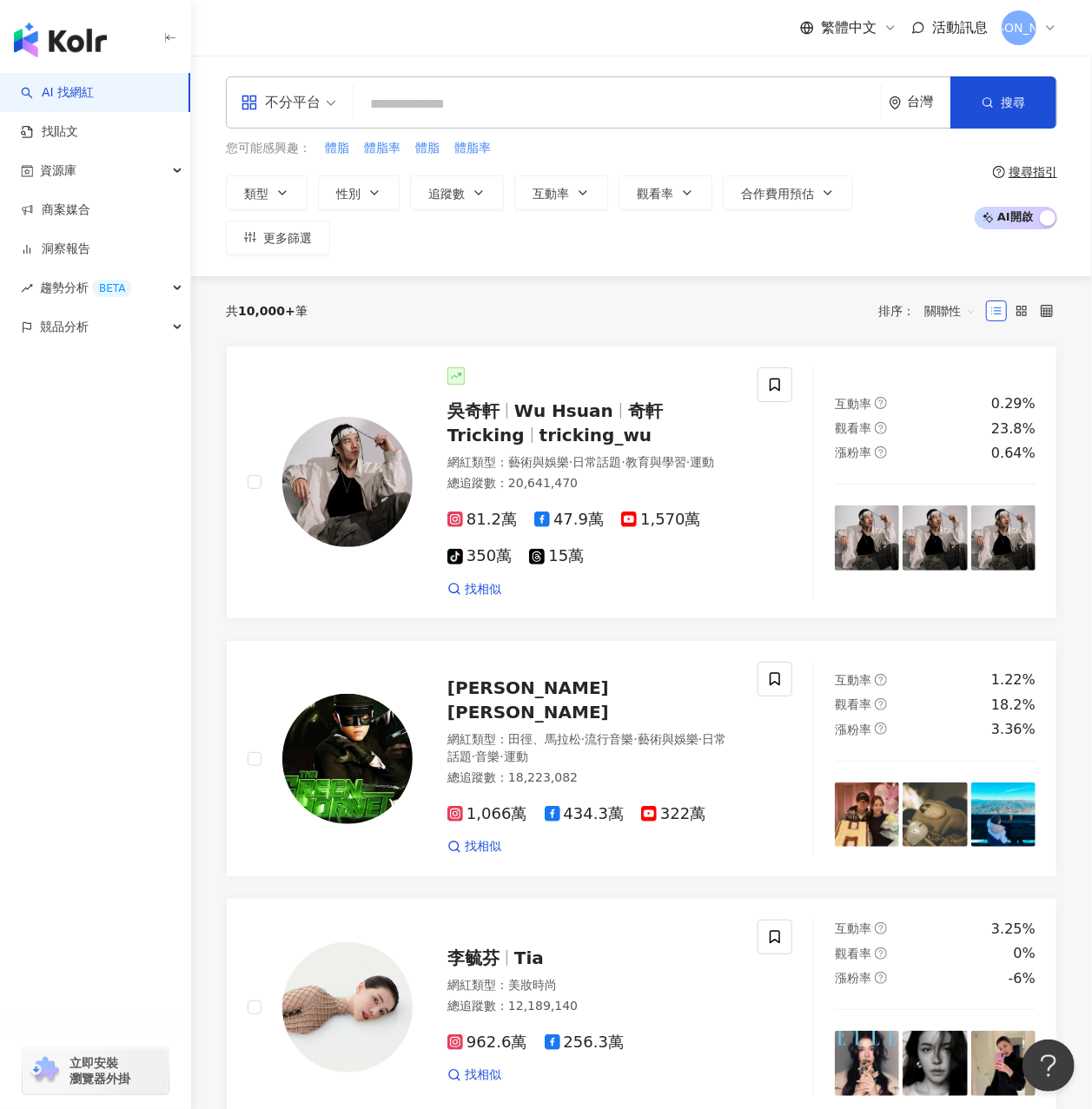
click at [452, 103] on input "search" at bounding box center [617, 104] width 514 height 33
paste input "****"
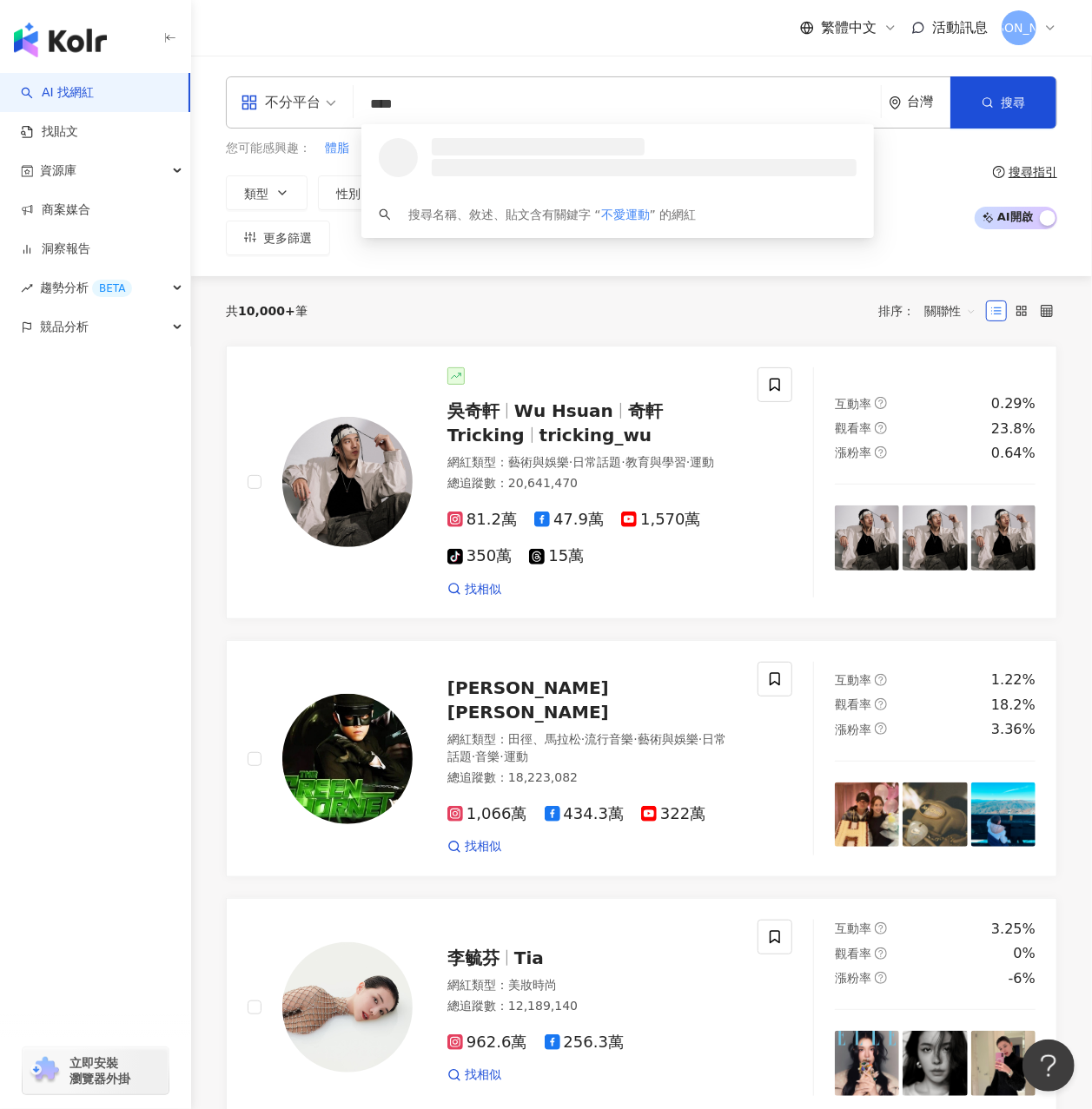
drag, startPoint x: 399, startPoint y: 105, endPoint x: 348, endPoint y: 91, distance: 52.9
click at [348, 91] on div "不分平台 **** 台灣 搜尋 loading 搜尋名稱、敘述、貼文含有關鍵字 “ 不愛運動 ” 的網紅" at bounding box center [642, 103] width 832 height 52
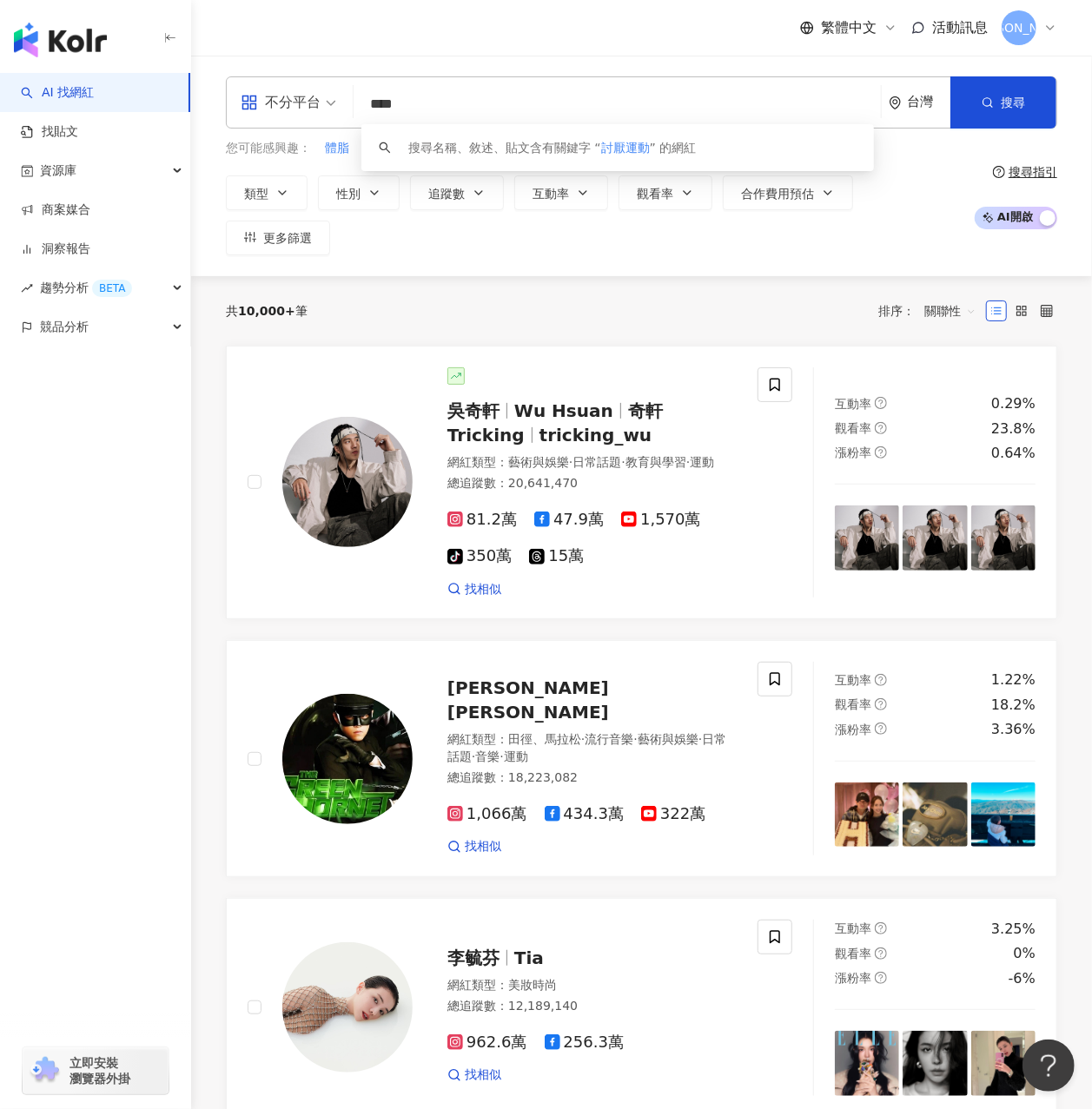
click at [441, 102] on input "****" at bounding box center [617, 104] width 514 height 33
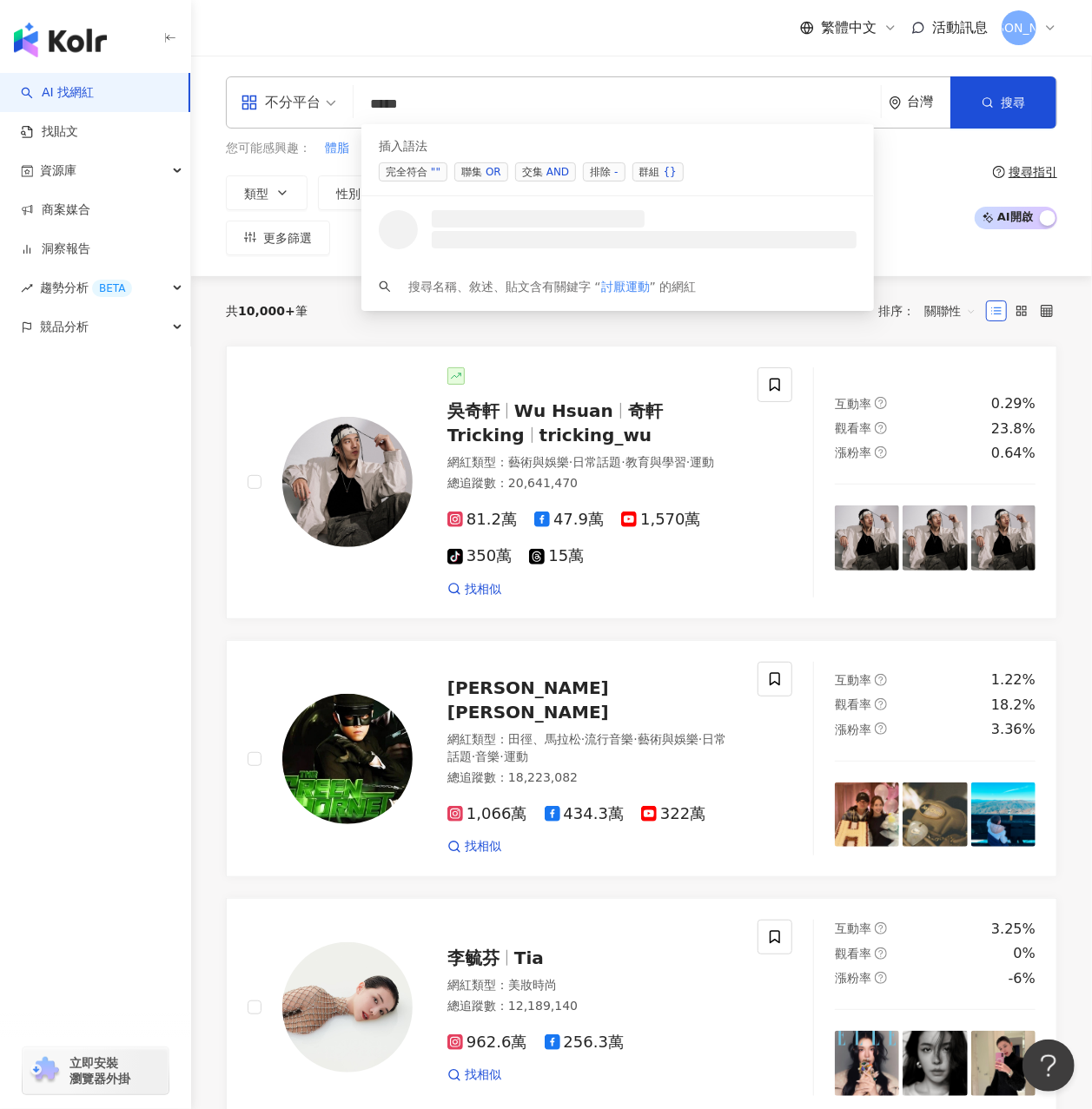
click at [474, 171] on span "聯集 OR" at bounding box center [481, 172] width 53 height 19
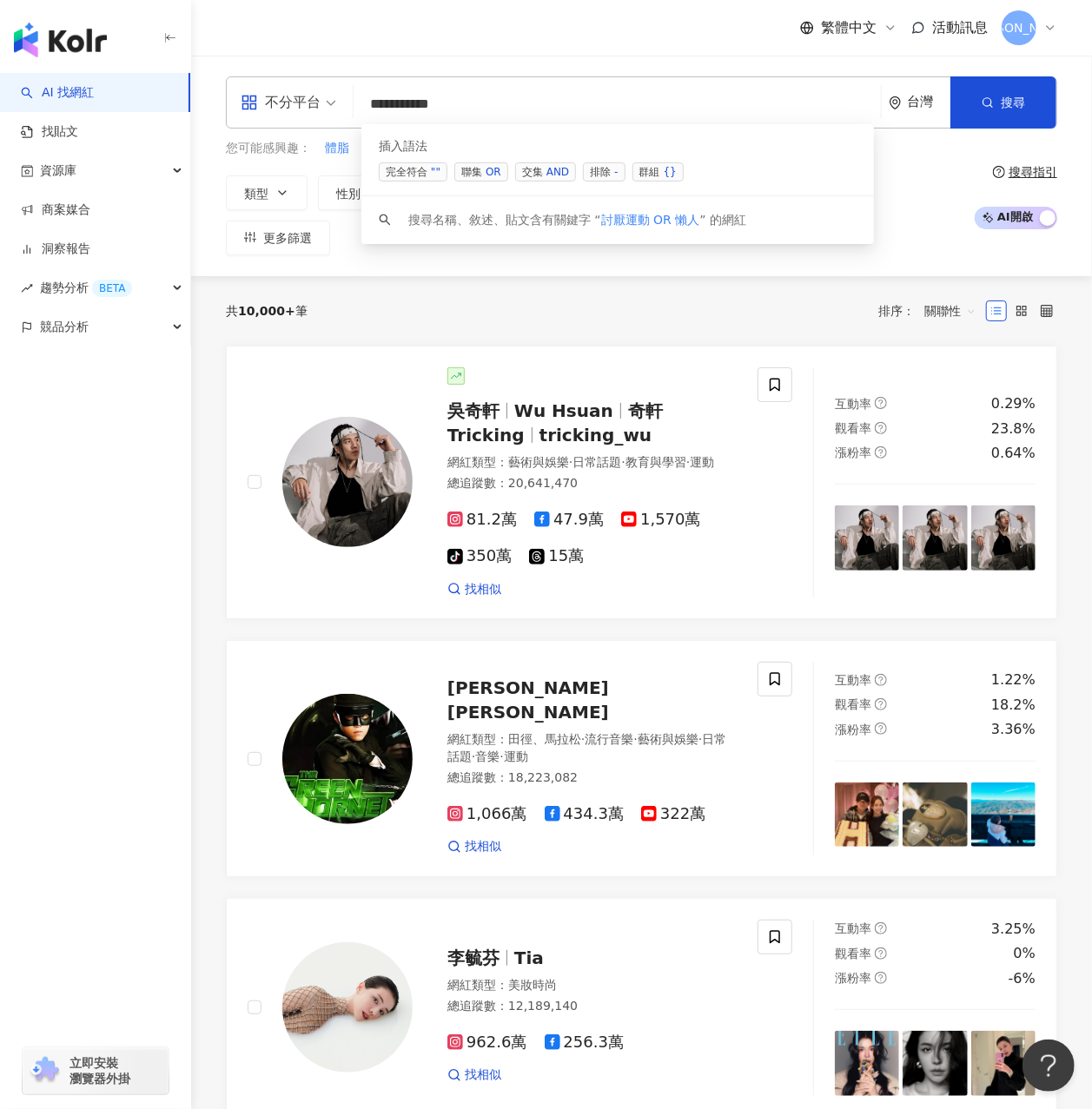
click at [474, 171] on span "聯集 OR" at bounding box center [481, 172] width 53 height 19
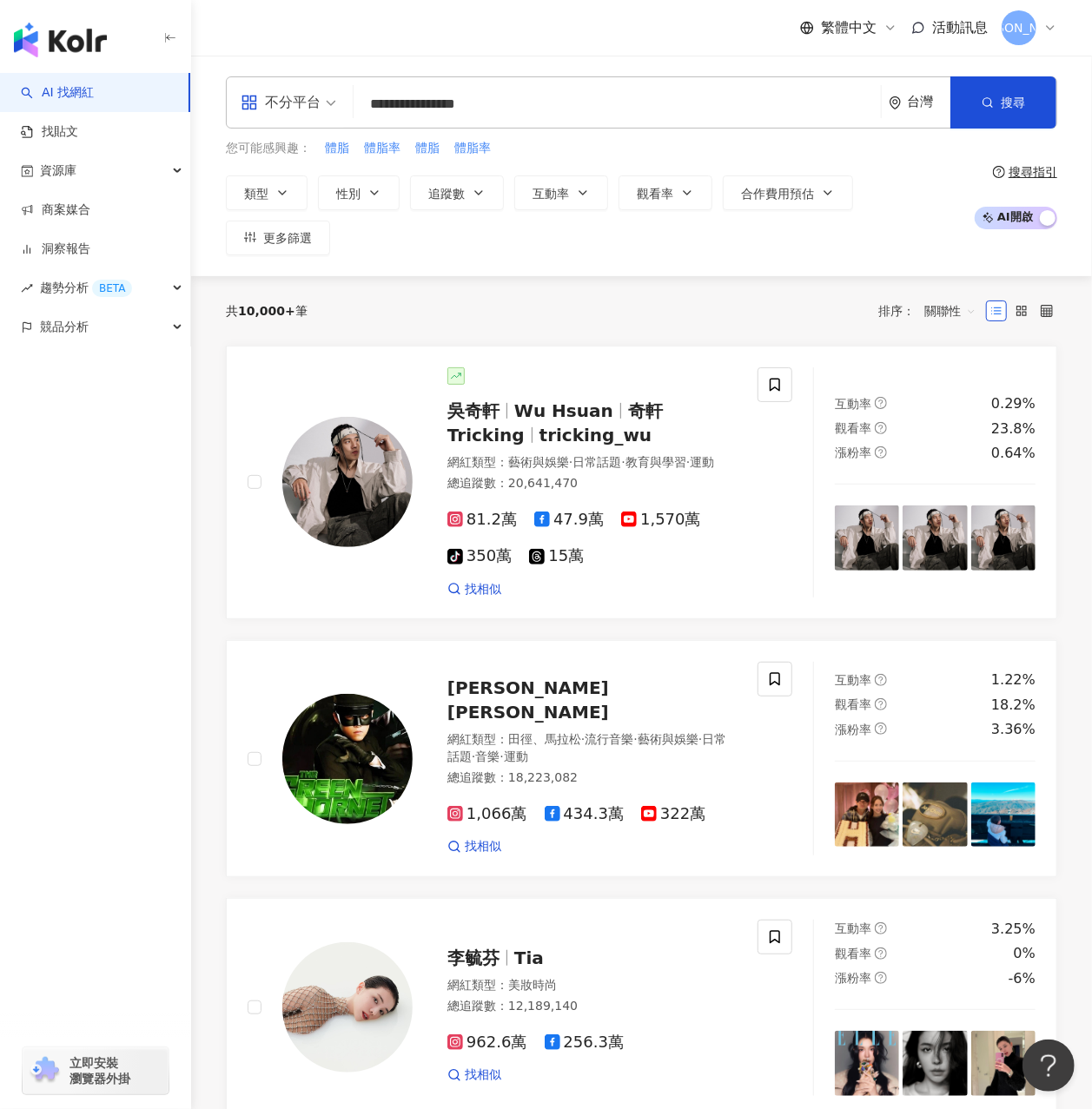
type input "**********"
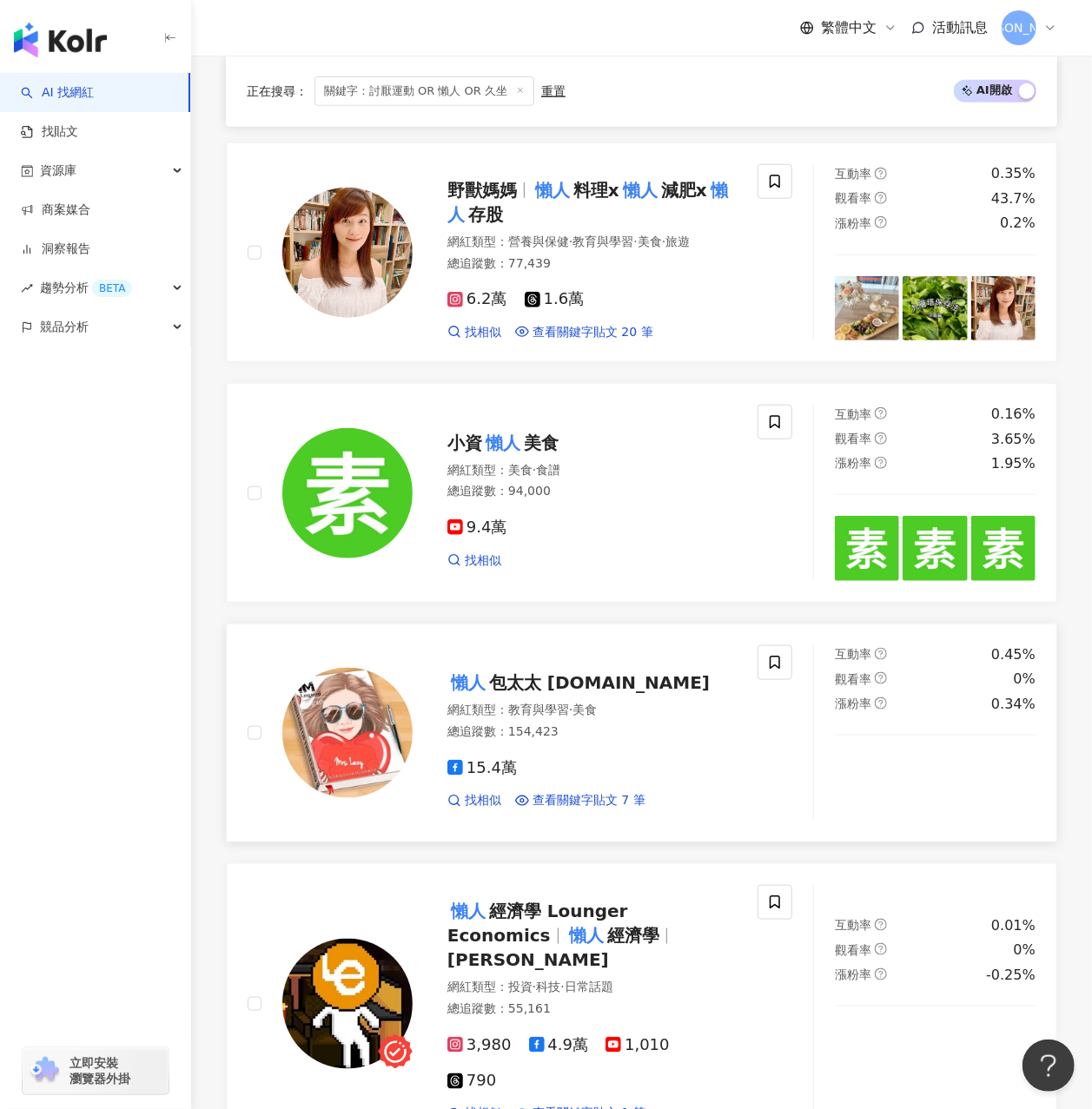
scroll to position [231, 0]
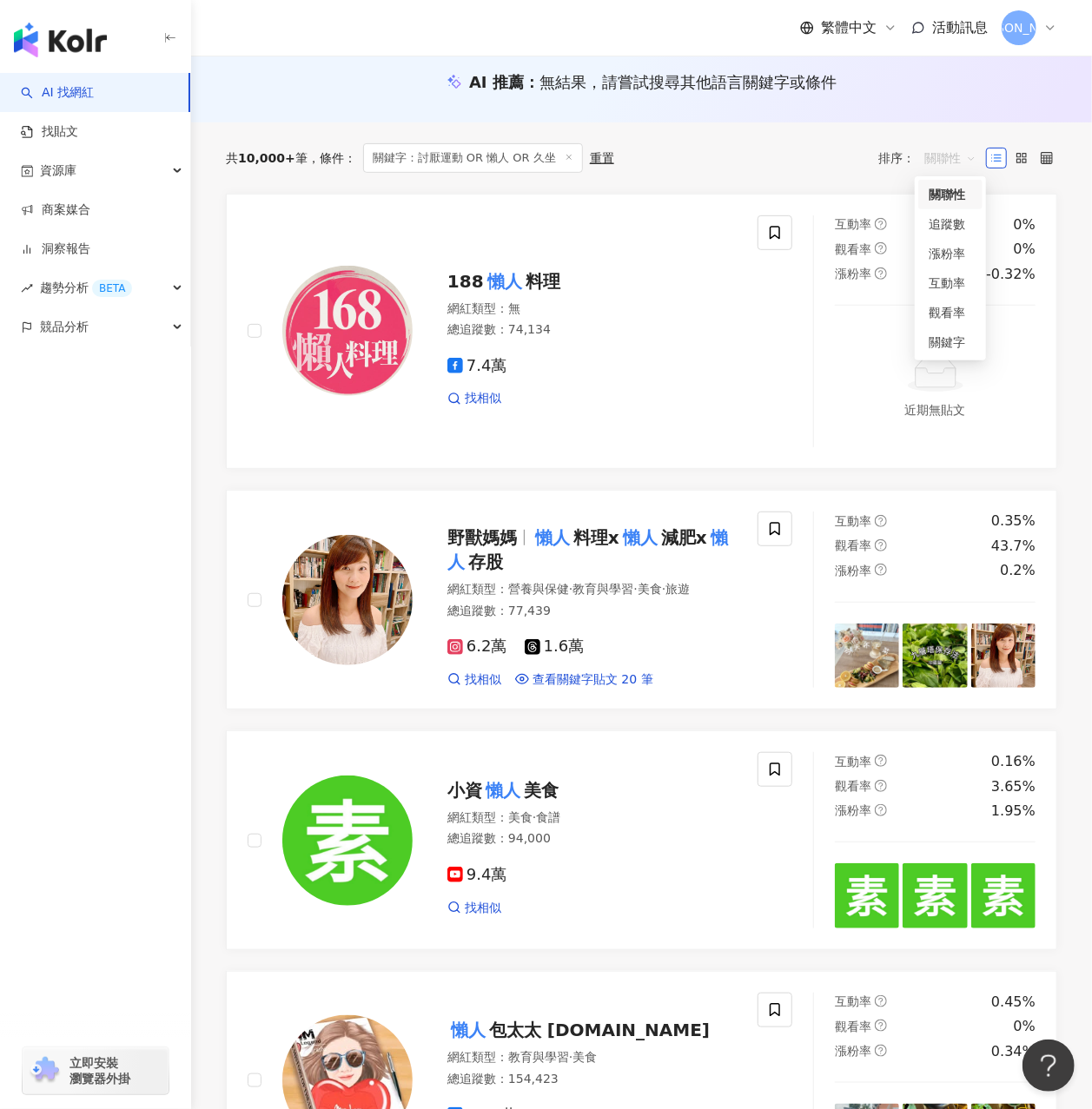
click at [960, 150] on span "關聯性" at bounding box center [951, 157] width 52 height 28
click at [950, 341] on div "關鍵字" at bounding box center [950, 343] width 44 height 19
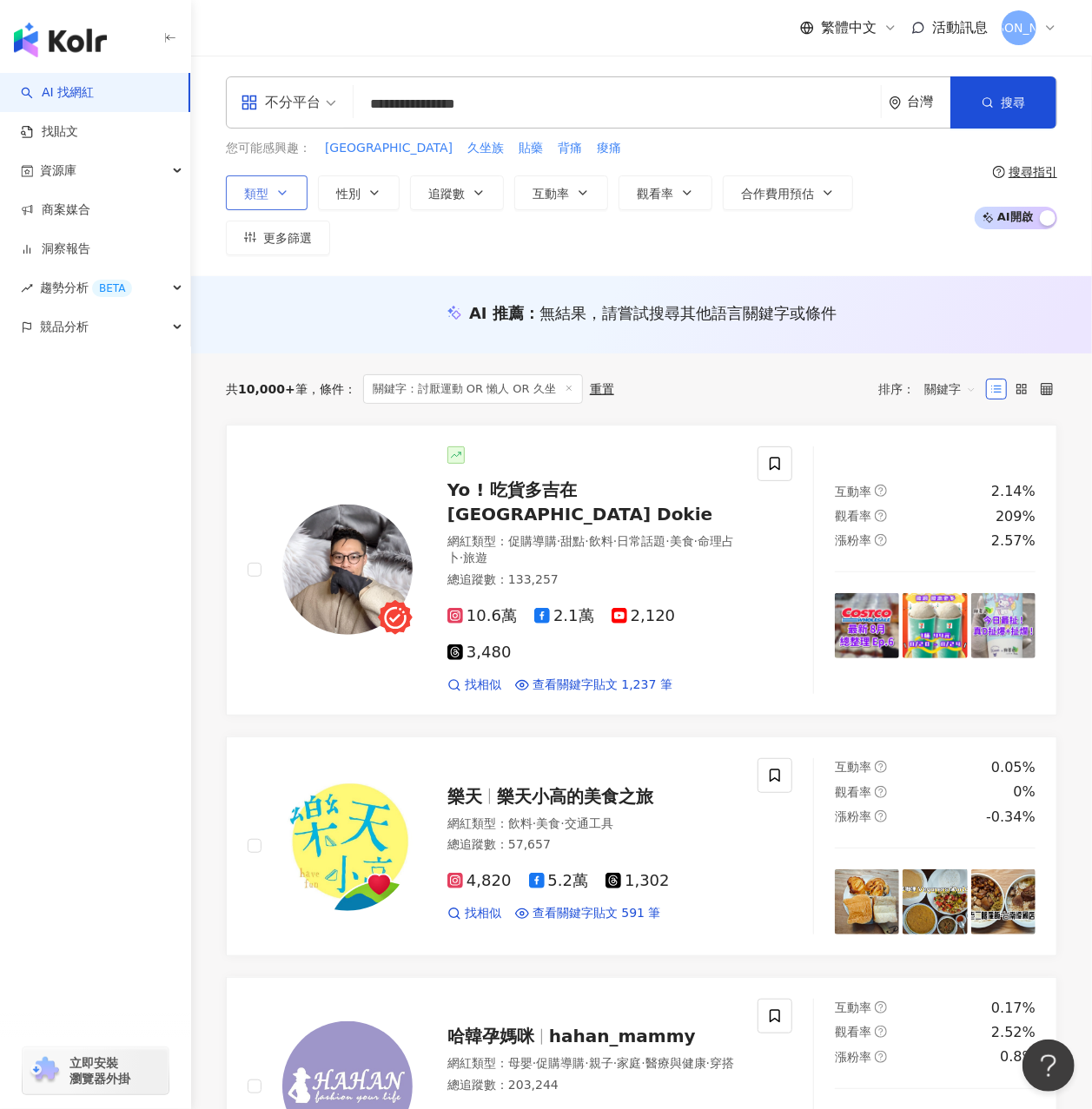
click at [285, 198] on icon "button" at bounding box center [283, 192] width 14 height 14
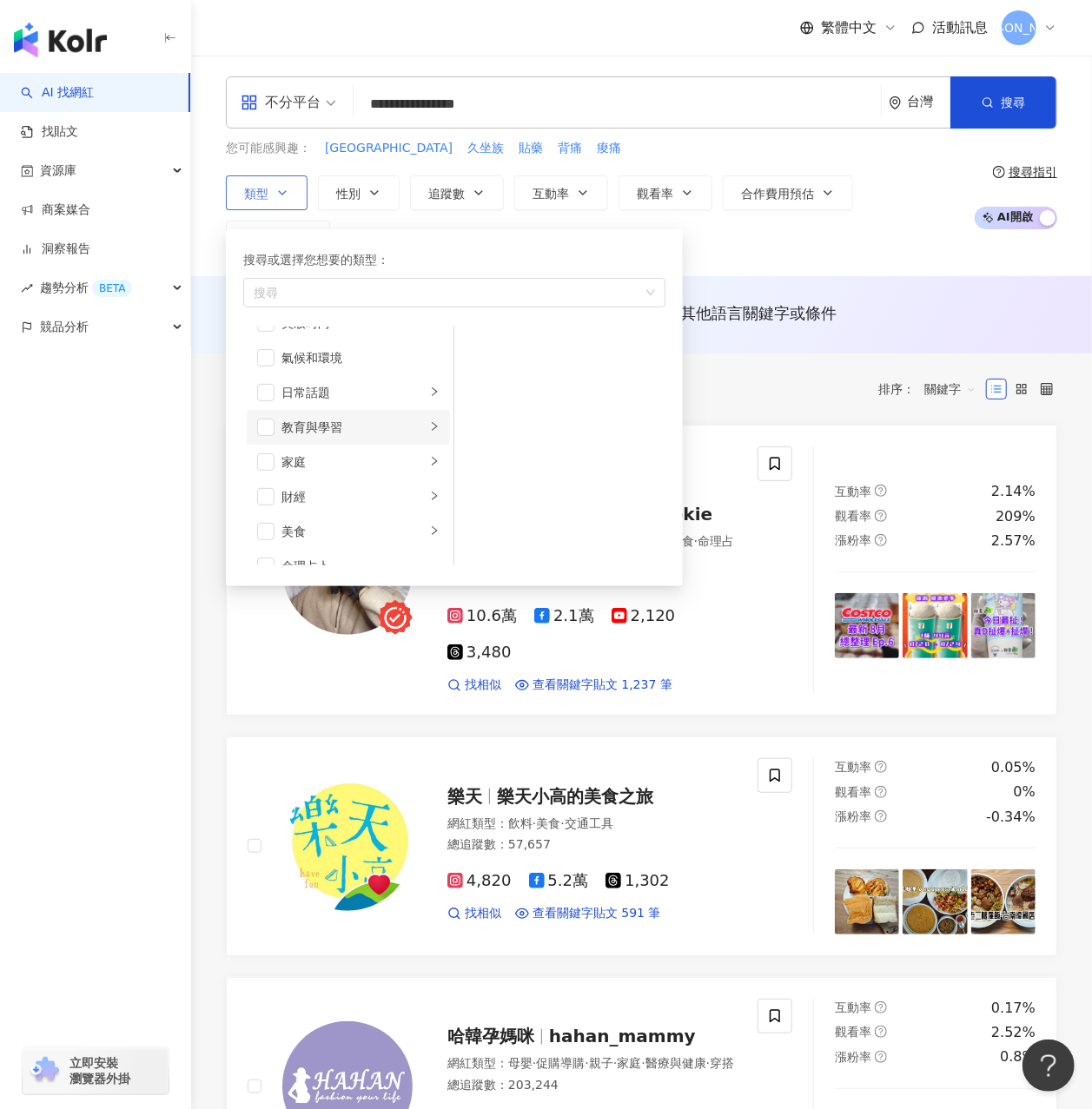
scroll to position [116, 0]
click at [262, 404] on span "button" at bounding box center [266, 406] width 17 height 17
click at [262, 443] on span "button" at bounding box center [266, 452] width 17 height 17
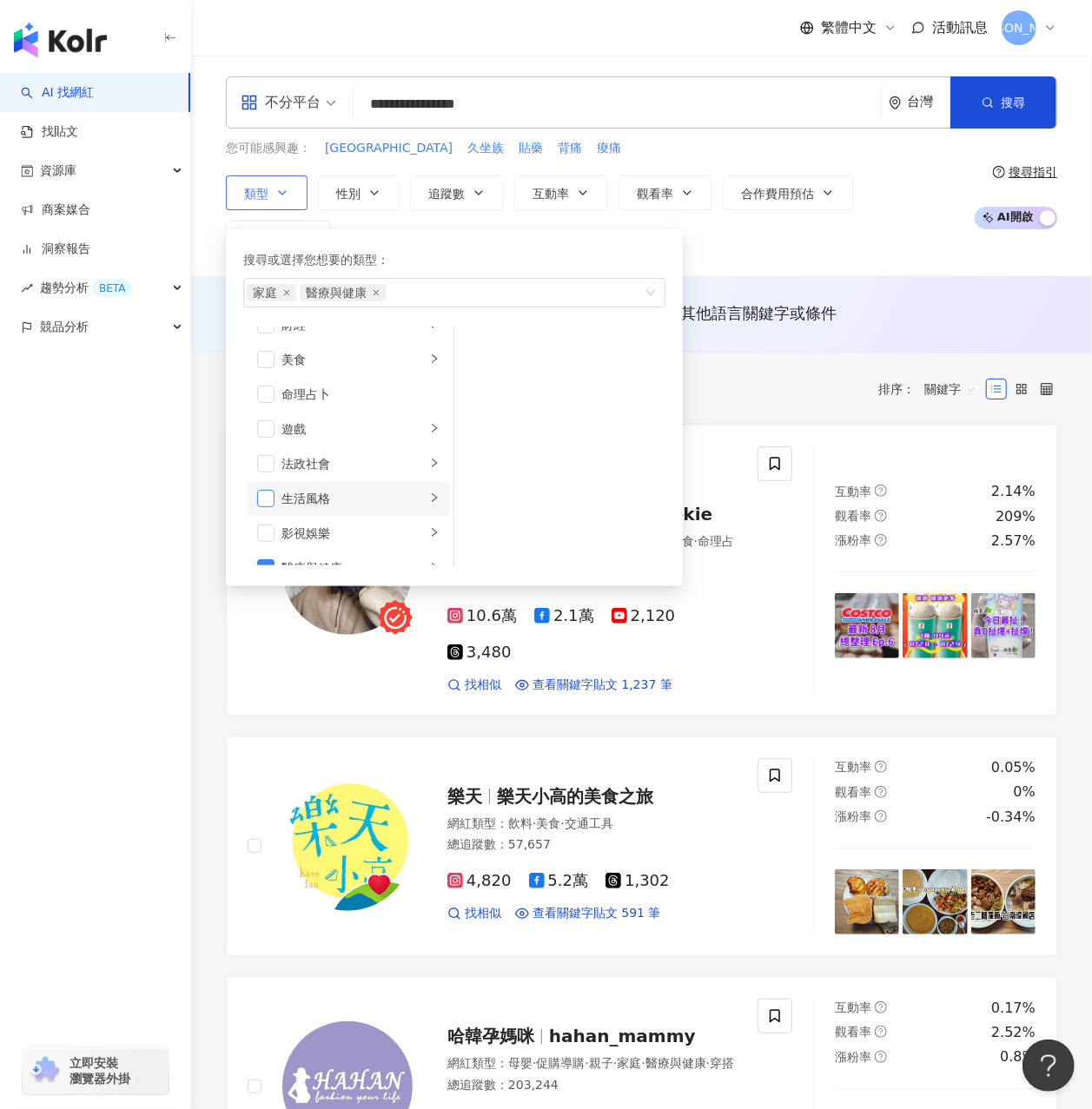
click at [268, 494] on span "button" at bounding box center [266, 498] width 17 height 17
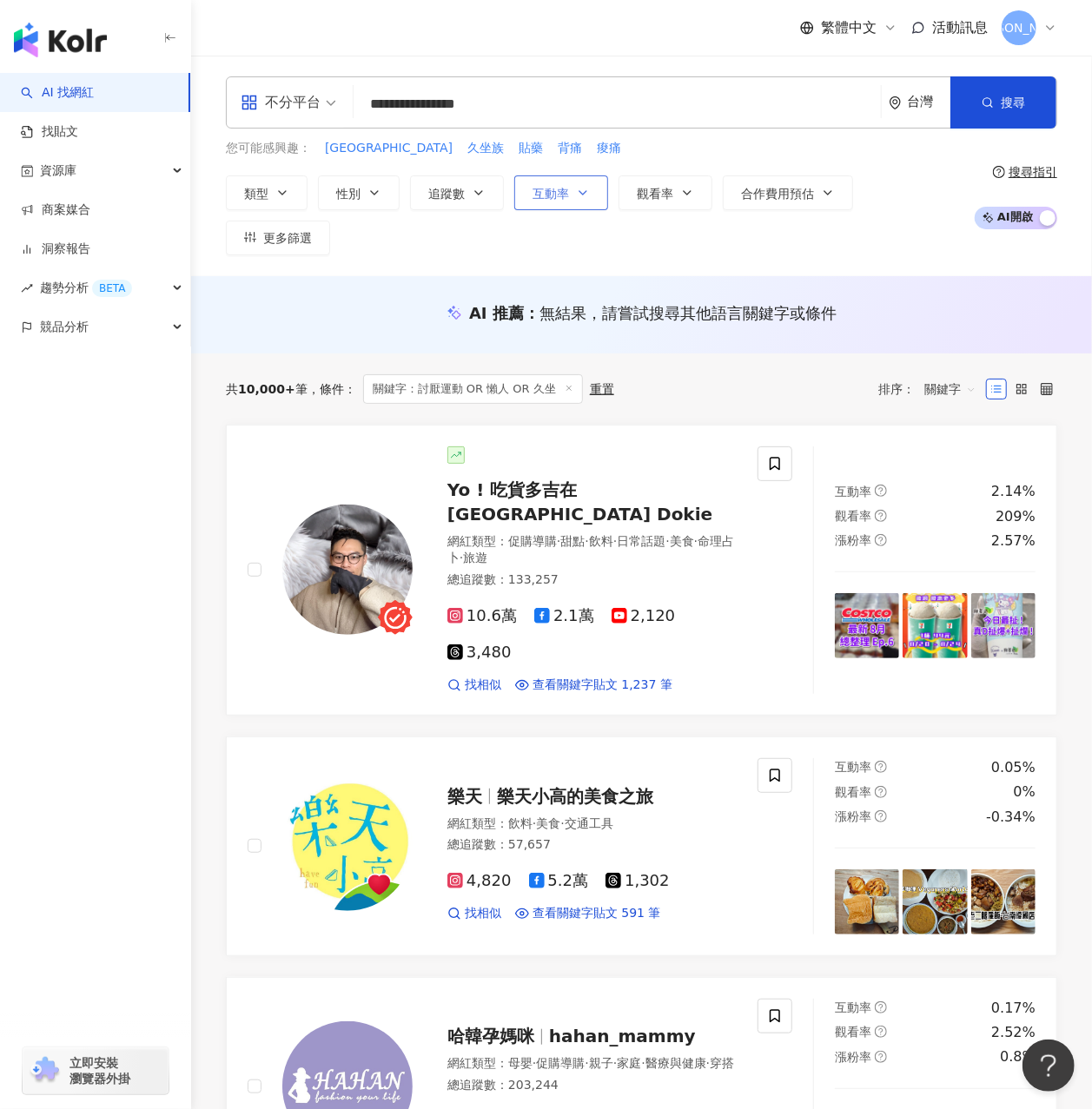
click at [588, 200] on button "互動率" at bounding box center [561, 193] width 94 height 35
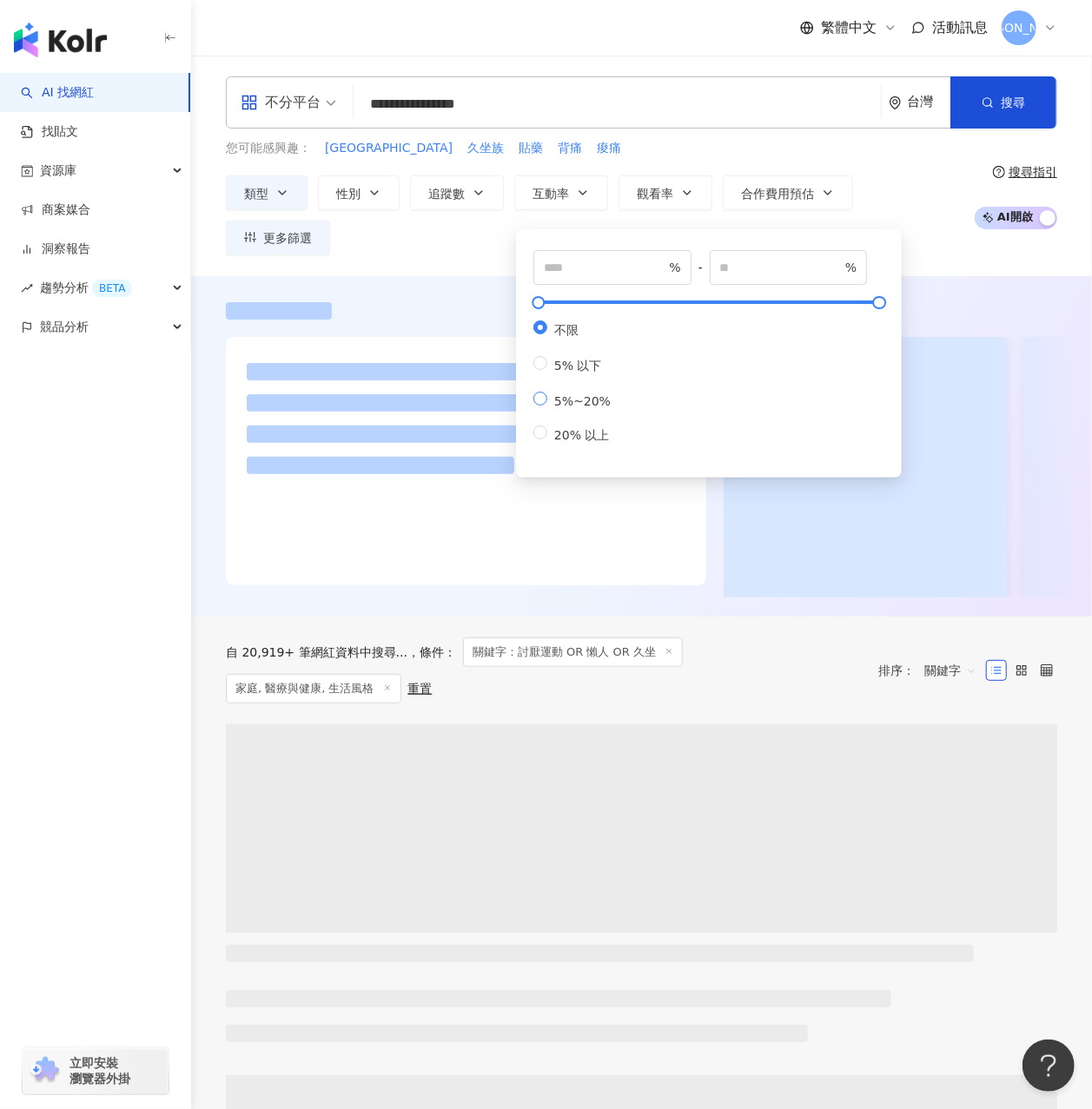
click at [573, 405] on span "5%~20%" at bounding box center [582, 401] width 70 height 14
type input "*"
type input "**"
click at [893, 150] on div "您可能感興趣： 久站 久坐族 貼藥 背痛 痠痛" at bounding box center [596, 149] width 739 height 19
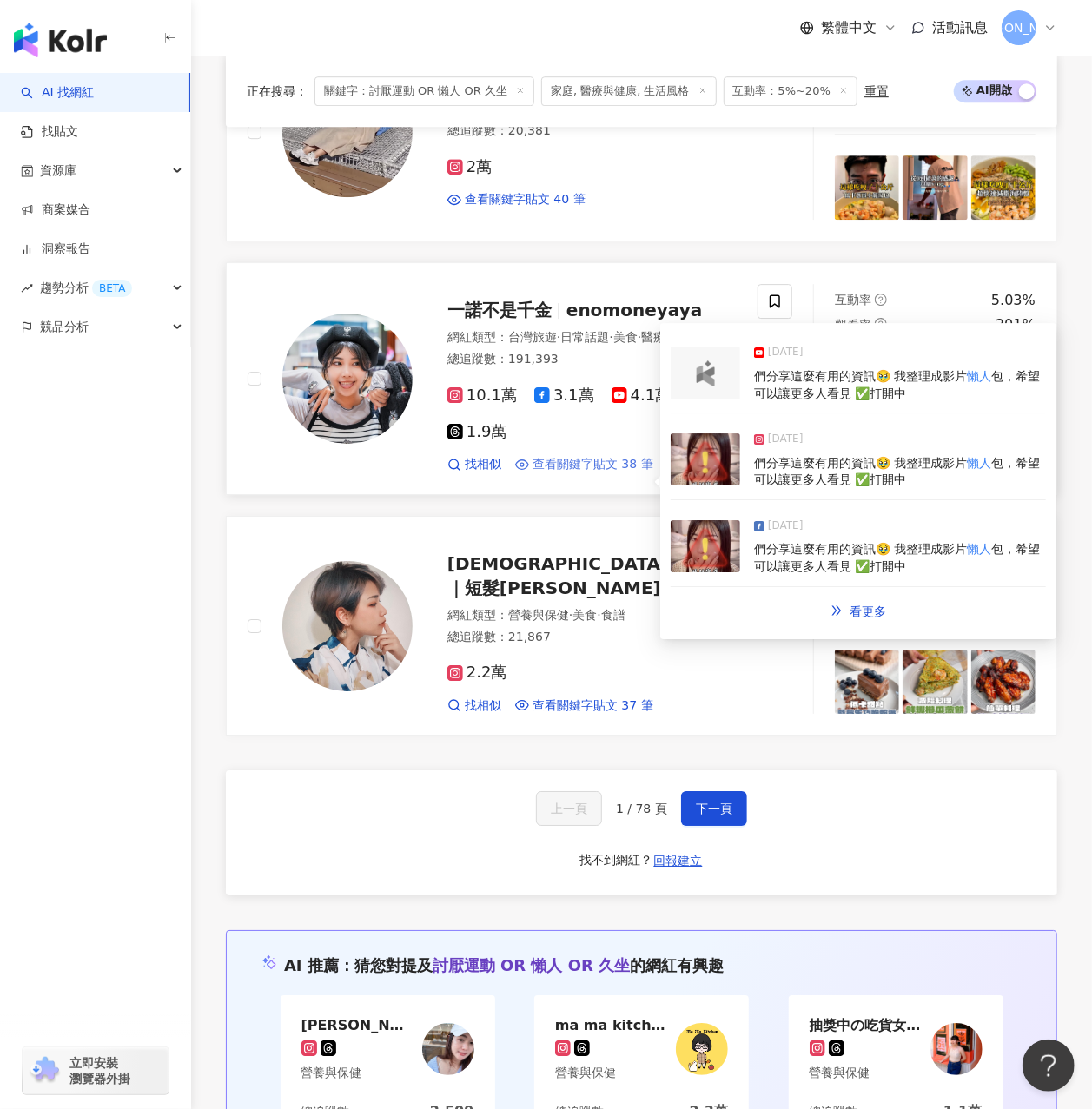
scroll to position [2663, 0]
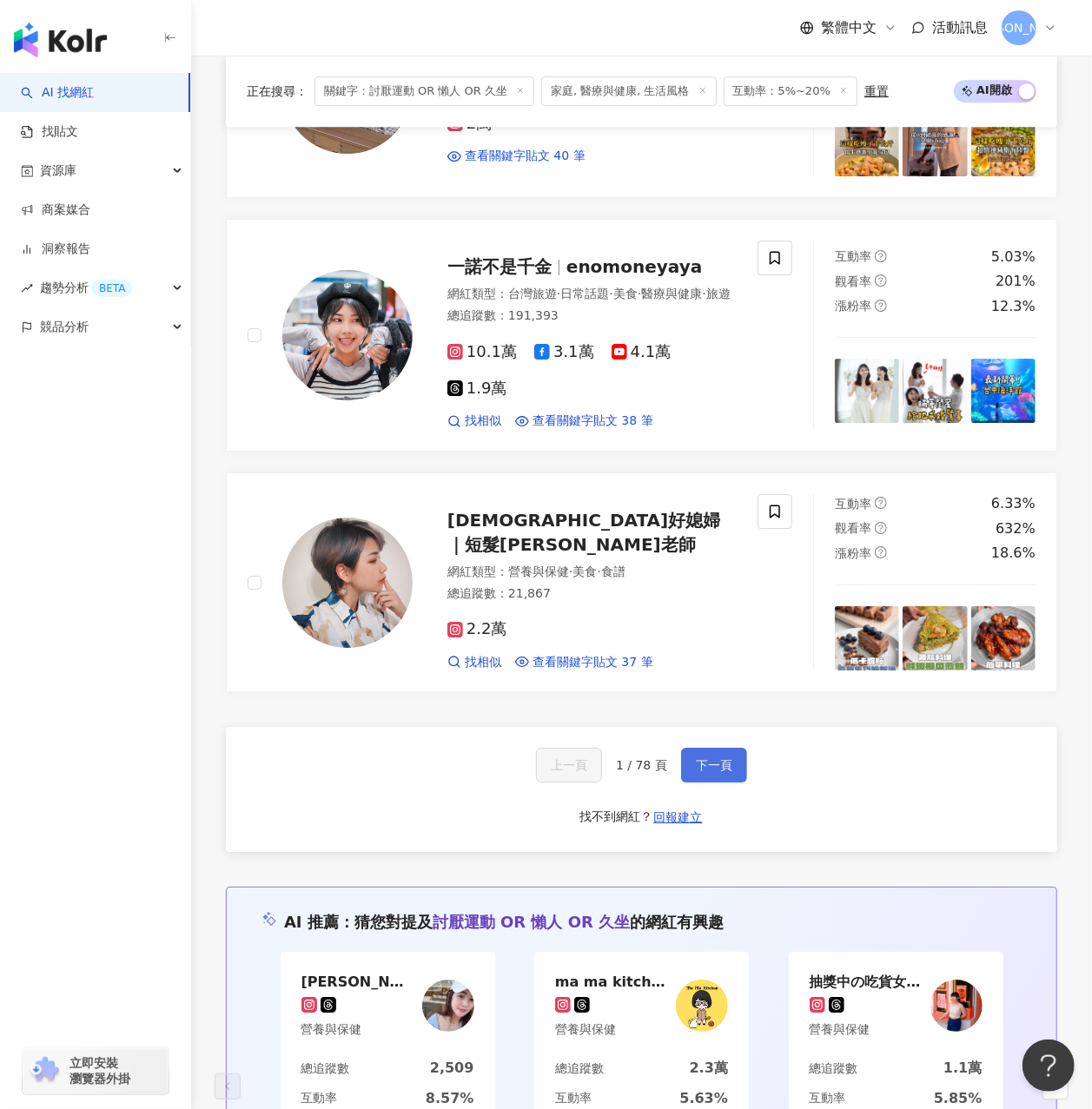
click at [710, 783] on button "下一頁" at bounding box center [714, 765] width 66 height 35
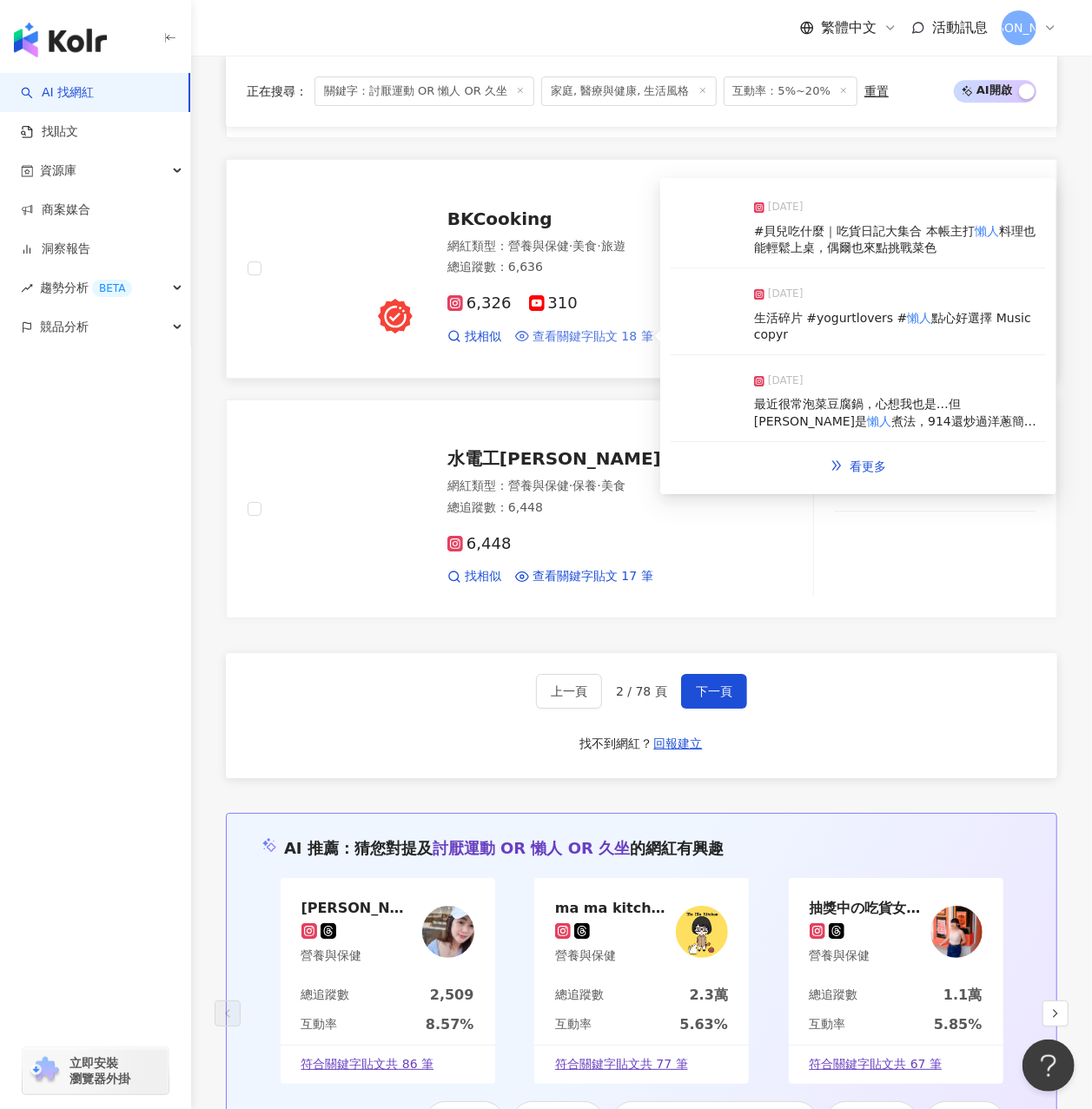
scroll to position [2806, 0]
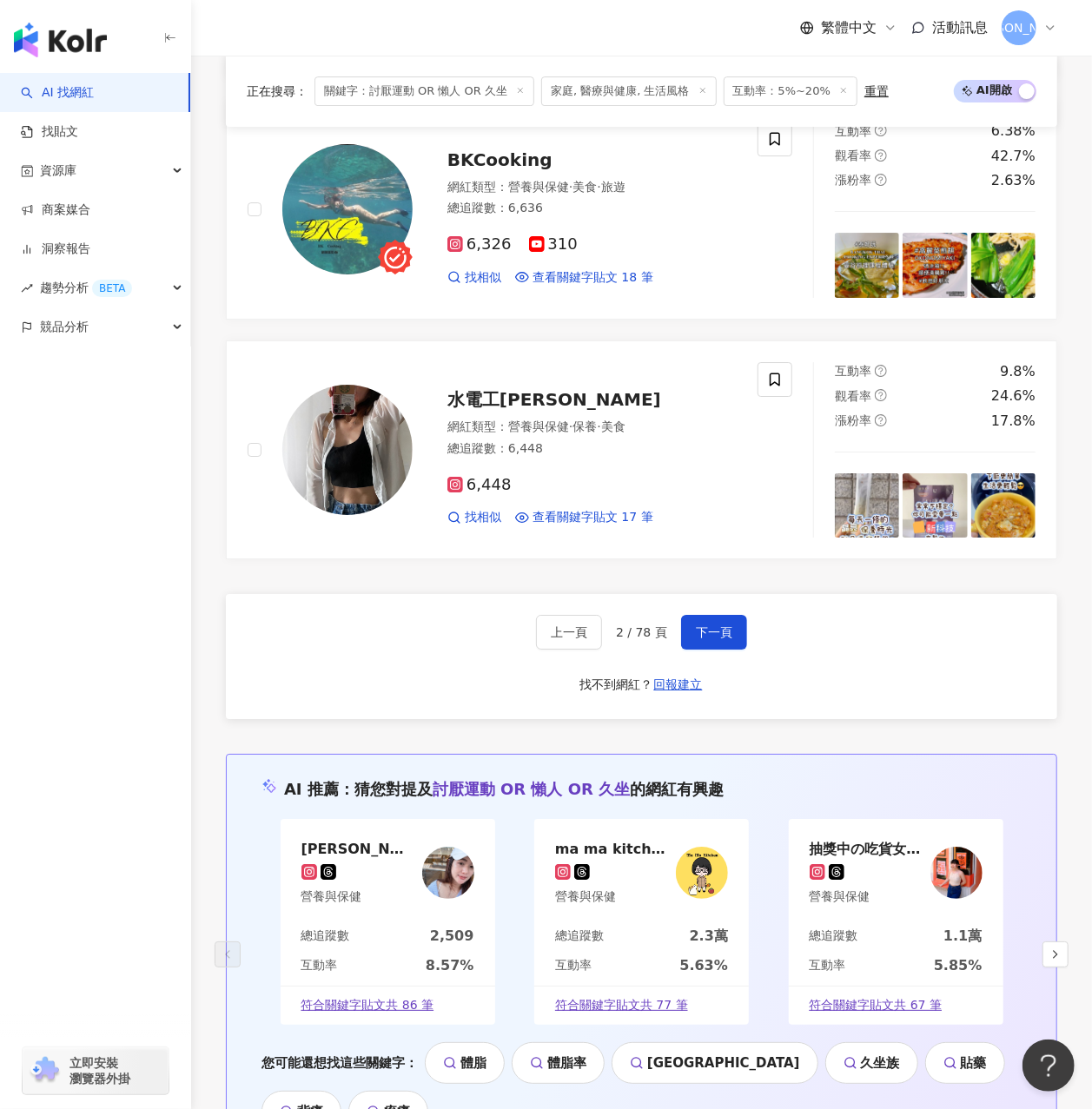
click at [745, 594] on div "上一頁 2 / 78 頁 下一頁 找不到網紅？ 回報建立" at bounding box center [642, 656] width 832 height 125
click at [736, 615] on button "下一頁" at bounding box center [714, 632] width 66 height 35
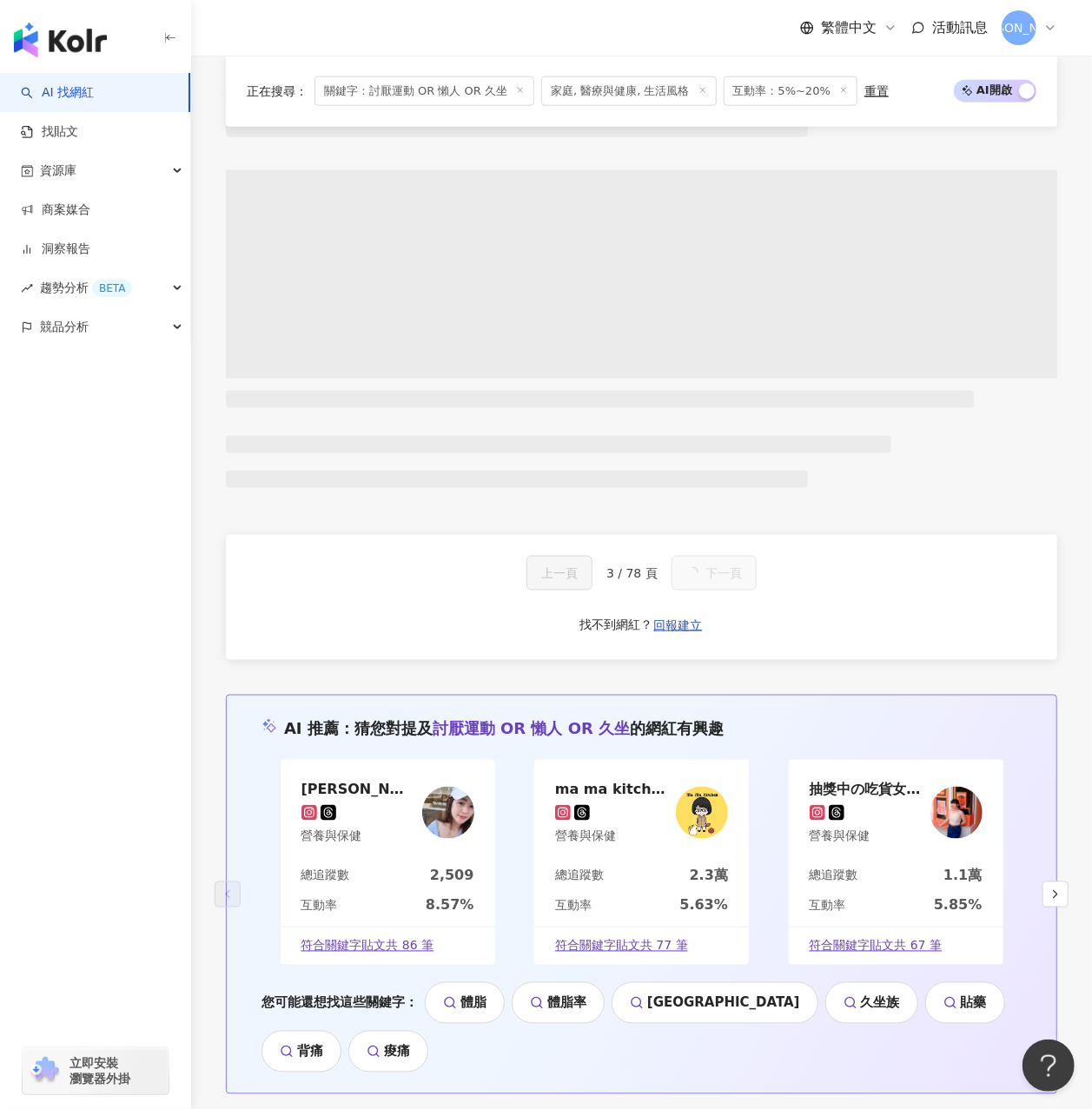
scroll to position [2857, 0]
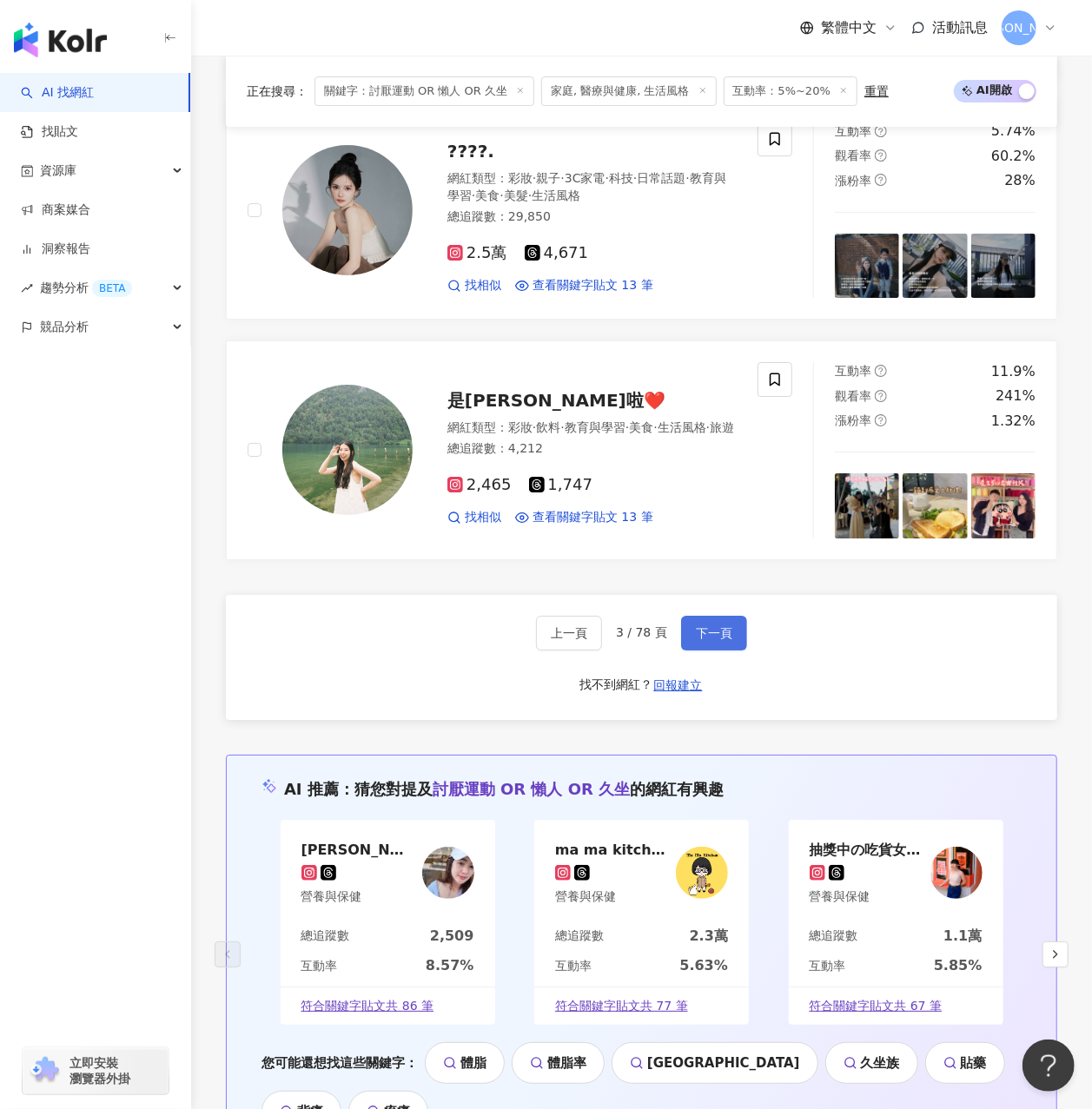
click at [736, 616] on button "下一頁" at bounding box center [714, 633] width 66 height 35
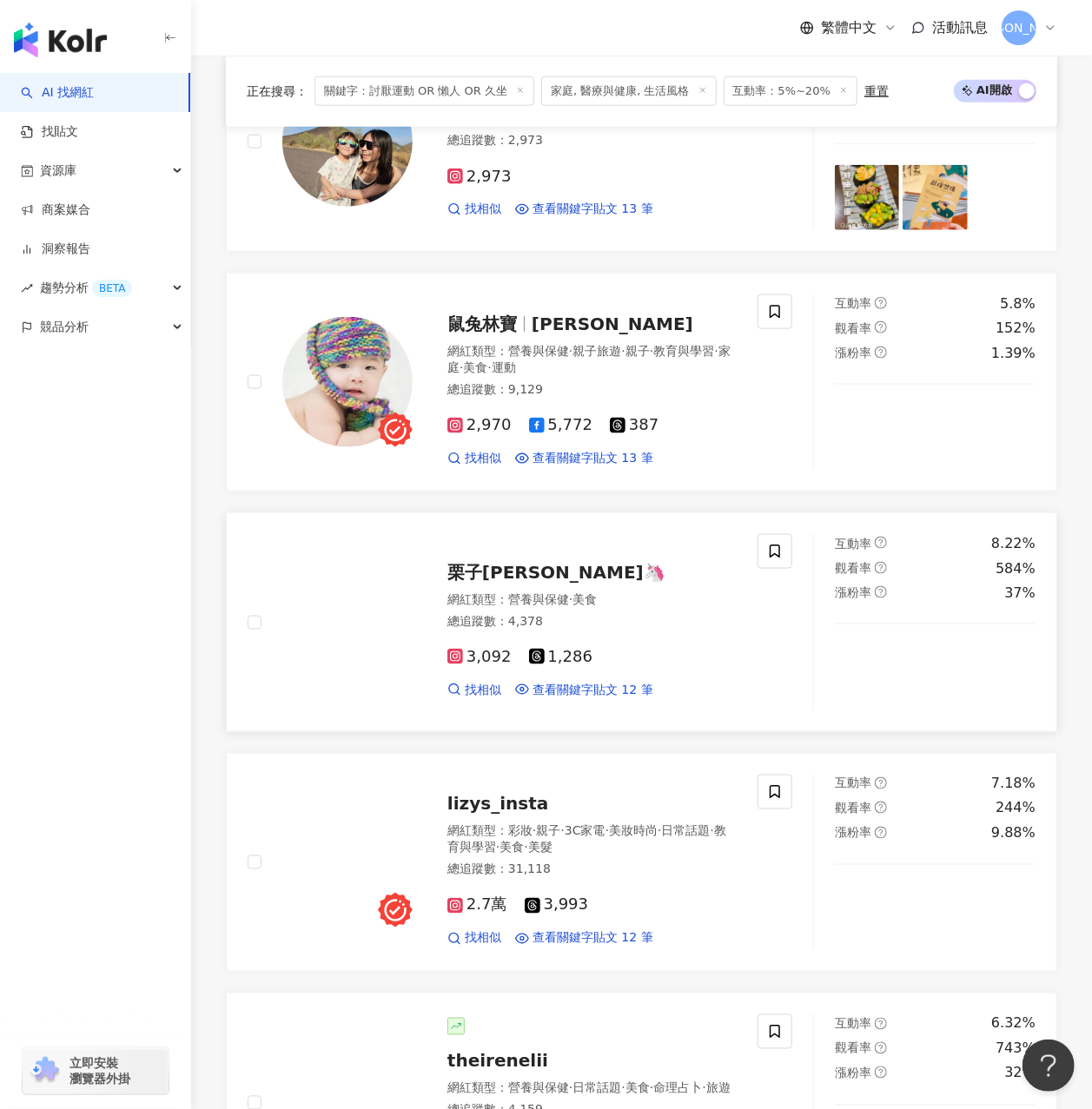
scroll to position [874, 0]
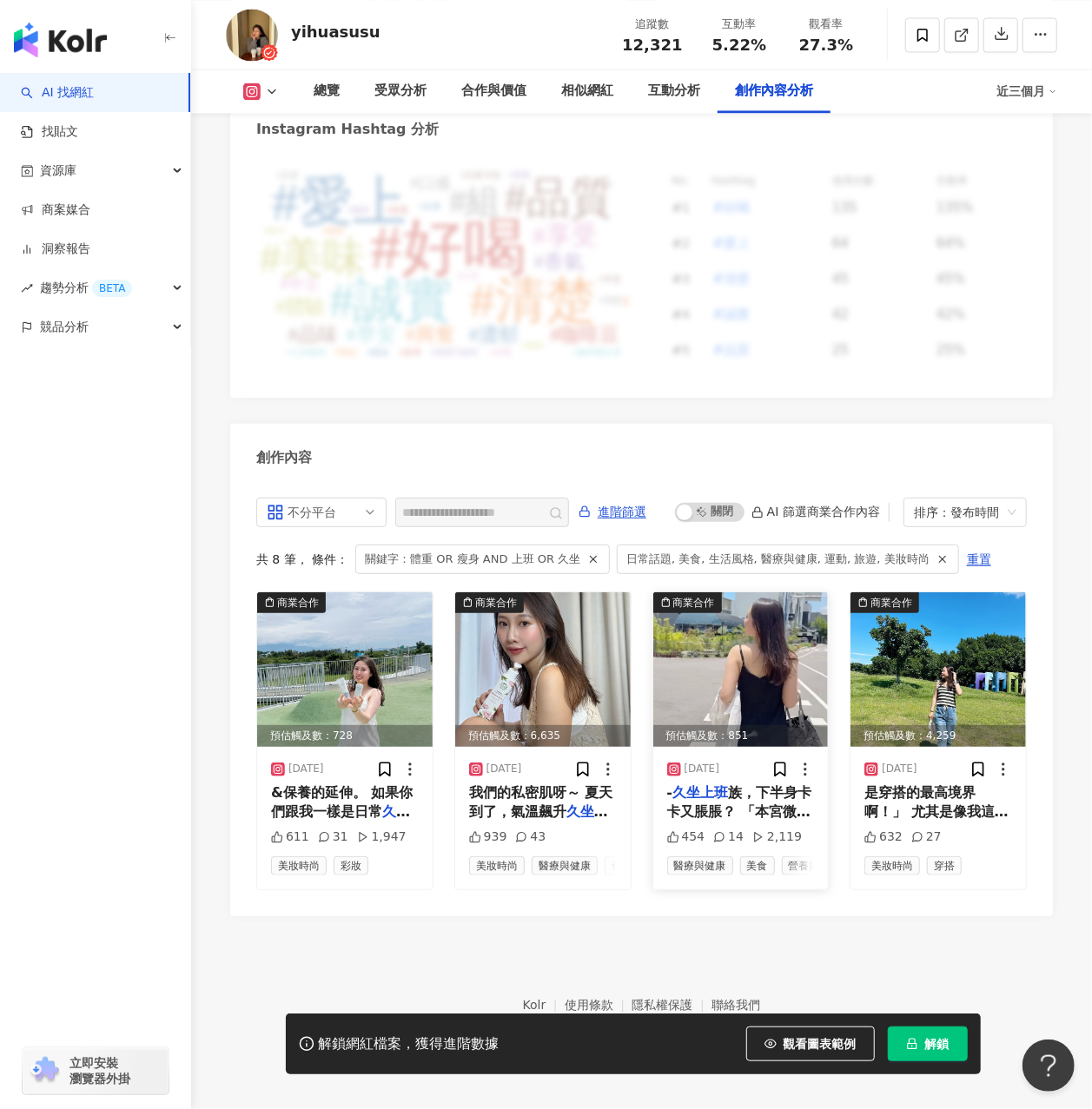
scroll to position [0, 39]
click at [950, 797] on span "是穿搭的最高境界啊！」 尤其是像我這種" at bounding box center [937, 802] width 144 height 36
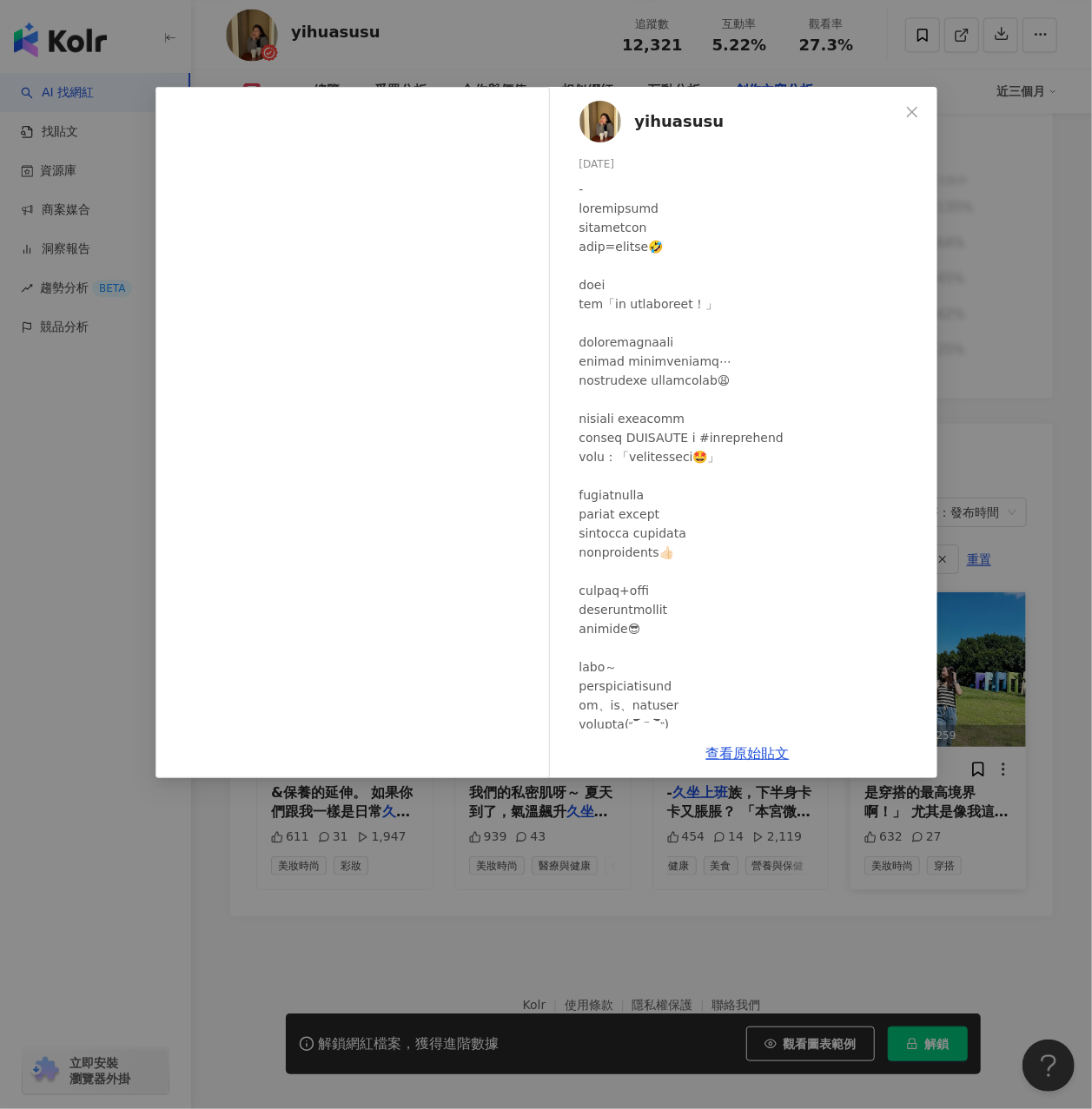
click at [950, 797] on div "yihuasusu 2025/6/26 632 27 查看原始貼文" at bounding box center [546, 554] width 1092 height 1109
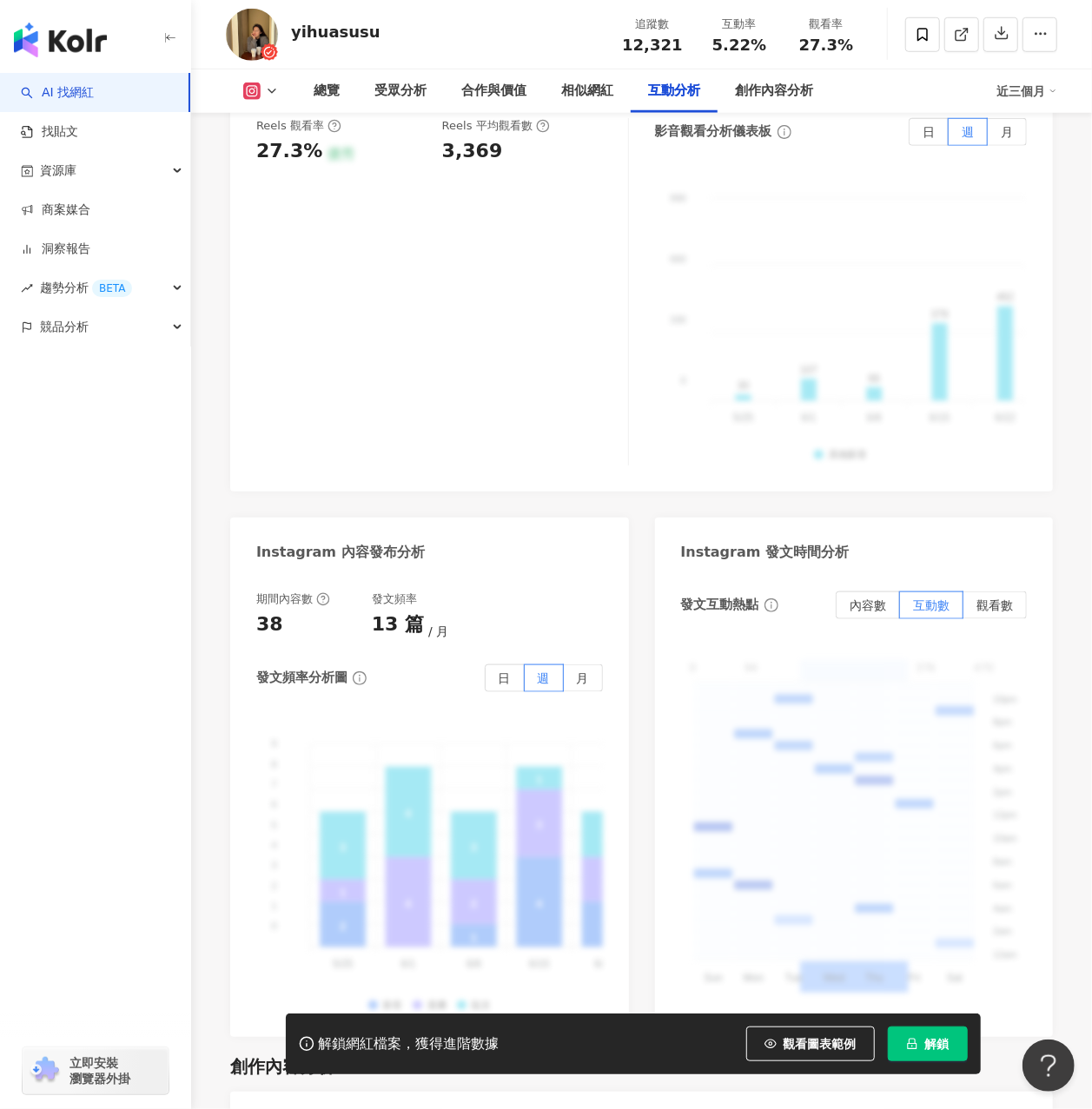
scroll to position [3755, 0]
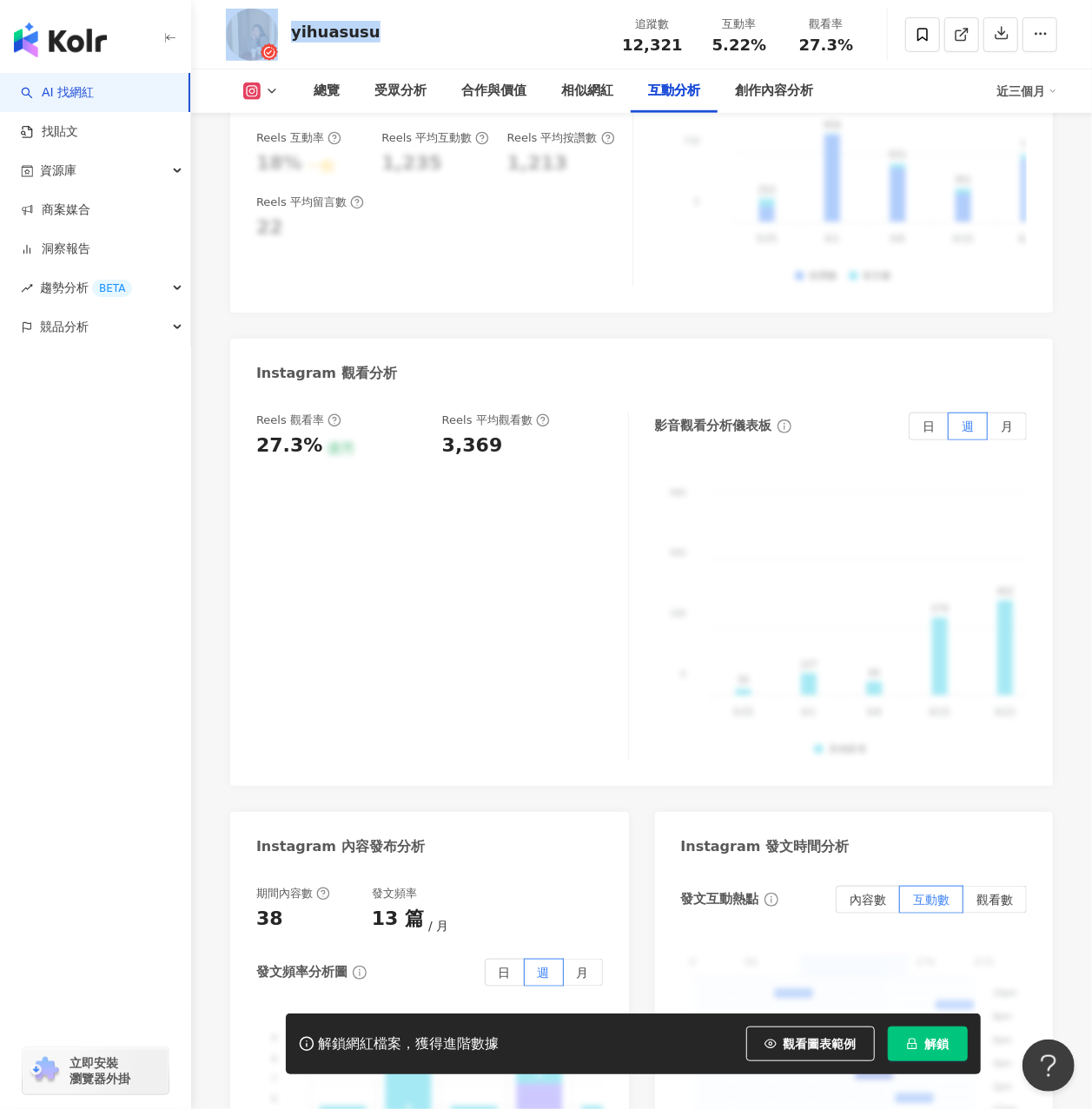
drag, startPoint x: 397, startPoint y: 36, endPoint x: 286, endPoint y: 20, distance: 112.1
click at [283, 20] on div "yihuasusu 追蹤數 12,321 互動率 5.22% 觀看率 27.3%" at bounding box center [641, 34] width 901 height 69
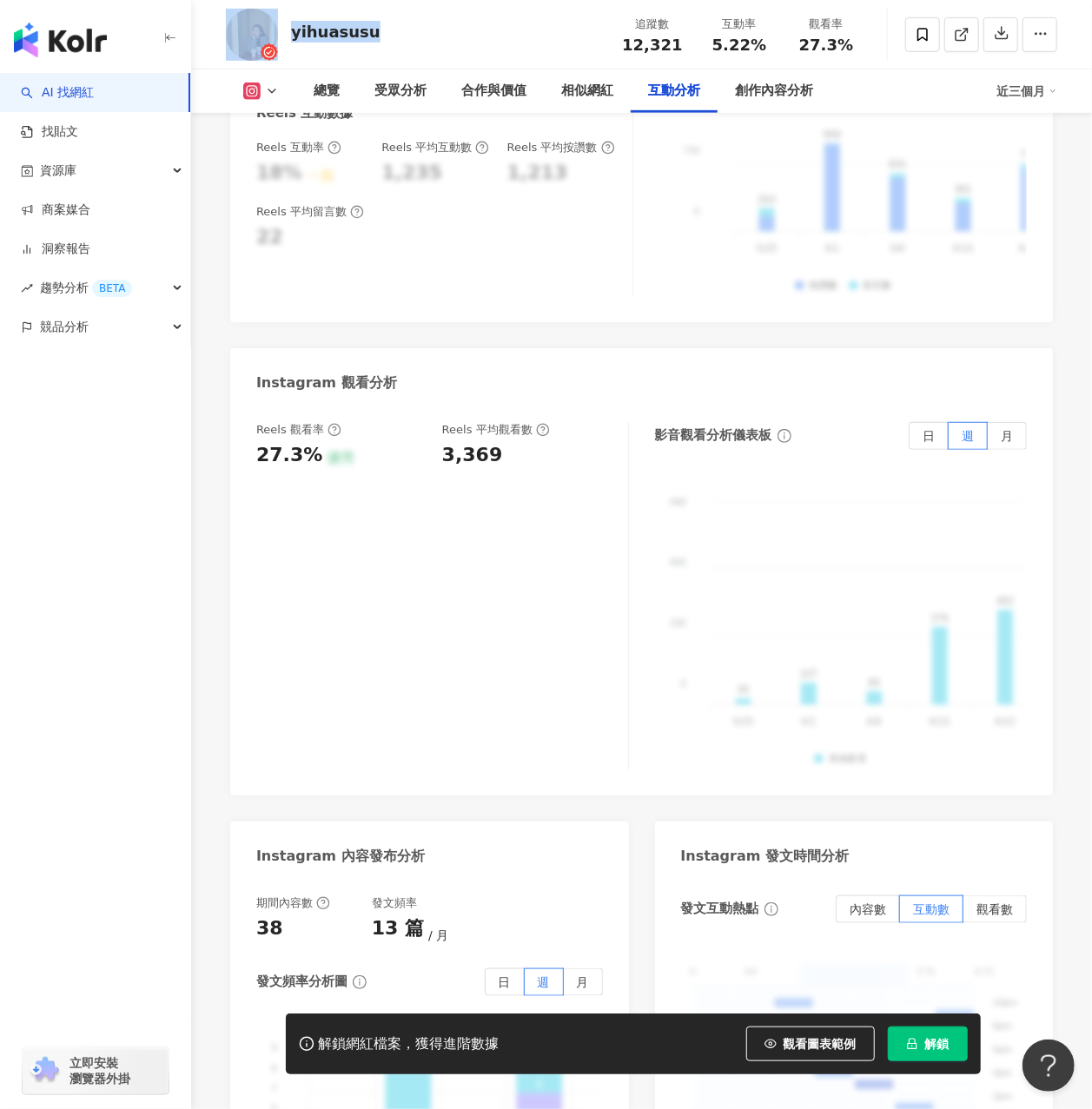
copy div "yihuasusu"
